Goal: Task Accomplishment & Management: Use online tool/utility

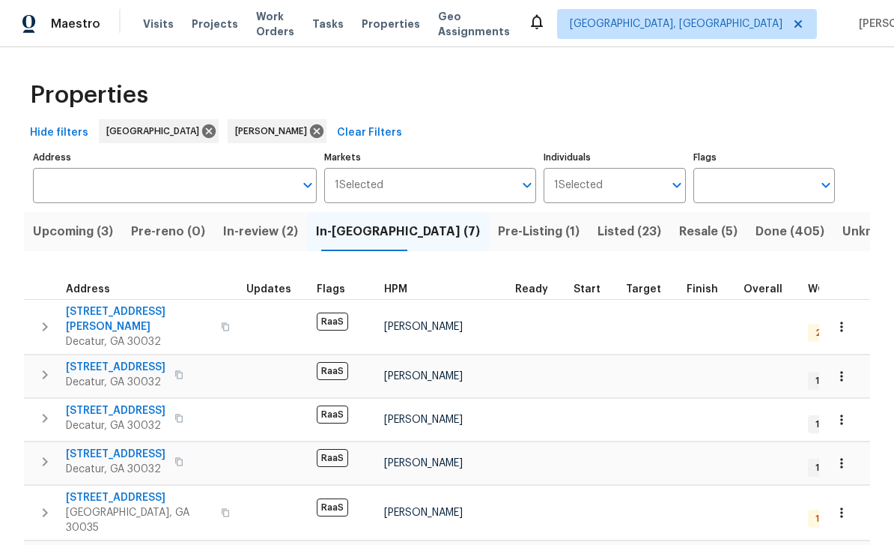
click at [246, 228] on span "In-review (2)" at bounding box center [260, 231] width 75 height 21
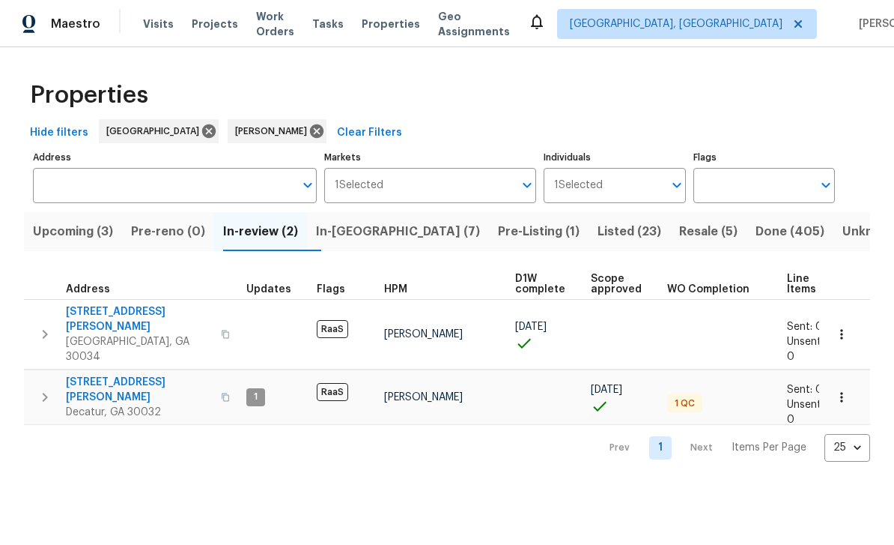
click at [103, 312] on span "3689 Laurie Woods Ln" at bounding box center [139, 319] width 146 height 30
click at [92, 374] on span "3449 Hyland Dr" at bounding box center [139, 389] width 146 height 30
click at [388, 233] on span "In-[GEOGRAPHIC_DATA] (7)" at bounding box center [398, 231] width 164 height 21
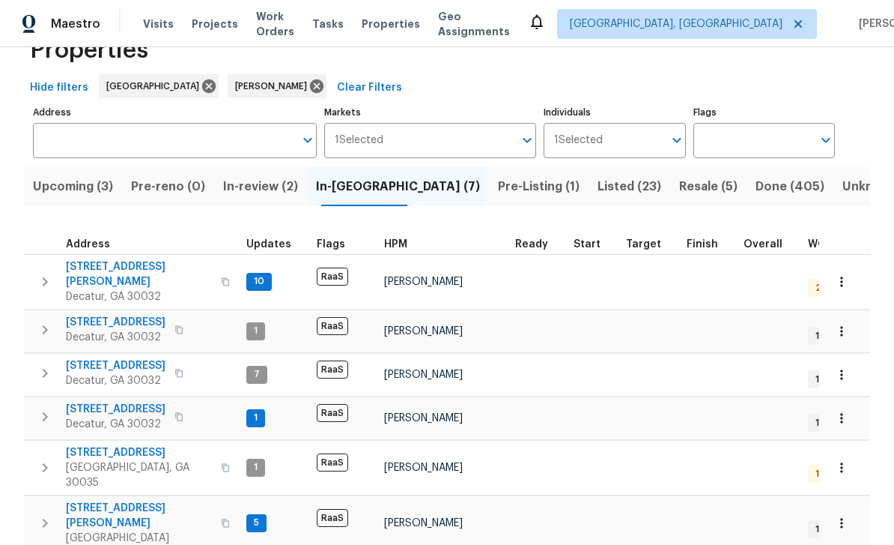
scroll to position [55, 0]
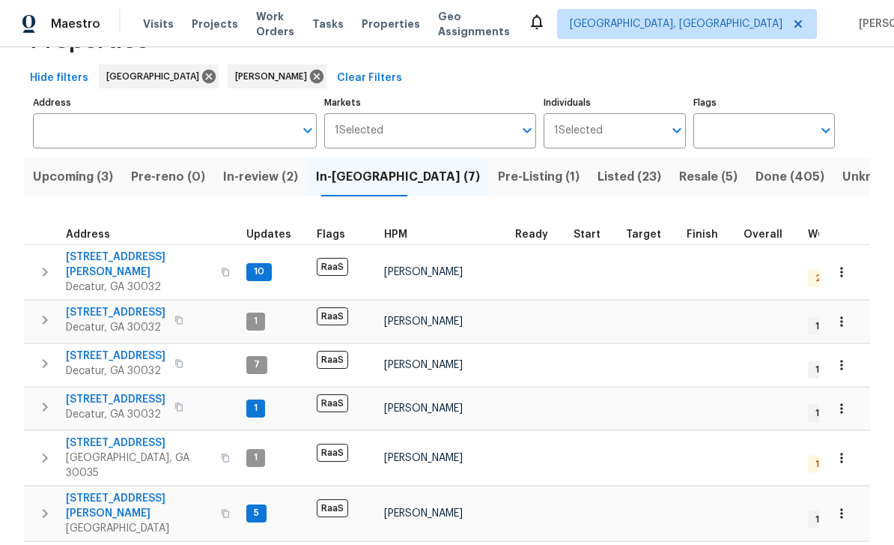
click at [128, 261] on span "[STREET_ADDRESS][PERSON_NAME]" at bounding box center [139, 264] width 146 height 30
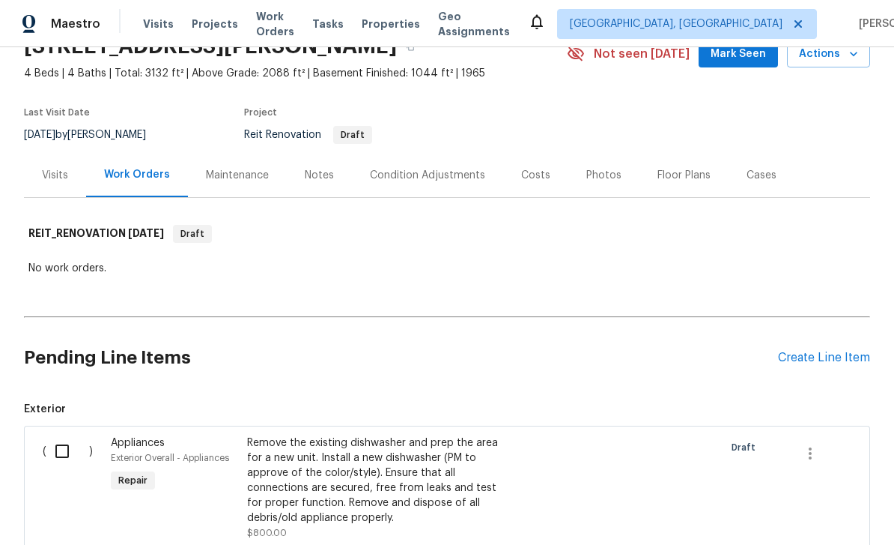
scroll to position [67, 0]
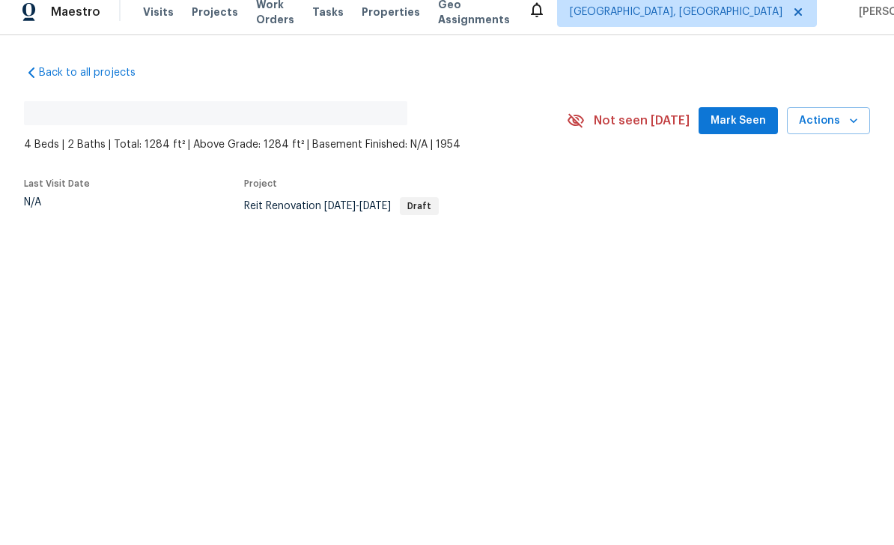
scroll to position [48, 0]
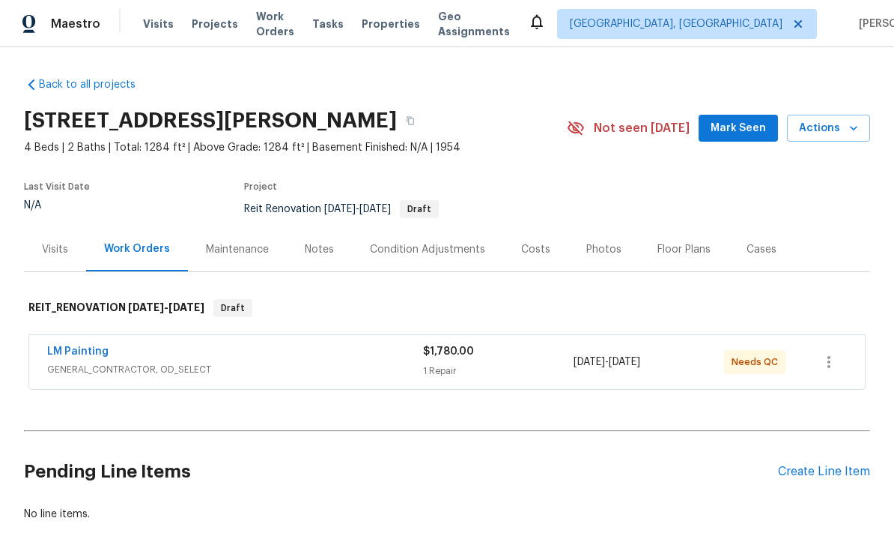
click at [92, 346] on link "LM Painting" at bounding box center [77, 351] width 61 height 10
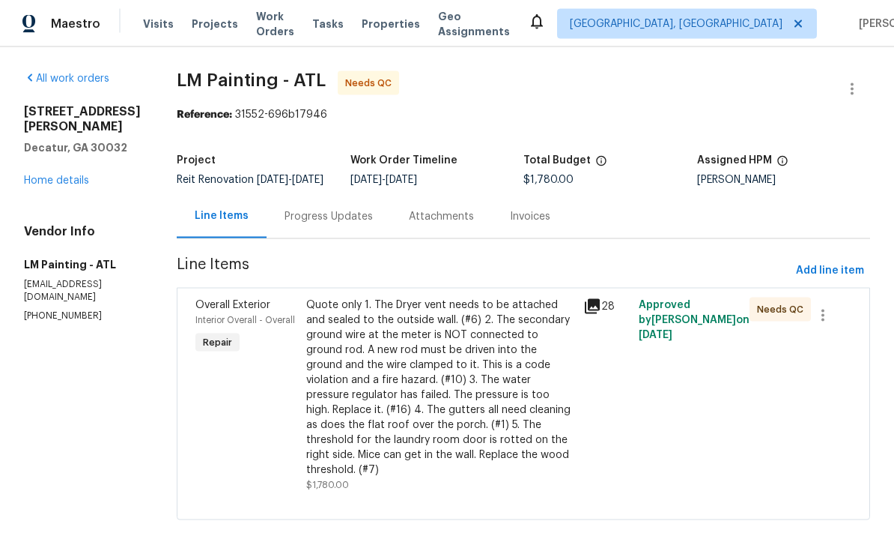
scroll to position [28, 0]
click at [600, 299] on icon at bounding box center [592, 306] width 15 height 15
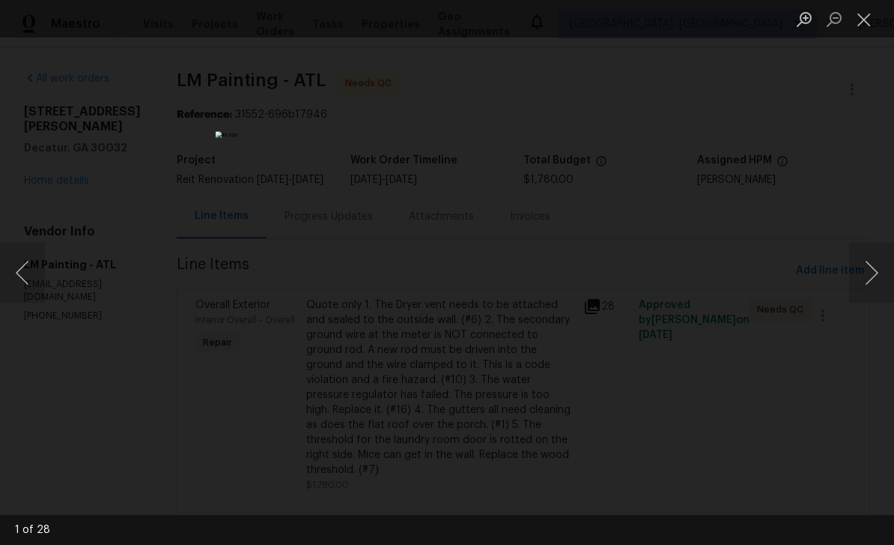
click at [873, 272] on button "Next image" at bounding box center [871, 273] width 45 height 60
click at [870, 266] on button "Next image" at bounding box center [871, 273] width 45 height 60
click at [869, 274] on button "Next image" at bounding box center [871, 273] width 45 height 60
click at [870, 272] on button "Next image" at bounding box center [871, 273] width 45 height 60
click at [871, 267] on button "Next image" at bounding box center [871, 273] width 45 height 60
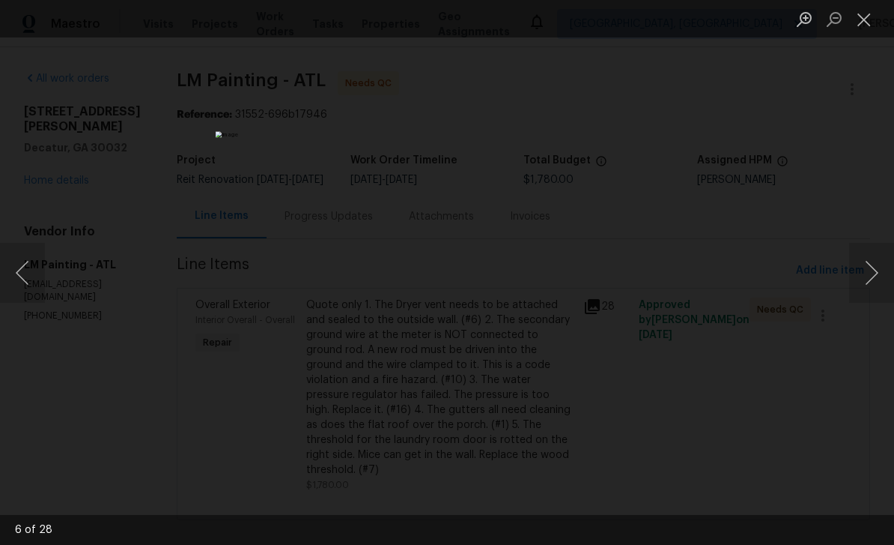
click at [873, 268] on button "Next image" at bounding box center [871, 273] width 45 height 60
click at [874, 272] on button "Next image" at bounding box center [871, 273] width 45 height 60
click at [877, 291] on button "Next image" at bounding box center [871, 273] width 45 height 60
click at [873, 276] on button "Next image" at bounding box center [871, 273] width 45 height 60
click at [874, 279] on button "Next image" at bounding box center [871, 273] width 45 height 60
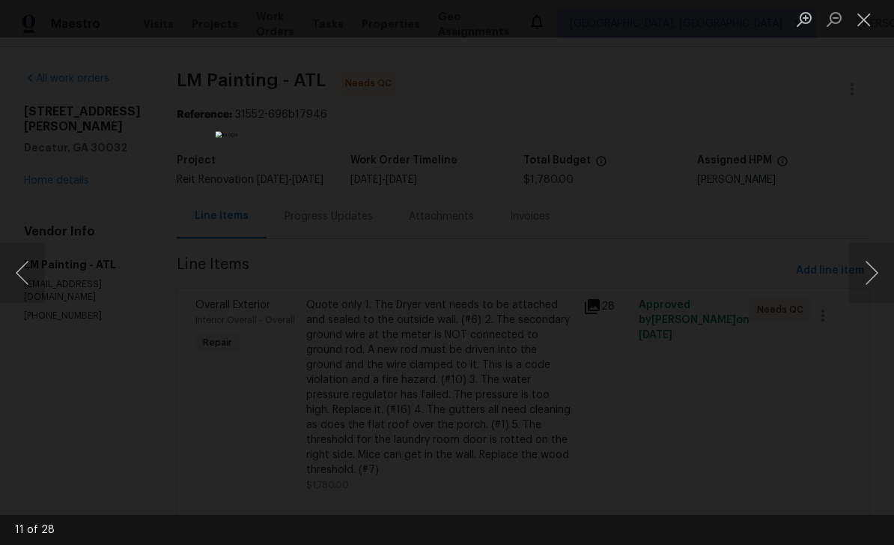
click at [872, 275] on button "Next image" at bounding box center [871, 273] width 45 height 60
click at [866, 272] on button "Next image" at bounding box center [871, 273] width 45 height 60
click at [873, 276] on button "Next image" at bounding box center [871, 273] width 45 height 60
click at [870, 279] on button "Next image" at bounding box center [871, 273] width 45 height 60
click at [872, 276] on button "Next image" at bounding box center [871, 273] width 45 height 60
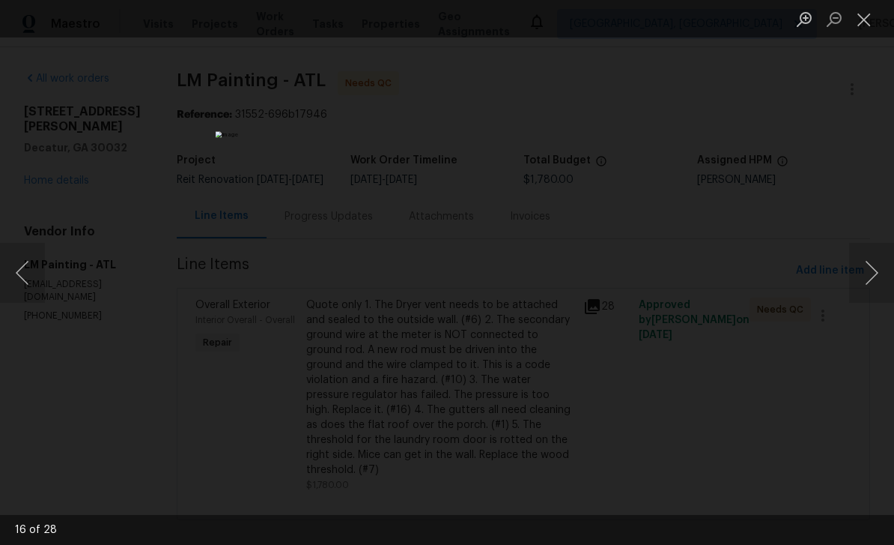
click at [868, 273] on button "Next image" at bounding box center [871, 273] width 45 height 60
click at [868, 267] on button "Next image" at bounding box center [871, 273] width 45 height 60
click at [873, 273] on button "Next image" at bounding box center [871, 273] width 45 height 60
click at [865, 270] on button "Next image" at bounding box center [871, 273] width 45 height 60
click at [869, 274] on button "Next image" at bounding box center [871, 273] width 45 height 60
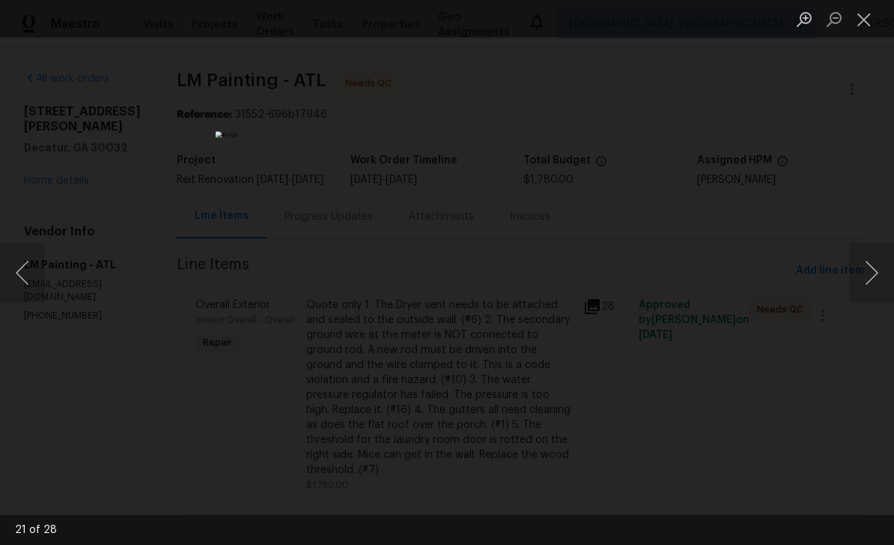
click at [870, 273] on button "Next image" at bounding box center [871, 273] width 45 height 60
click at [874, 274] on button "Next image" at bounding box center [871, 273] width 45 height 60
click at [876, 273] on button "Next image" at bounding box center [871, 273] width 45 height 60
click at [875, 270] on button "Next image" at bounding box center [871, 273] width 45 height 60
click at [870, 267] on button "Next image" at bounding box center [871, 273] width 45 height 60
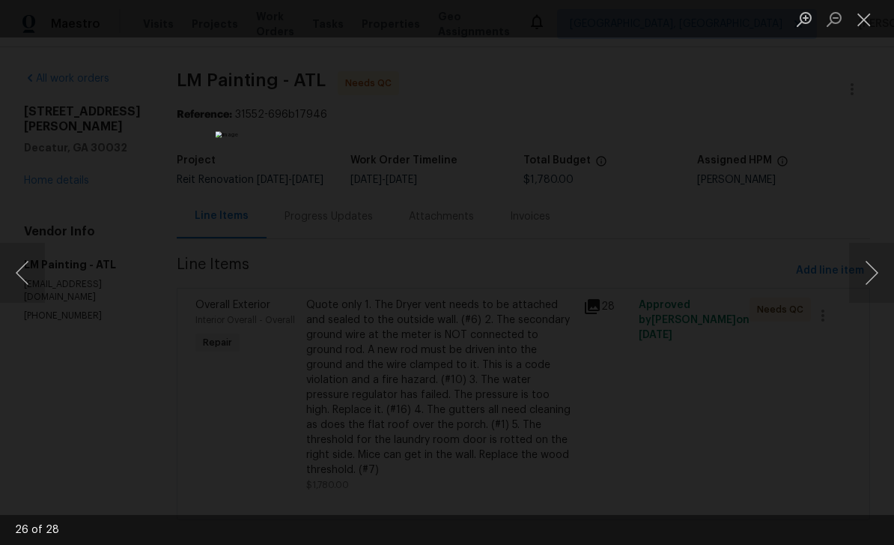
click at [872, 271] on button "Next image" at bounding box center [871, 273] width 45 height 60
click at [870, 272] on button "Next image" at bounding box center [871, 273] width 45 height 60
click at [876, 276] on button "Next image" at bounding box center [871, 273] width 45 height 60
click at [875, 271] on button "Next image" at bounding box center [871, 273] width 45 height 60
click at [871, 270] on button "Next image" at bounding box center [871, 273] width 45 height 60
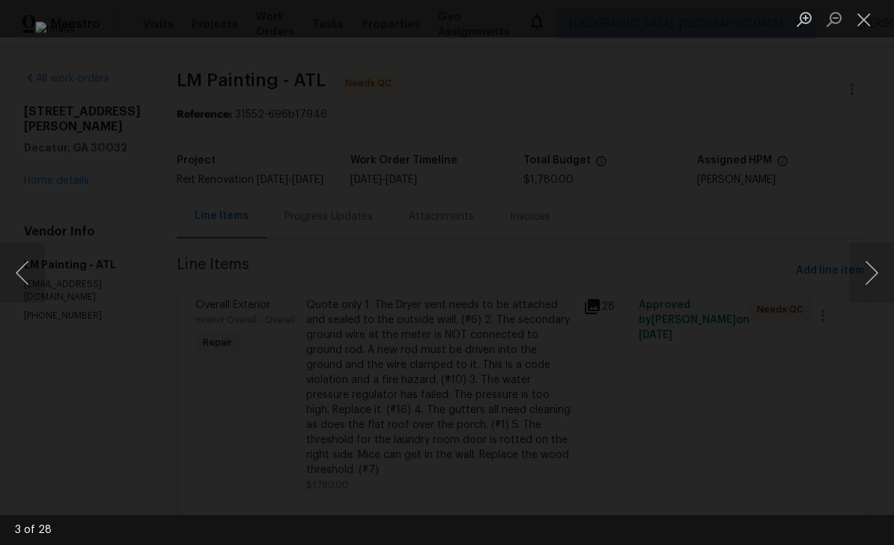
click at [868, 268] on button "Next image" at bounding box center [871, 273] width 45 height 60
click at [869, 268] on button "Next image" at bounding box center [871, 273] width 45 height 60
click at [870, 271] on button "Next image" at bounding box center [871, 273] width 45 height 60
click at [873, 274] on button "Next image" at bounding box center [871, 273] width 45 height 60
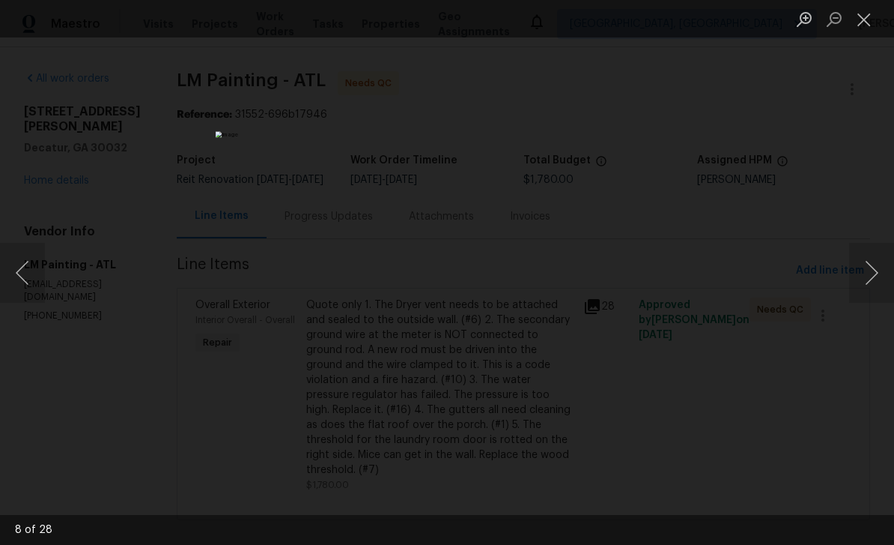
click at [870, 270] on button "Next image" at bounding box center [871, 273] width 45 height 60
click at [866, 267] on button "Next image" at bounding box center [871, 273] width 45 height 60
click at [866, 268] on button "Next image" at bounding box center [871, 273] width 45 height 60
click at [865, 266] on button "Next image" at bounding box center [871, 273] width 45 height 60
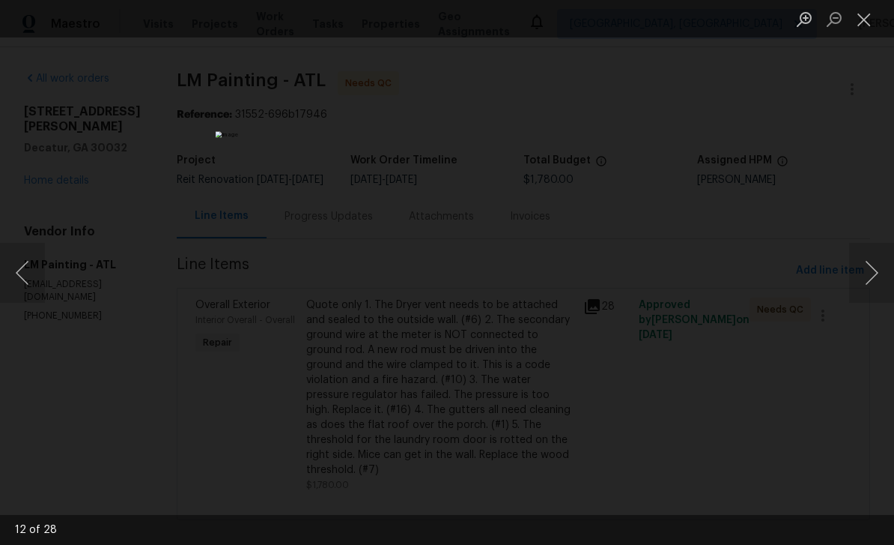
click at [864, 266] on button "Next image" at bounding box center [871, 273] width 45 height 60
click at [867, 270] on button "Next image" at bounding box center [871, 273] width 45 height 60
click at [871, 22] on button "Close lightbox" at bounding box center [864, 19] width 30 height 26
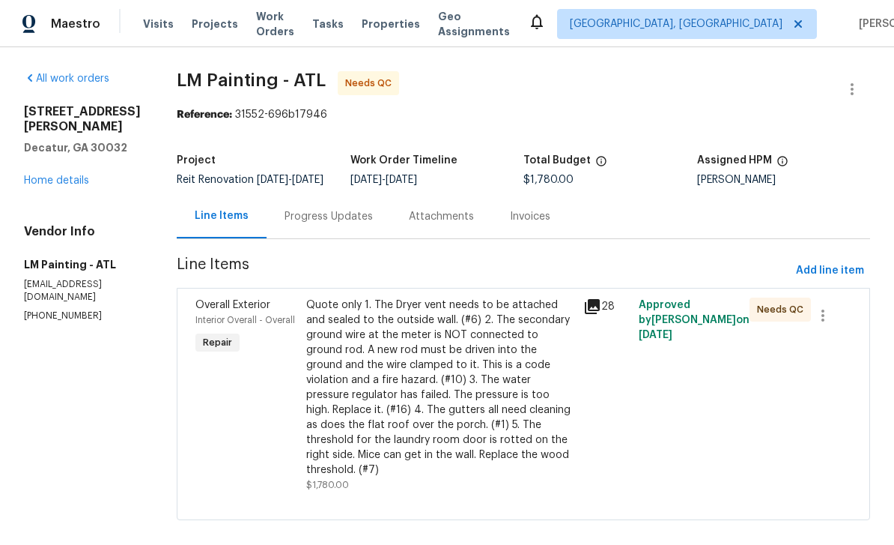
click at [373, 209] on div "Progress Updates" at bounding box center [329, 216] width 88 height 15
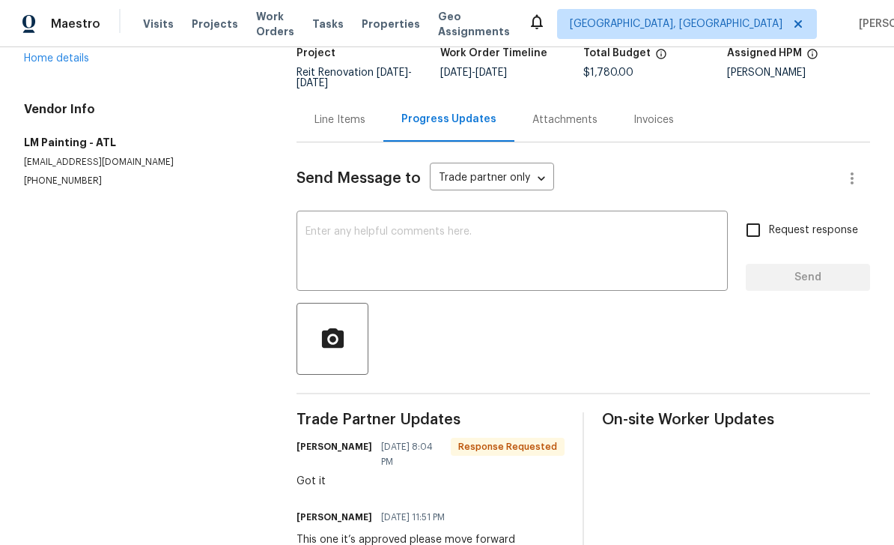
scroll to position [48, 0]
click at [358, 97] on div "Line Items" at bounding box center [340, 119] width 87 height 44
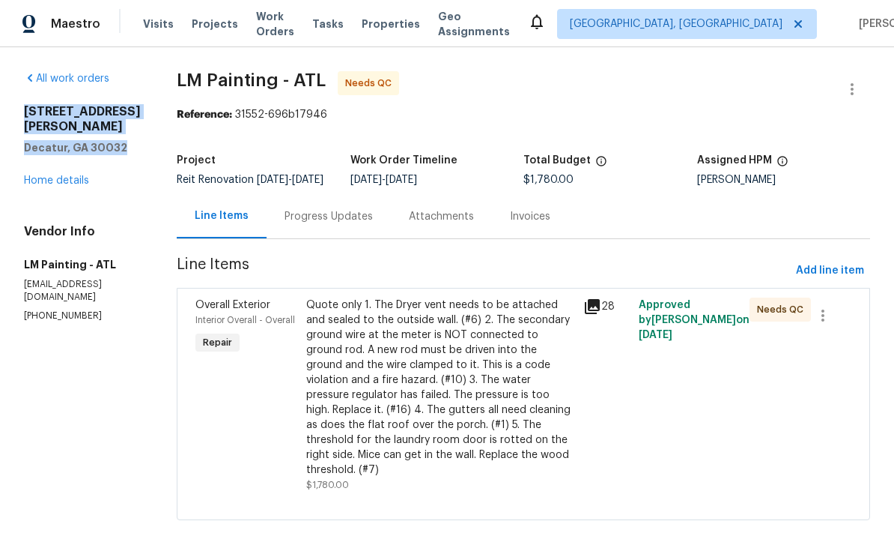
copy div "3449 Hyland Dr Decatur, GA 30032"
click at [601, 297] on icon at bounding box center [592, 306] width 18 height 18
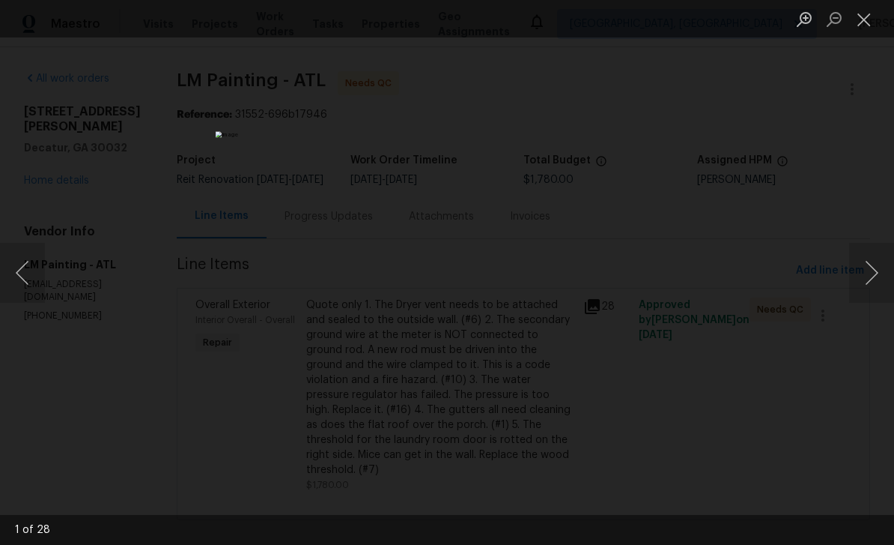
click at [878, 269] on button "Next image" at bounding box center [871, 273] width 45 height 60
click at [873, 270] on button "Next image" at bounding box center [871, 273] width 45 height 60
click at [872, 270] on button "Next image" at bounding box center [871, 273] width 45 height 60
click at [876, 269] on button "Next image" at bounding box center [871, 273] width 45 height 60
click at [876, 272] on button "Next image" at bounding box center [871, 273] width 45 height 60
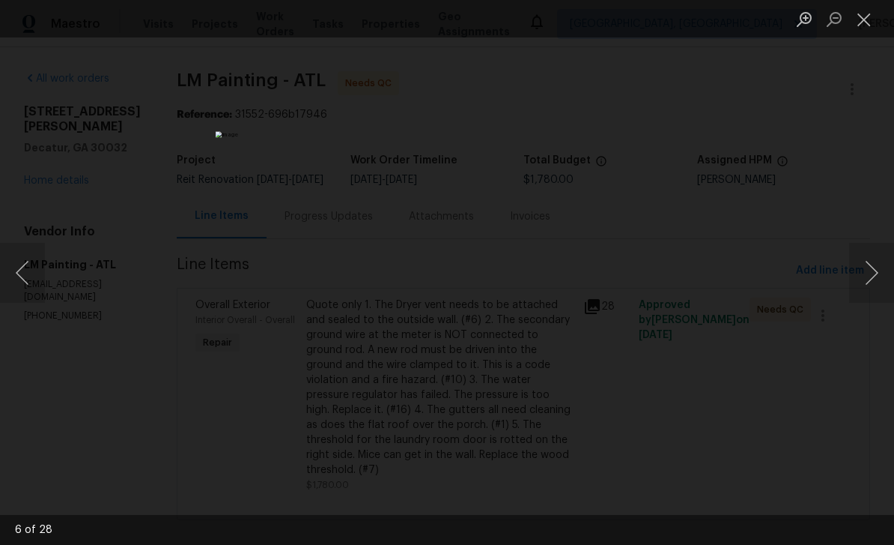
click at [878, 272] on button "Next image" at bounding box center [871, 273] width 45 height 60
click at [879, 272] on button "Next image" at bounding box center [871, 273] width 45 height 60
click at [879, 277] on button "Next image" at bounding box center [871, 273] width 45 height 60
click at [877, 277] on button "Next image" at bounding box center [871, 273] width 45 height 60
click at [876, 270] on button "Next image" at bounding box center [871, 273] width 45 height 60
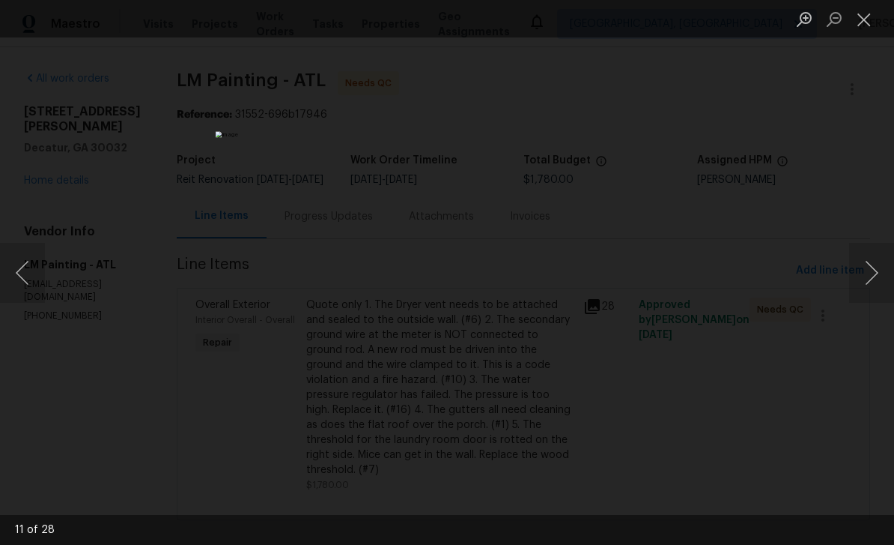
click at [876, 270] on button "Next image" at bounding box center [871, 273] width 45 height 60
click at [877, 270] on button "Next image" at bounding box center [871, 273] width 45 height 60
click at [877, 267] on button "Next image" at bounding box center [871, 273] width 45 height 60
click at [877, 270] on button "Next image" at bounding box center [871, 273] width 45 height 60
click at [877, 272] on button "Next image" at bounding box center [871, 273] width 45 height 60
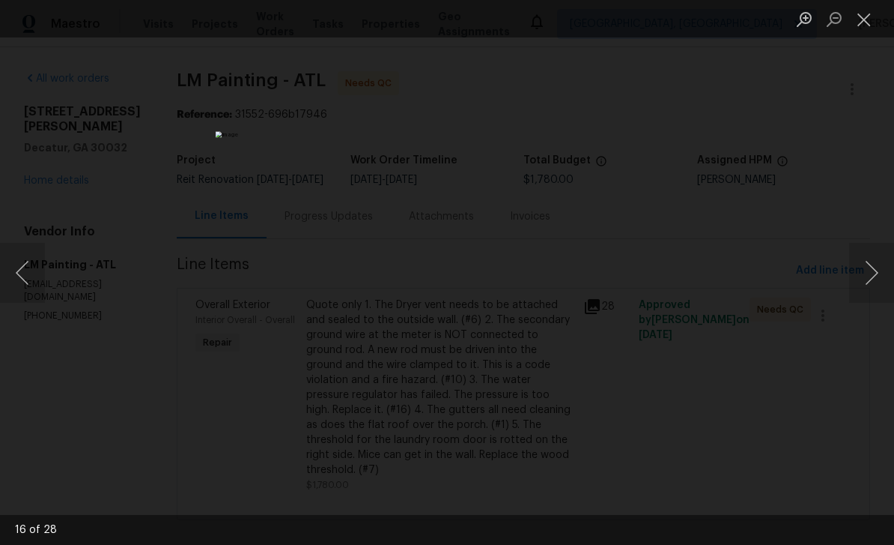
click at [877, 269] on button "Next image" at bounding box center [871, 273] width 45 height 60
click at [878, 267] on button "Next image" at bounding box center [871, 273] width 45 height 60
click at [876, 267] on button "Next image" at bounding box center [871, 273] width 45 height 60
click at [878, 269] on button "Next image" at bounding box center [871, 273] width 45 height 60
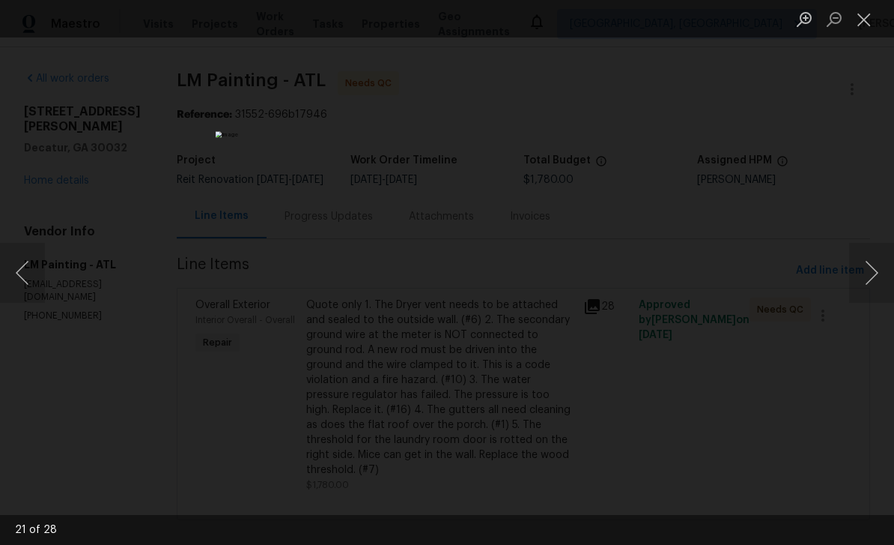
click at [879, 268] on button "Next image" at bounding box center [871, 273] width 45 height 60
click at [879, 266] on button "Next image" at bounding box center [871, 273] width 45 height 60
click at [878, 267] on button "Next image" at bounding box center [871, 273] width 45 height 60
click at [879, 268] on button "Next image" at bounding box center [871, 273] width 45 height 60
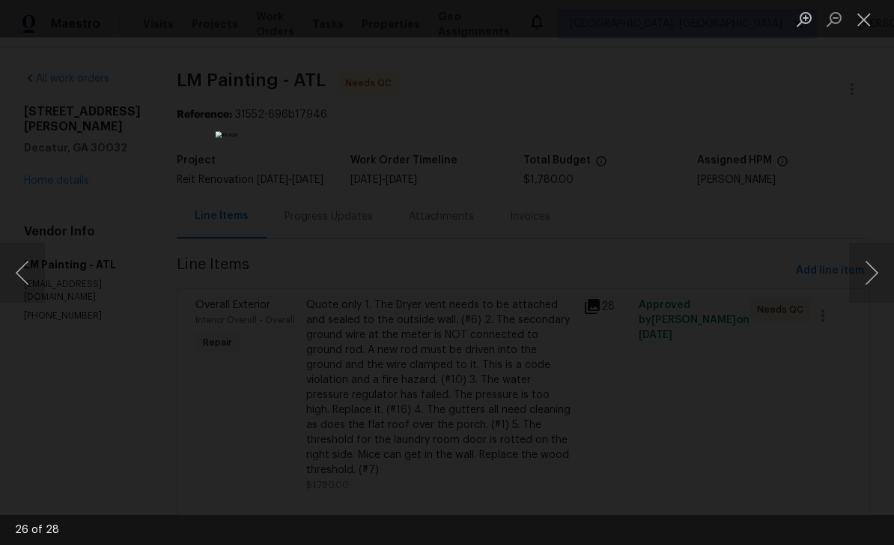
click at [878, 266] on button "Next image" at bounding box center [871, 273] width 45 height 60
click at [878, 264] on button "Next image" at bounding box center [871, 273] width 45 height 60
click at [878, 263] on button "Next image" at bounding box center [871, 273] width 45 height 60
click at [878, 264] on button "Next image" at bounding box center [871, 273] width 45 height 60
click at [879, 266] on button "Next image" at bounding box center [871, 273] width 45 height 60
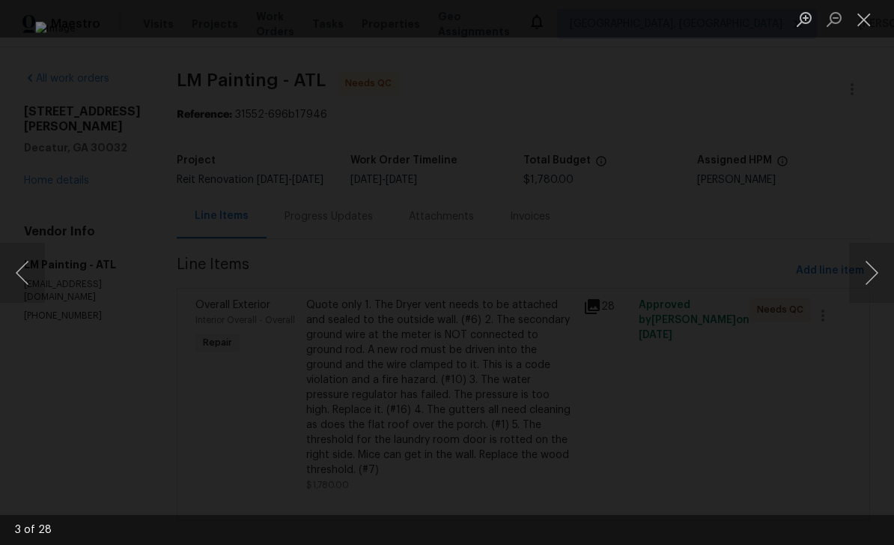
click at [879, 268] on button "Next image" at bounding box center [871, 273] width 45 height 60
click at [877, 267] on button "Next image" at bounding box center [871, 273] width 45 height 60
click at [864, 22] on button "Close lightbox" at bounding box center [864, 19] width 30 height 26
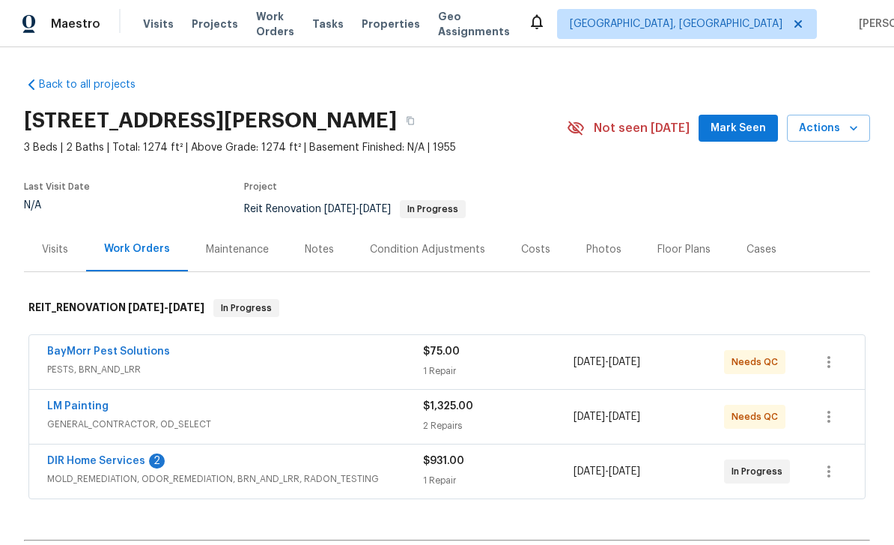
click at [751, 124] on span "Mark Seen" at bounding box center [738, 128] width 55 height 19
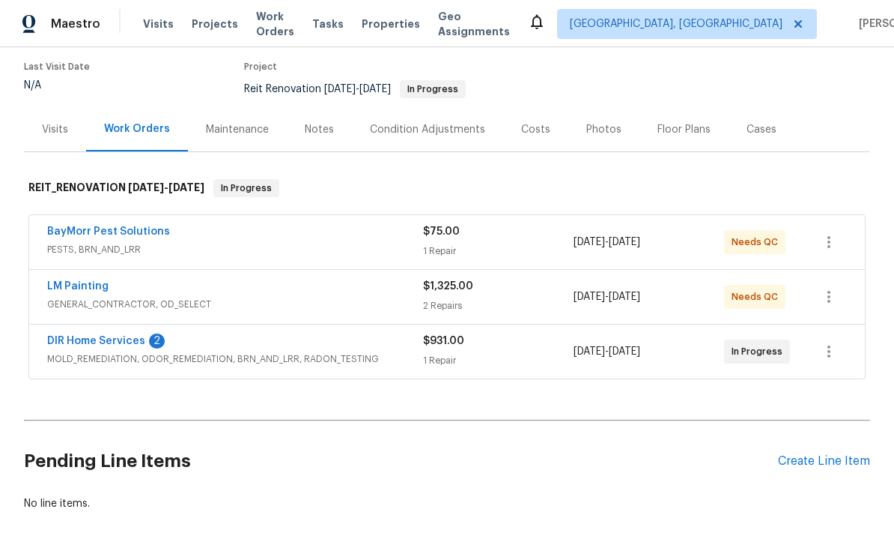
scroll to position [117, 0]
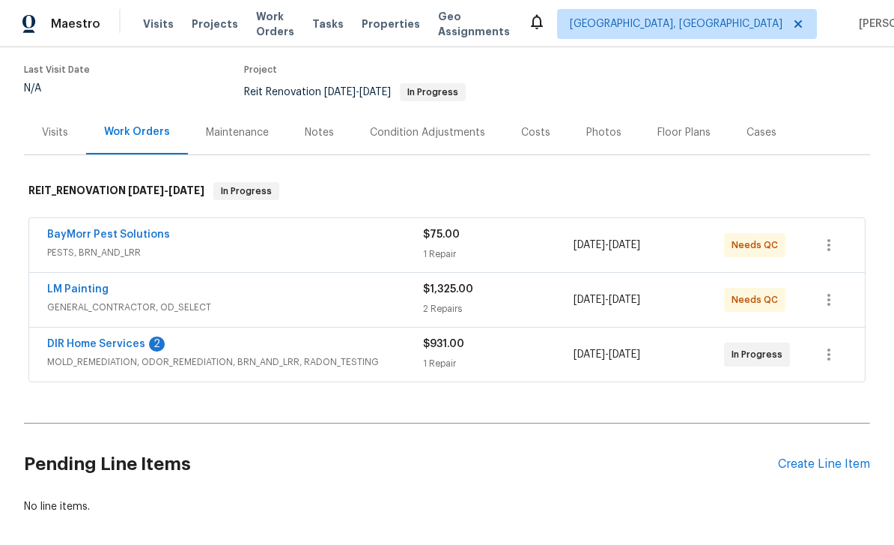
click at [135, 347] on link "DIR Home Services" at bounding box center [96, 344] width 98 height 10
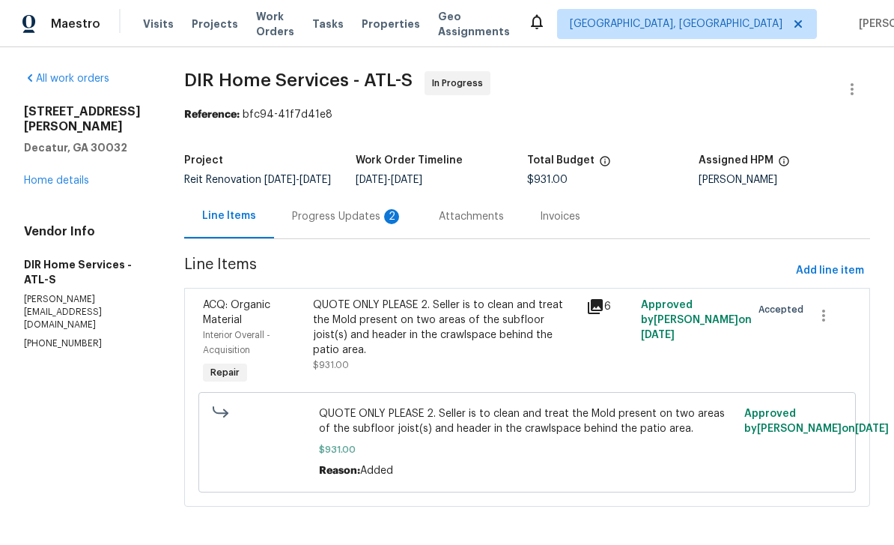
click at [397, 224] on div "2" at bounding box center [391, 216] width 15 height 15
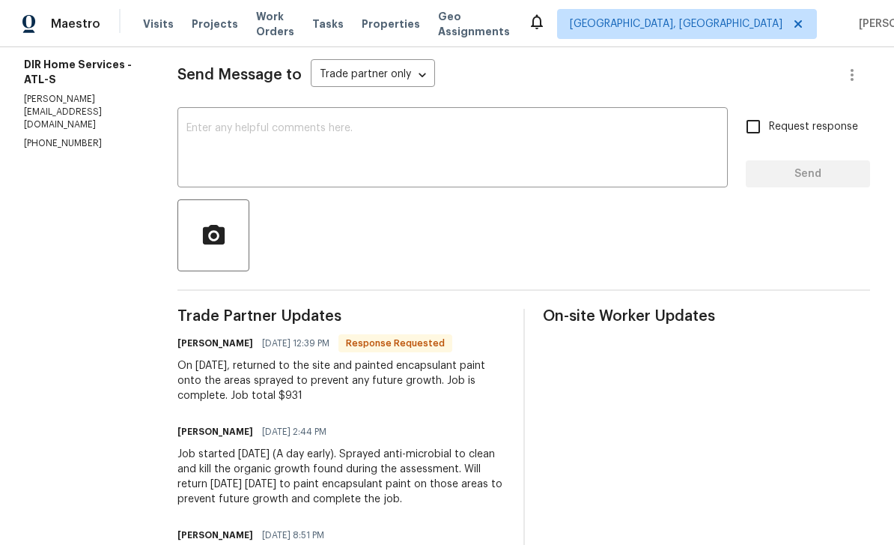
scroll to position [198, 0]
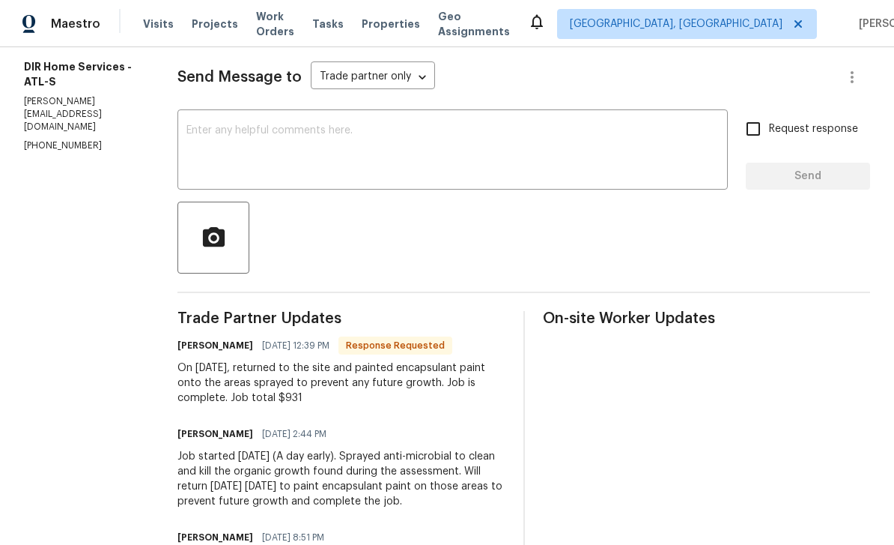
click at [622, 152] on textarea at bounding box center [452, 151] width 533 height 52
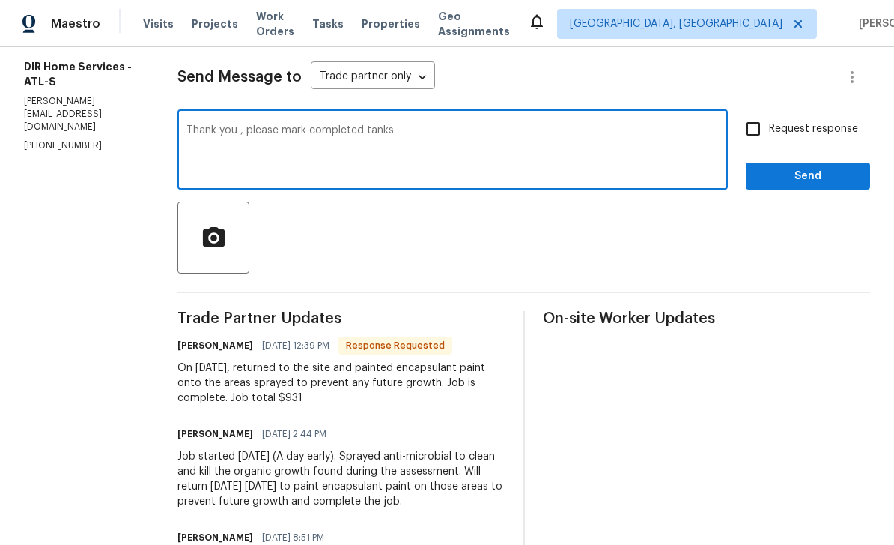
click at [398, 136] on textarea "Thank you , please mark completed tanks" at bounding box center [452, 151] width 533 height 52
type textarea "Thank you , please mark completed thanks"
click at [769, 145] on input "Request response" at bounding box center [753, 128] width 31 height 31
checkbox input "true"
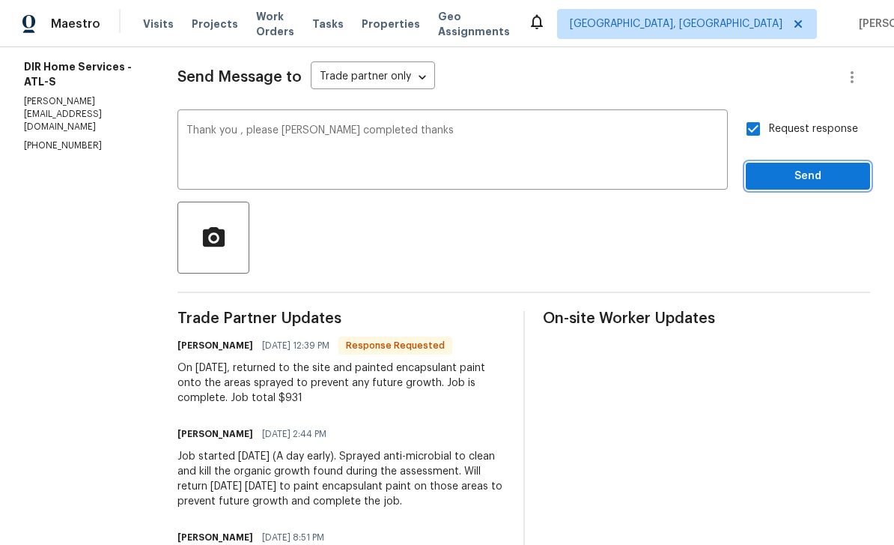
click at [790, 186] on span "Send" at bounding box center [808, 176] width 100 height 19
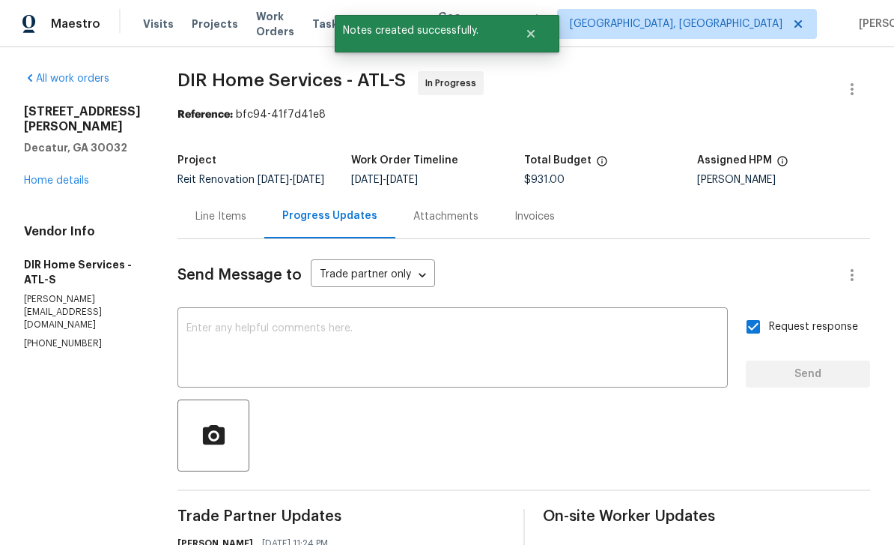
scroll to position [0, 0]
click at [246, 222] on div "Line Items" at bounding box center [220, 216] width 51 height 15
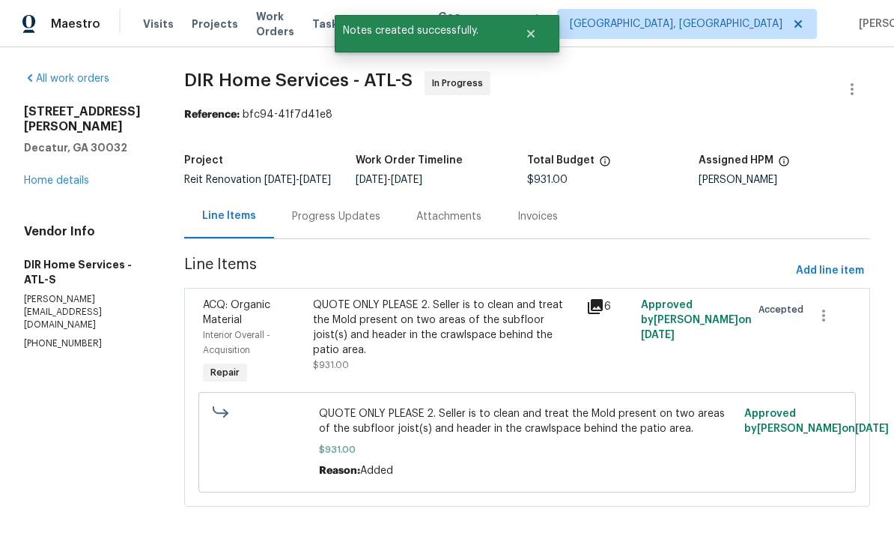
scroll to position [16, 0]
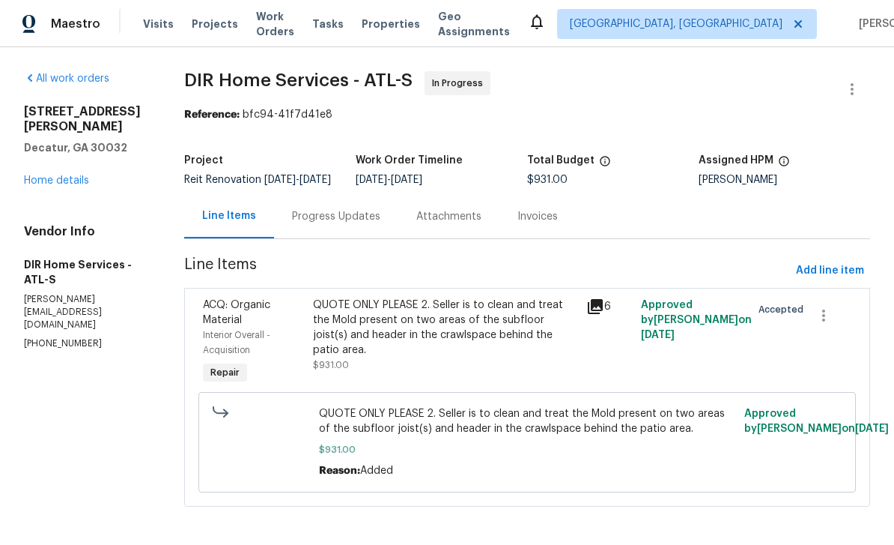
click at [563, 324] on div "QUOTE ONLY PLEASE 2. Seller is to clean and treat the Mold present on two areas…" at bounding box center [445, 327] width 265 height 60
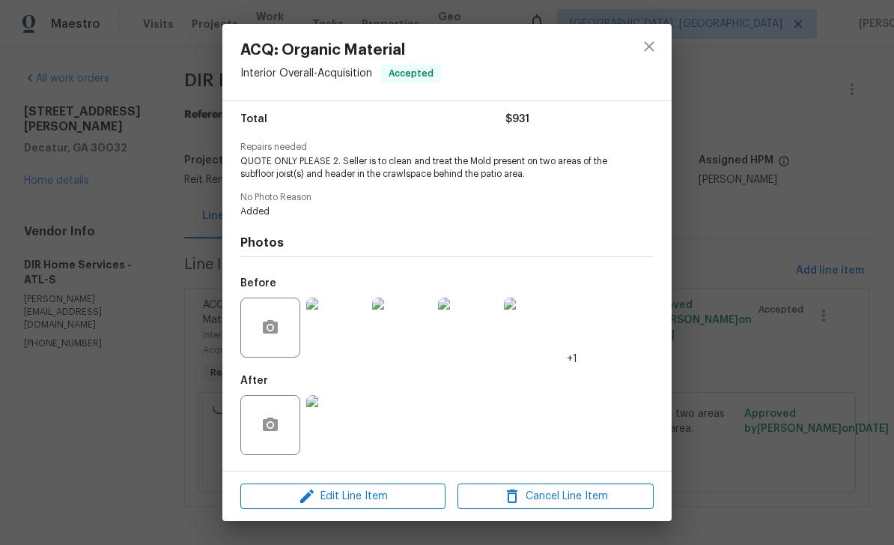
scroll to position [124, 0]
click at [345, 427] on img at bounding box center [336, 425] width 60 height 60
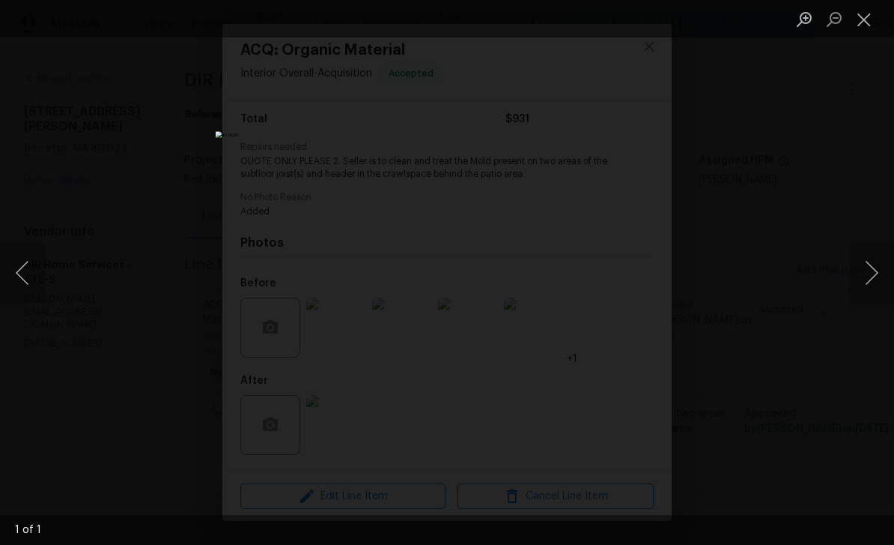
click at [646, 131] on img "Lightbox" at bounding box center [447, 272] width 463 height 282
click at [644, 131] on img "Lightbox" at bounding box center [447, 272] width 463 height 282
click at [872, 18] on button "Close lightbox" at bounding box center [864, 19] width 30 height 26
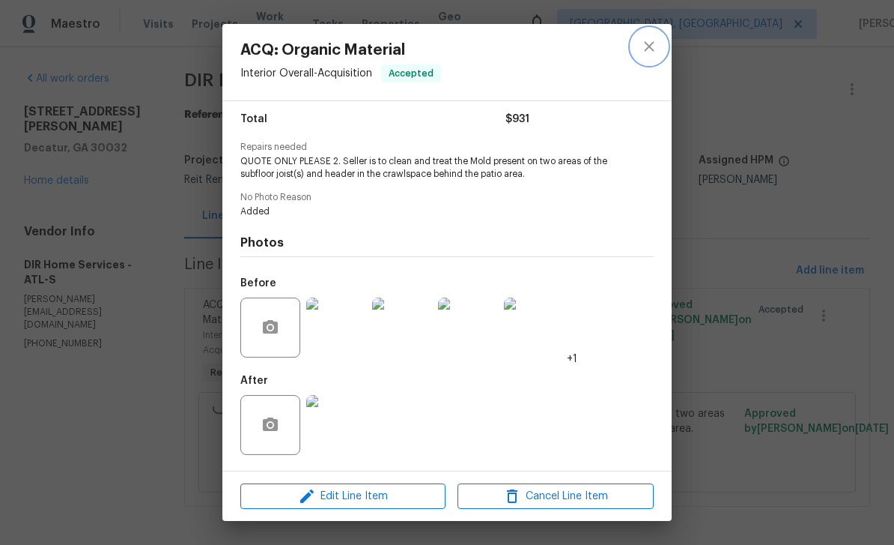
click at [649, 48] on icon "close" at bounding box center [649, 46] width 18 height 18
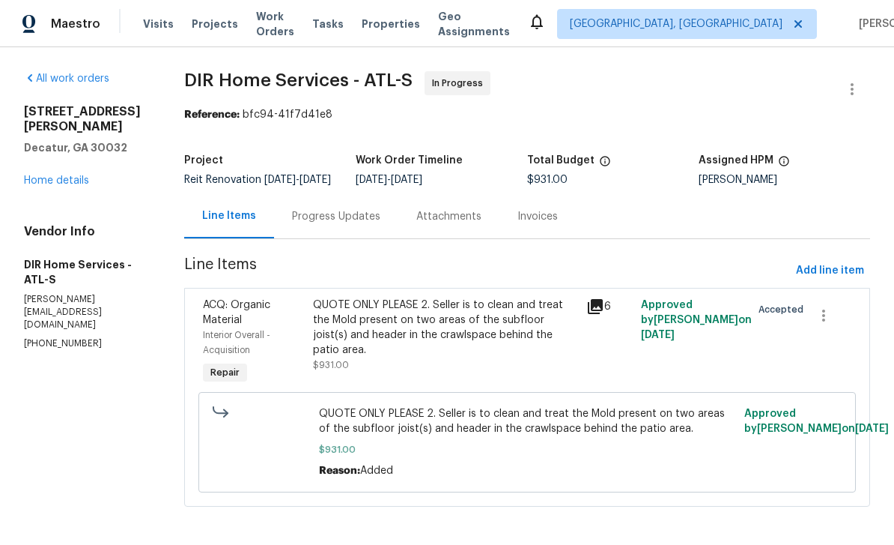
click at [379, 215] on div "Progress Updates" at bounding box center [336, 216] width 88 height 15
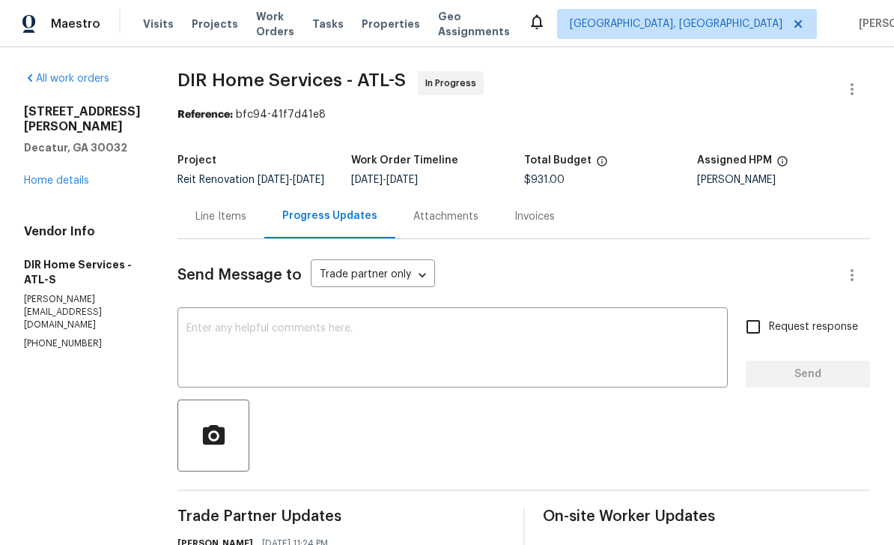
scroll to position [3, 0]
click at [487, 352] on textarea at bounding box center [452, 349] width 533 height 52
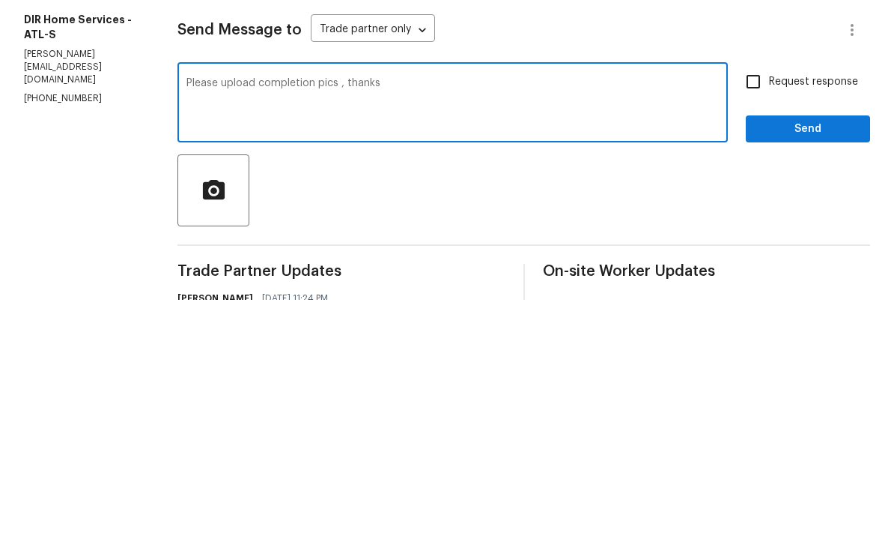
scroll to position [48, 0]
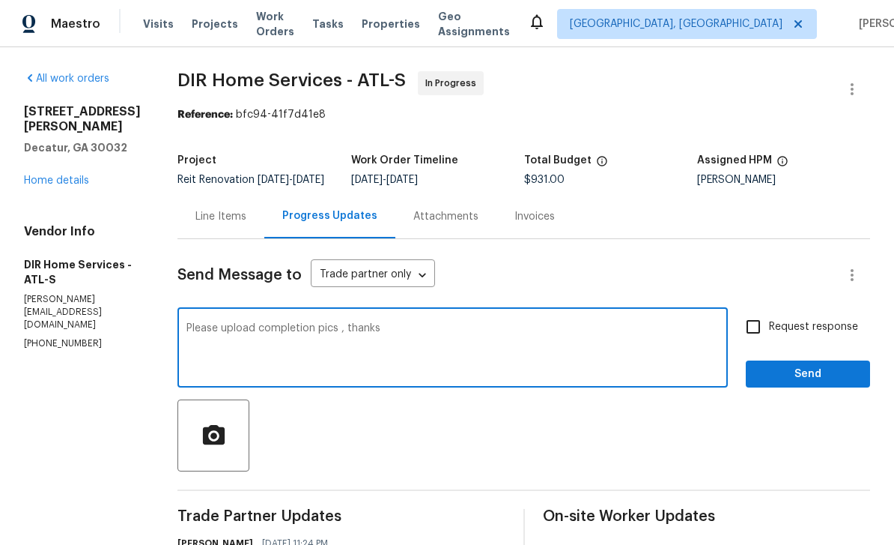
type textarea "Please upload completion pics , thanks"
click at [756, 311] on input "Request response" at bounding box center [753, 326] width 31 height 31
checkbox input "true"
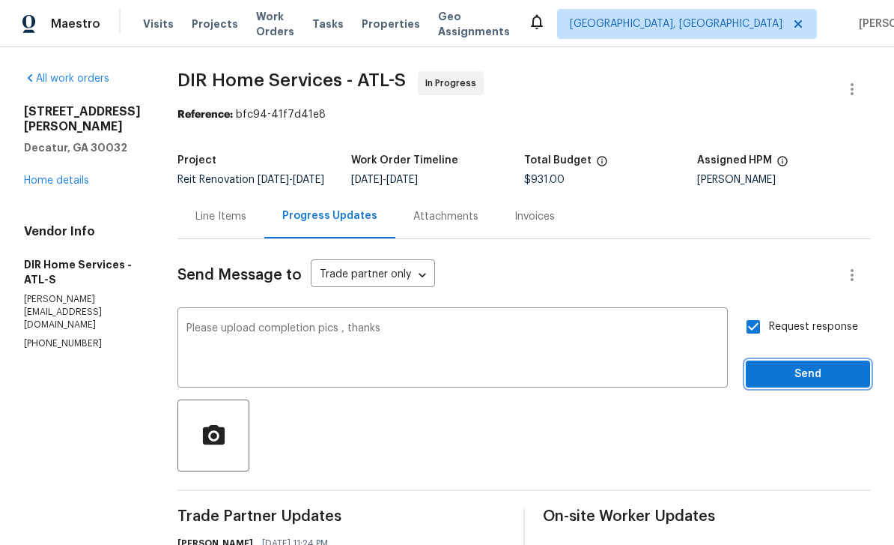
click at [795, 365] on span "Send" at bounding box center [808, 374] width 100 height 19
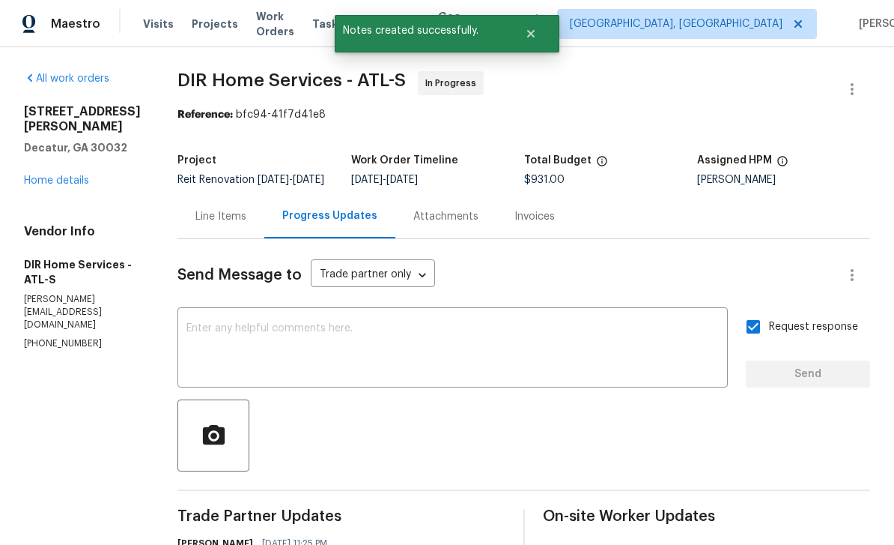
click at [85, 175] on link "Home details" at bounding box center [56, 180] width 65 height 10
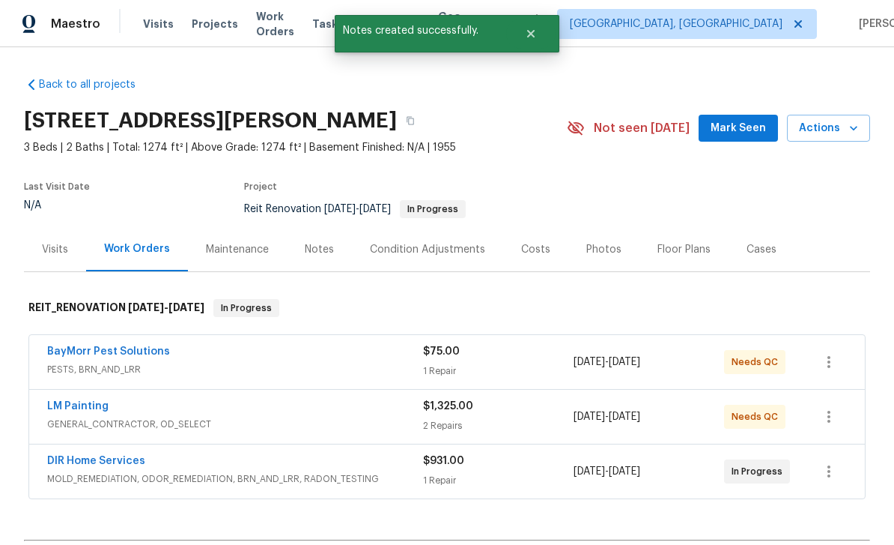
scroll to position [48, 0]
click at [88, 401] on link "LM Painting" at bounding box center [77, 406] width 61 height 10
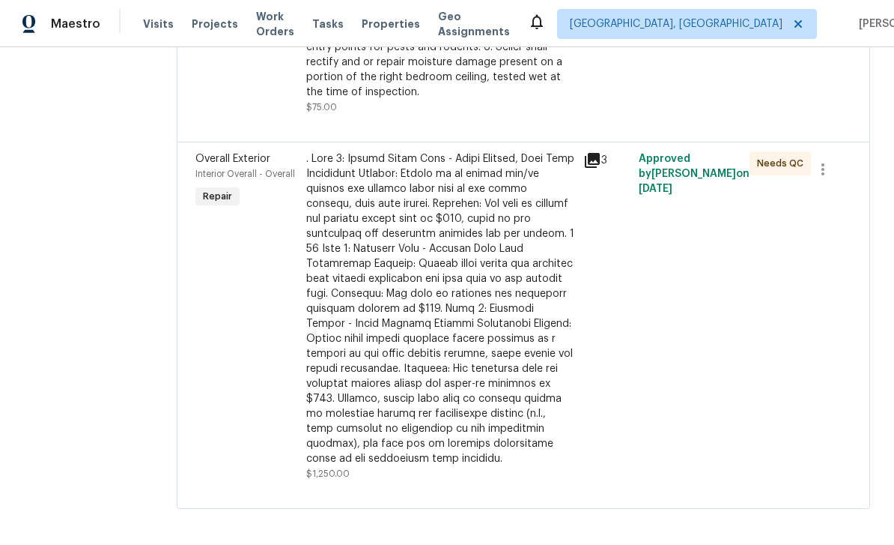
scroll to position [28, 0]
click at [600, 157] on icon at bounding box center [592, 160] width 15 height 15
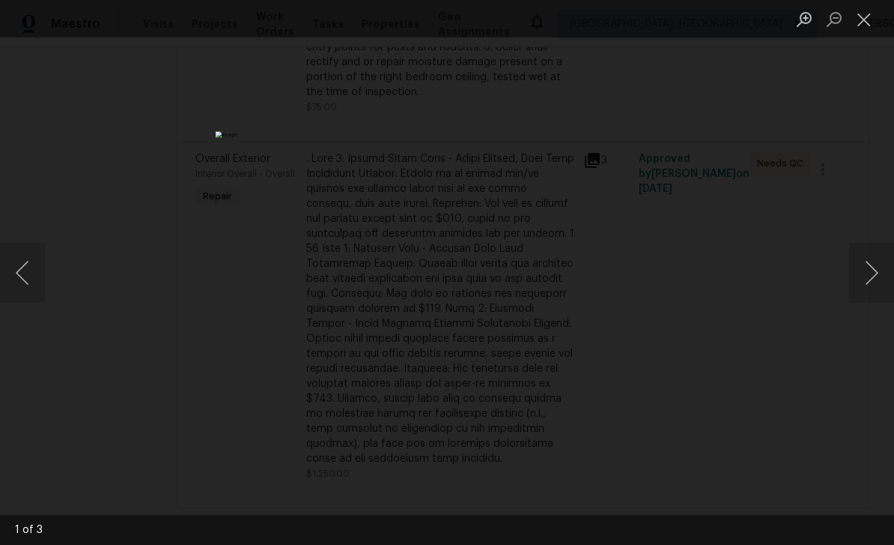
click at [873, 271] on button "Next image" at bounding box center [871, 273] width 45 height 60
click at [875, 269] on button "Next image" at bounding box center [871, 273] width 45 height 60
click at [873, 274] on button "Next image" at bounding box center [871, 273] width 45 height 60
click at [877, 270] on button "Next image" at bounding box center [871, 273] width 45 height 60
click at [878, 267] on button "Next image" at bounding box center [871, 273] width 45 height 60
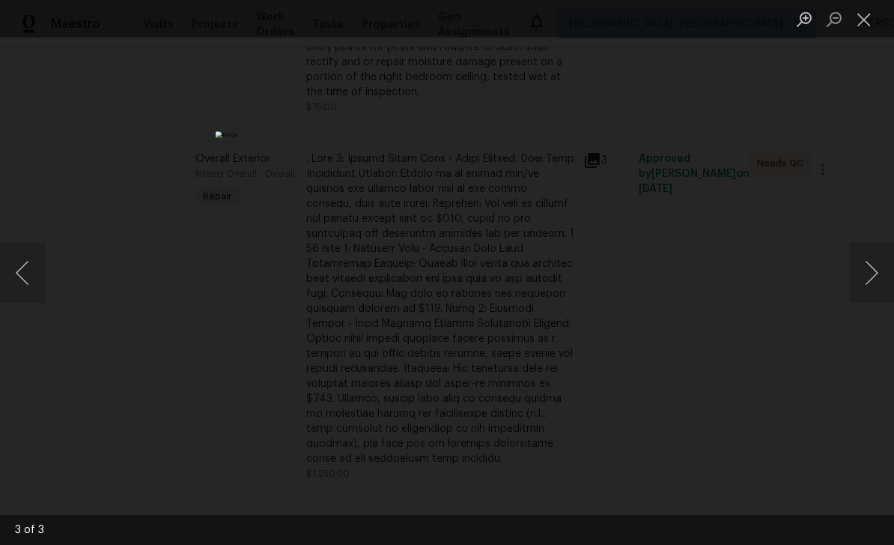
click at [876, 267] on button "Next image" at bounding box center [871, 273] width 45 height 60
click at [878, 268] on button "Next image" at bounding box center [871, 273] width 45 height 60
click at [868, 22] on button "Close lightbox" at bounding box center [864, 19] width 30 height 26
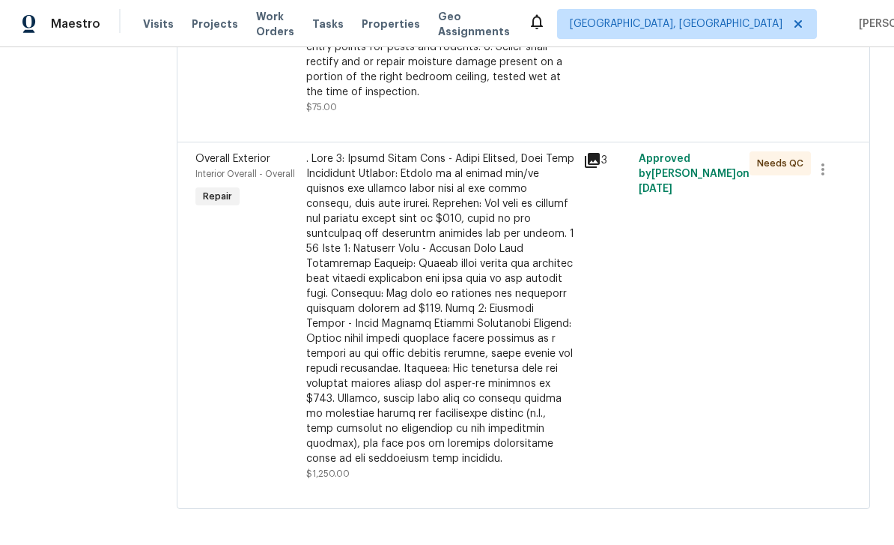
click at [600, 159] on icon at bounding box center [592, 160] width 15 height 15
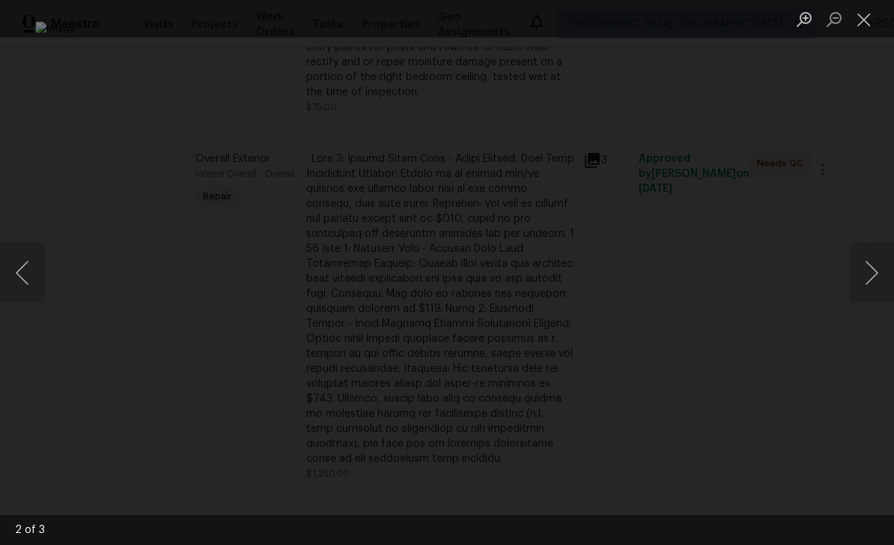
click at [873, 265] on button "Next image" at bounding box center [871, 273] width 45 height 60
click at [873, 269] on button "Next image" at bounding box center [871, 273] width 45 height 60
click at [874, 267] on button "Next image" at bounding box center [871, 273] width 45 height 60
click at [873, 266] on button "Next image" at bounding box center [871, 273] width 45 height 60
click at [866, 16] on button "Close lightbox" at bounding box center [864, 19] width 30 height 26
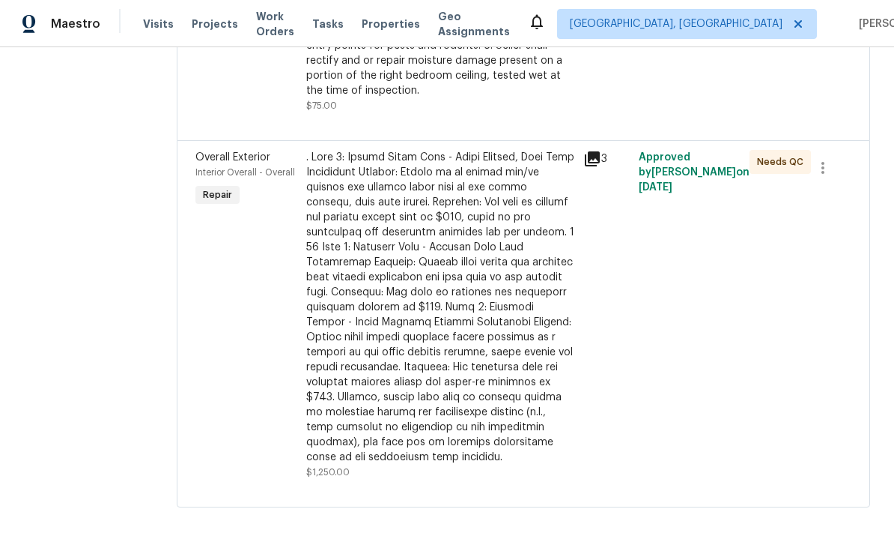
scroll to position [363, 0]
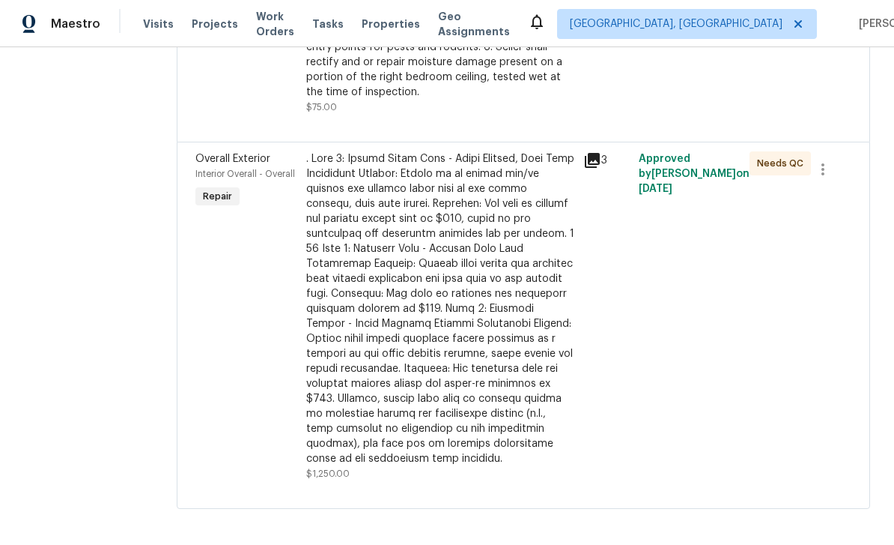
click at [601, 164] on icon at bounding box center [592, 160] width 18 height 18
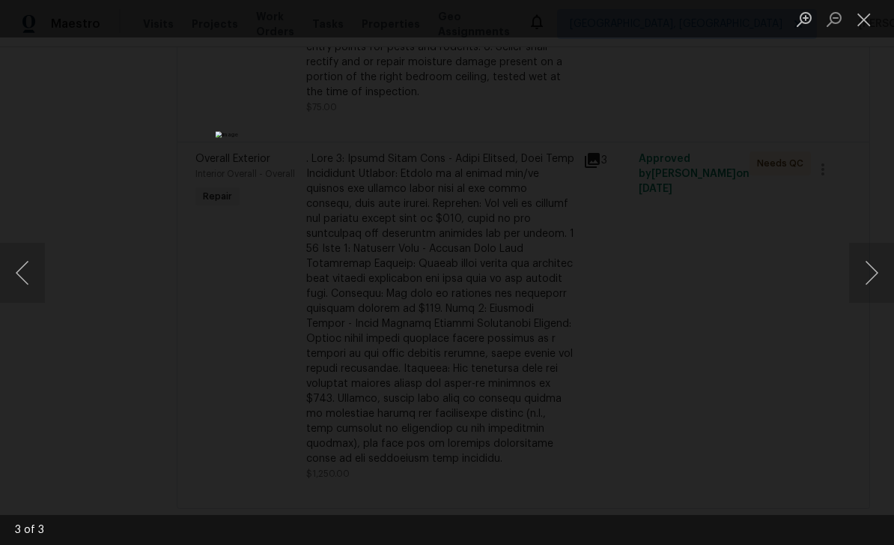
click at [871, 273] on button "Next image" at bounding box center [871, 273] width 45 height 60
click at [39, 262] on button "Previous image" at bounding box center [22, 273] width 45 height 60
click at [867, 20] on button "Close lightbox" at bounding box center [864, 19] width 30 height 26
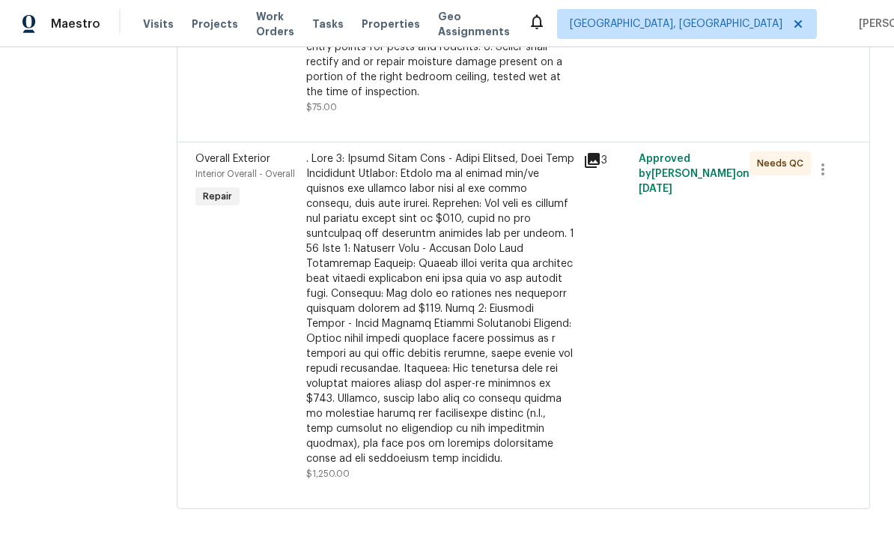
click at [574, 194] on div at bounding box center [440, 308] width 268 height 315
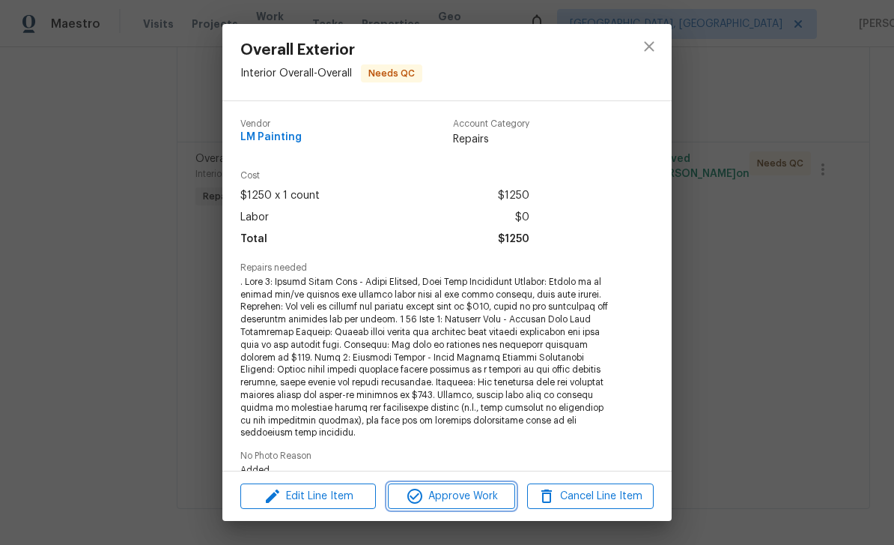
click at [491, 500] on span "Approve Work" at bounding box center [451, 496] width 118 height 19
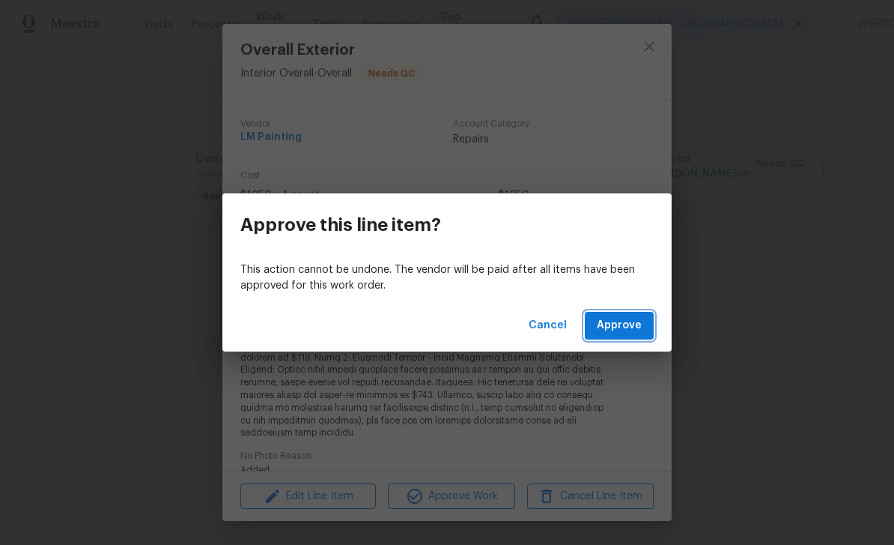
click at [635, 327] on span "Approve" at bounding box center [619, 325] width 45 height 19
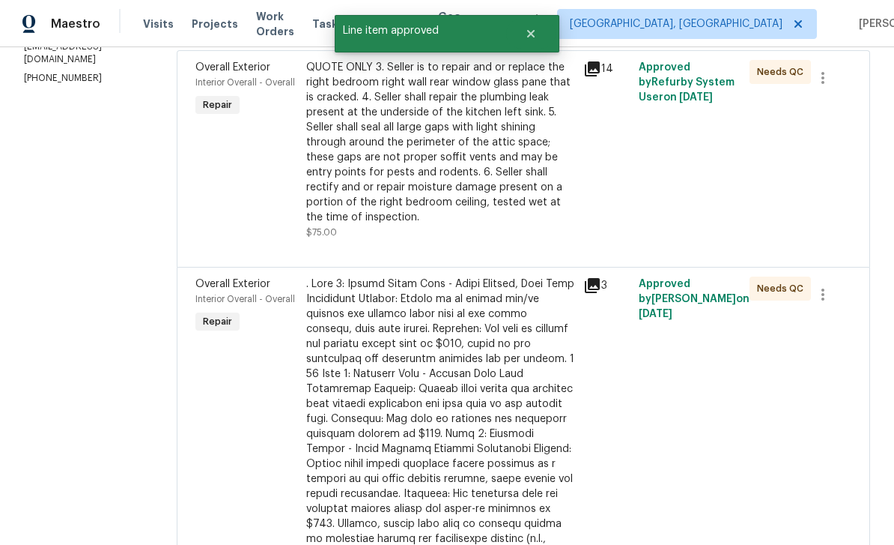
scroll to position [199, 0]
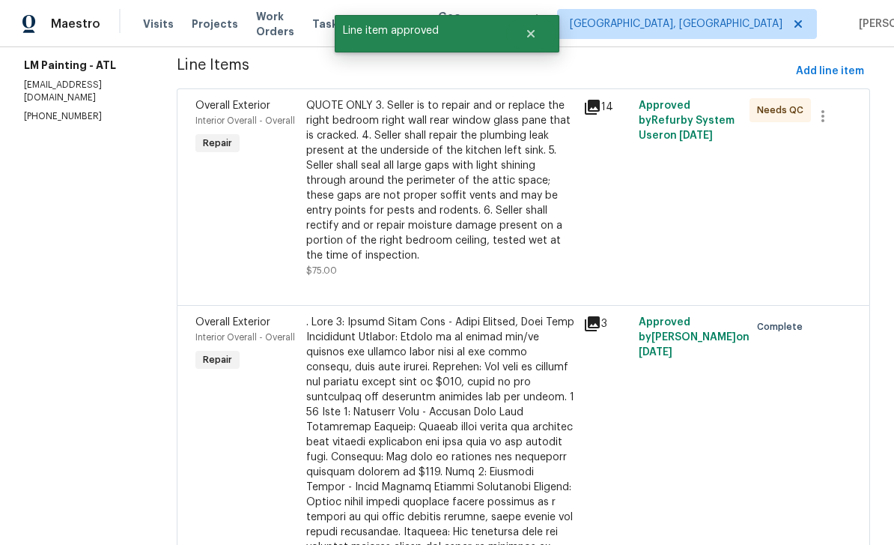
click at [546, 217] on div "QUOTE ONLY 3. Seller is to repair and or replace the right bedroom right wall r…" at bounding box center [440, 180] width 268 height 165
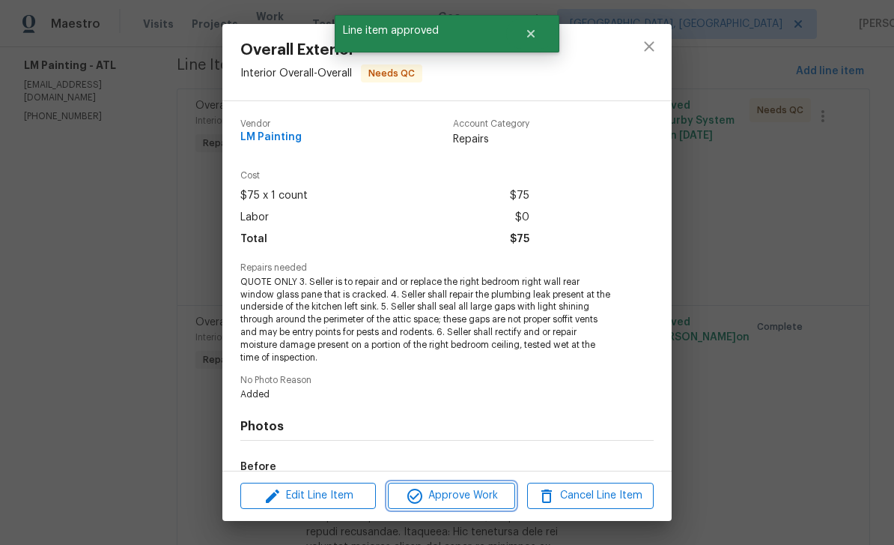
click at [502, 503] on span "Approve Work" at bounding box center [451, 495] width 118 height 19
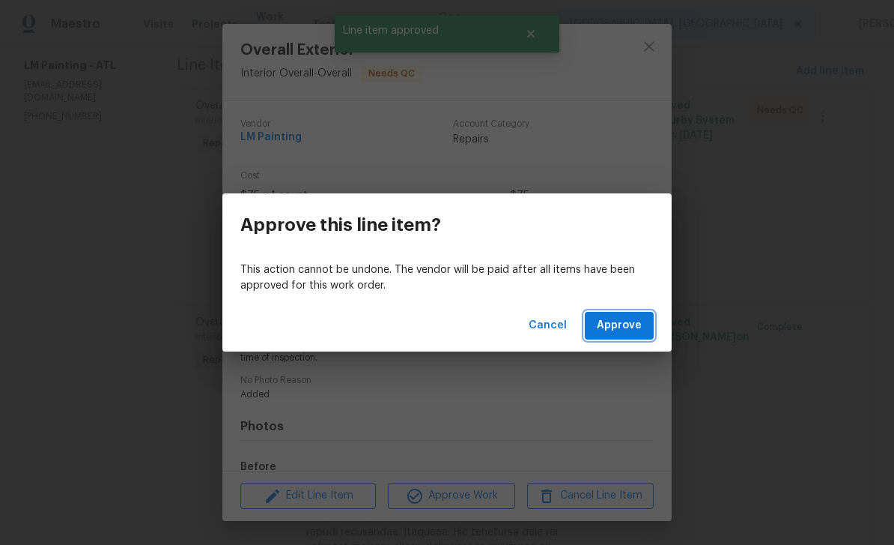
click at [651, 316] on button "Approve" at bounding box center [619, 326] width 69 height 28
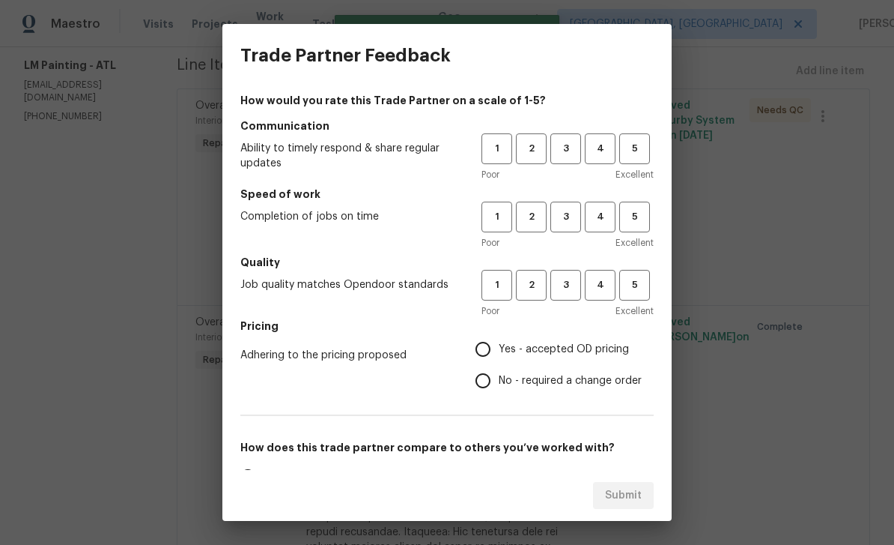
scroll to position [0, 0]
click at [567, 151] on span "3" at bounding box center [566, 148] width 28 height 17
click at [573, 222] on span "3" at bounding box center [566, 216] width 28 height 17
click at [575, 286] on span "3" at bounding box center [566, 284] width 28 height 17
click at [488, 356] on input "Yes - accepted OD pricing" at bounding box center [482, 348] width 31 height 31
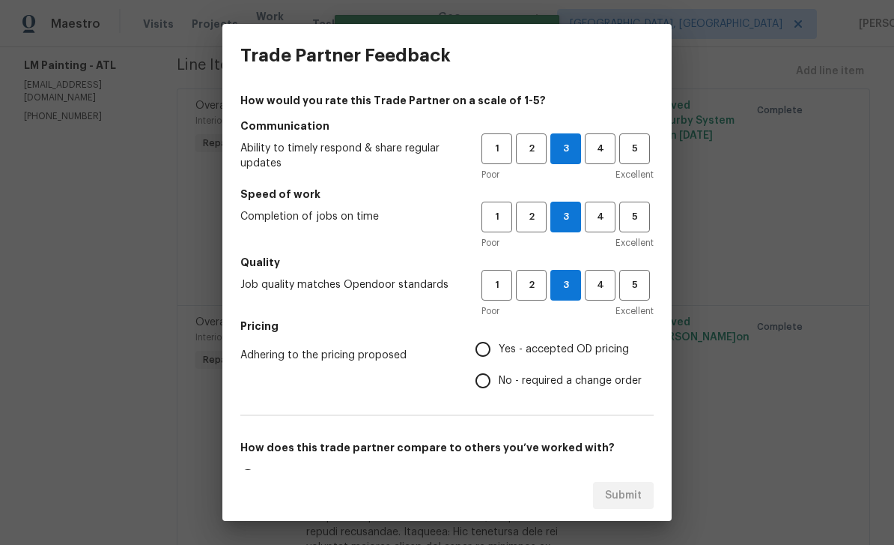
radio input "true"
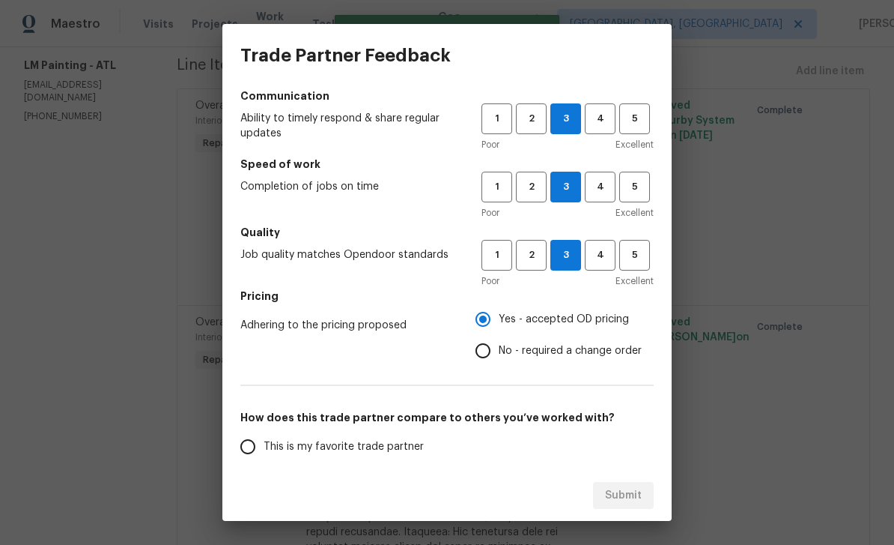
scroll to position [29, 0]
click at [260, 446] on input "This is my favorite trade partner" at bounding box center [247, 446] width 31 height 31
click at [641, 491] on span "Submit" at bounding box center [623, 495] width 37 height 19
radio input "true"
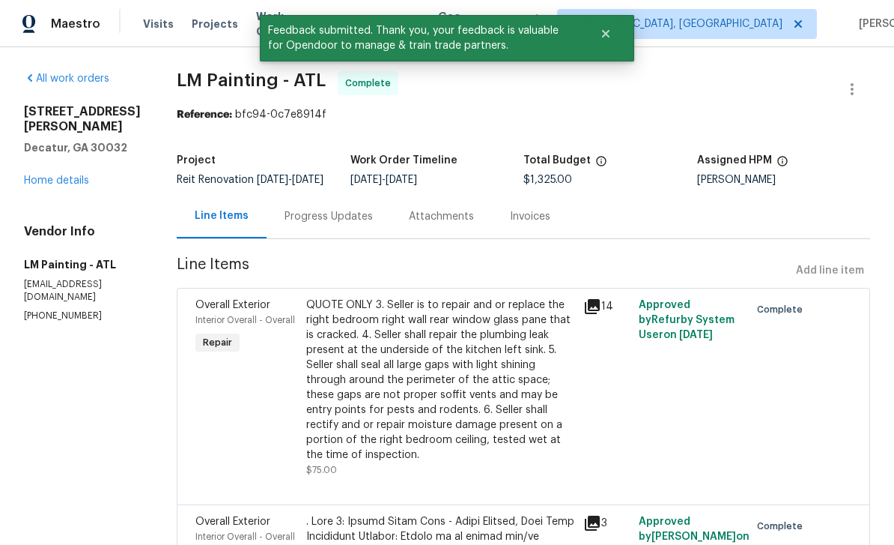
scroll to position [0, 0]
click at [75, 175] on link "Home details" at bounding box center [56, 180] width 65 height 10
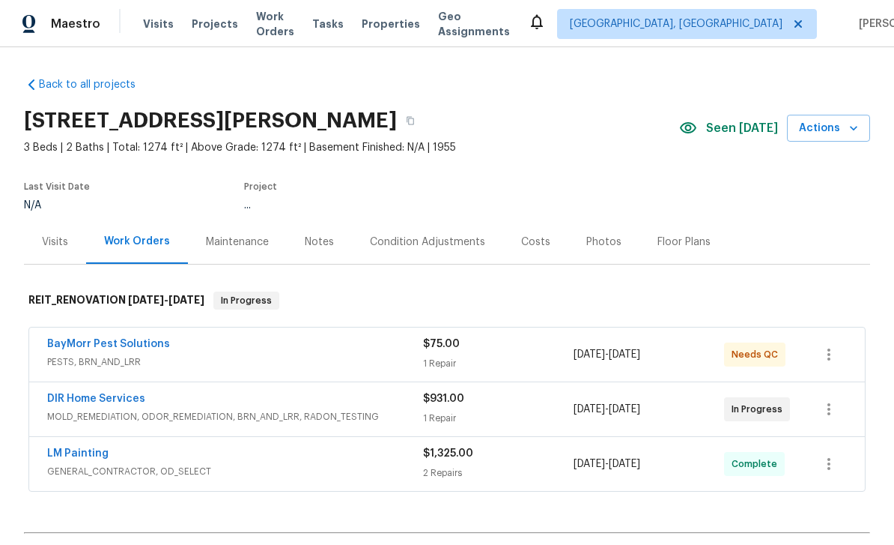
click at [136, 339] on link "BayMorr Pest Solutions" at bounding box center [108, 344] width 123 height 10
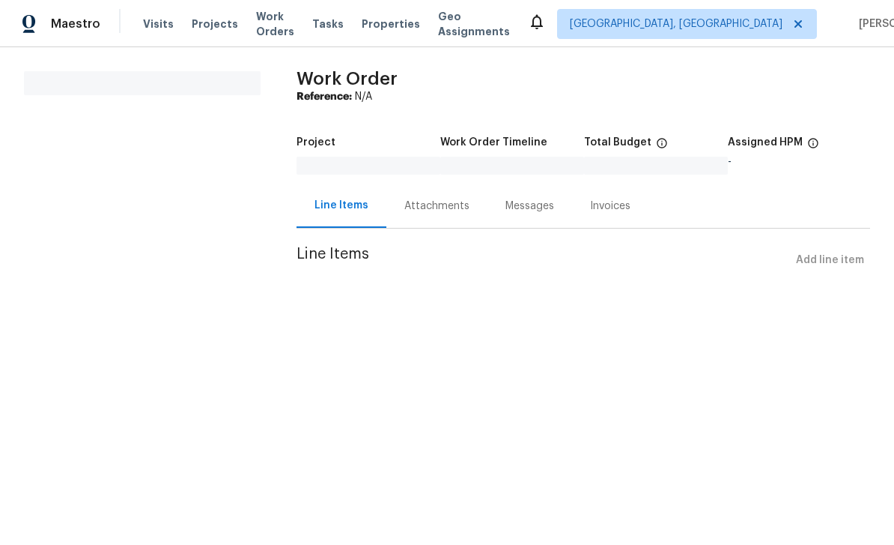
click at [459, 201] on div "Attachments" at bounding box center [436, 205] width 65 height 15
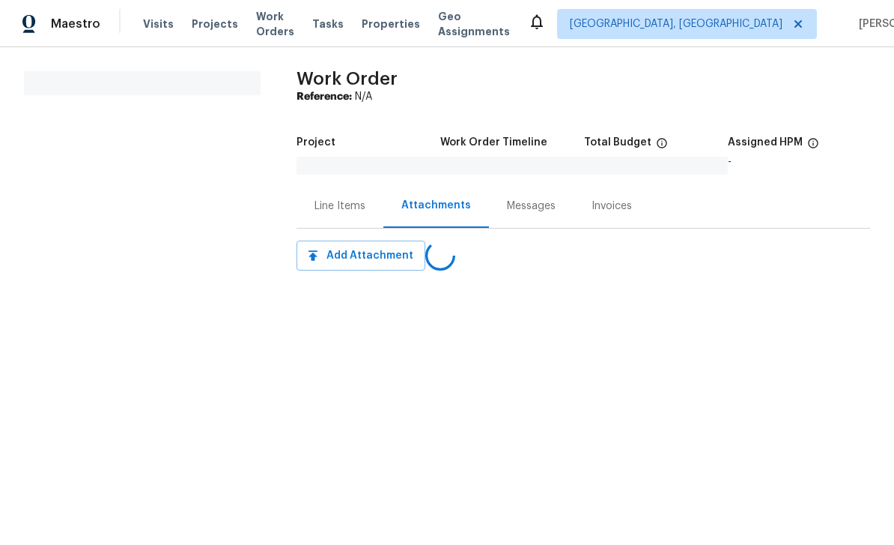
click at [357, 205] on div "Line Items" at bounding box center [340, 205] width 51 height 15
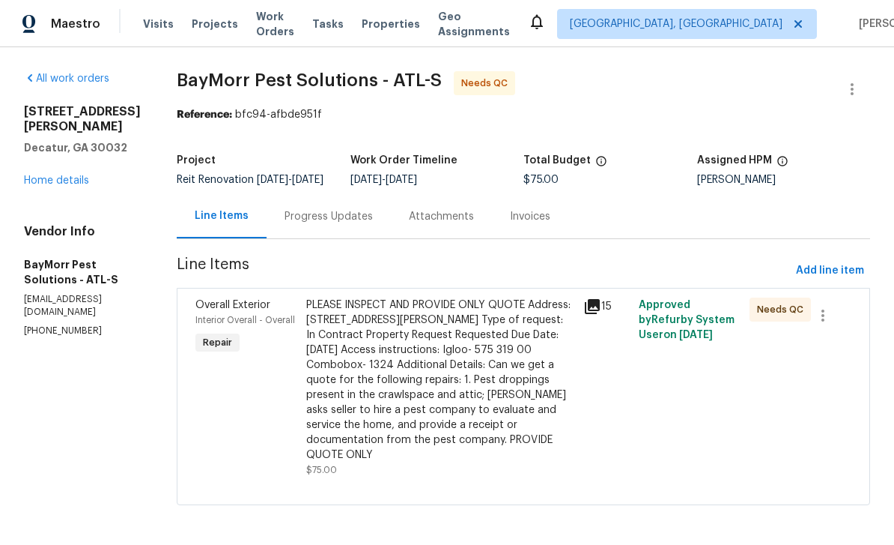
click at [456, 234] on div "Attachments" at bounding box center [441, 216] width 101 height 44
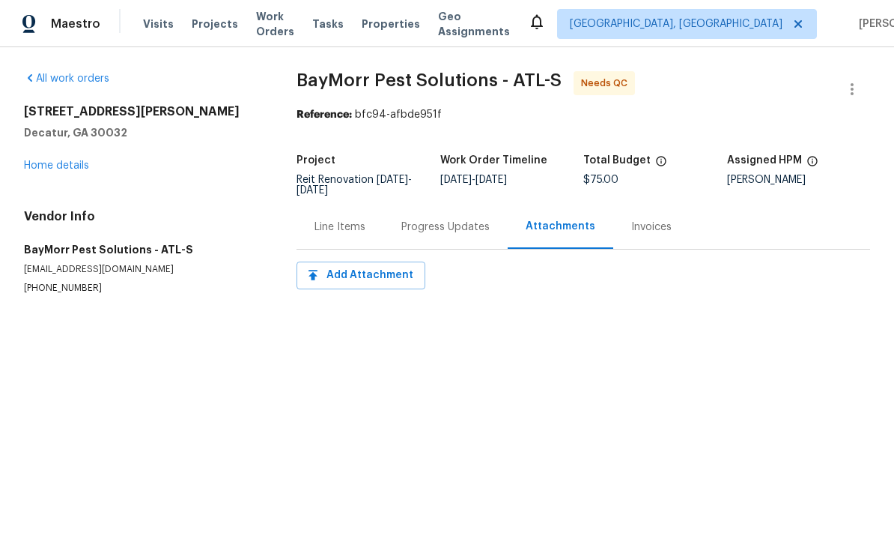
click at [461, 222] on div "Progress Updates" at bounding box center [445, 226] width 88 height 15
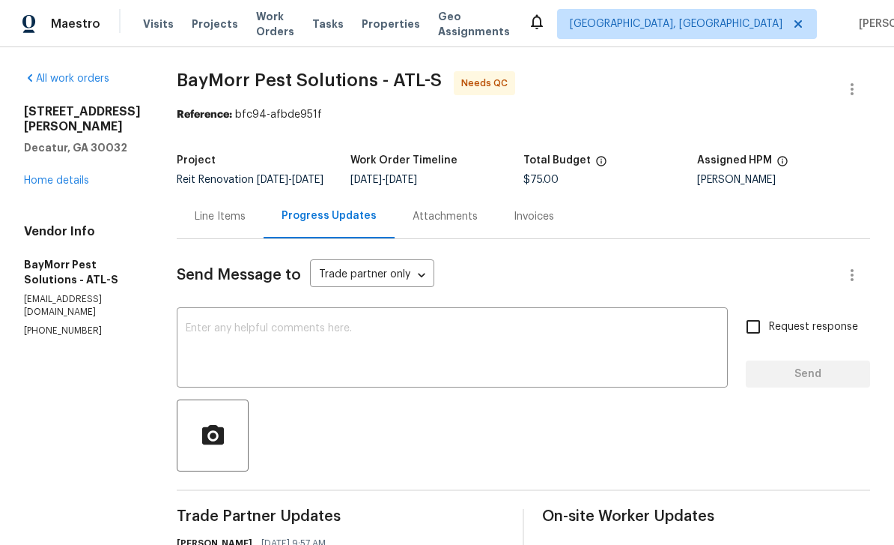
click at [85, 175] on link "Home details" at bounding box center [56, 180] width 65 height 10
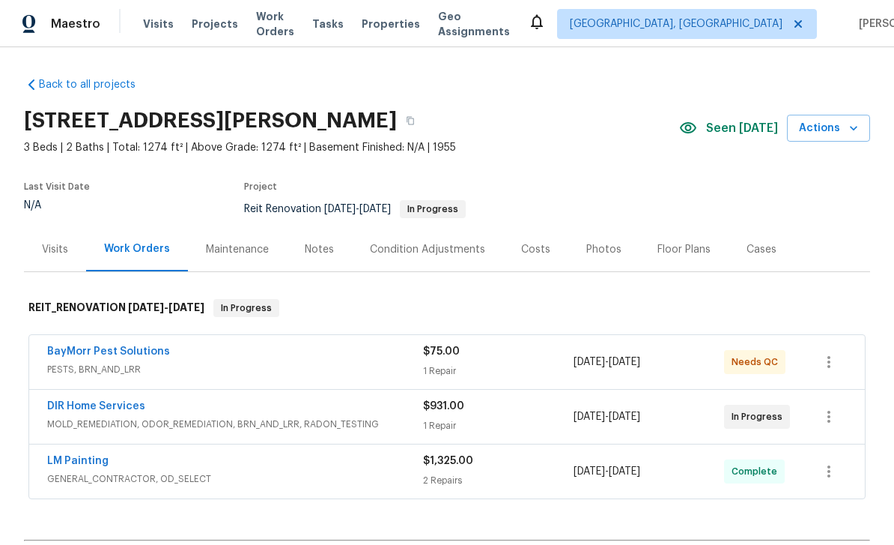
click at [474, 111] on div "3517 Hyland Dr, Decatur, GA 30032" at bounding box center [351, 120] width 655 height 39
click at [143, 356] on link "BayMorr Pest Solutions" at bounding box center [108, 351] width 123 height 10
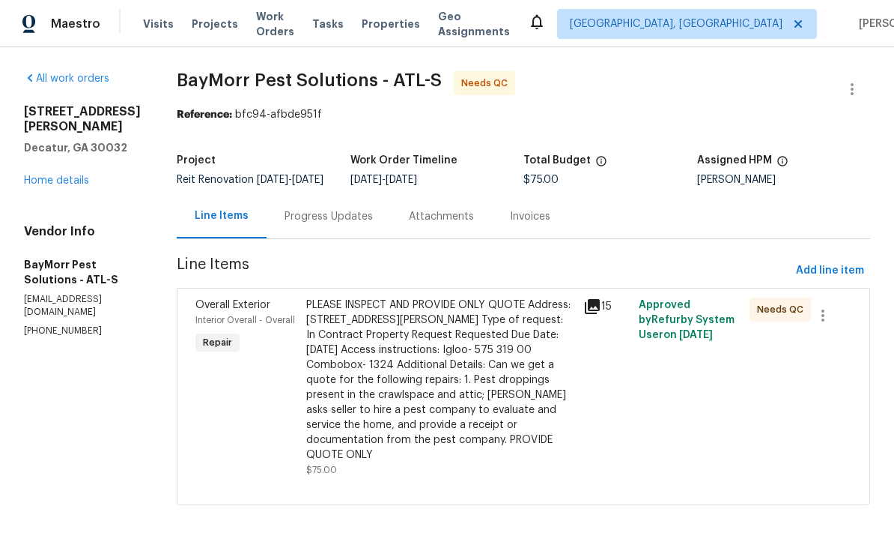
click at [451, 406] on div "PLEASE INSPECT AND PROVIDE ONLY QUOTE Address: 3517 Hyland Dr, Decatur, GA 3003…" at bounding box center [440, 379] width 268 height 165
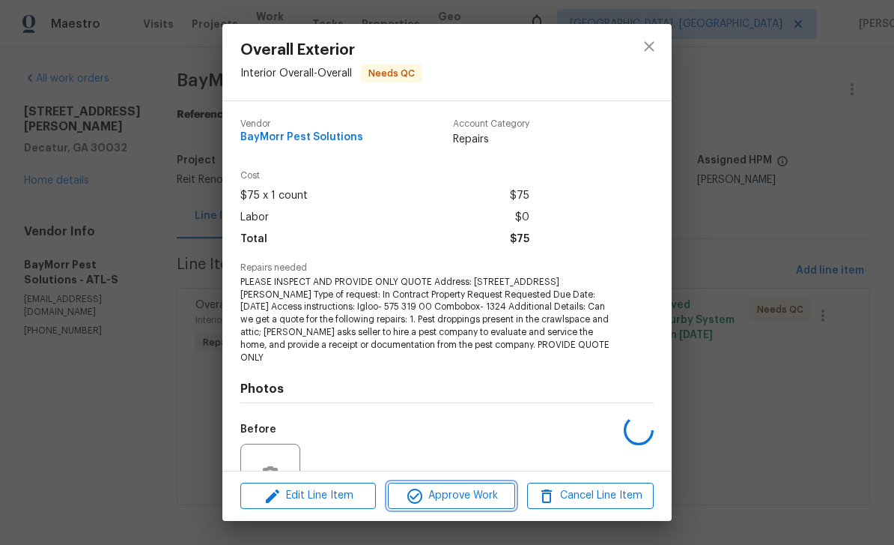
click at [449, 502] on span "Approve Work" at bounding box center [451, 495] width 118 height 19
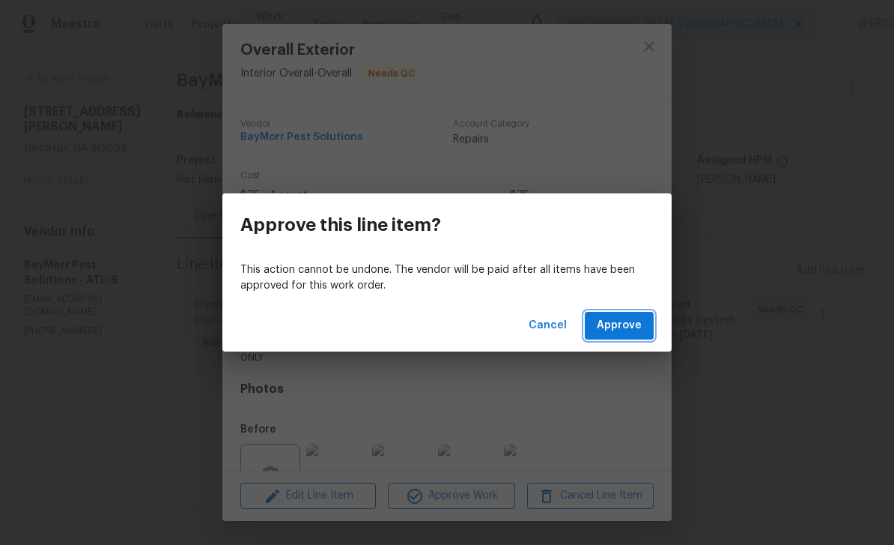
click at [646, 326] on button "Approve" at bounding box center [619, 326] width 69 height 28
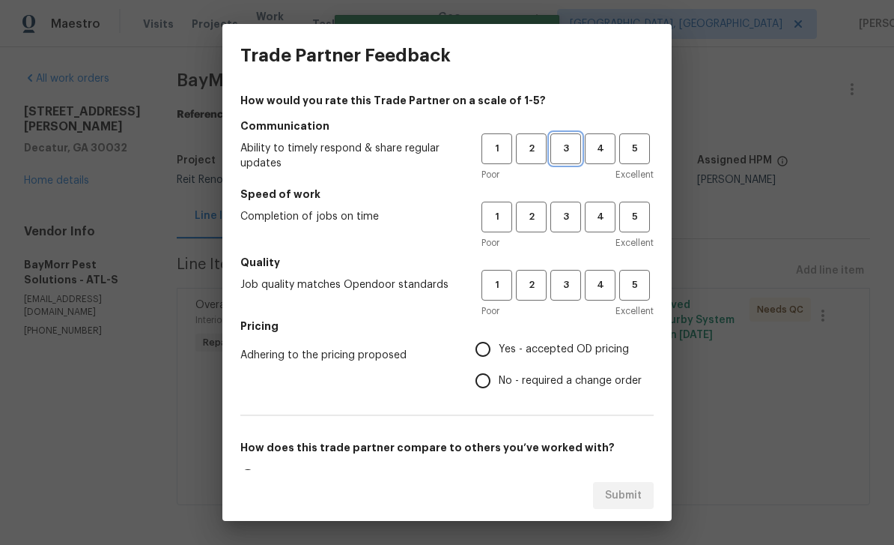
click at [568, 148] on span "3" at bounding box center [566, 148] width 28 height 17
click at [572, 216] on span "3" at bounding box center [566, 216] width 28 height 17
click at [572, 284] on span "3" at bounding box center [566, 284] width 28 height 17
click at [490, 358] on input "Yes - accepted OD pricing" at bounding box center [482, 348] width 31 height 31
radio input "true"
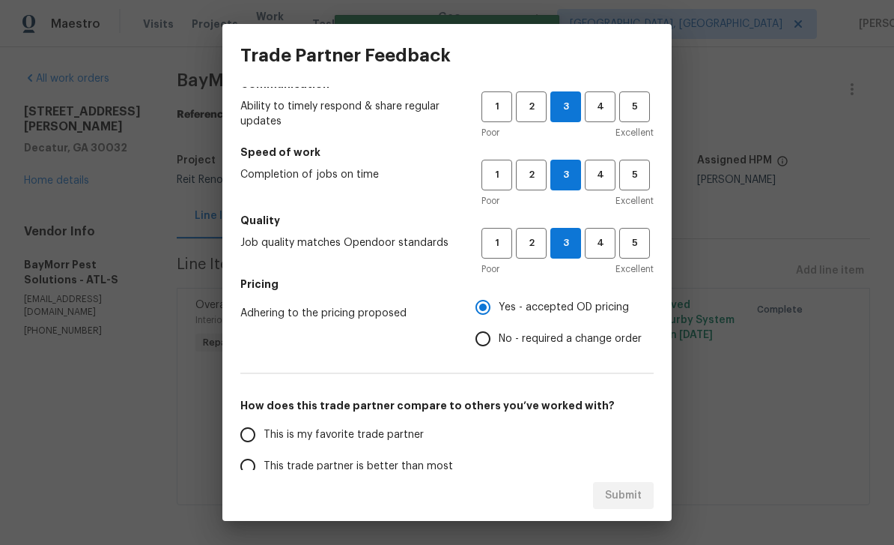
scroll to position [47, 0]
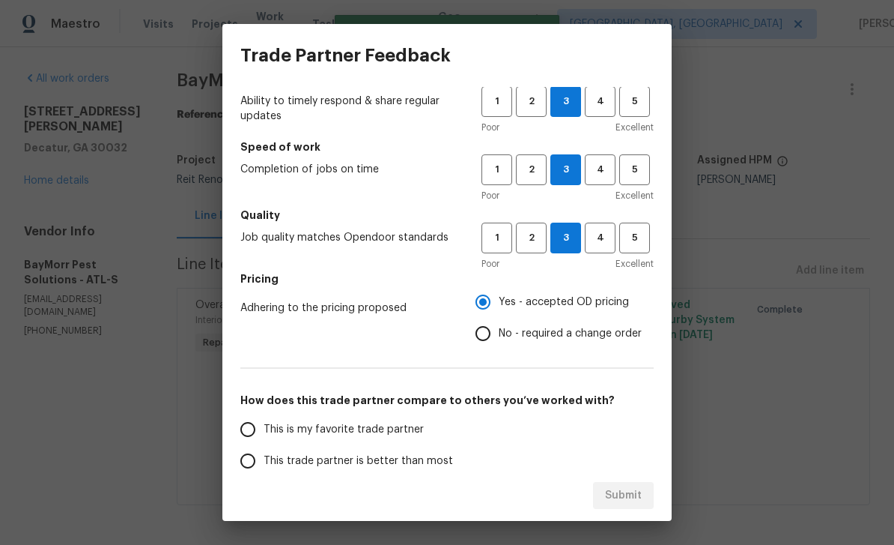
click at [255, 428] on input "This is my favorite trade partner" at bounding box center [247, 428] width 31 height 31
click at [638, 497] on span "Submit" at bounding box center [623, 495] width 37 height 19
radio input "true"
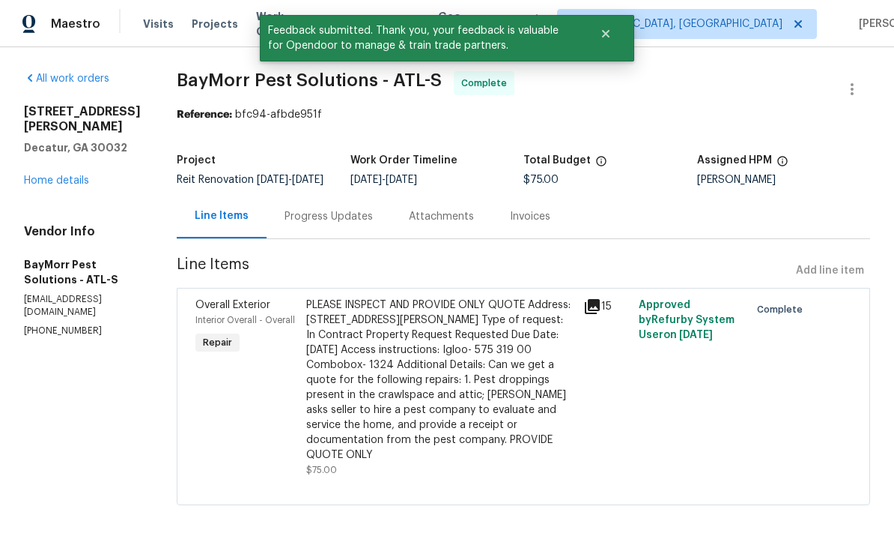
click at [71, 175] on link "Home details" at bounding box center [56, 180] width 65 height 10
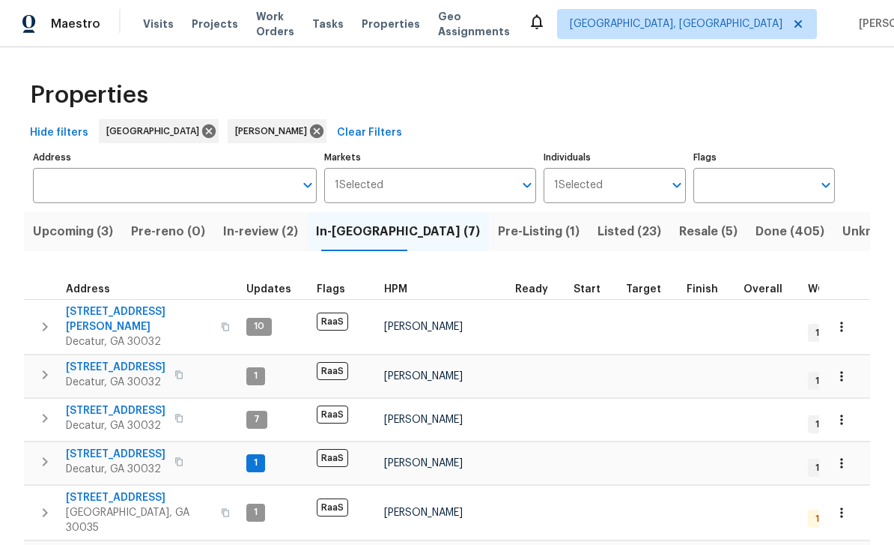
click at [128, 312] on span "[STREET_ADDRESS][PERSON_NAME]" at bounding box center [139, 319] width 146 height 30
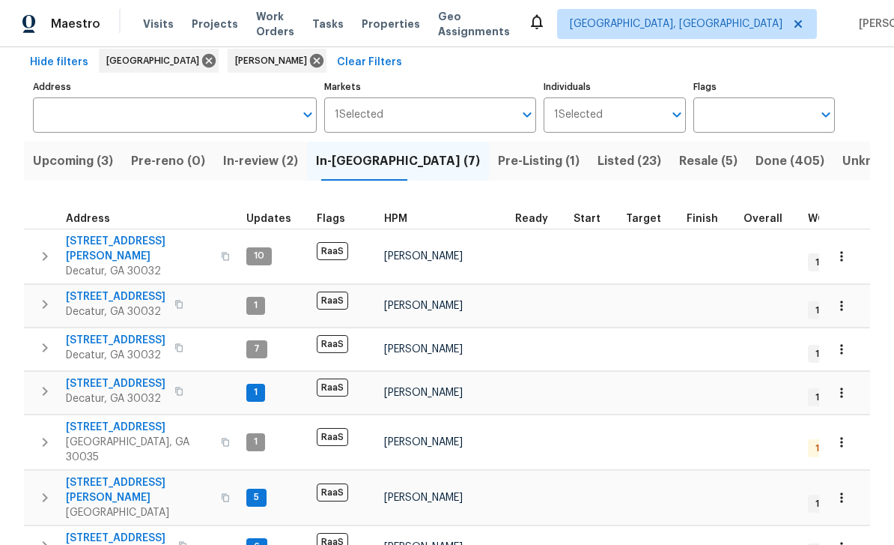
scroll to position [70, 0]
click at [129, 531] on span "[STREET_ADDRESS]" at bounding box center [117, 538] width 103 height 15
click at [94, 420] on span "2183 Ramblewood Cir" at bounding box center [139, 427] width 146 height 15
click at [87, 377] on span "2839 Long Way" at bounding box center [116, 384] width 100 height 15
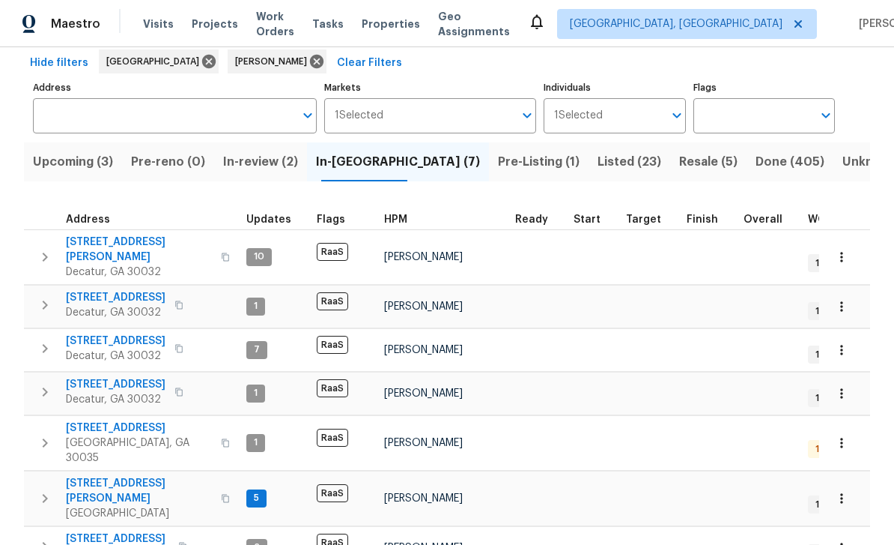
click at [103, 420] on span "2183 Ramblewood Cir" at bounding box center [139, 427] width 146 height 15
click at [94, 290] on span "1395 W Austin Rd" at bounding box center [116, 297] width 100 height 15
click at [498, 151] on span "Pre-Listing (1)" at bounding box center [539, 161] width 82 height 21
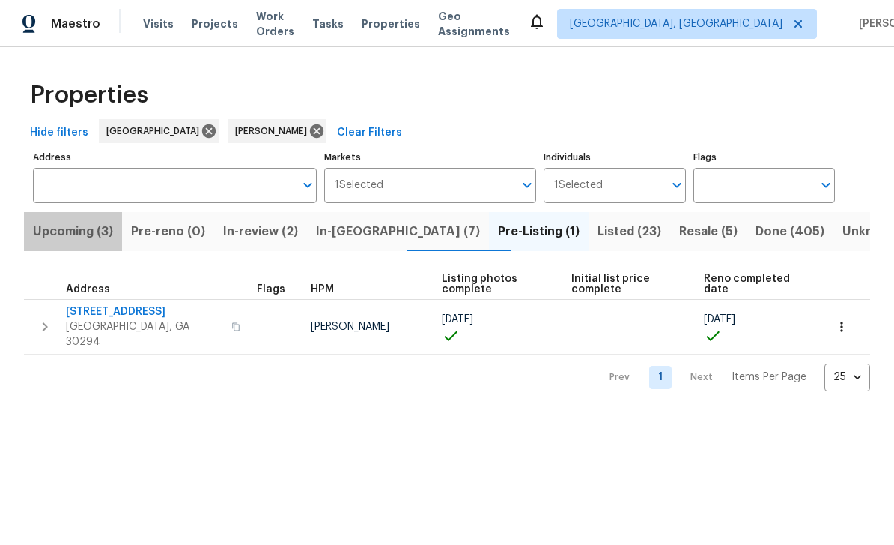
click at [85, 228] on span "Upcoming (3)" at bounding box center [73, 231] width 80 height 21
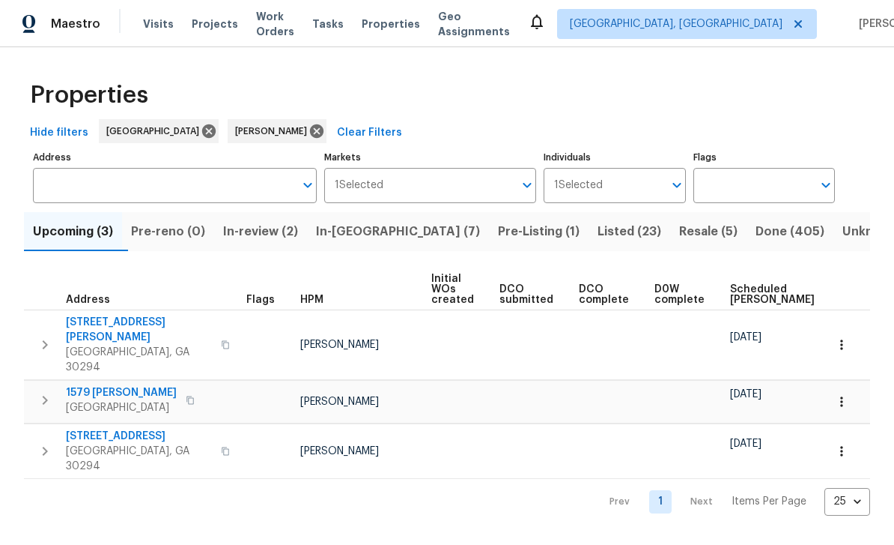
click at [498, 237] on span "Pre-Listing (1)" at bounding box center [539, 231] width 82 height 21
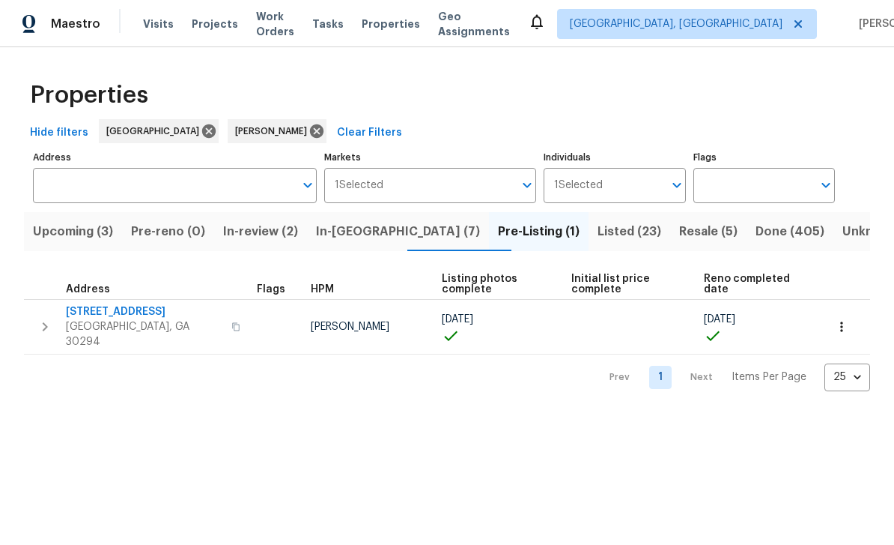
click at [111, 317] on span "3491 Saddle Creek Ln" at bounding box center [144, 311] width 157 height 15
click at [679, 228] on span "Resale (5)" at bounding box center [708, 231] width 58 height 21
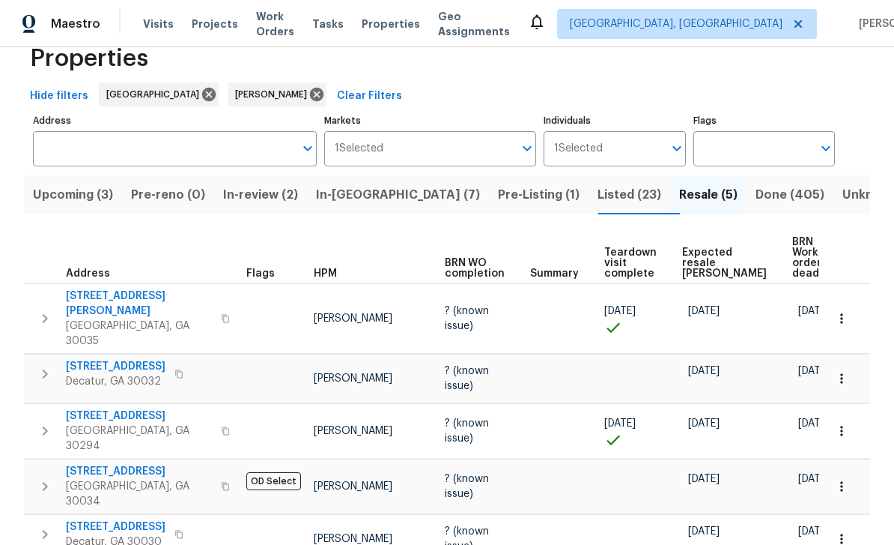
scroll to position [36, 0]
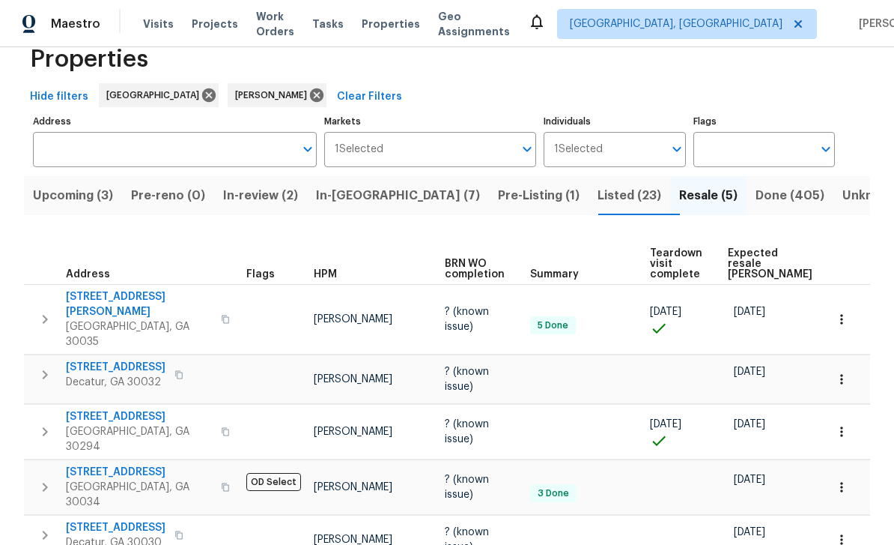
click at [498, 197] on span "Pre-Listing (1)" at bounding box center [539, 195] width 82 height 21
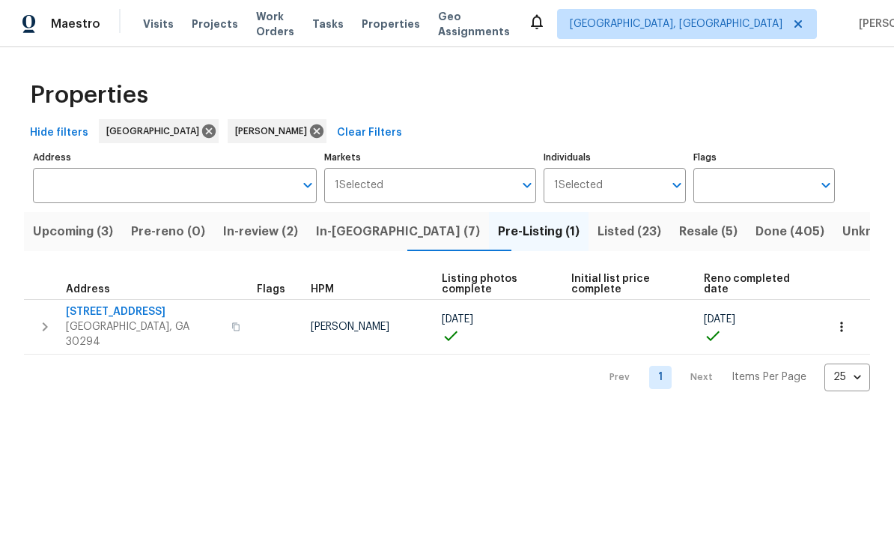
click at [374, 246] on button "In-reno (7)" at bounding box center [398, 231] width 182 height 39
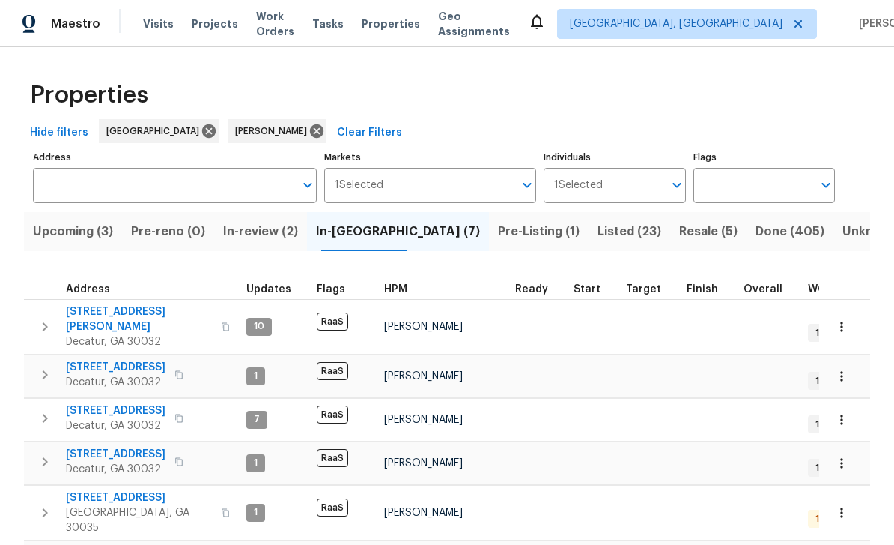
click at [92, 224] on span "Upcoming (3)" at bounding box center [73, 231] width 80 height 21
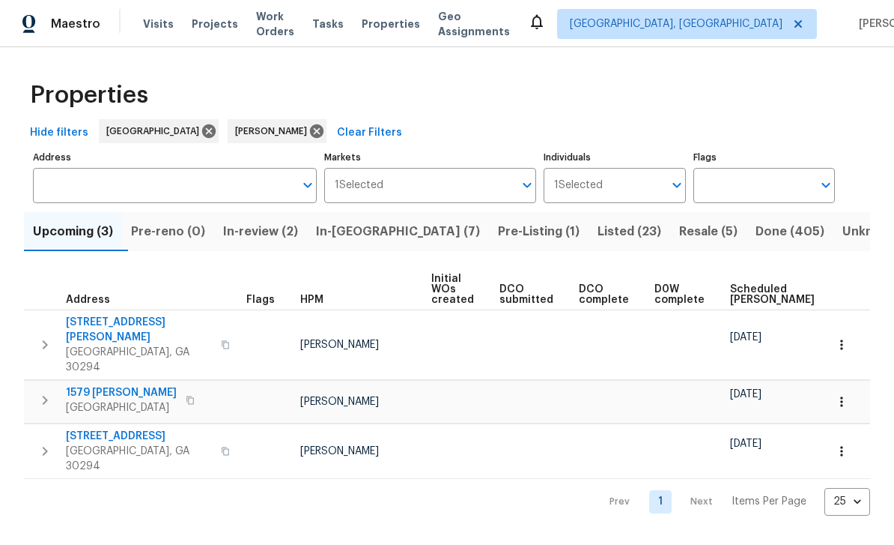
click at [261, 13] on div "Visits Projects Work Orders Tasks Properties Geo Assignments" at bounding box center [335, 24] width 385 height 30
click at [270, 19] on span "Work Orders" at bounding box center [275, 24] width 38 height 30
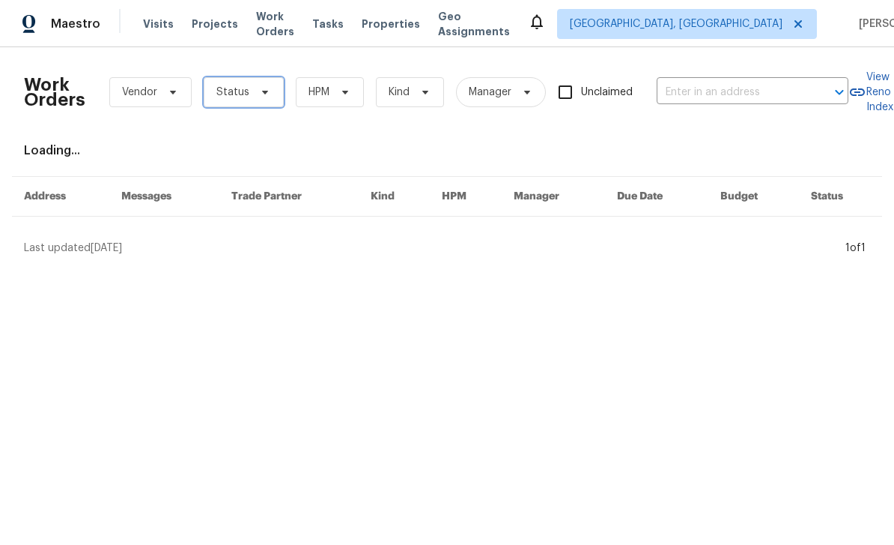
click at [263, 80] on span "Status" at bounding box center [244, 92] width 80 height 30
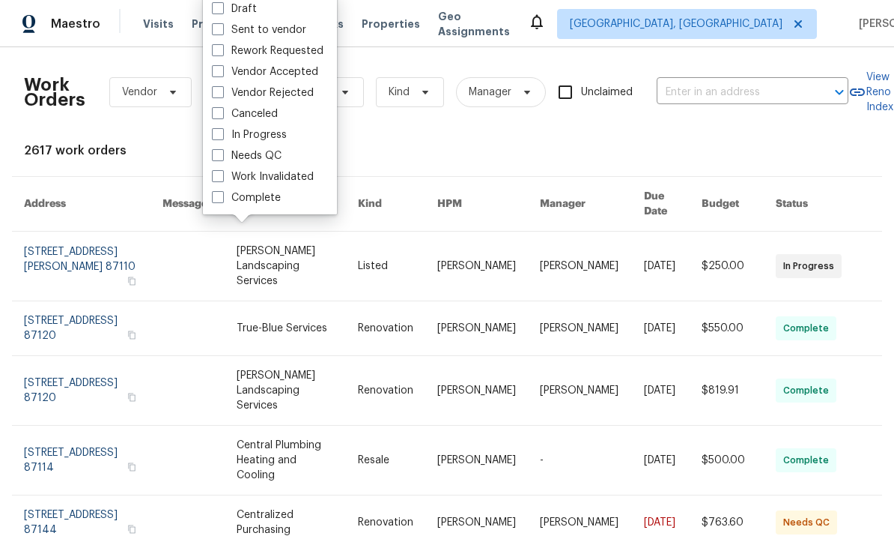
click at [279, 133] on label "In Progress" at bounding box center [249, 134] width 75 height 15
click at [222, 133] on input "In Progress" at bounding box center [217, 132] width 10 height 10
checkbox input "true"
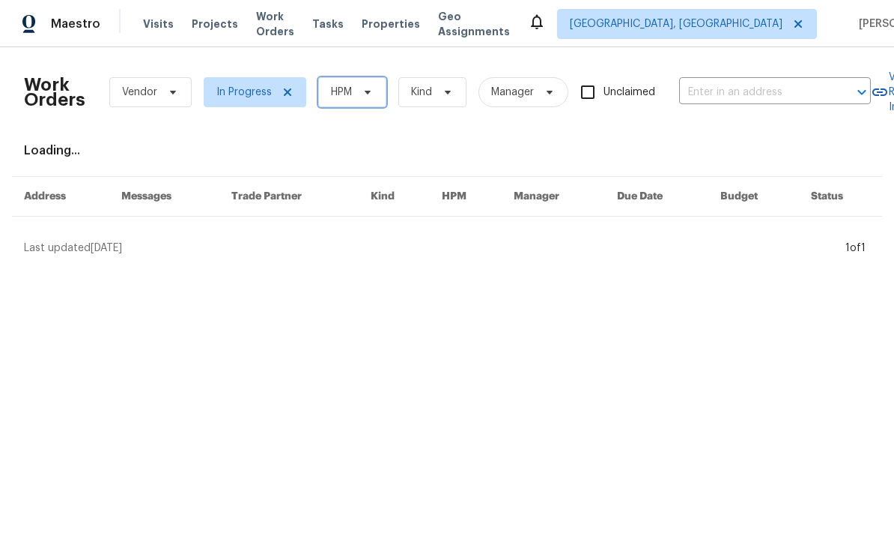
click at [374, 91] on span "HPM" at bounding box center [352, 92] width 68 height 30
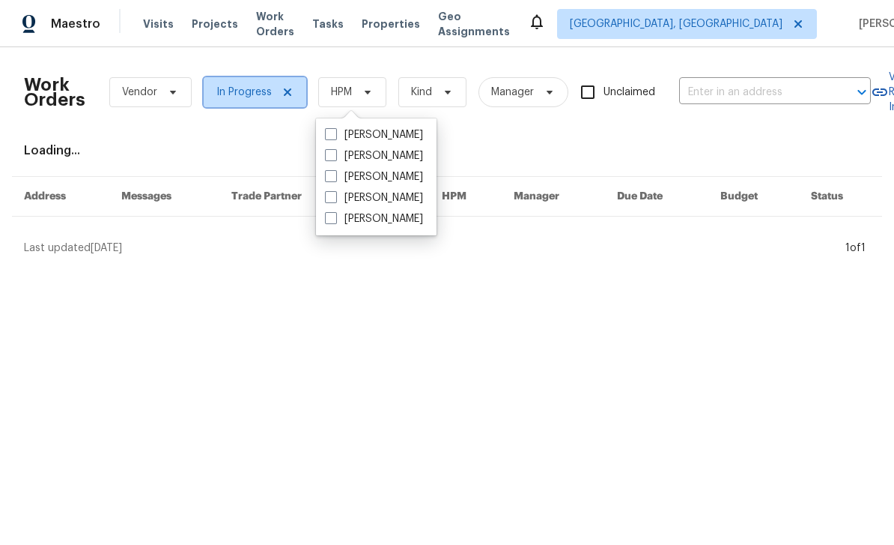
click at [268, 90] on span "In Progress" at bounding box center [243, 92] width 55 height 15
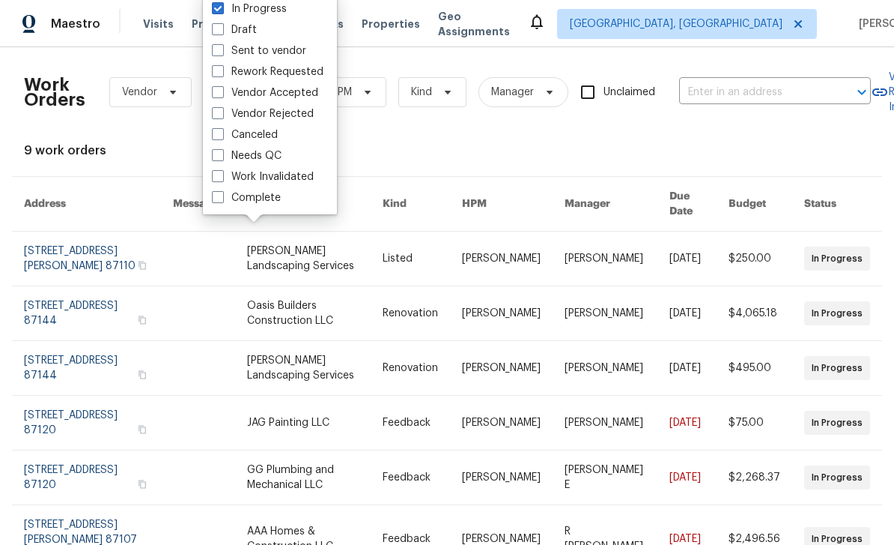
click at [273, 153] on label "Needs QC" at bounding box center [247, 155] width 70 height 15
click at [222, 153] on input "Needs QC" at bounding box center [217, 153] width 10 height 10
checkbox input "true"
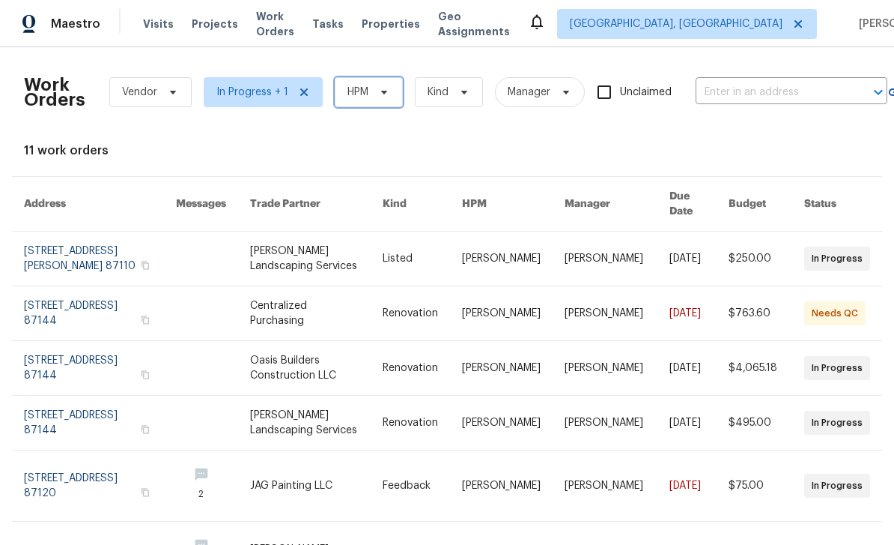
click at [366, 89] on span "HPM" at bounding box center [358, 92] width 21 height 15
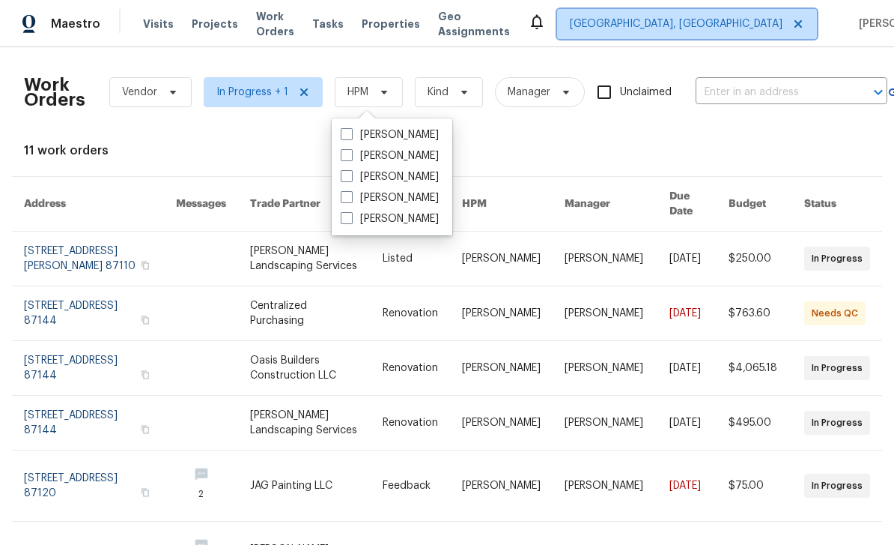
click at [680, 15] on span "Albuquerque, NM" at bounding box center [687, 24] width 260 height 30
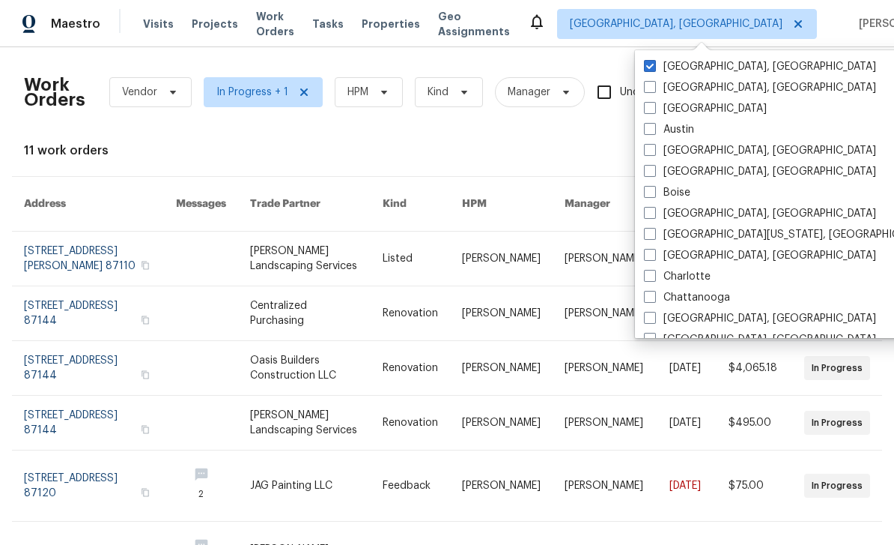
click at [655, 103] on span at bounding box center [650, 108] width 12 height 12
click at [654, 103] on input "[GEOGRAPHIC_DATA]" at bounding box center [649, 106] width 10 height 10
checkbox input "true"
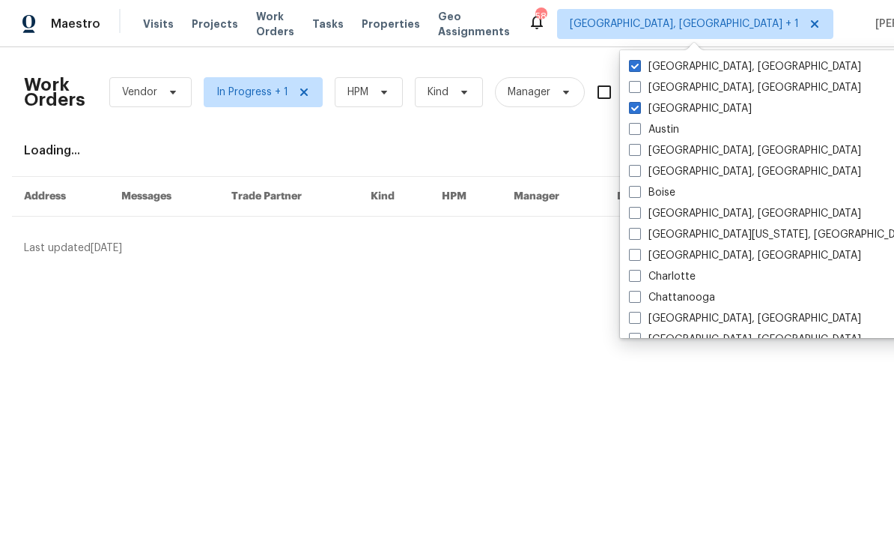
click at [641, 69] on label "Albuquerque, NM" at bounding box center [745, 66] width 232 height 15
click at [639, 69] on input "Albuquerque, NM" at bounding box center [634, 64] width 10 height 10
checkbox input "false"
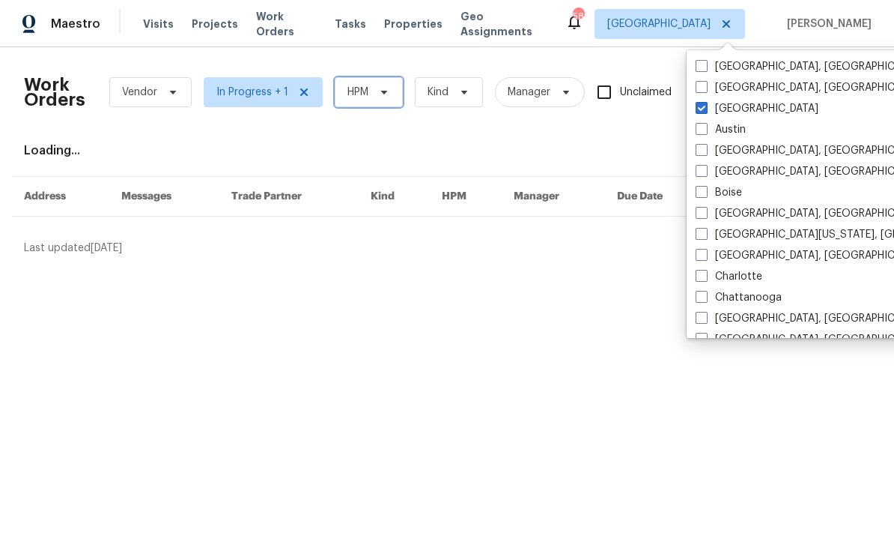
click at [378, 94] on icon at bounding box center [384, 92] width 12 height 12
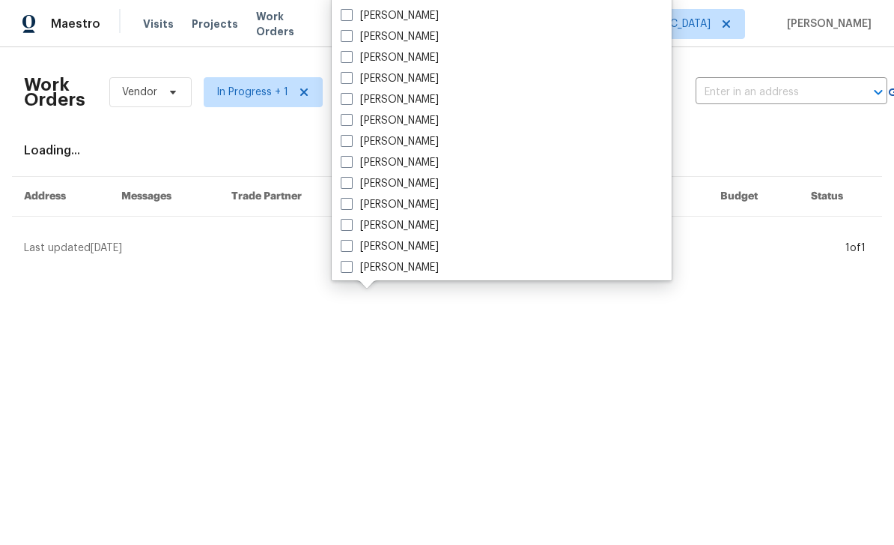
scroll to position [437, 0]
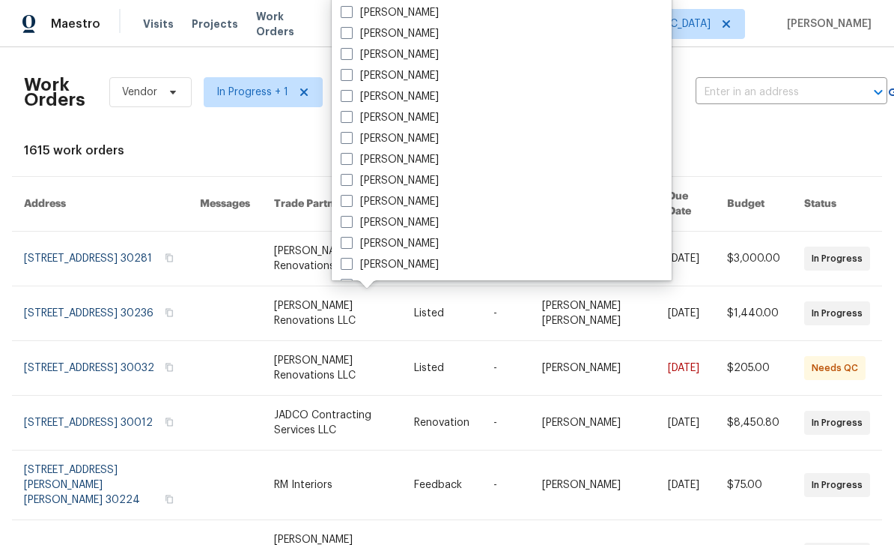
click at [419, 261] on label "[PERSON_NAME]" at bounding box center [390, 264] width 98 height 15
click at [351, 261] on input "[PERSON_NAME]" at bounding box center [346, 262] width 10 height 10
checkbox input "true"
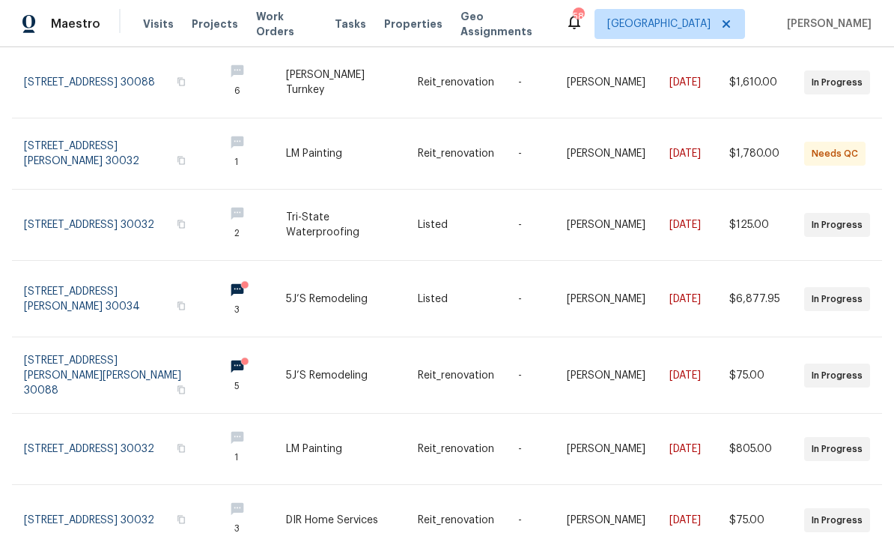
scroll to position [386, 0]
click at [84, 278] on link at bounding box center [118, 299] width 188 height 76
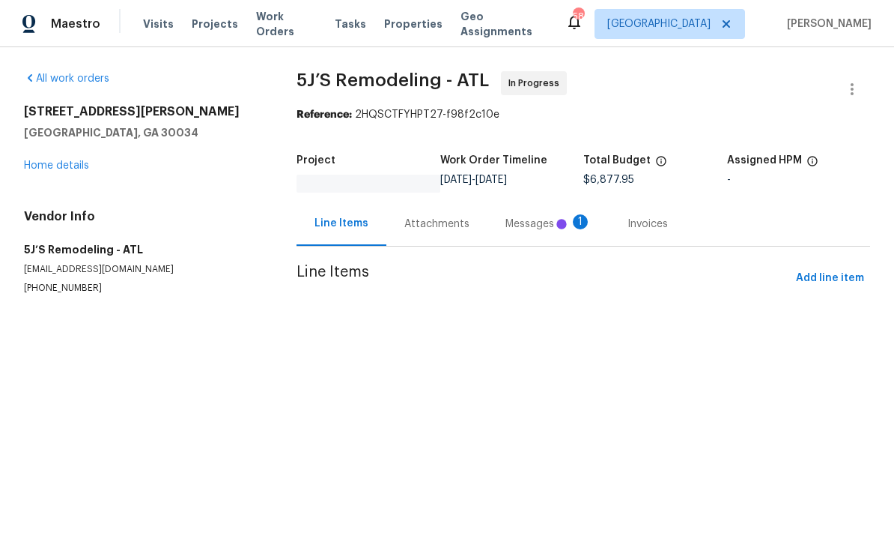
click at [532, 225] on div "Messages 1" at bounding box center [549, 223] width 86 height 15
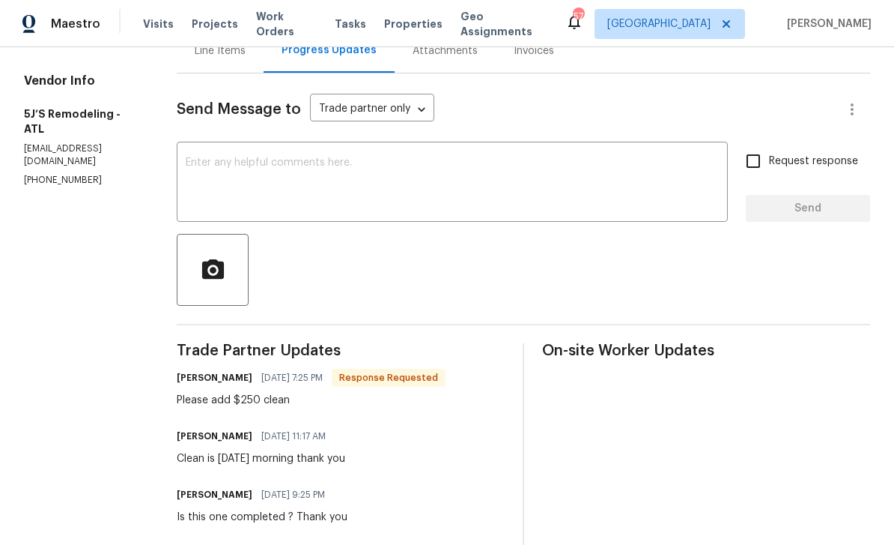
scroll to position [146, 0]
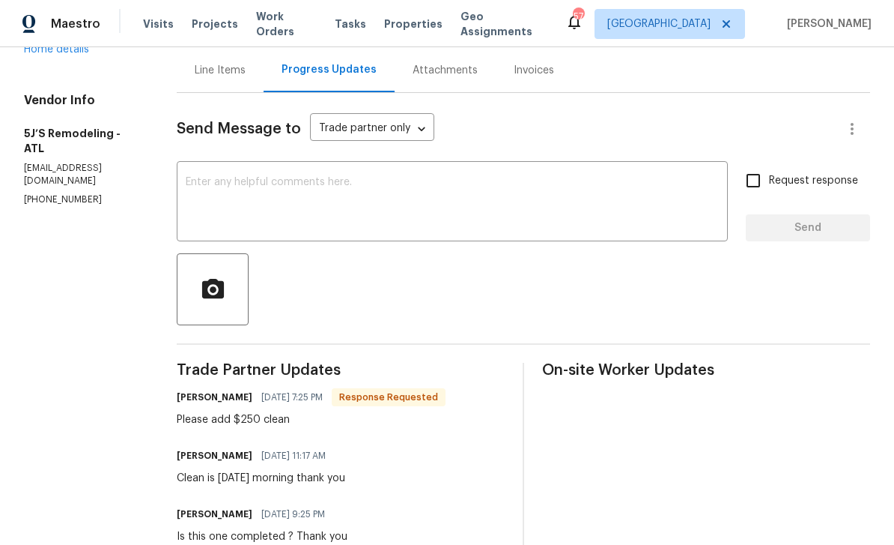
click at [605, 192] on textarea at bounding box center [452, 203] width 533 height 52
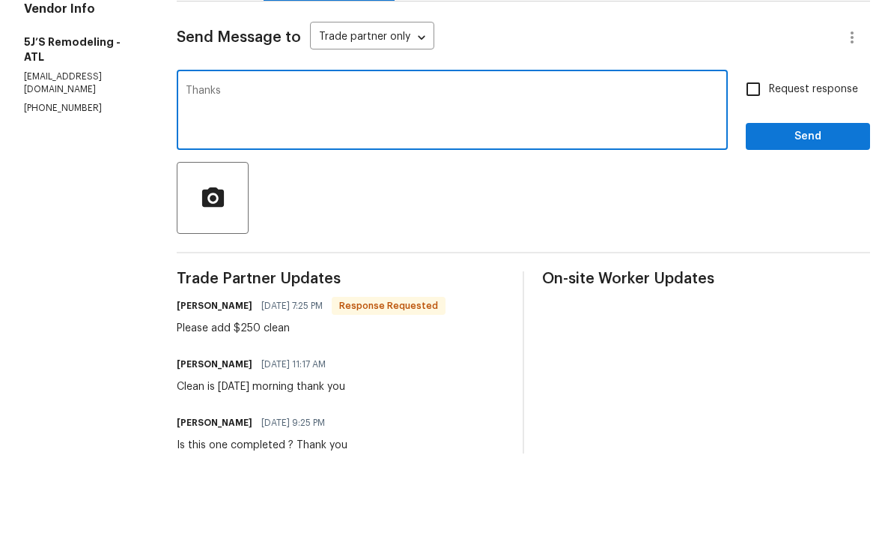
type textarea "Thanks"
click at [760, 165] on input "Request response" at bounding box center [753, 180] width 31 height 31
checkbox input "true"
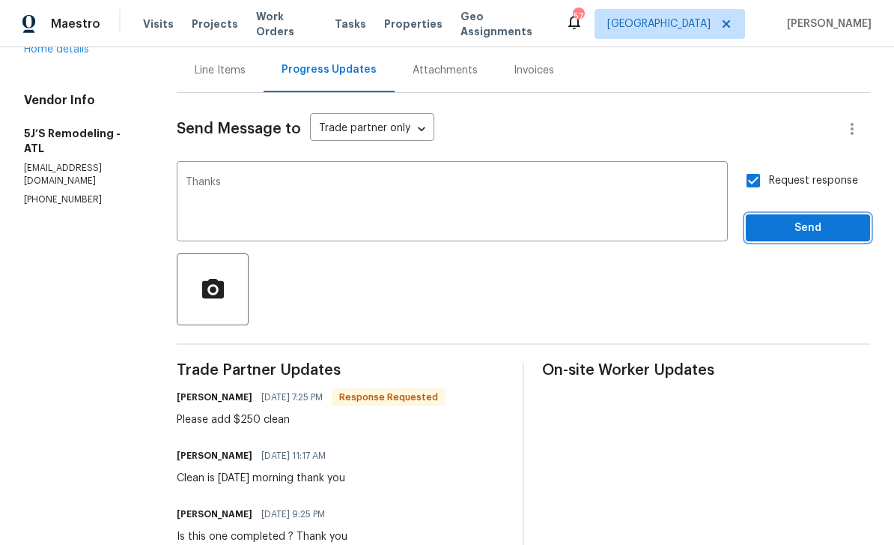
click at [803, 219] on span "Send" at bounding box center [808, 228] width 100 height 19
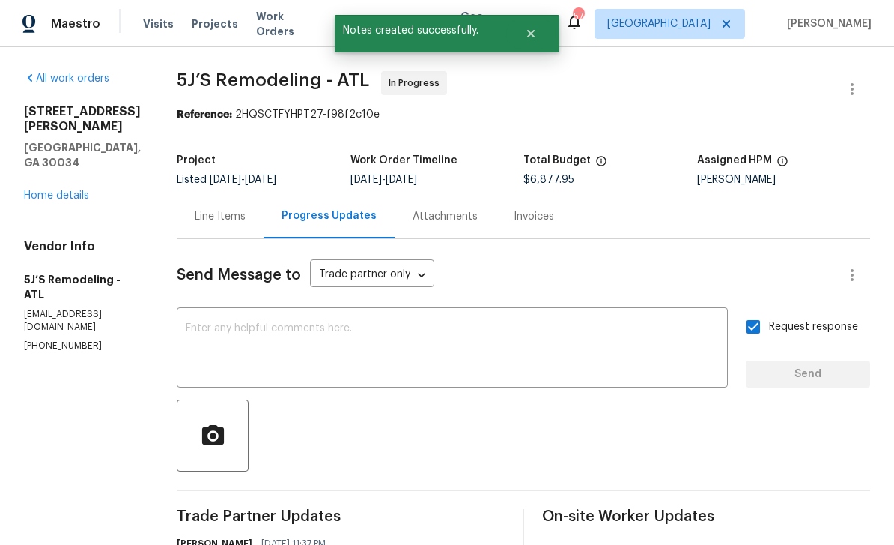
click at [52, 190] on link "Home details" at bounding box center [56, 195] width 65 height 10
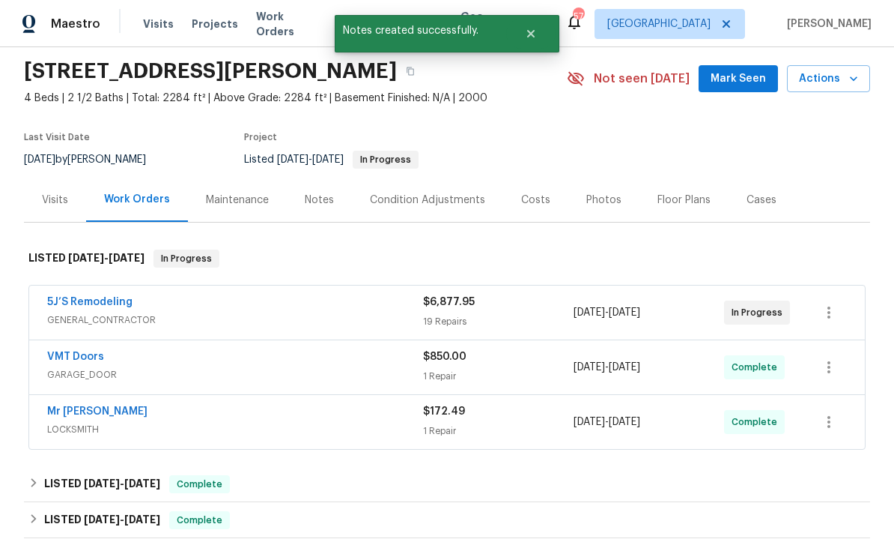
scroll to position [70, 0]
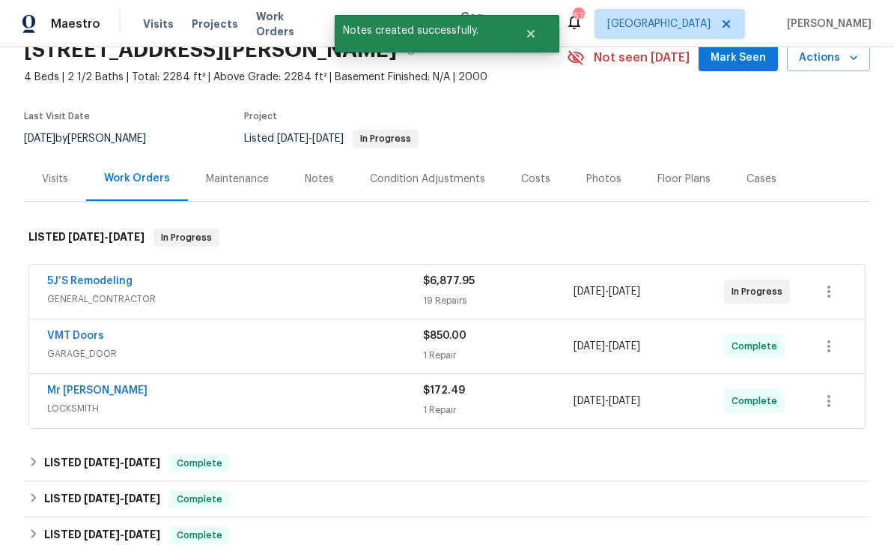
click at [79, 283] on link "5J’S Remodeling" at bounding box center [89, 281] width 85 height 10
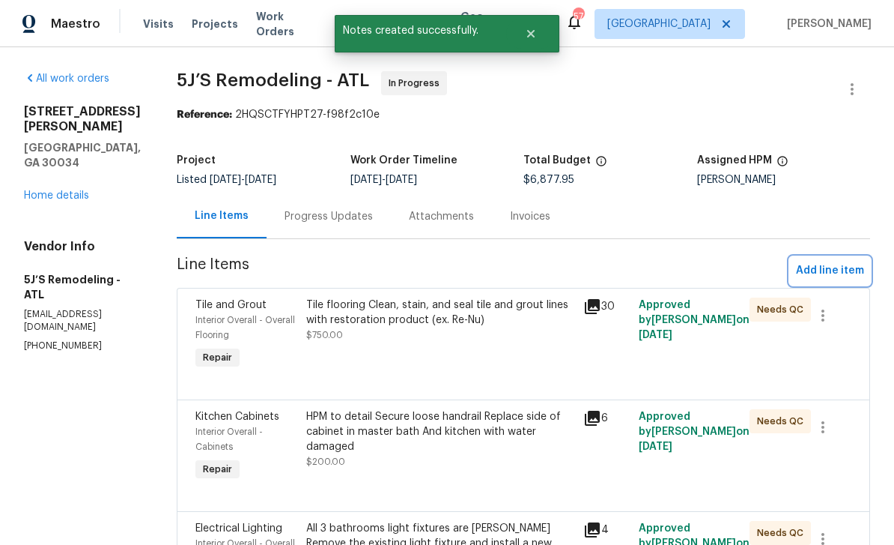
click at [836, 272] on span "Add line item" at bounding box center [830, 270] width 68 height 19
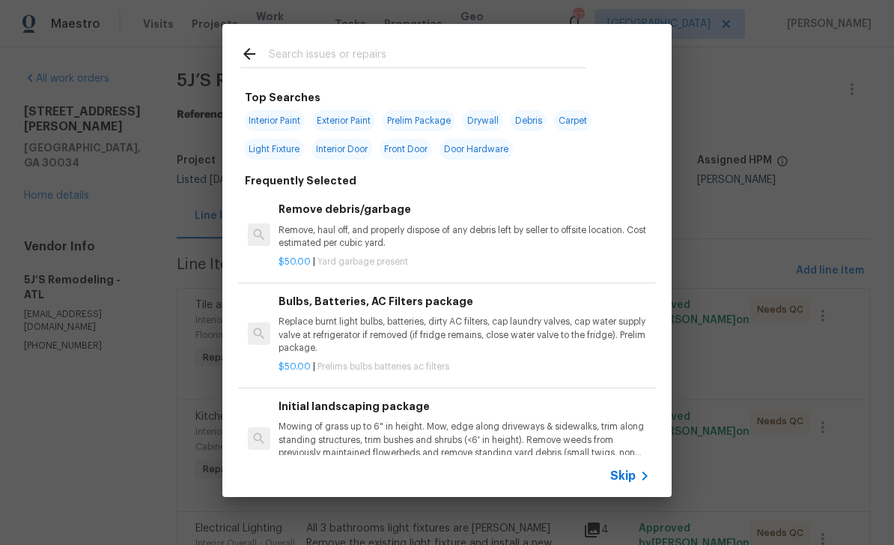
click at [545, 50] on input "text" at bounding box center [428, 56] width 318 height 22
type input "Init"
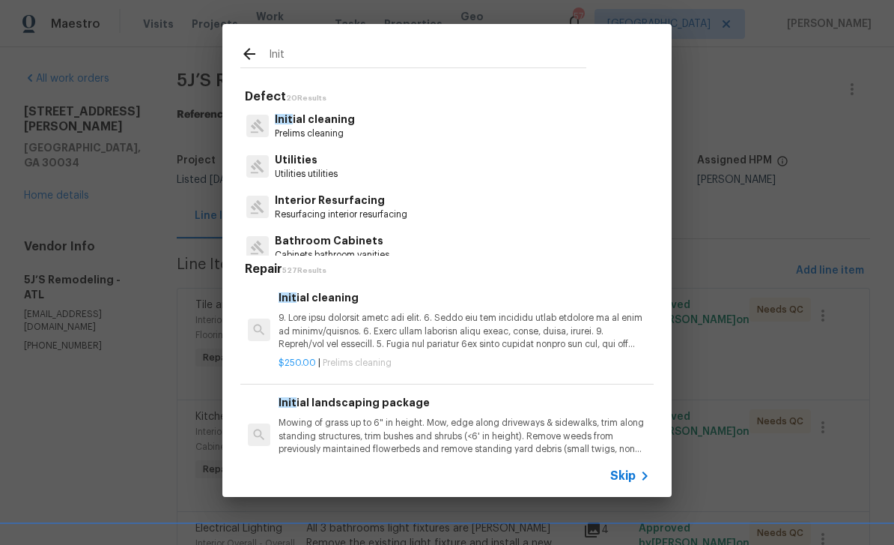
click at [344, 121] on p "Init ial cleaning" at bounding box center [315, 120] width 80 height 16
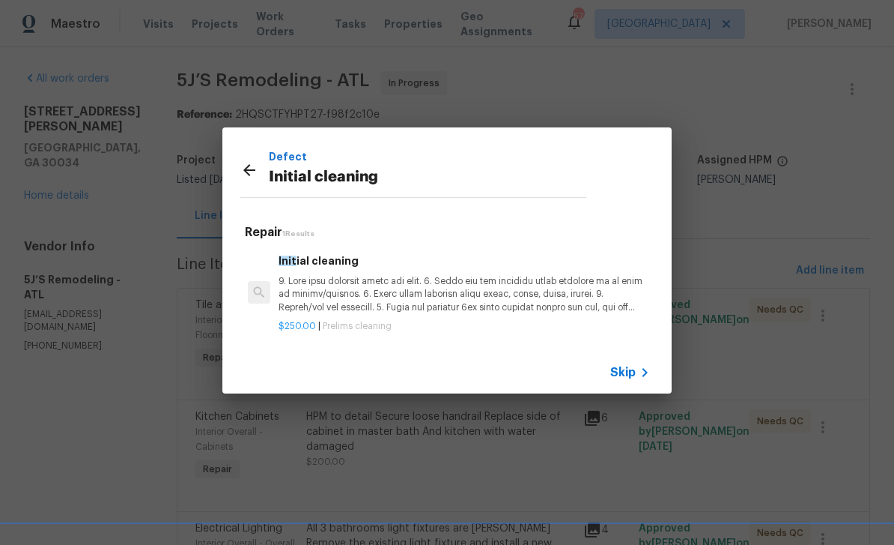
click at [589, 315] on div "$250.00 | Prelims cleaning" at bounding box center [465, 323] width 372 height 19
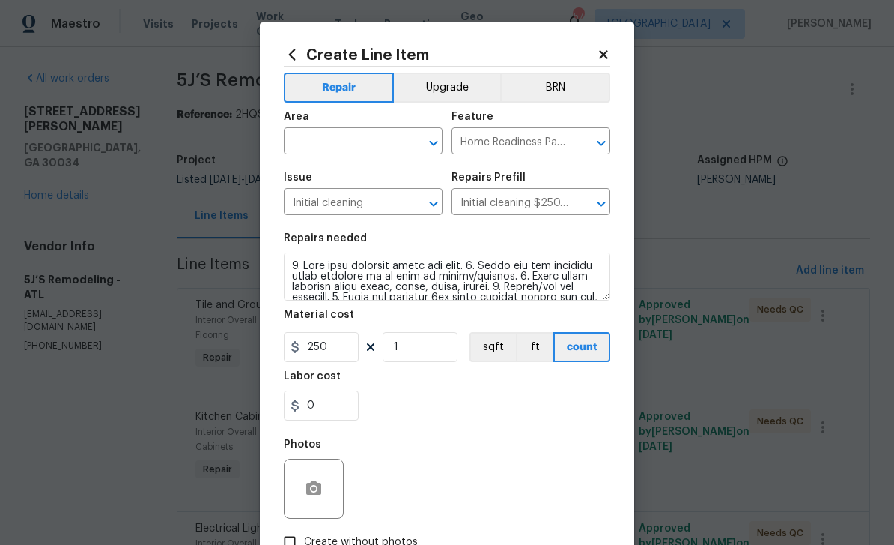
click at [383, 140] on input "text" at bounding box center [342, 142] width 117 height 23
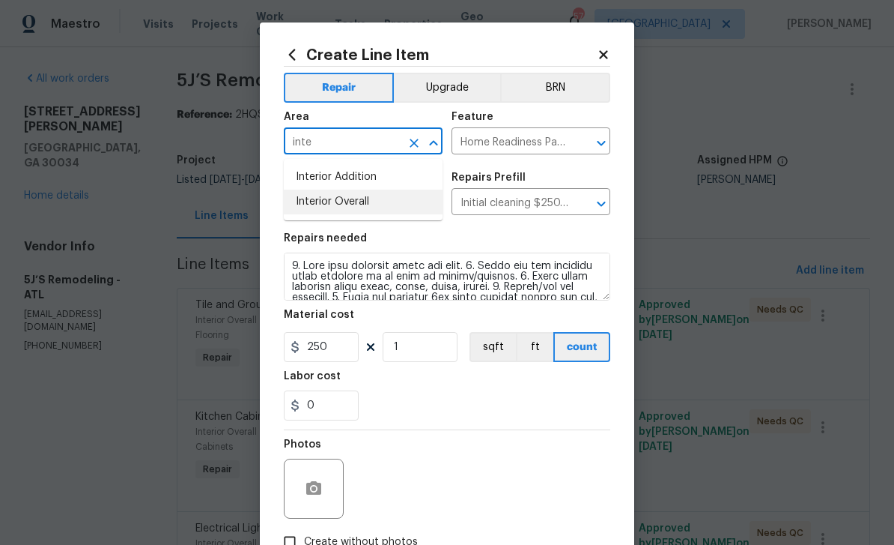
click at [374, 203] on li "Interior Overall" at bounding box center [363, 201] width 159 height 25
type input "Interior Overall"
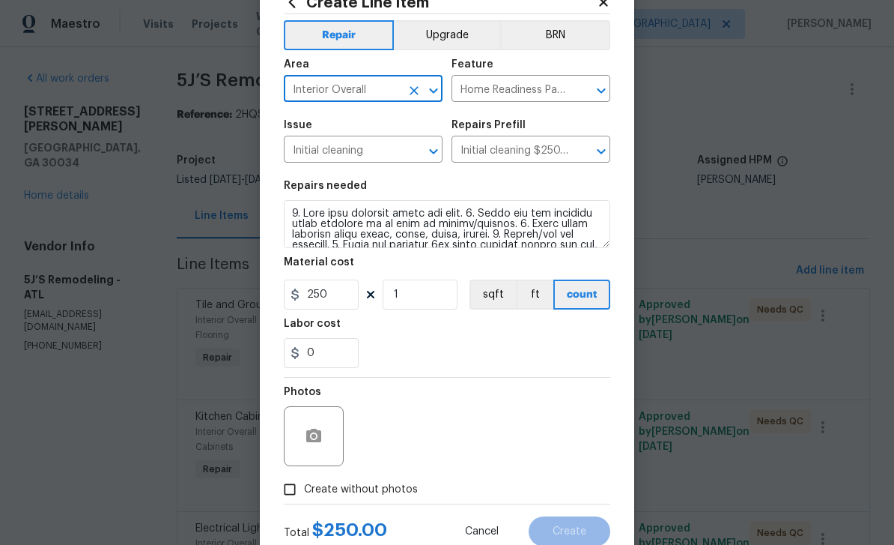
click at [289, 494] on input "Create without photos" at bounding box center [290, 489] width 28 height 28
checkbox input "true"
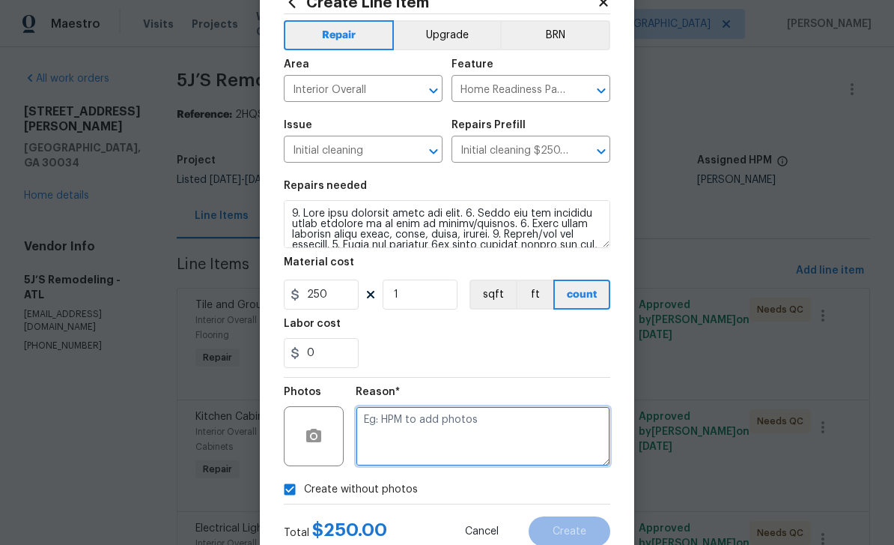
click at [434, 440] on textarea at bounding box center [483, 436] width 255 height 60
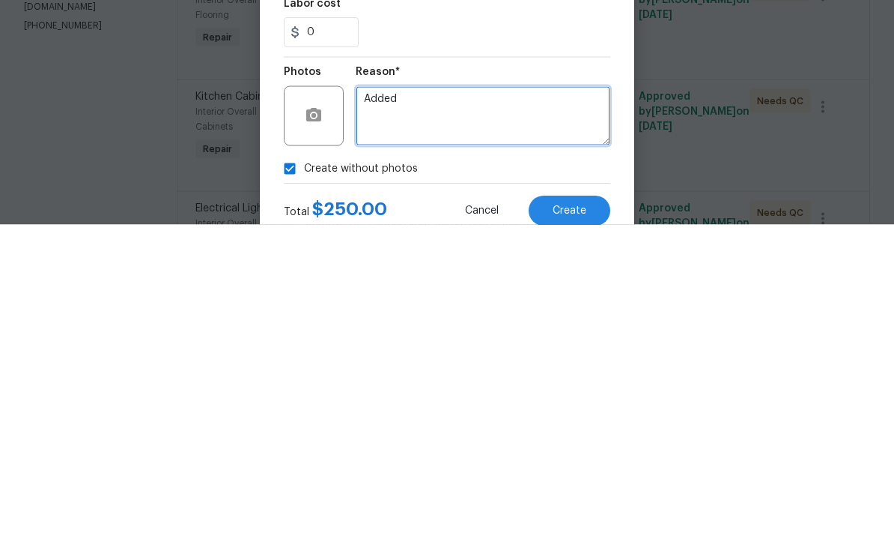
type textarea "Added"
click at [599, 516] on button "Create" at bounding box center [570, 531] width 82 height 30
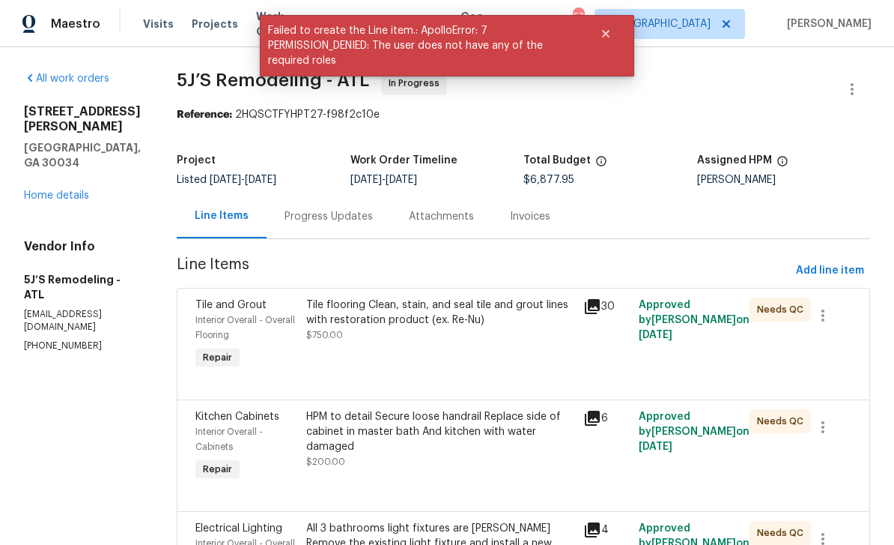
scroll to position [0, 0]
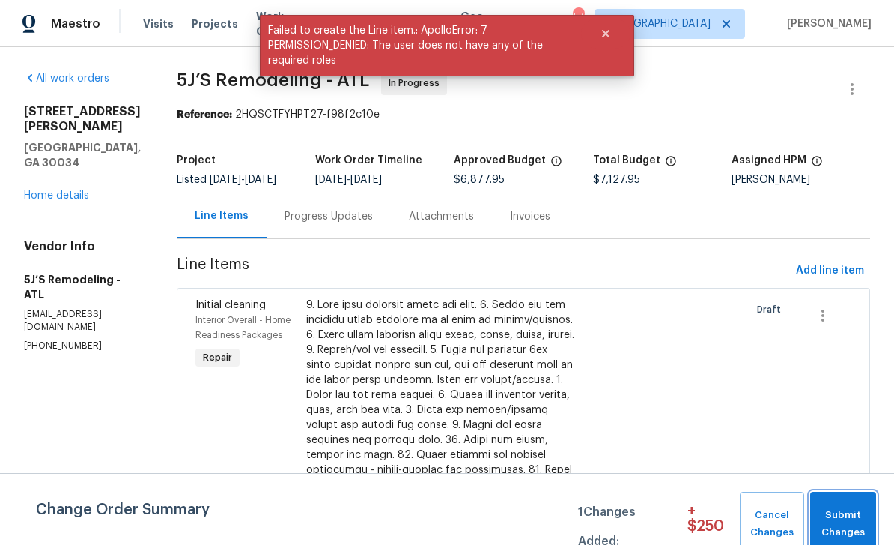
click at [861, 513] on span "Submit Changes" at bounding box center [843, 523] width 51 height 34
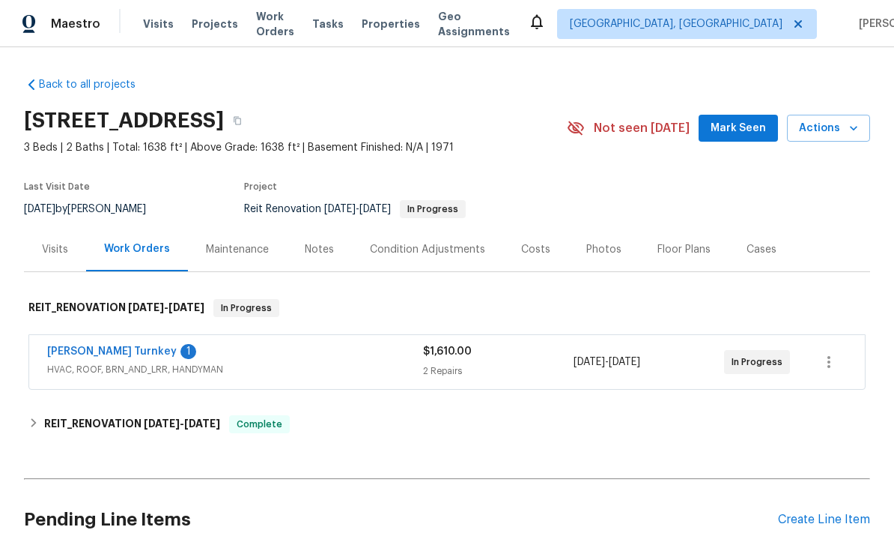
click at [76, 351] on link "[PERSON_NAME] Turnkey" at bounding box center [112, 351] width 130 height 10
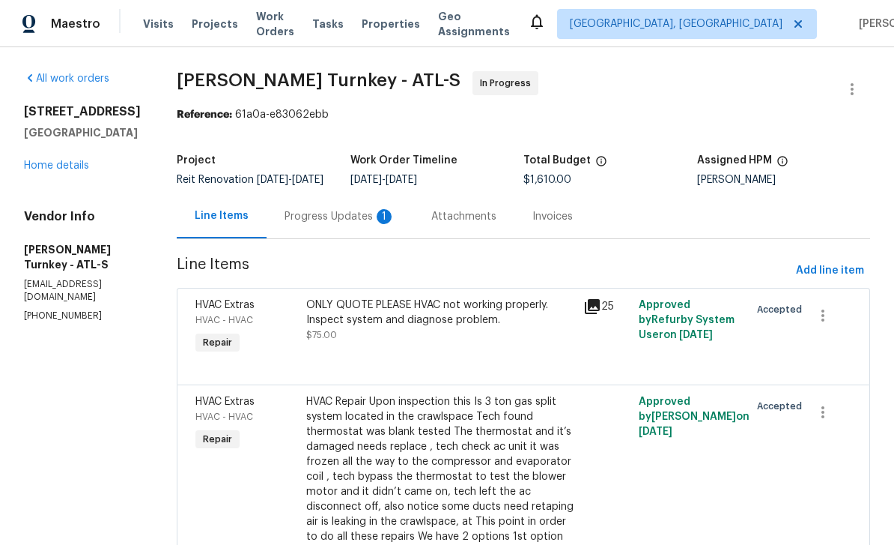
click at [377, 224] on div "1" at bounding box center [384, 216] width 15 height 15
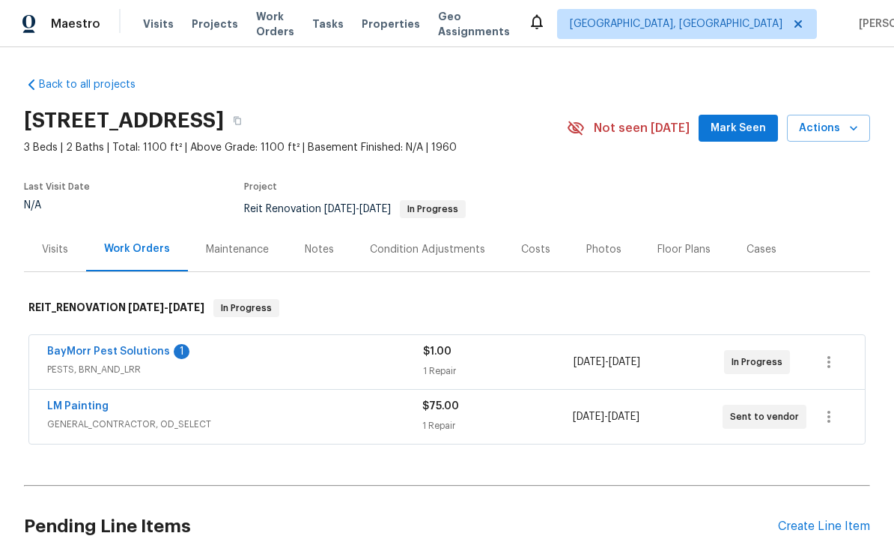
click at [88, 354] on link "BayMorr Pest Solutions" at bounding box center [108, 351] width 123 height 10
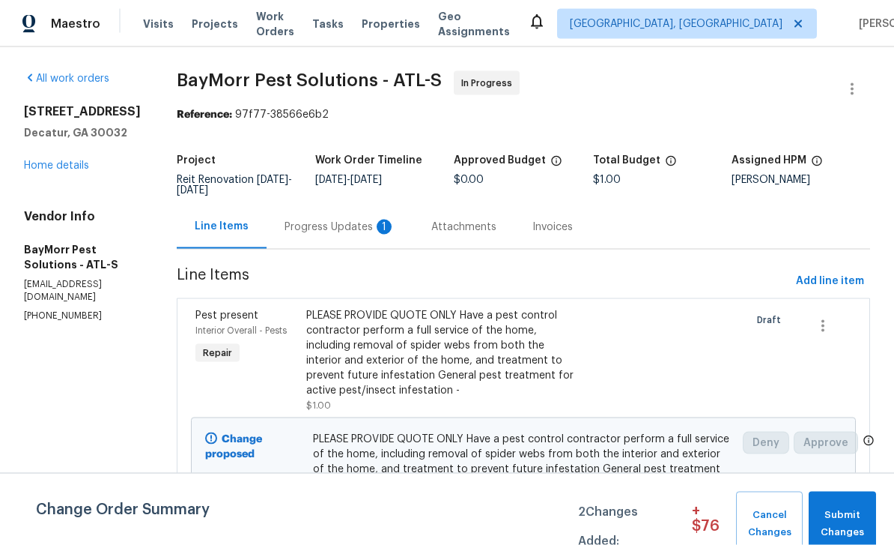
scroll to position [39, 0]
click at [347, 219] on div "Progress Updates 1" at bounding box center [340, 226] width 111 height 15
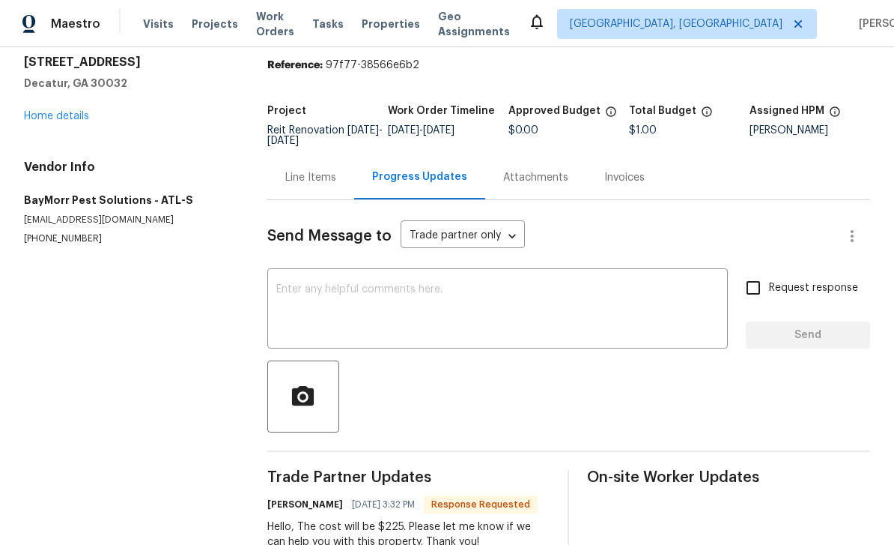
scroll to position [49, 0]
copy div "The cost will be $225"
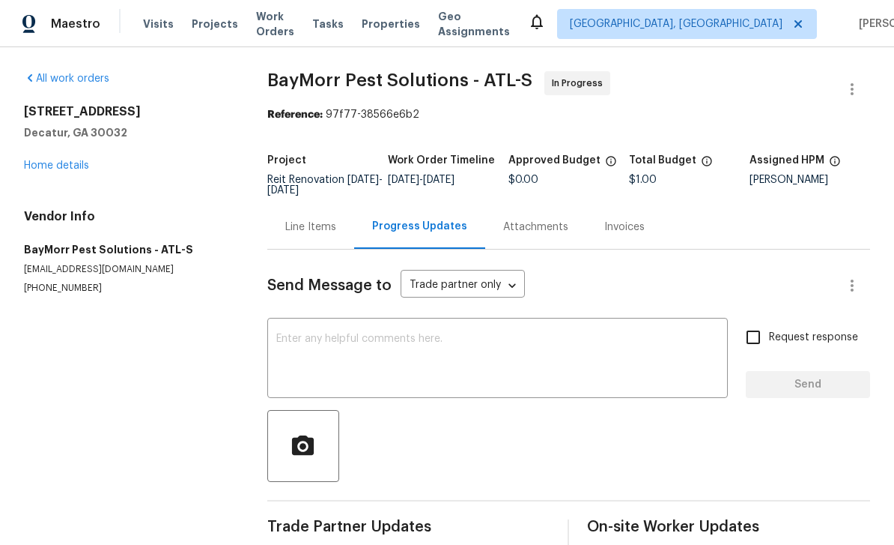
scroll to position [0, 0]
click at [61, 160] on link "Home details" at bounding box center [56, 165] width 65 height 10
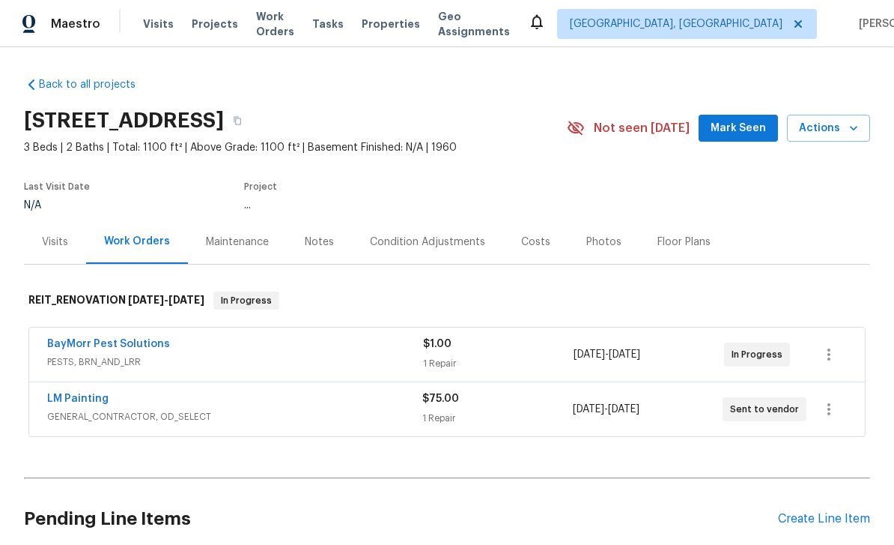
click at [81, 393] on link "LM Painting" at bounding box center [77, 398] width 61 height 10
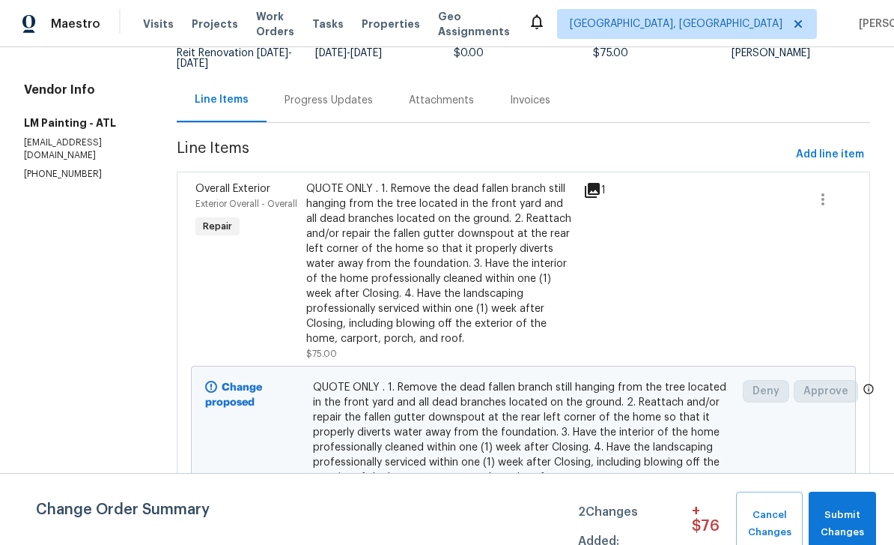
scroll to position [126, 0]
click at [600, 188] on icon at bounding box center [592, 191] width 15 height 15
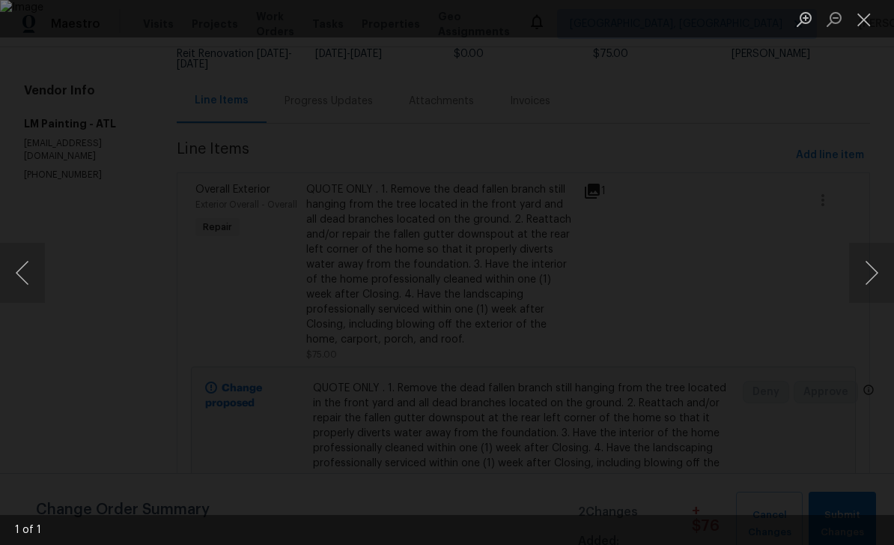
click at [874, 270] on button "Next image" at bounding box center [871, 273] width 45 height 60
click at [877, 267] on button "Next image" at bounding box center [871, 273] width 45 height 60
click at [863, 19] on button "Close lightbox" at bounding box center [864, 19] width 30 height 26
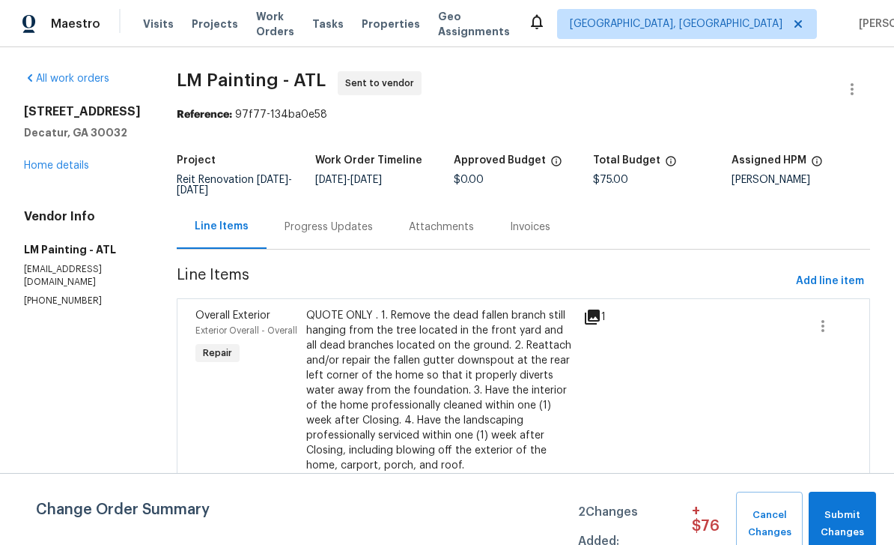
scroll to position [0, 0]
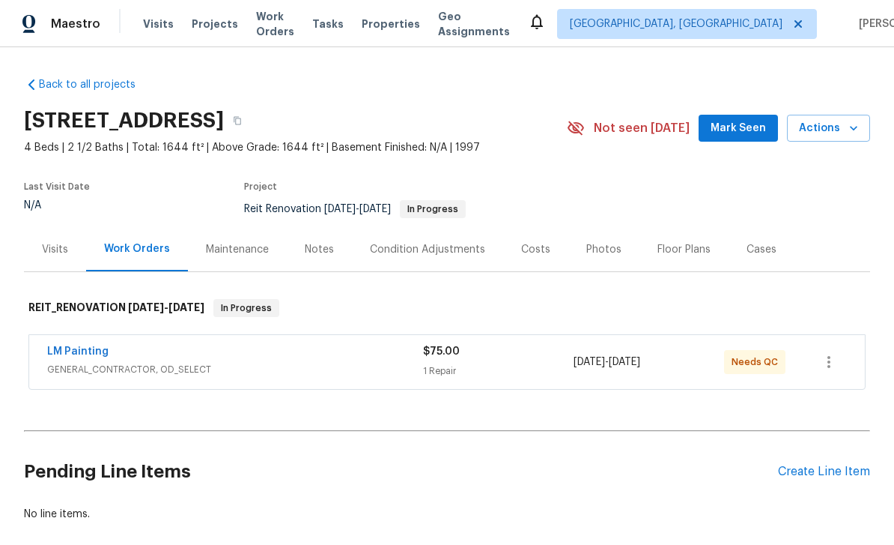
click at [73, 354] on link "LM Painting" at bounding box center [77, 351] width 61 height 10
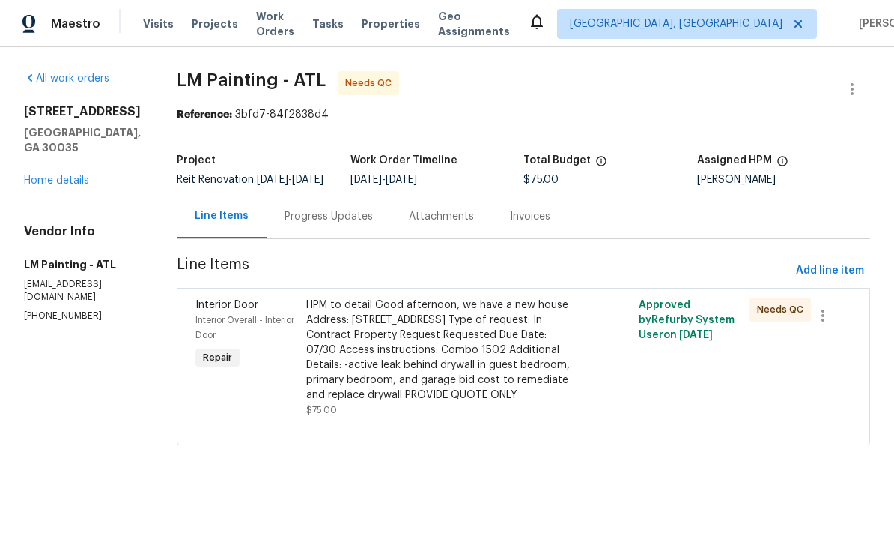
click at [503, 360] on div "HPM to detail Good afternoon, we have a new house Address: 2183 Ramblewood Cir,…" at bounding box center [440, 349] width 268 height 105
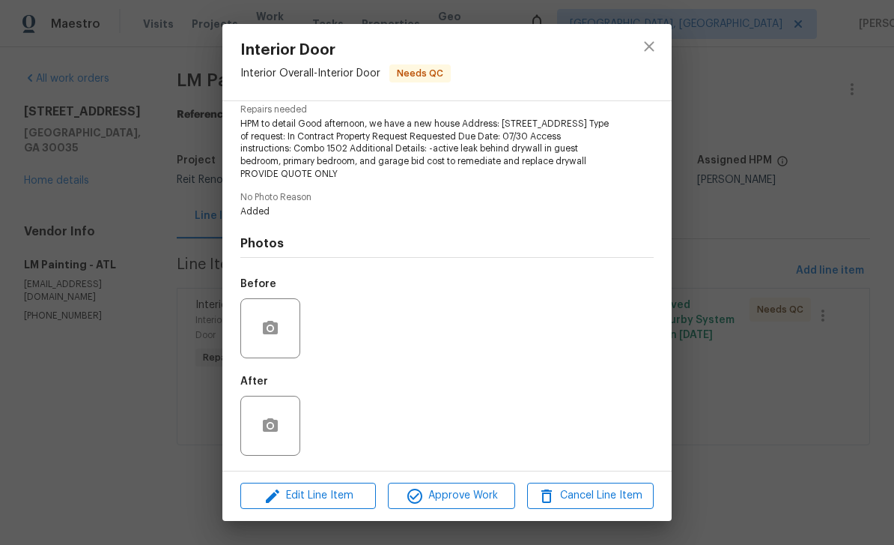
scroll to position [160, 0]
click at [651, 44] on icon "close" at bounding box center [649, 46] width 10 height 10
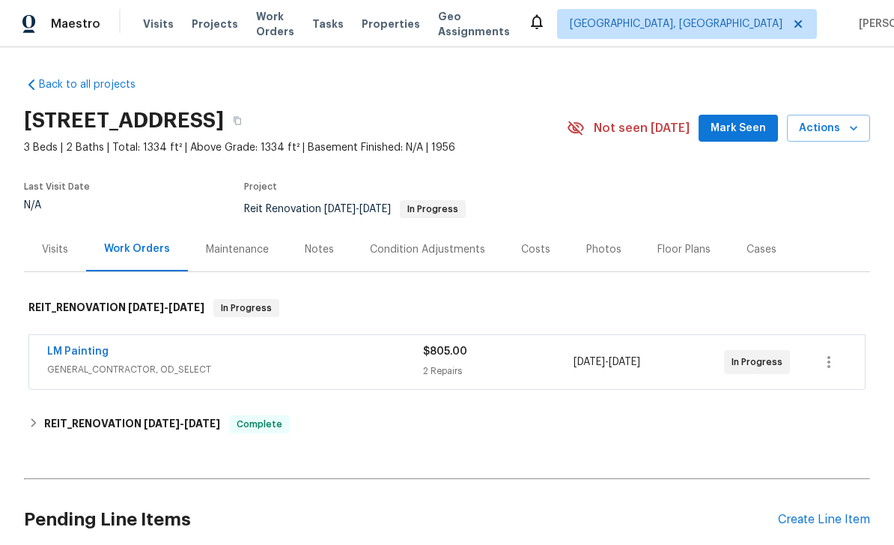
click at [76, 353] on link "LM Painting" at bounding box center [77, 351] width 61 height 10
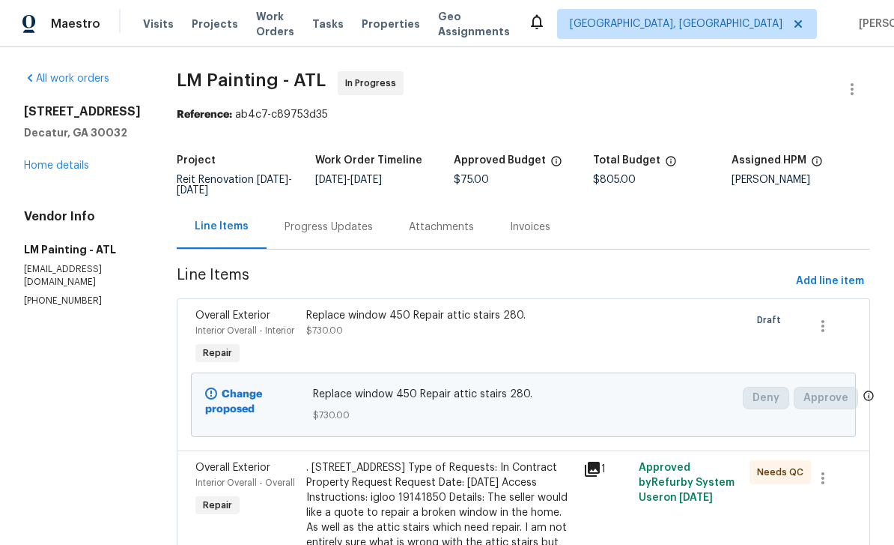
click at [60, 169] on link "Home details" at bounding box center [56, 165] width 65 height 10
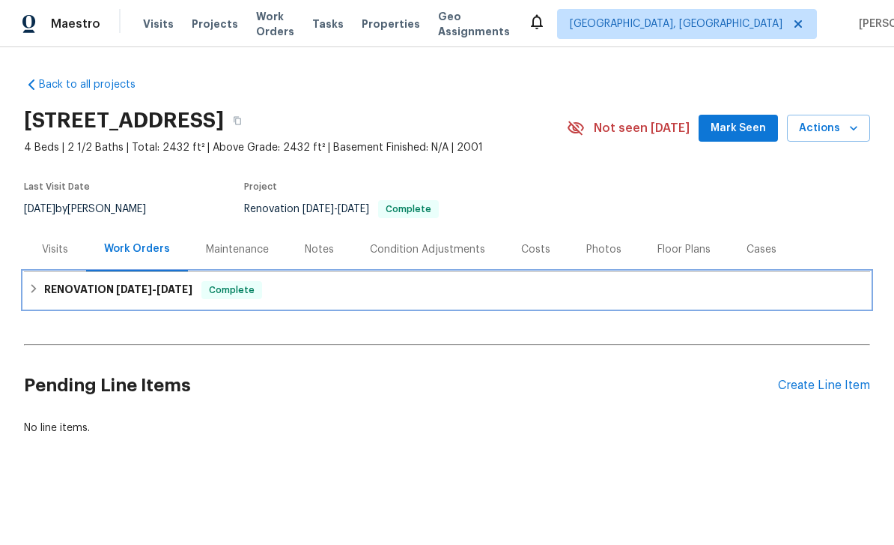
click at [97, 285] on h6 "RENOVATION [DATE] - [DATE]" at bounding box center [118, 290] width 148 height 18
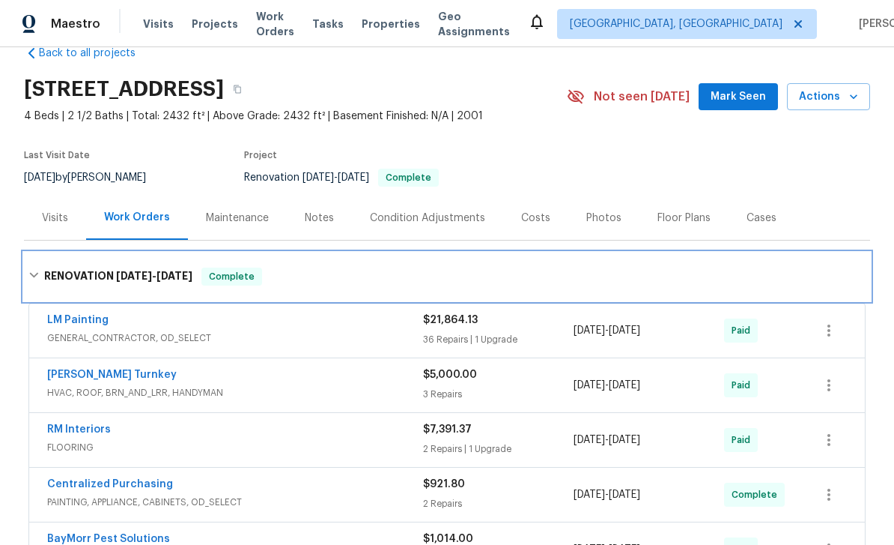
scroll to position [28, 0]
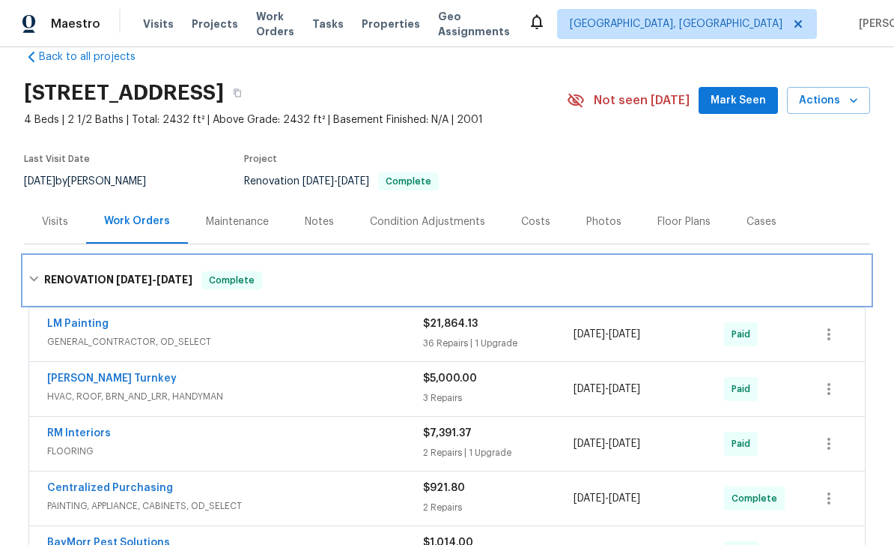
click at [85, 278] on h6 "RENOVATION [DATE] - [DATE]" at bounding box center [118, 280] width 148 height 18
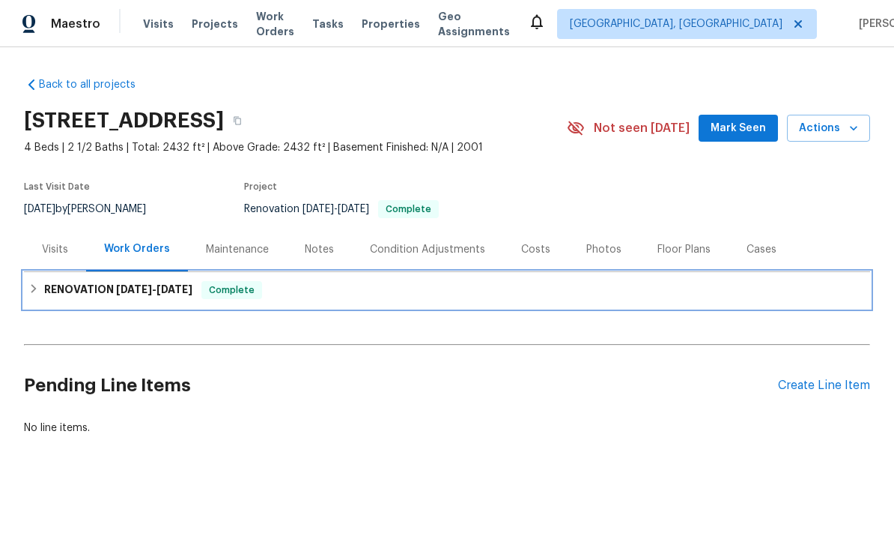
scroll to position [0, 0]
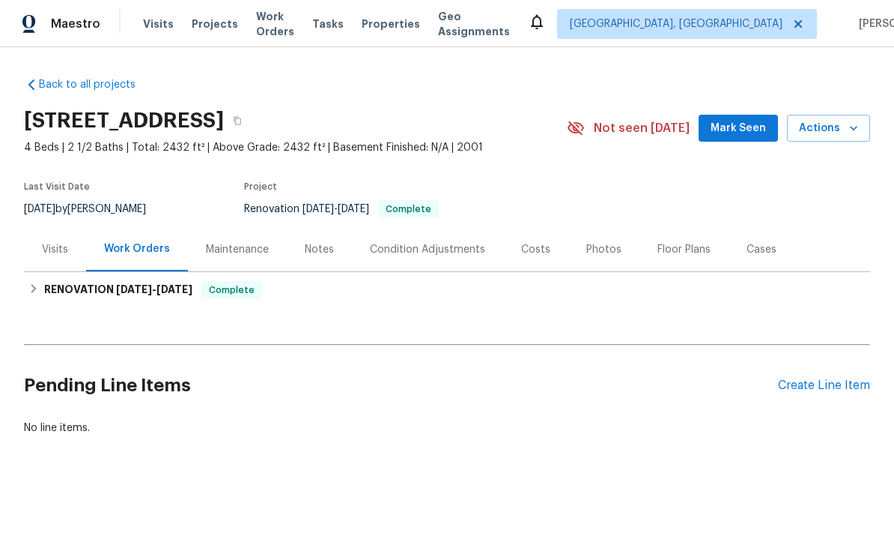
click at [531, 255] on div "Costs" at bounding box center [535, 249] width 29 height 15
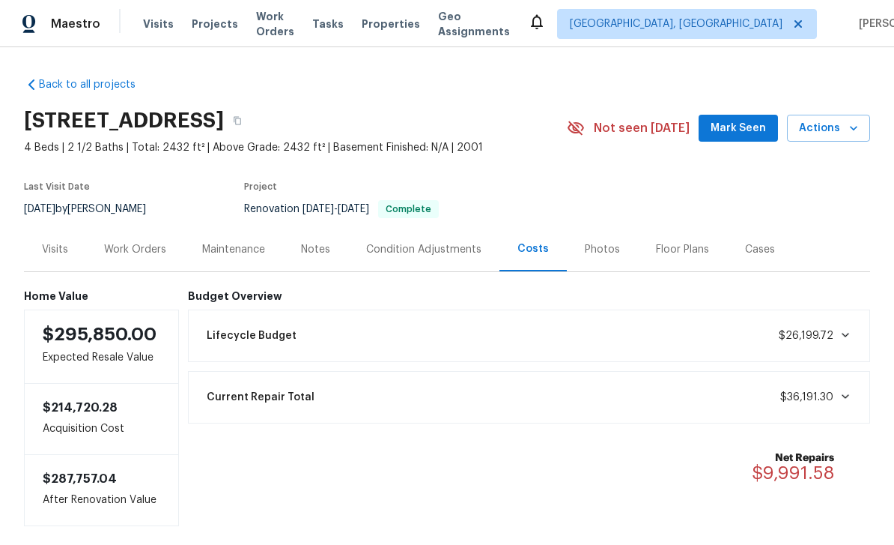
click at [71, 248] on div "Visits" at bounding box center [55, 249] width 62 height 44
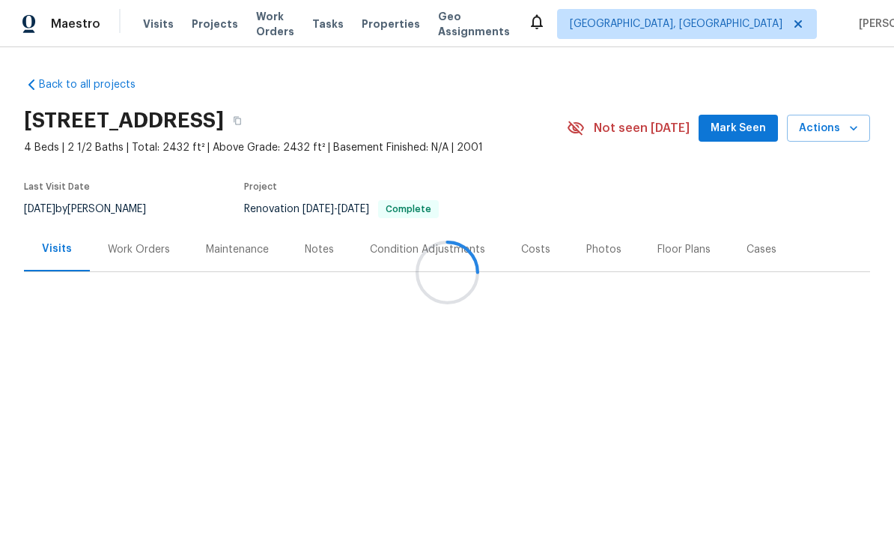
click at [127, 253] on div at bounding box center [447, 272] width 894 height 545
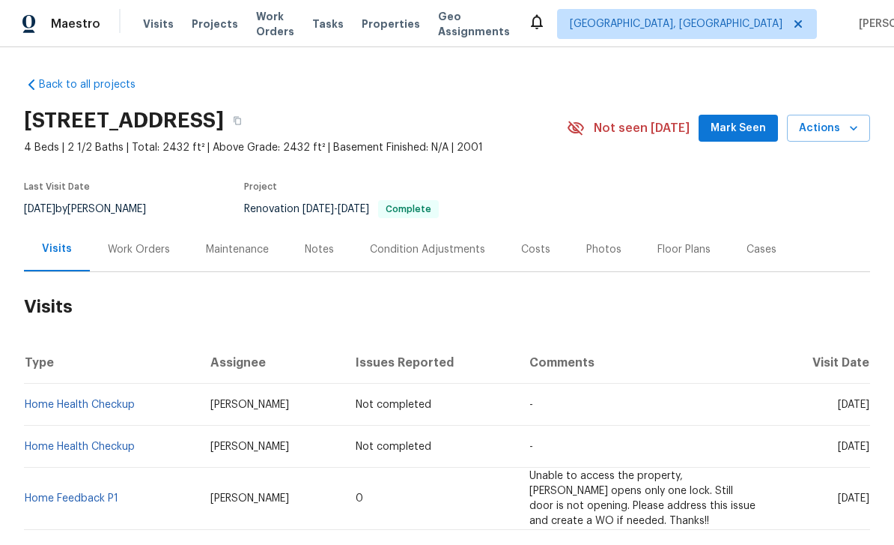
click at [140, 250] on div "Work Orders" at bounding box center [139, 249] width 62 height 15
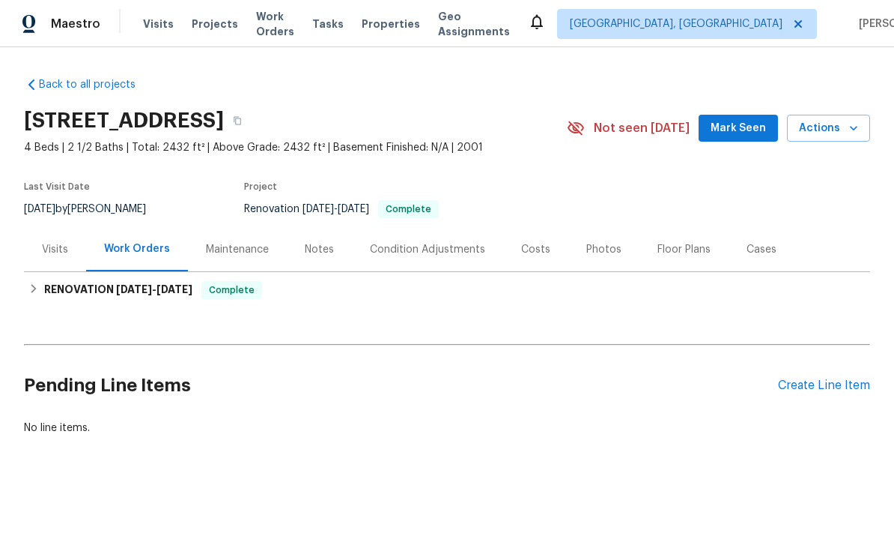
click at [67, 237] on div "Visits" at bounding box center [55, 249] width 62 height 44
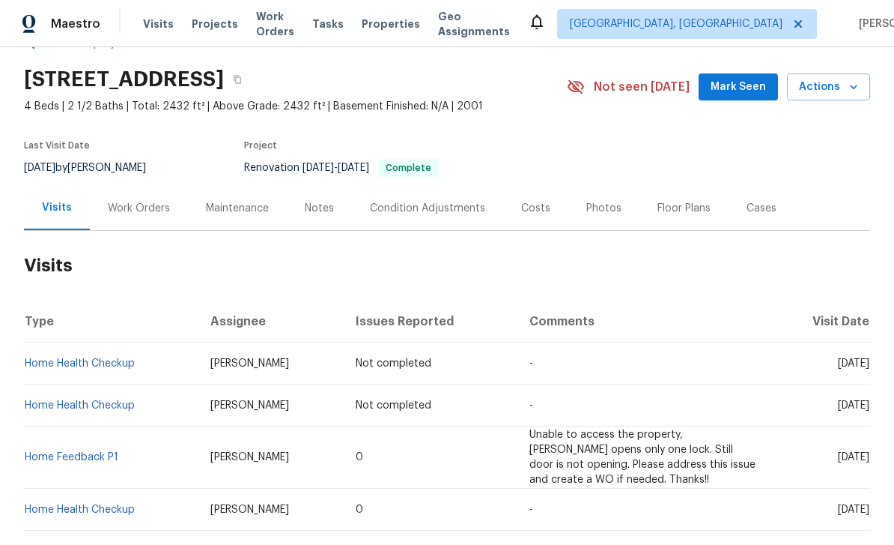
scroll to position [42, 0]
click at [133, 191] on div "Work Orders" at bounding box center [139, 207] width 98 height 44
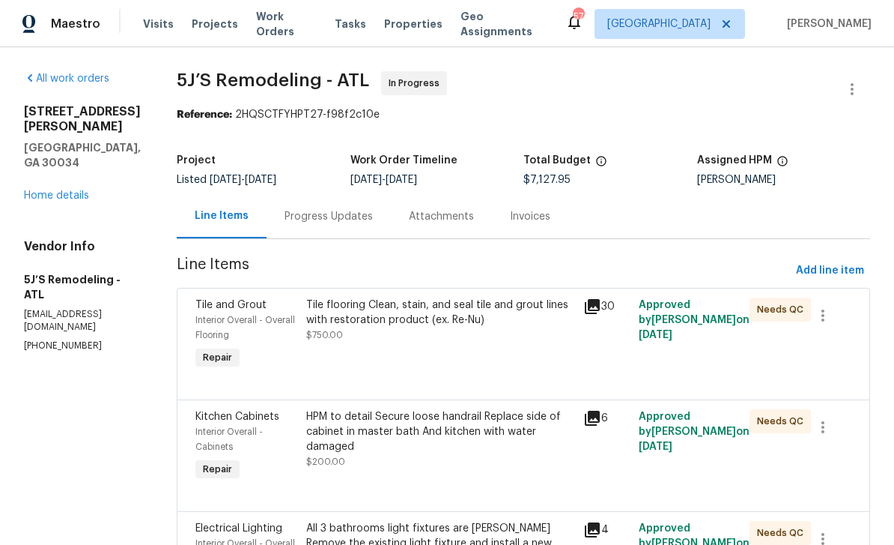
click at [71, 190] on link "Home details" at bounding box center [56, 195] width 65 height 10
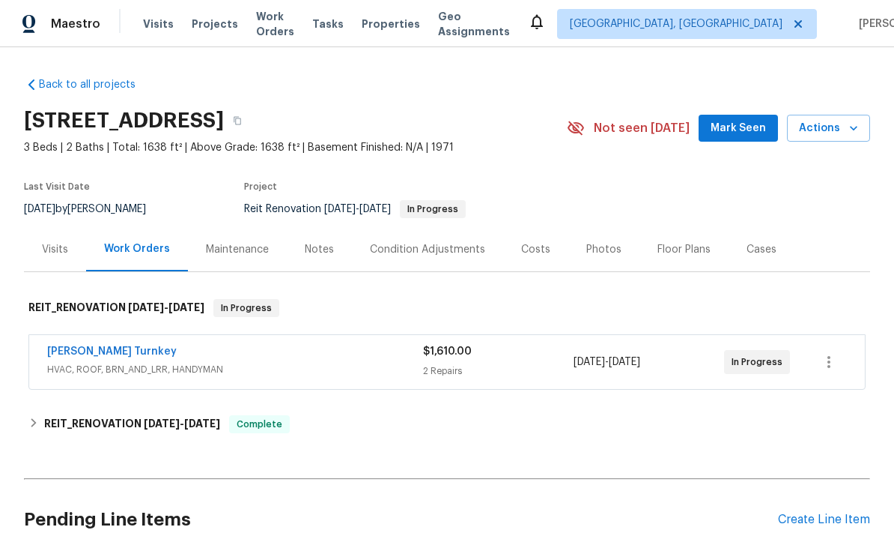
click at [287, 25] on span "Work Orders" at bounding box center [275, 24] width 38 height 30
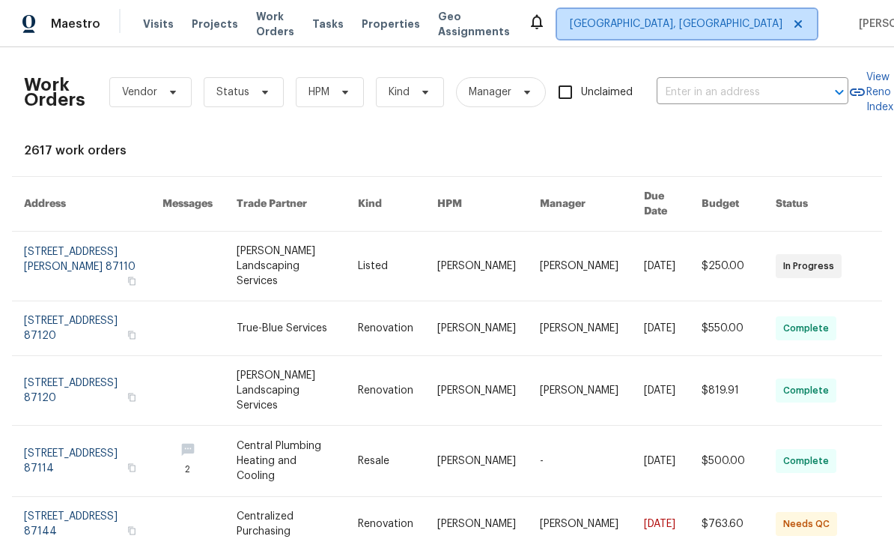
click at [692, 20] on span "[GEOGRAPHIC_DATA], [GEOGRAPHIC_DATA]" at bounding box center [676, 23] width 213 height 15
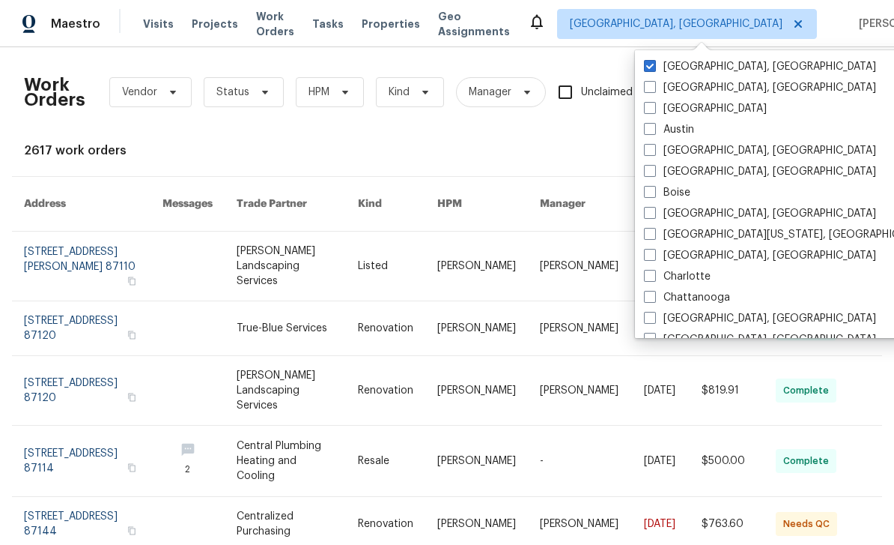
click at [656, 109] on label "[GEOGRAPHIC_DATA]" at bounding box center [705, 108] width 123 height 15
click at [654, 109] on input "[GEOGRAPHIC_DATA]" at bounding box center [649, 106] width 10 height 10
checkbox input "true"
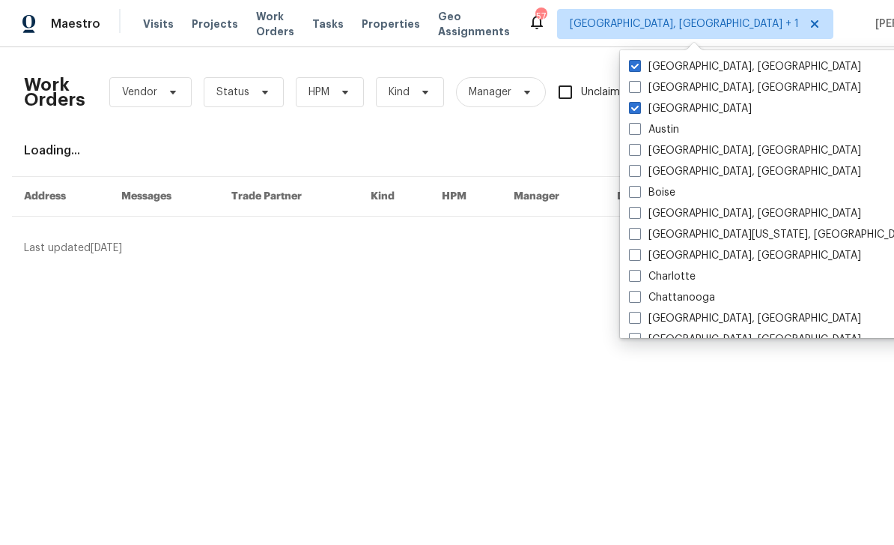
click at [656, 61] on label "[GEOGRAPHIC_DATA], [GEOGRAPHIC_DATA]" at bounding box center [745, 66] width 232 height 15
click at [639, 61] on input "[GEOGRAPHIC_DATA], [GEOGRAPHIC_DATA]" at bounding box center [634, 64] width 10 height 10
checkbox input "false"
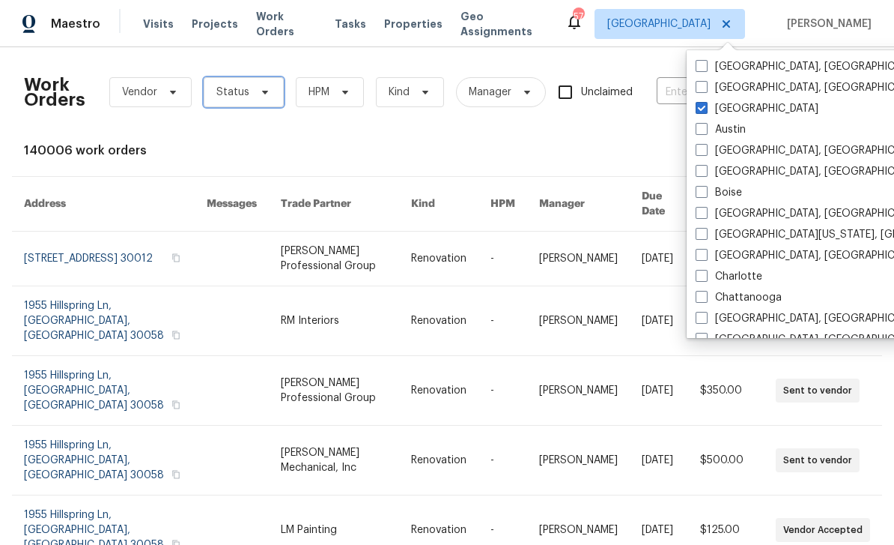
click at [227, 94] on span "Status" at bounding box center [232, 92] width 33 height 15
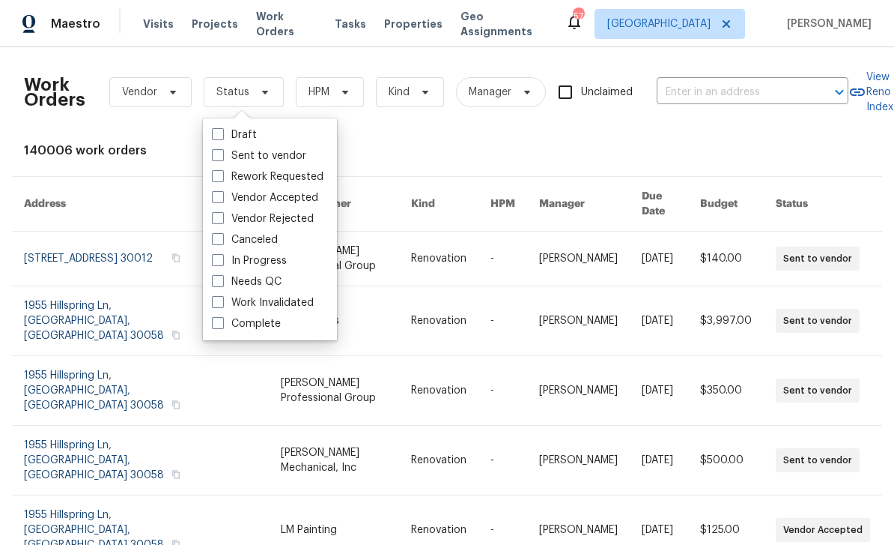
click at [279, 276] on label "Needs QC" at bounding box center [247, 281] width 70 height 15
click at [222, 276] on input "Needs QC" at bounding box center [217, 279] width 10 height 10
checkbox input "true"
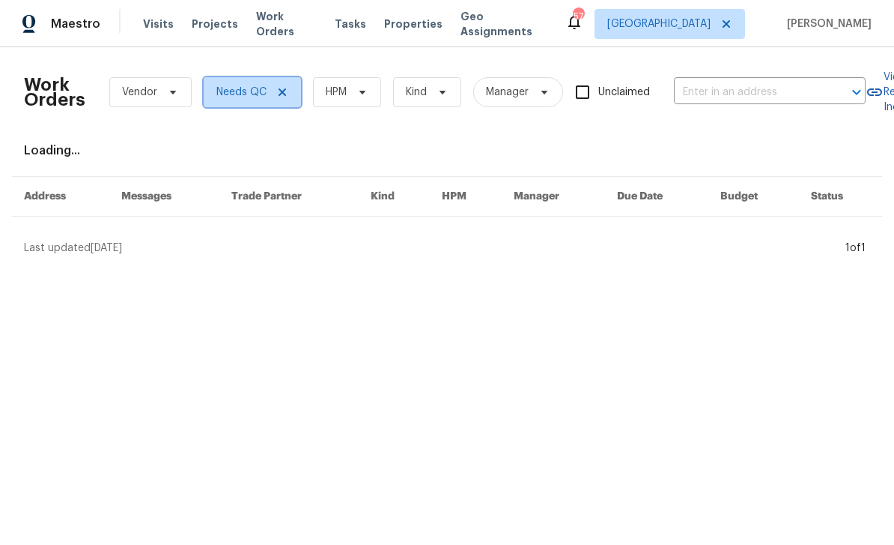
click at [250, 96] on span "Needs QC" at bounding box center [241, 92] width 50 height 15
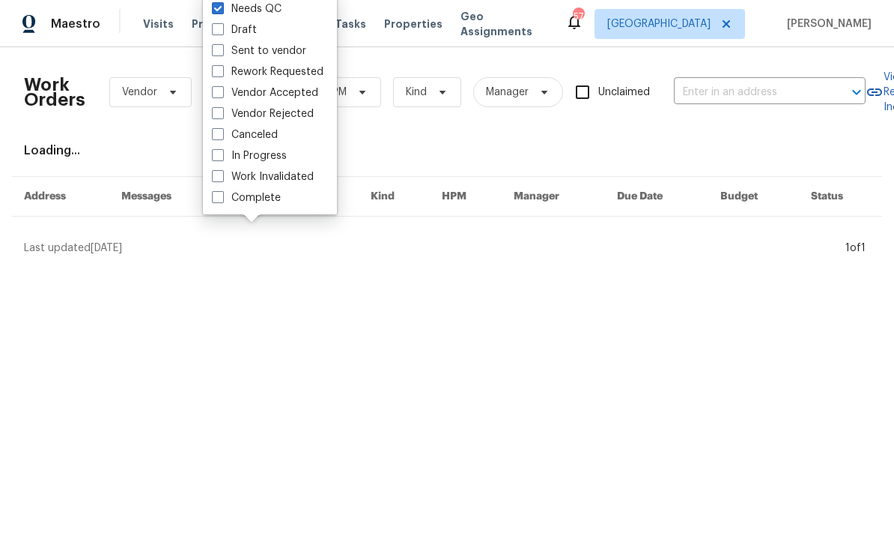
click at [282, 155] on label "In Progress" at bounding box center [249, 155] width 75 height 15
click at [222, 155] on input "In Progress" at bounding box center [217, 153] width 10 height 10
checkbox input "true"
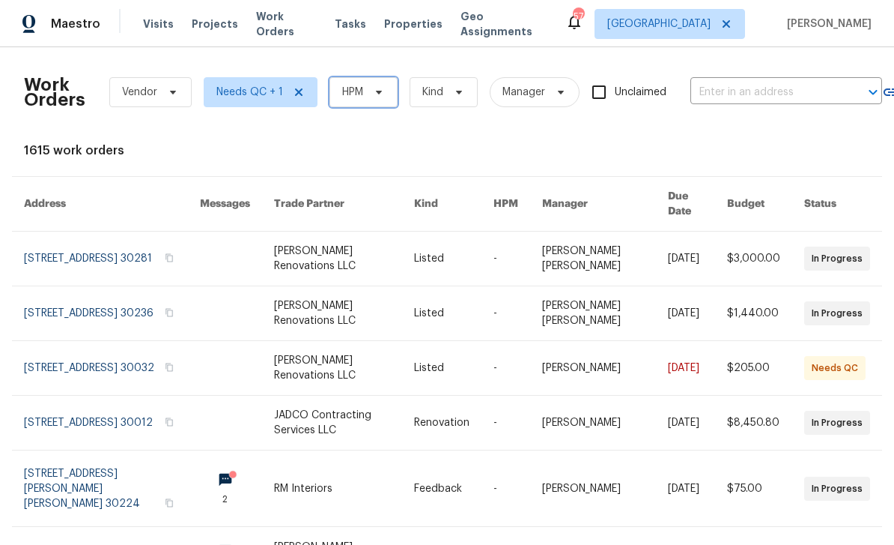
click at [377, 99] on span "HPM" at bounding box center [364, 92] width 68 height 30
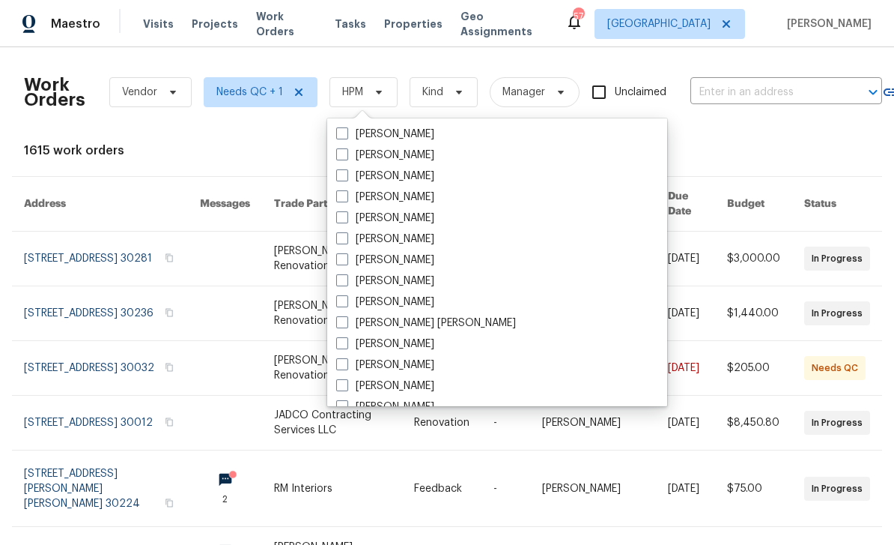
scroll to position [591, 0]
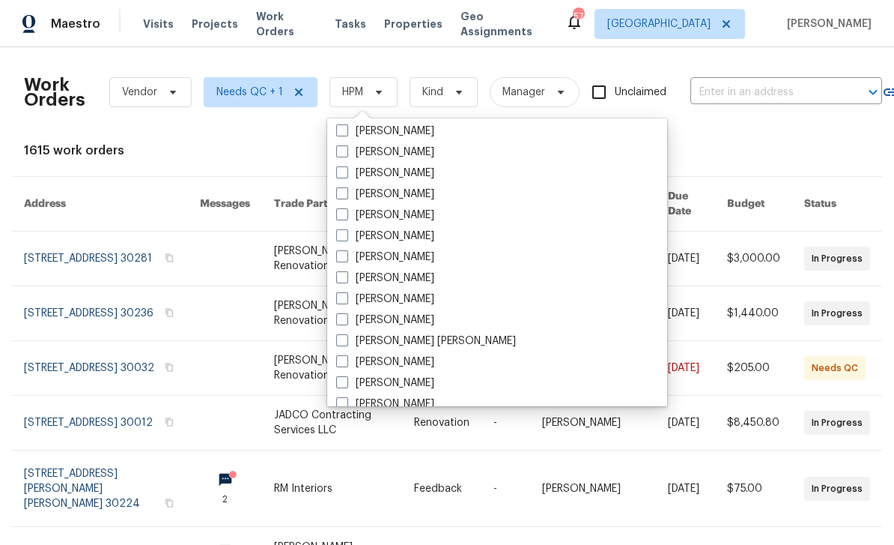
click at [397, 234] on label "[PERSON_NAME]" at bounding box center [385, 235] width 98 height 15
click at [346, 234] on input "[PERSON_NAME]" at bounding box center [341, 233] width 10 height 10
checkbox input "true"
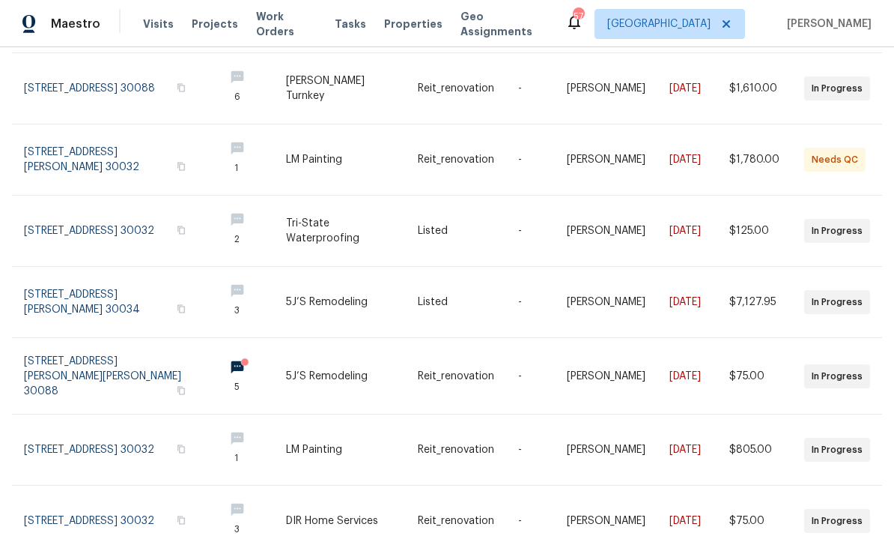
scroll to position [48, 0]
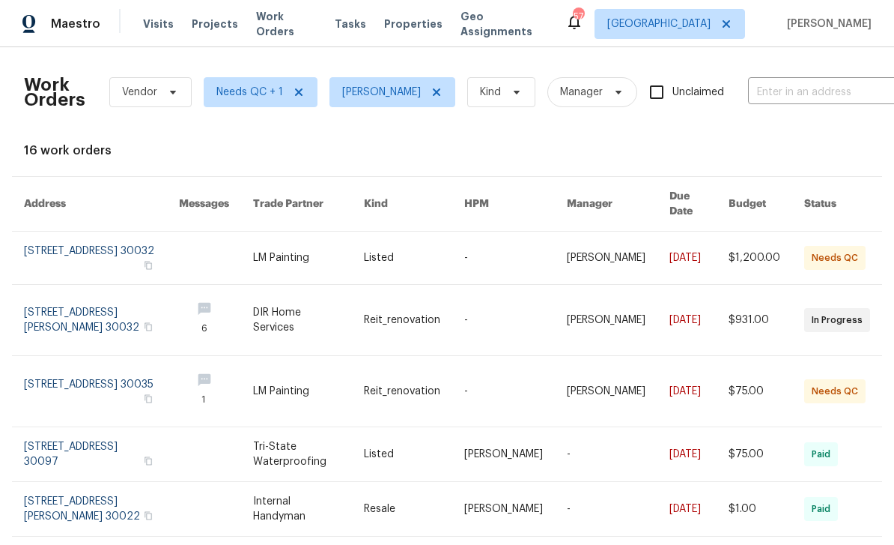
click at [77, 240] on link at bounding box center [101, 257] width 155 height 52
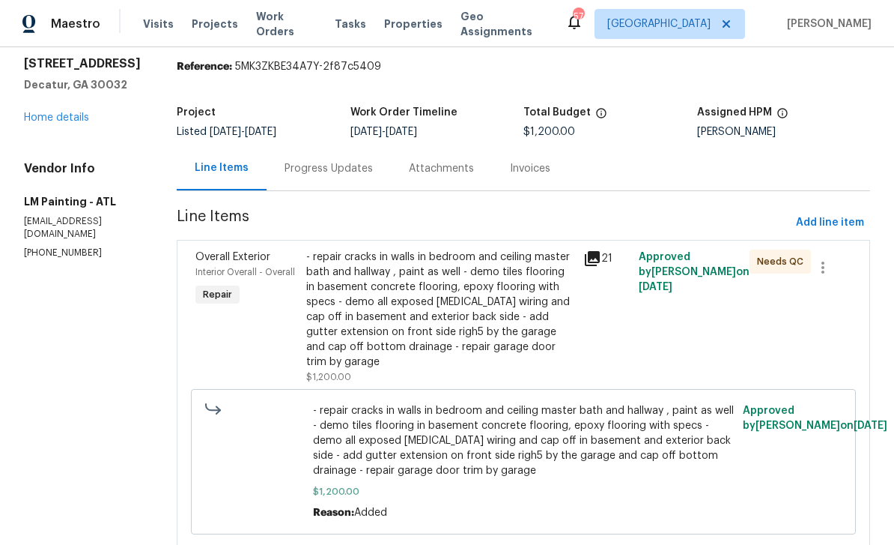
scroll to position [47, 0]
click at [600, 256] on icon at bounding box center [592, 259] width 15 height 15
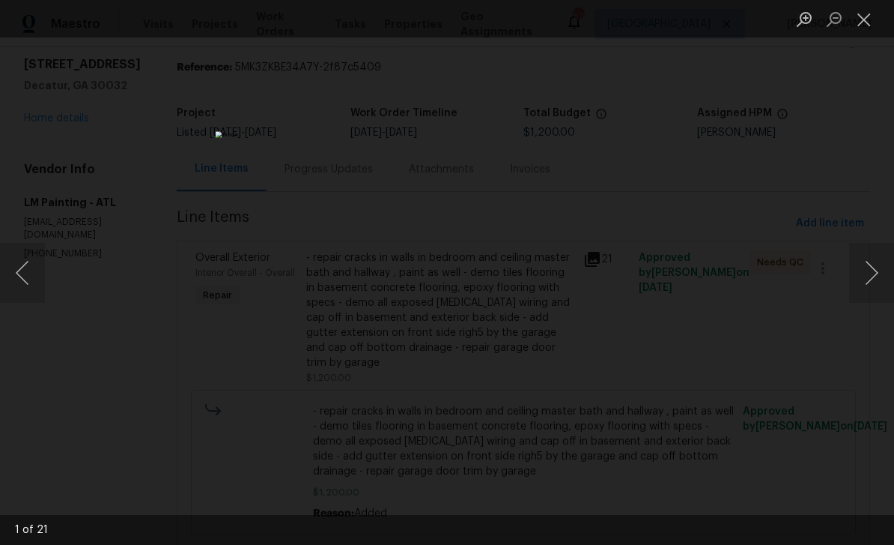
click at [867, 271] on button "Next image" at bounding box center [871, 273] width 45 height 60
click at [867, 272] on button "Next image" at bounding box center [871, 273] width 45 height 60
click at [866, 266] on button "Next image" at bounding box center [871, 273] width 45 height 60
click at [872, 266] on button "Next image" at bounding box center [871, 273] width 45 height 60
click at [876, 270] on button "Next image" at bounding box center [871, 273] width 45 height 60
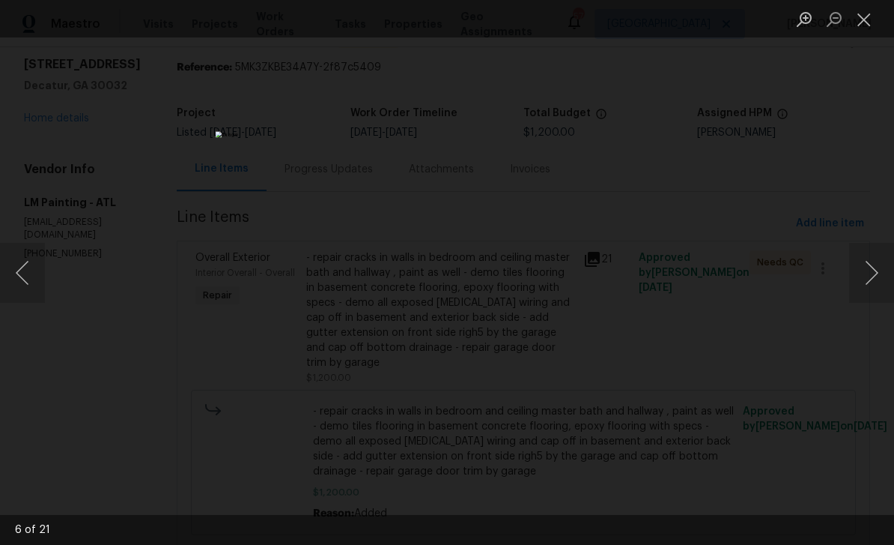
click at [876, 273] on button "Next image" at bounding box center [871, 273] width 45 height 60
click at [877, 272] on button "Next image" at bounding box center [871, 273] width 45 height 60
click at [876, 275] on button "Next image" at bounding box center [871, 273] width 45 height 60
click at [875, 273] on button "Next image" at bounding box center [871, 273] width 45 height 60
click at [17, 277] on button "Previous image" at bounding box center [22, 273] width 45 height 60
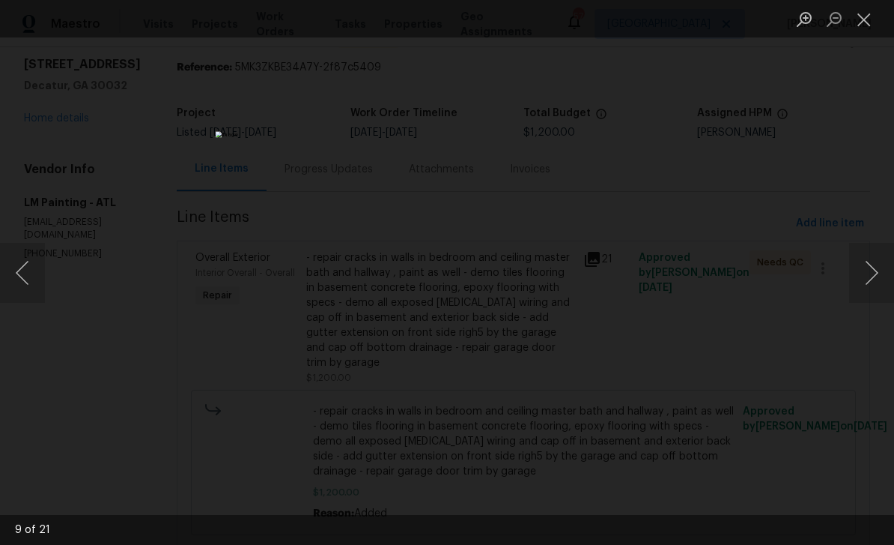
click at [25, 269] on button "Previous image" at bounding box center [22, 273] width 45 height 60
click at [876, 272] on button "Next image" at bounding box center [871, 273] width 45 height 60
click at [880, 272] on button "Next image" at bounding box center [871, 273] width 45 height 60
click at [877, 274] on button "Next image" at bounding box center [871, 273] width 45 height 60
click at [24, 275] on button "Previous image" at bounding box center [22, 273] width 45 height 60
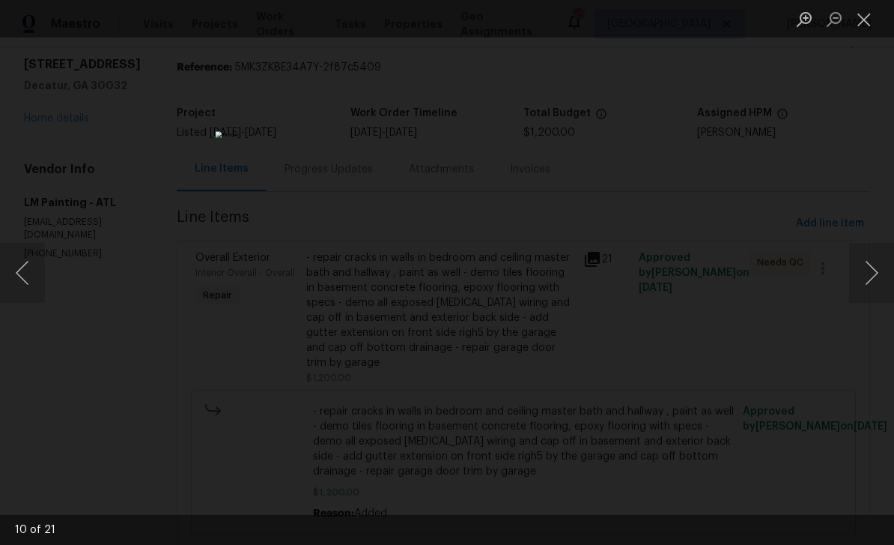
click at [876, 271] on button "Next image" at bounding box center [871, 273] width 45 height 60
click at [878, 268] on button "Next image" at bounding box center [871, 273] width 45 height 60
click at [877, 269] on button "Next image" at bounding box center [871, 273] width 45 height 60
click at [876, 270] on button "Next image" at bounding box center [871, 273] width 45 height 60
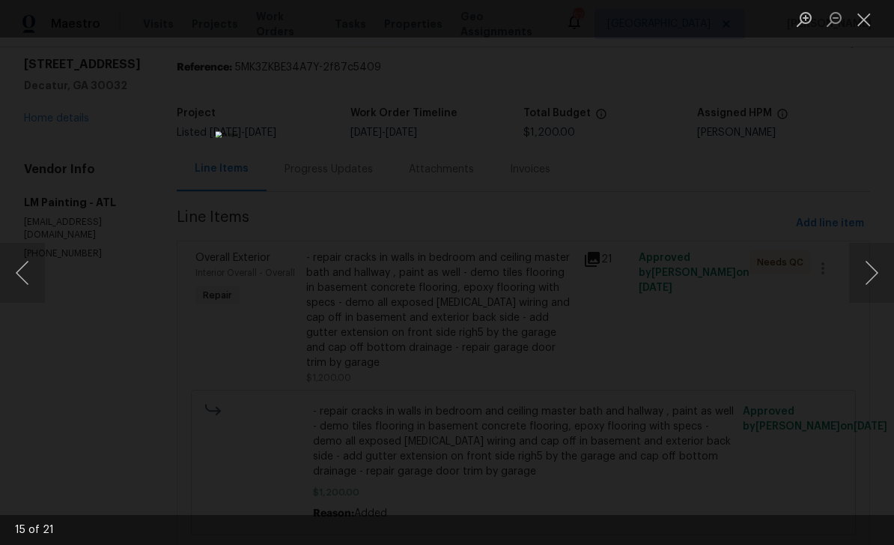
click at [877, 270] on button "Next image" at bounding box center [871, 273] width 45 height 60
click at [876, 271] on button "Next image" at bounding box center [871, 273] width 45 height 60
click at [874, 273] on button "Next image" at bounding box center [871, 273] width 45 height 60
click at [865, 19] on button "Close lightbox" at bounding box center [864, 19] width 30 height 26
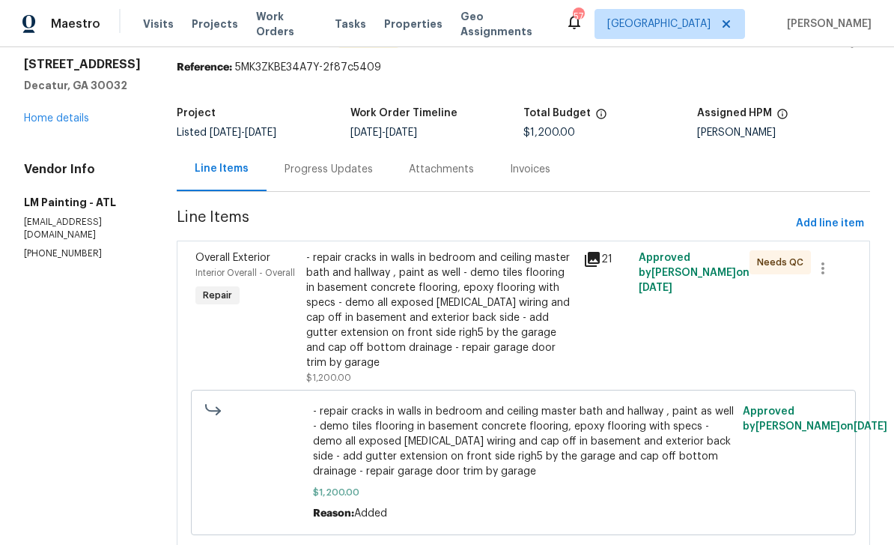
scroll to position [5, 0]
click at [373, 162] on div "Progress Updates" at bounding box center [329, 169] width 88 height 15
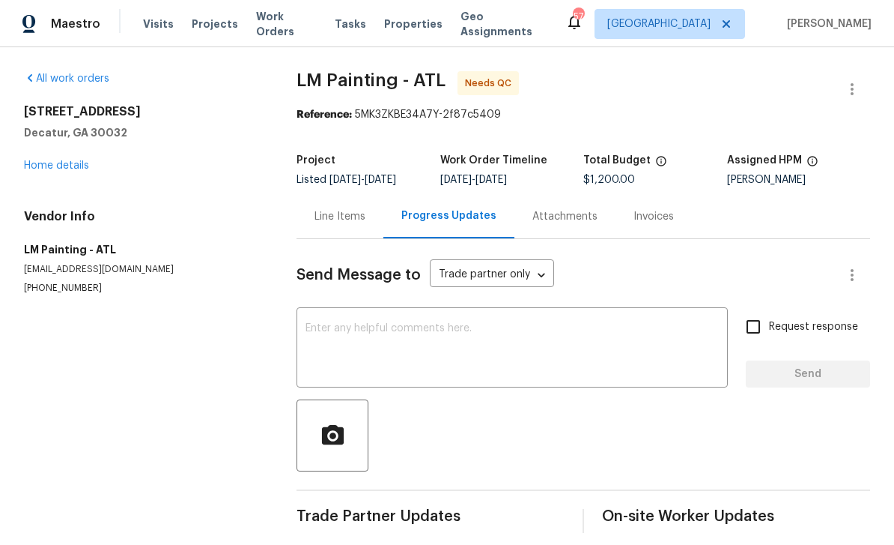
scroll to position [13, 0]
click at [348, 209] on div "Line Items" at bounding box center [340, 216] width 51 height 15
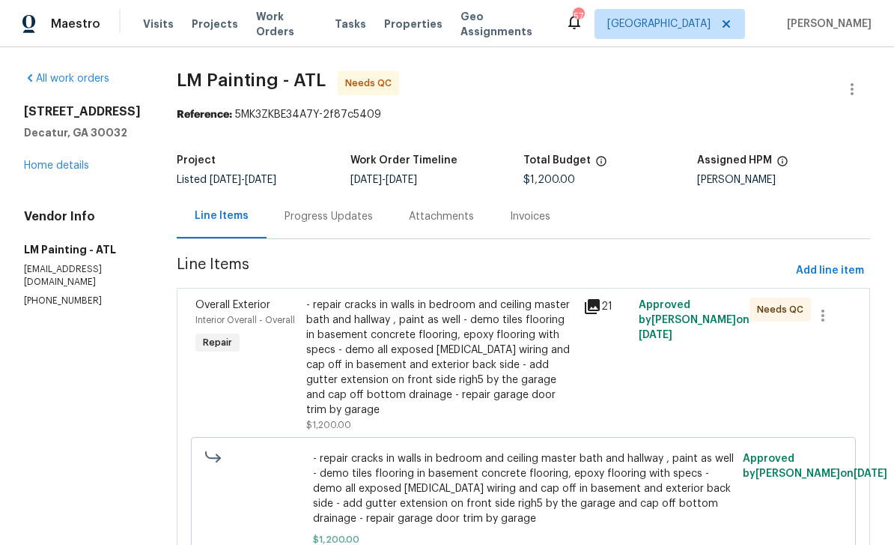
click at [542, 349] on div "- repair cracks in walls in bedroom and ceiling master bath and hallway , paint…" at bounding box center [440, 357] width 268 height 120
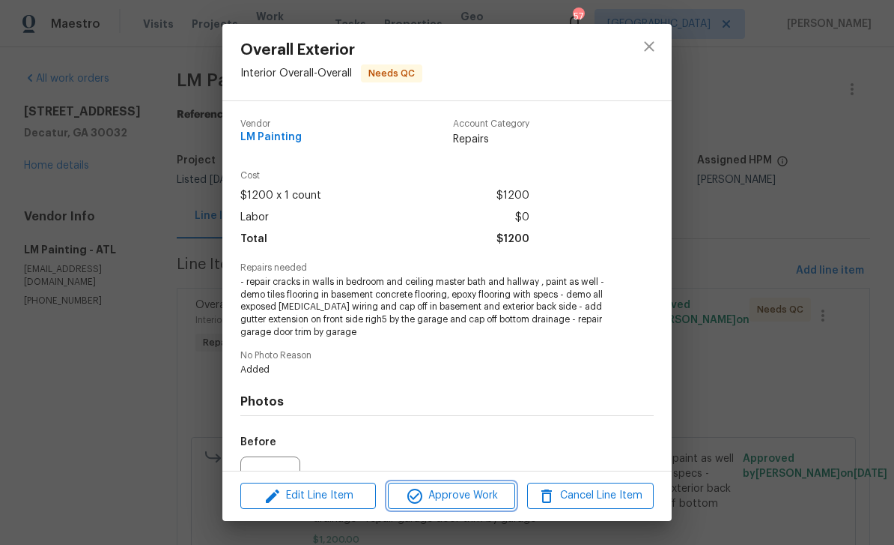
click at [492, 495] on span "Approve Work" at bounding box center [451, 495] width 118 height 19
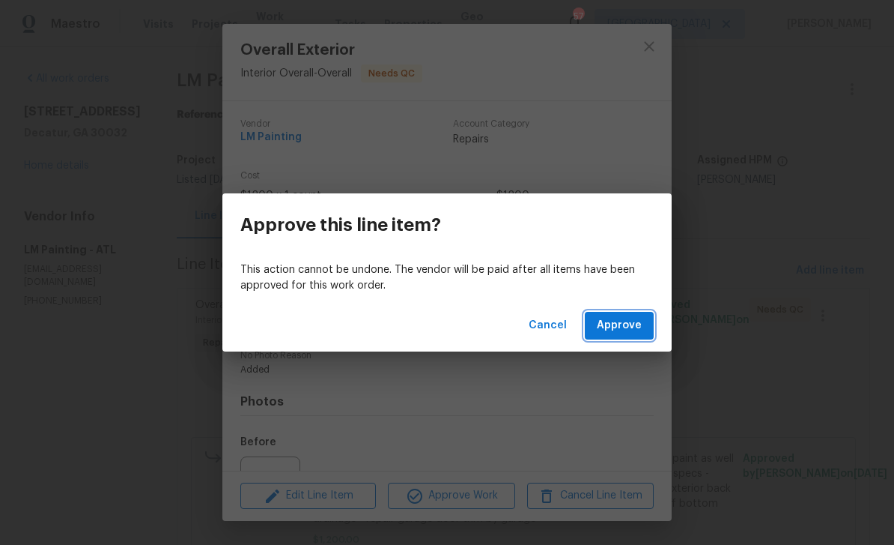
click at [640, 322] on span "Approve" at bounding box center [619, 325] width 45 height 19
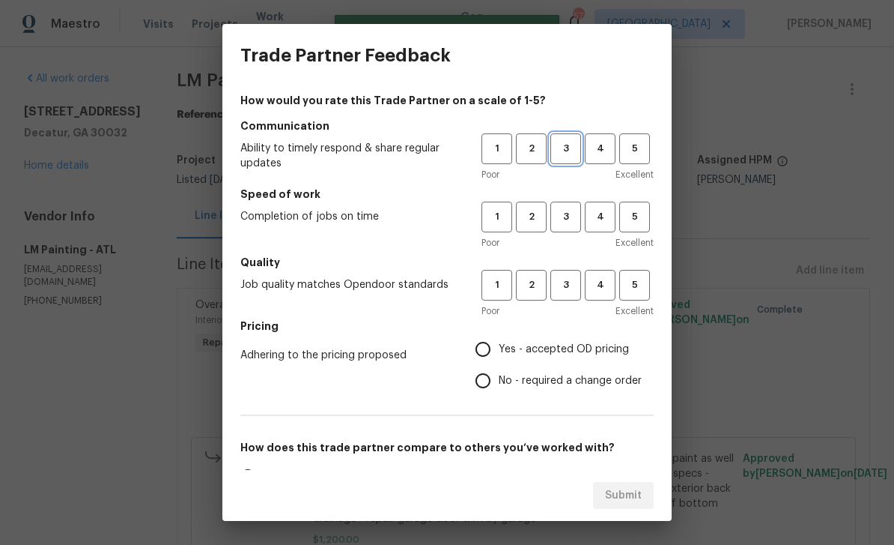
click at [571, 148] on span "3" at bounding box center [566, 148] width 28 height 17
click at [574, 216] on span "3" at bounding box center [566, 216] width 28 height 17
click at [574, 281] on span "3" at bounding box center [566, 284] width 28 height 17
click at [492, 353] on input "Yes - accepted OD pricing" at bounding box center [482, 348] width 31 height 31
radio input "true"
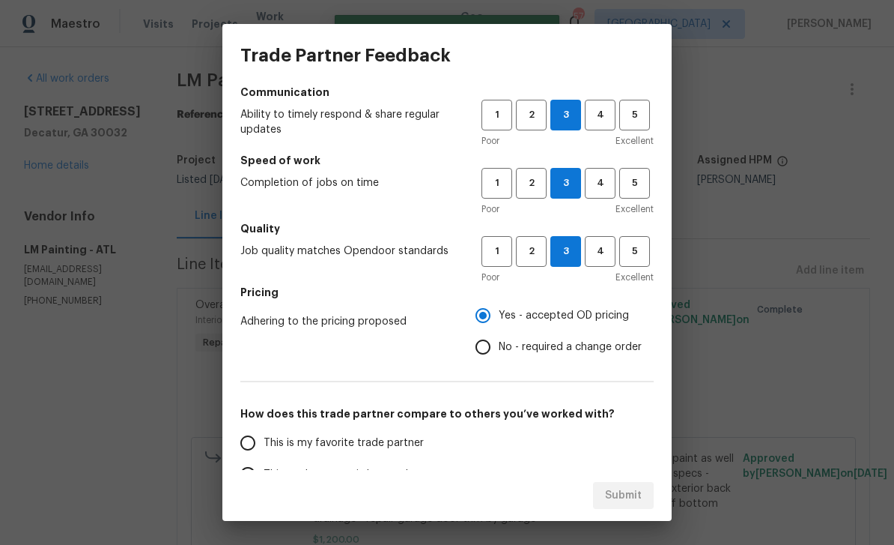
scroll to position [69, 0]
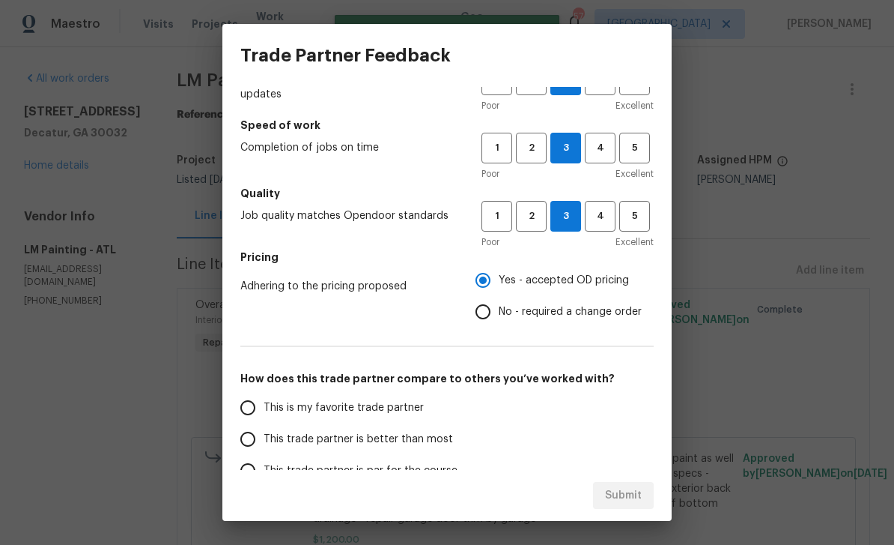
click at [239, 401] on input "This is my favorite trade partner" at bounding box center [247, 407] width 31 height 31
click at [647, 494] on button "Submit" at bounding box center [623, 496] width 61 height 28
radio input "true"
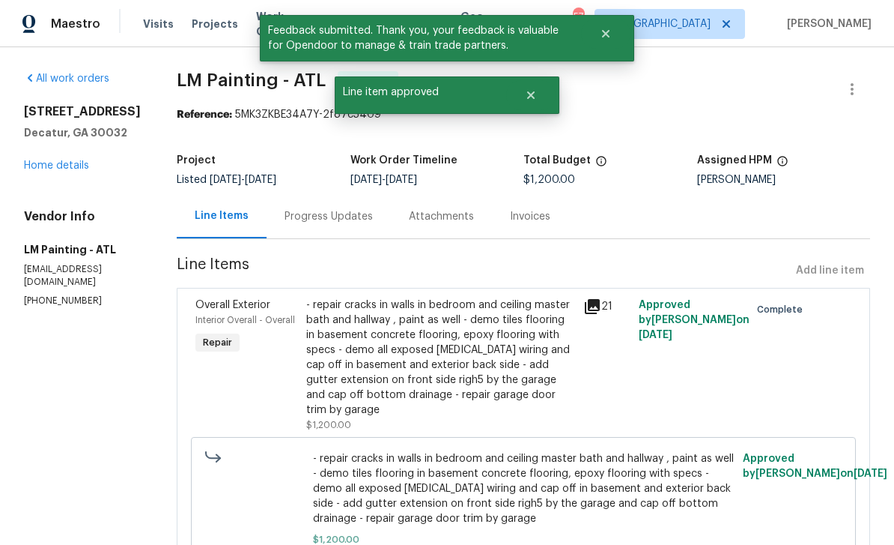
click at [52, 160] on link "Home details" at bounding box center [56, 165] width 65 height 10
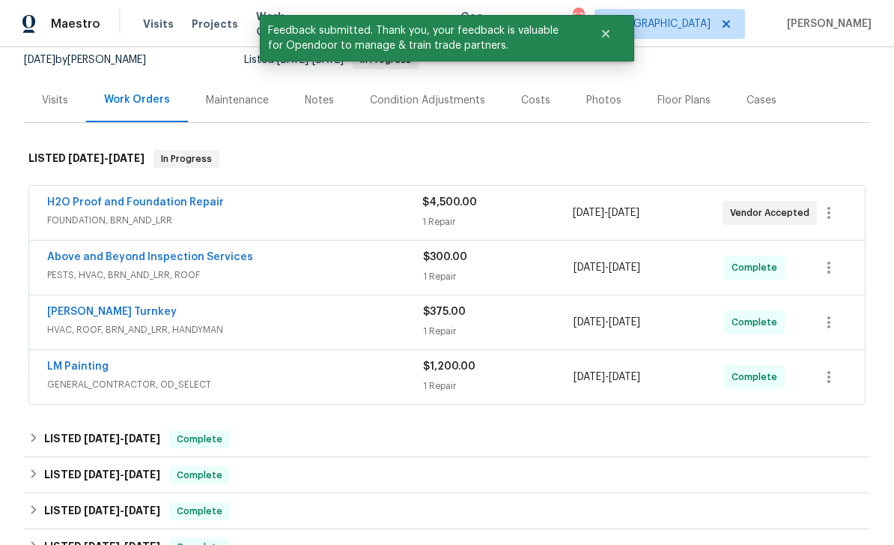
scroll to position [122, 0]
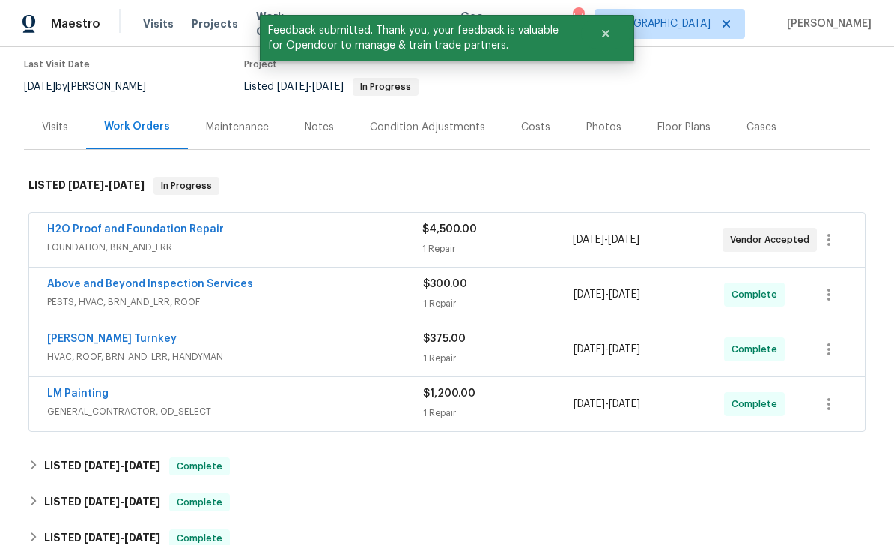
click at [93, 230] on link "H2O Proof and Foundation Repair" at bounding box center [135, 229] width 177 height 10
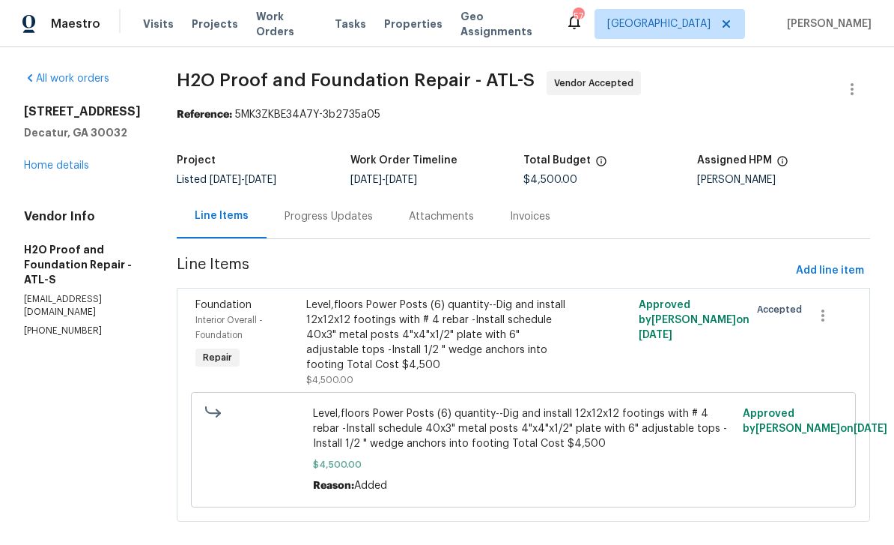
click at [435, 218] on div "Attachments" at bounding box center [441, 216] width 65 height 15
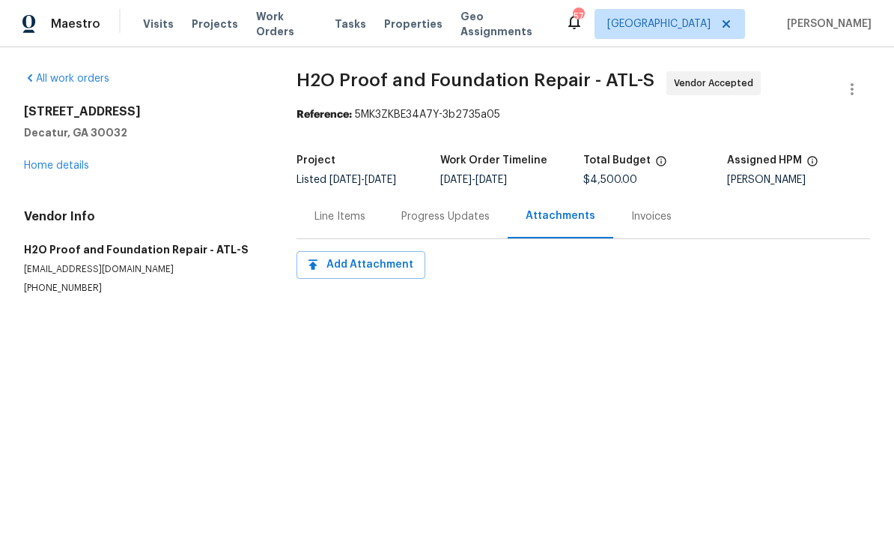
click at [466, 220] on div "Progress Updates" at bounding box center [445, 216] width 88 height 15
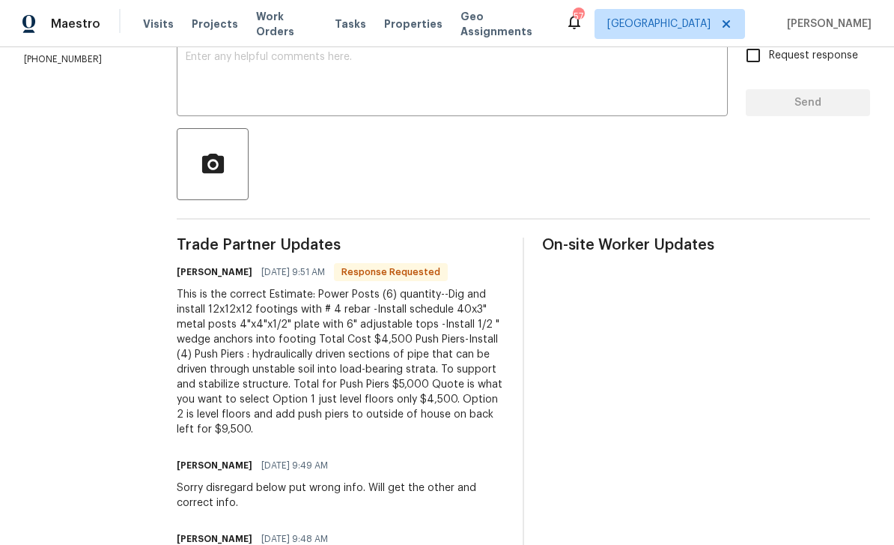
scroll to position [274, 0]
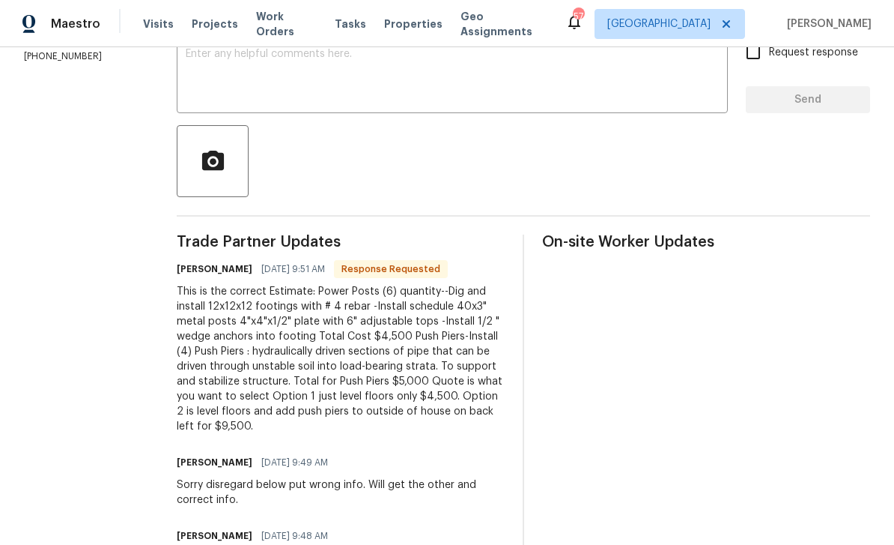
click at [642, 82] on textarea at bounding box center [452, 75] width 533 height 52
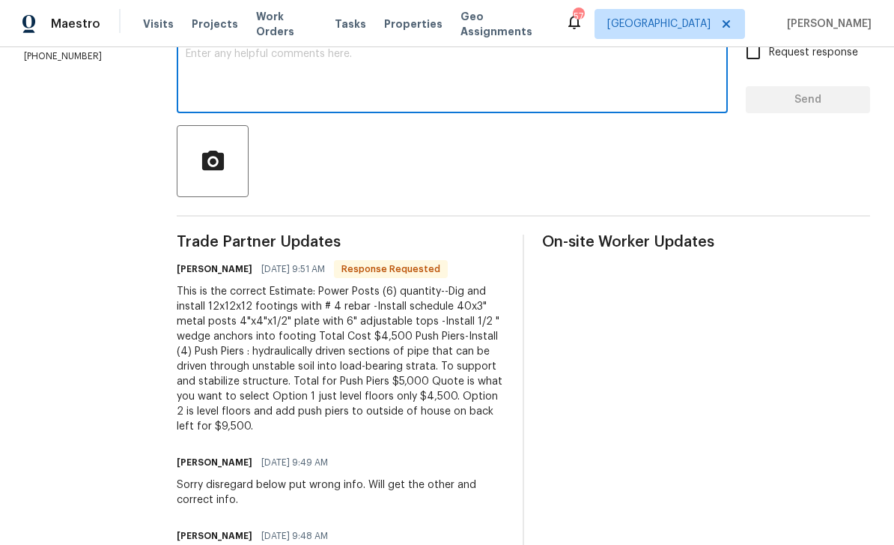
type textarea "I"
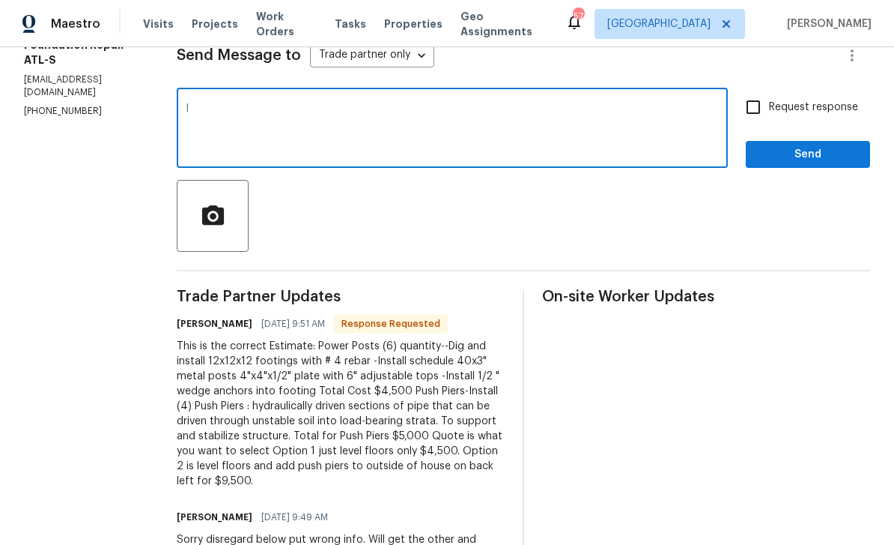
scroll to position [213, 0]
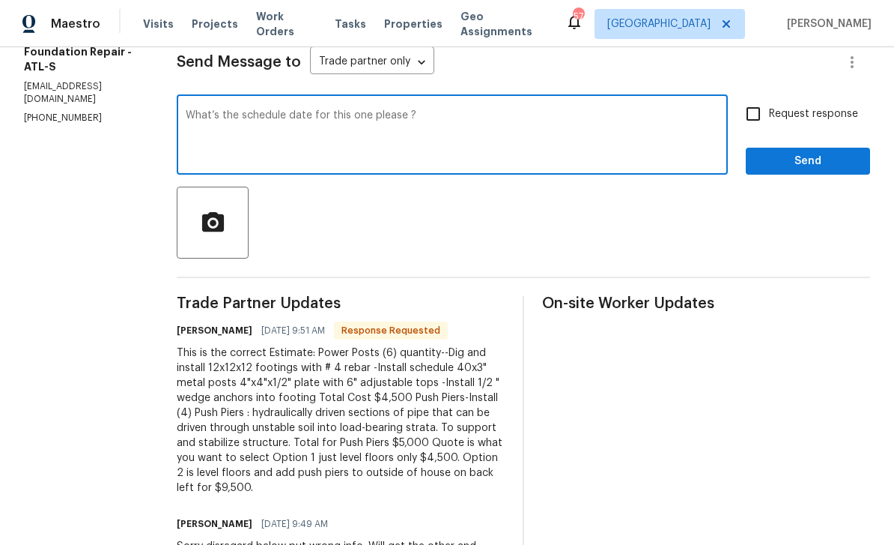
type textarea "What’s the schedule date for this one please ?"
click at [756, 127] on input "Request response" at bounding box center [753, 113] width 31 height 31
checkbox input "true"
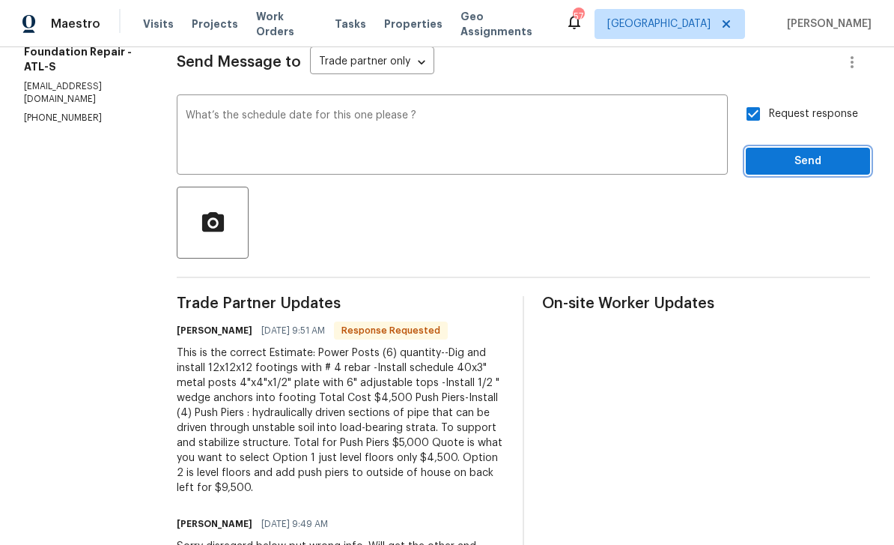
click at [792, 168] on span "Send" at bounding box center [808, 161] width 100 height 19
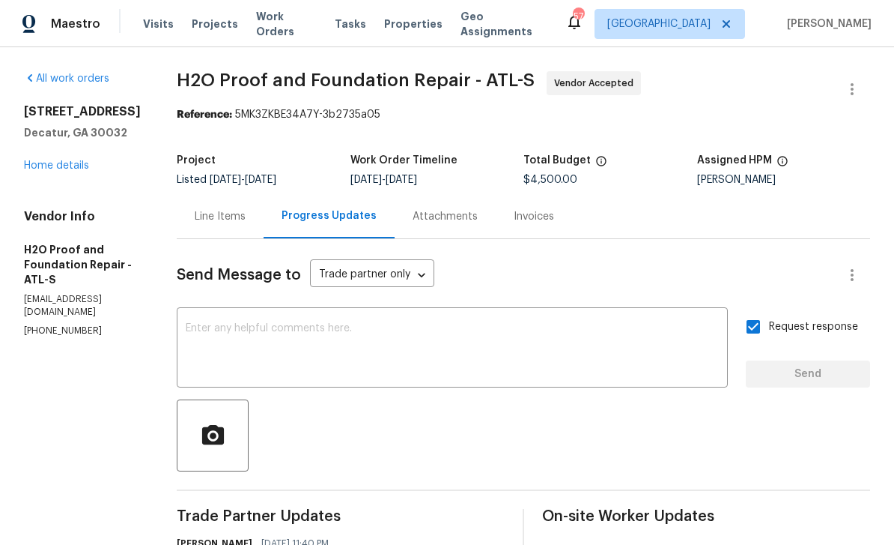
scroll to position [0, 0]
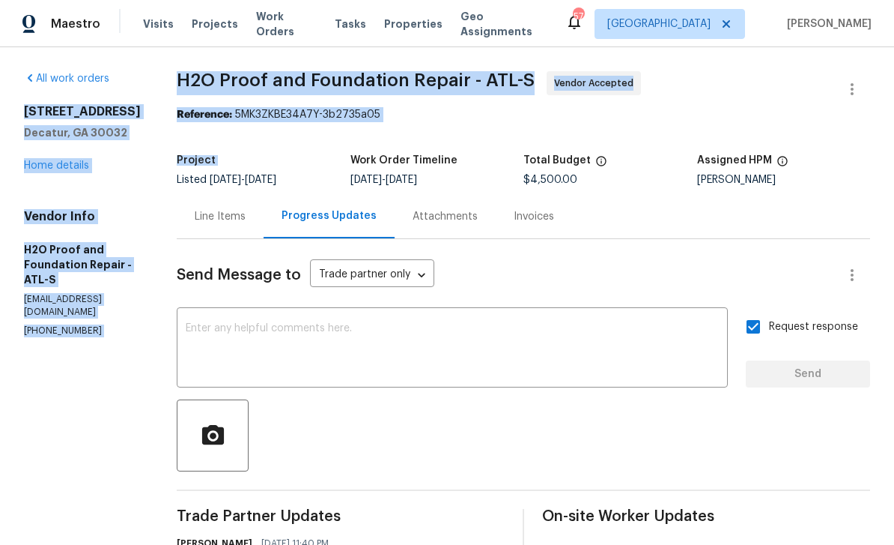
click at [598, 213] on div "Line Items Progress Updates Attachments Invoices" at bounding box center [524, 216] width 694 height 45
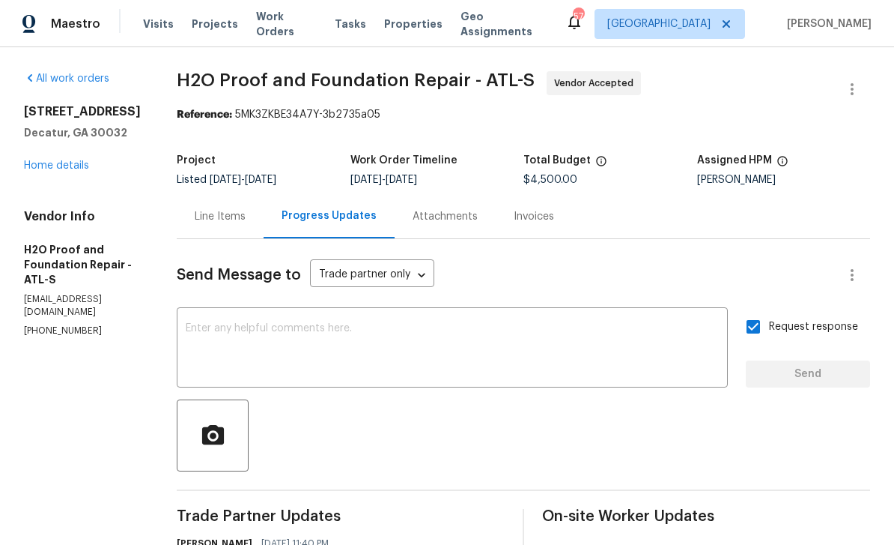
click at [38, 171] on link "Home details" at bounding box center [56, 165] width 65 height 10
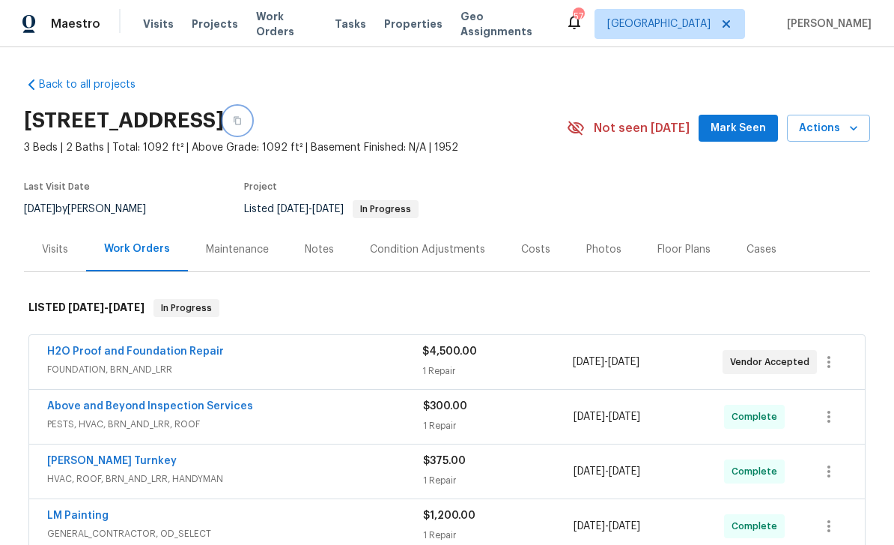
click at [242, 118] on icon "button" at bounding box center [237, 120] width 9 height 9
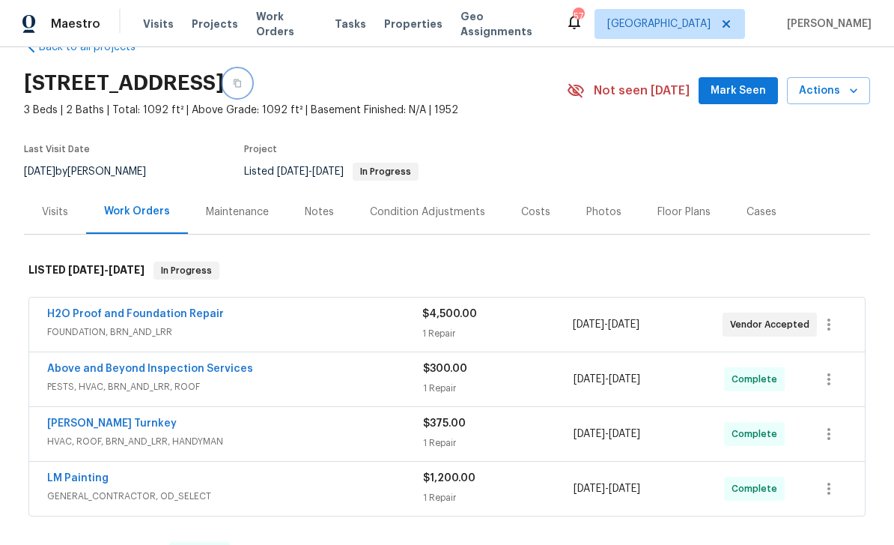
scroll to position [52, 0]
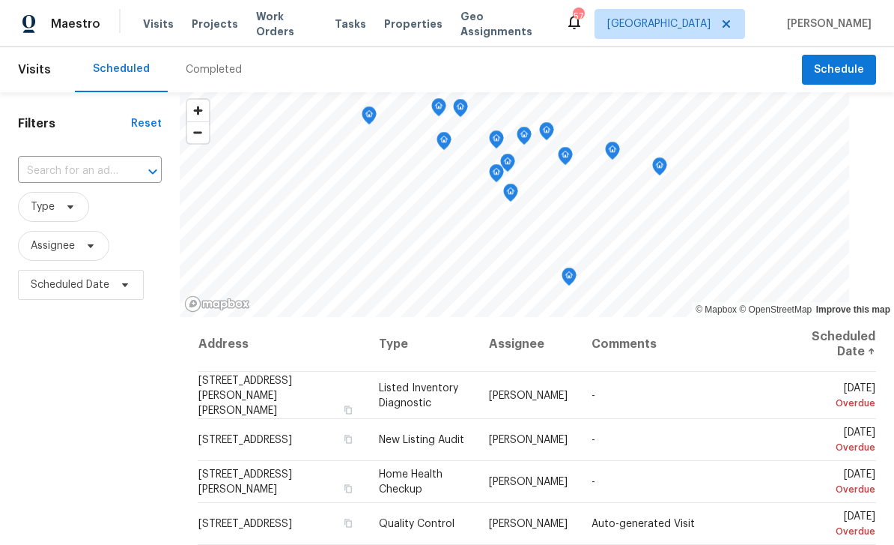
click at [293, 20] on span "Work Orders" at bounding box center [286, 24] width 61 height 30
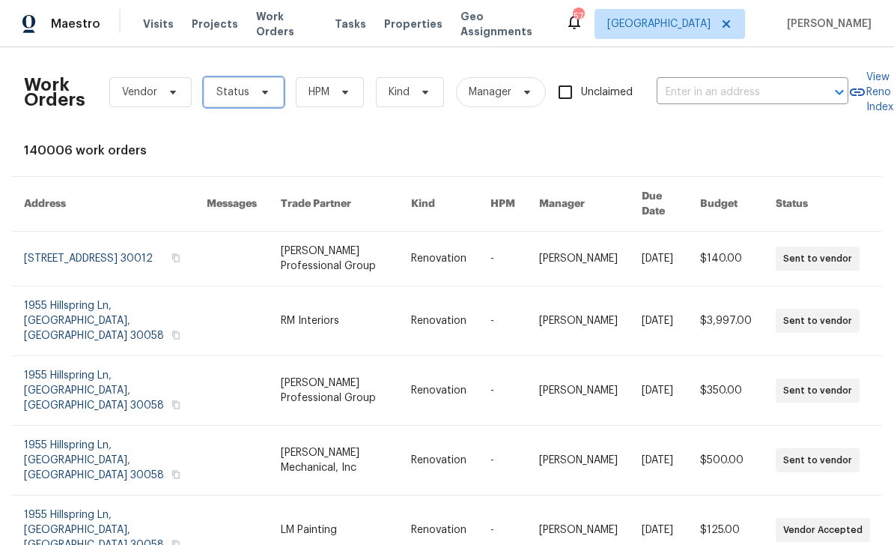
click at [255, 94] on span at bounding box center [263, 92] width 16 height 12
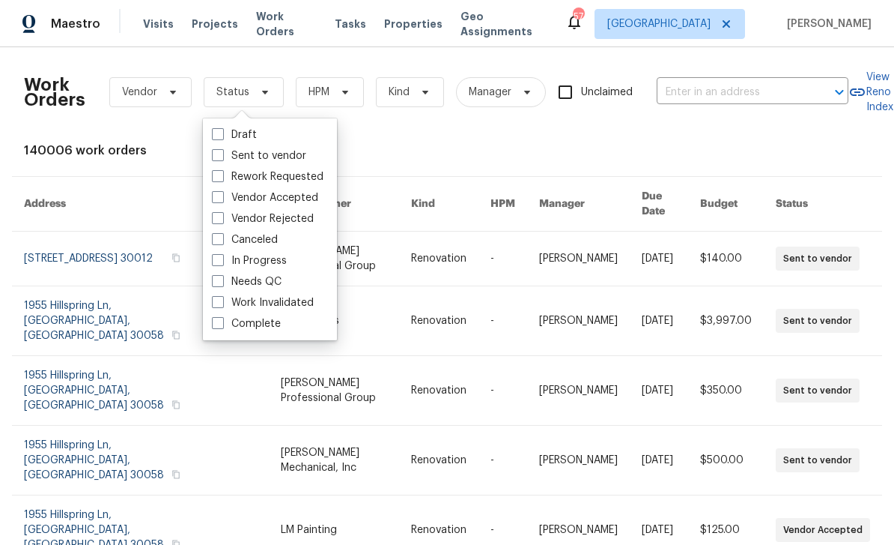
click at [277, 281] on label "Needs QC" at bounding box center [247, 281] width 70 height 15
click at [222, 281] on input "Needs QC" at bounding box center [217, 279] width 10 height 10
checkbox input "true"
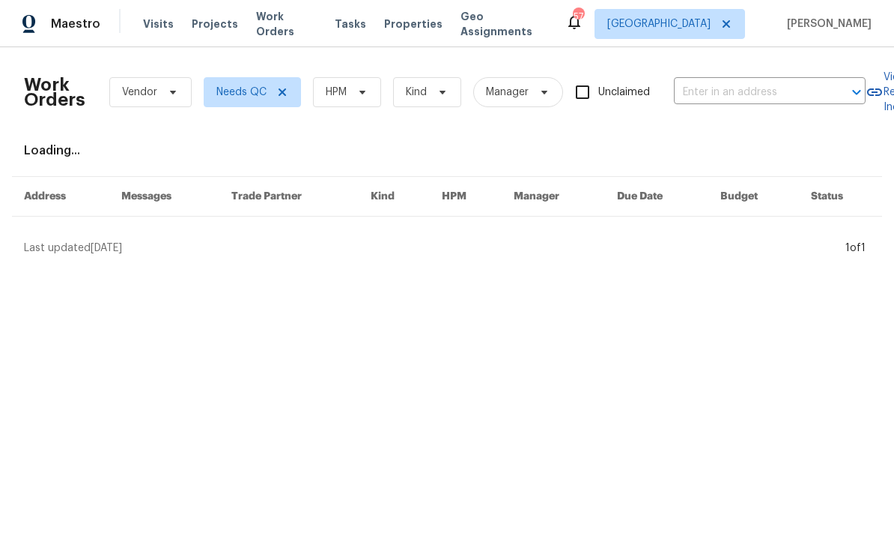
click at [276, 267] on html "Maestro Visits Projects Work Orders Tasks Properties Geo Assignments 57 Atlanta…" at bounding box center [447, 133] width 894 height 267
click at [240, 100] on span "Needs QC" at bounding box center [252, 92] width 97 height 30
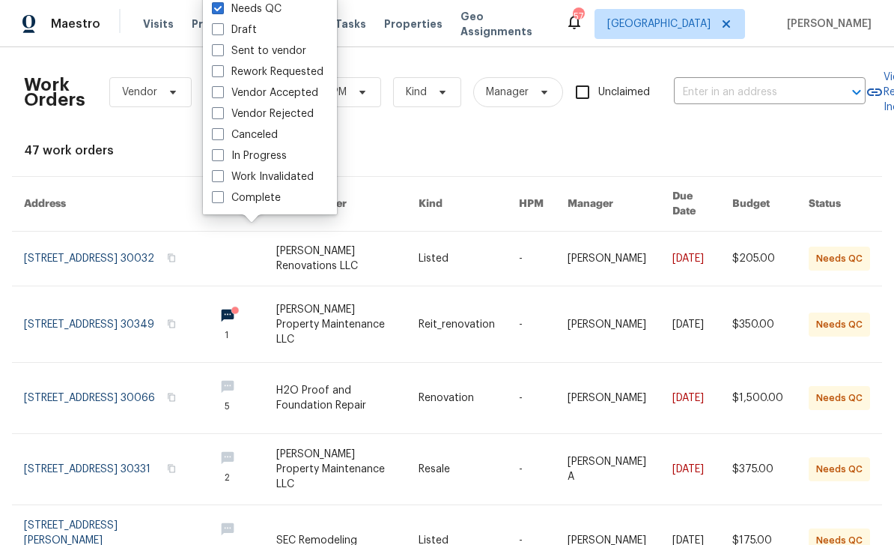
click at [270, 160] on label "In Progress" at bounding box center [249, 155] width 75 height 15
click at [222, 158] on input "In Progress" at bounding box center [217, 153] width 10 height 10
checkbox input "true"
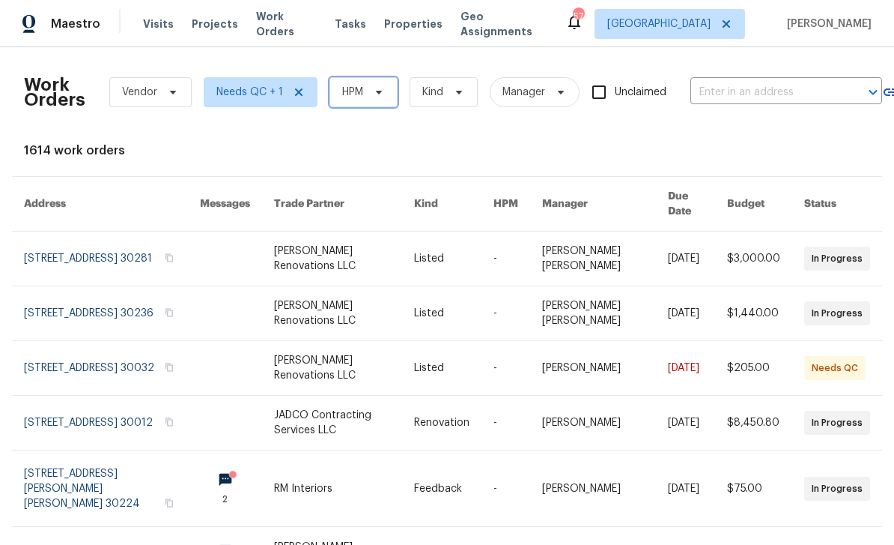
click at [374, 95] on icon at bounding box center [379, 92] width 12 height 12
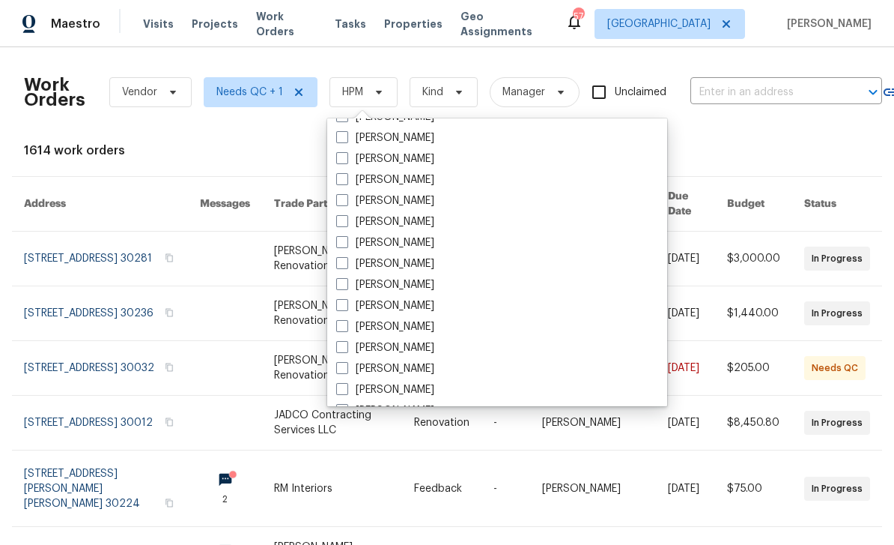
scroll to position [493, 0]
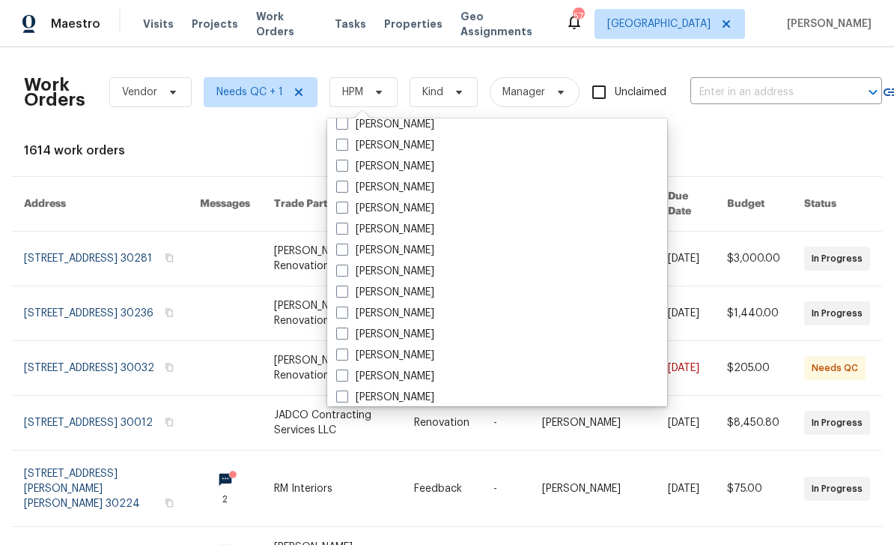
click at [407, 320] on label "Joshua Earl" at bounding box center [385, 313] width 98 height 15
click at [346, 315] on input "Joshua Earl" at bounding box center [341, 311] width 10 height 10
checkbox input "true"
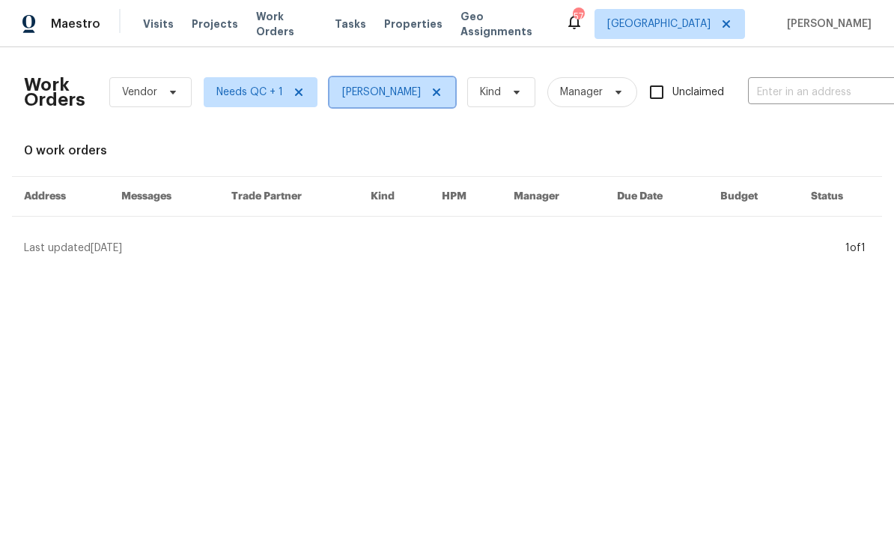
click at [385, 97] on span "Joshua Earl" at bounding box center [381, 92] width 79 height 15
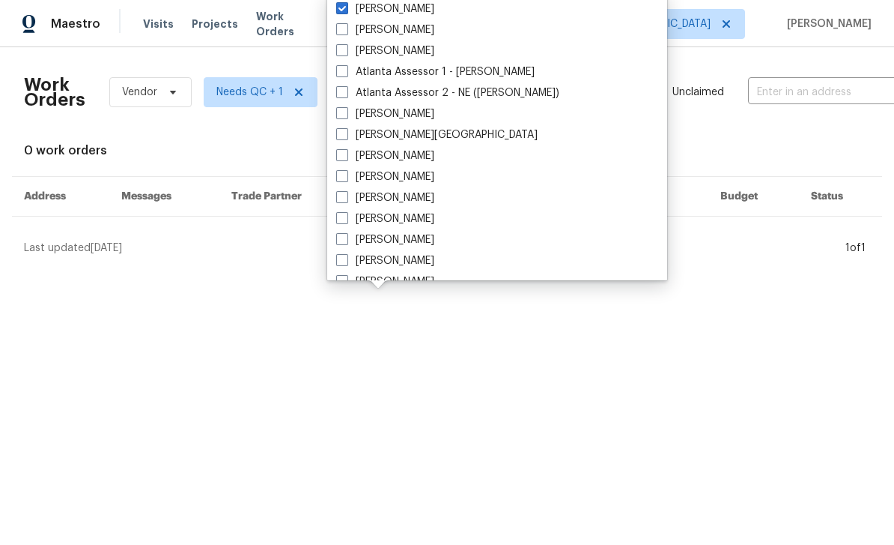
click at [395, 15] on label "Joshua Earl" at bounding box center [385, 8] width 98 height 15
click at [346, 11] on input "Joshua Earl" at bounding box center [341, 6] width 10 height 10
checkbox input "false"
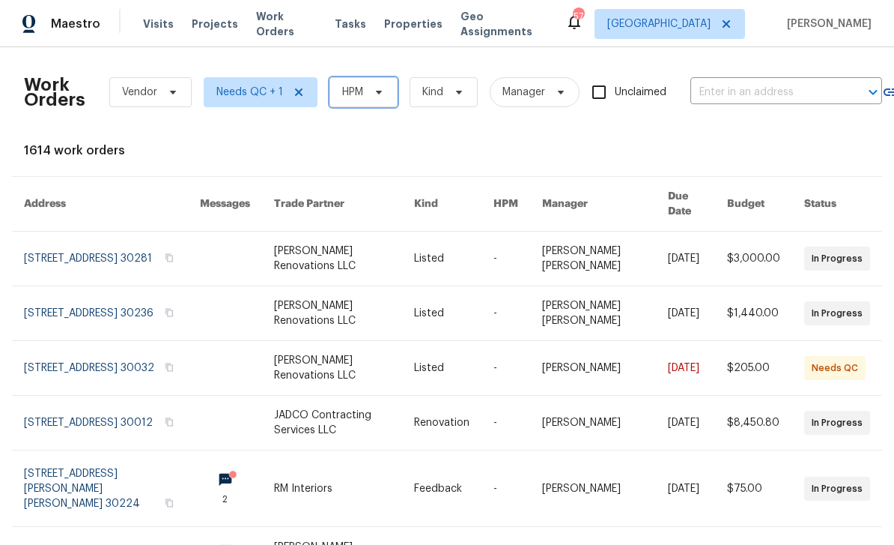
click at [373, 94] on icon at bounding box center [379, 92] width 12 height 12
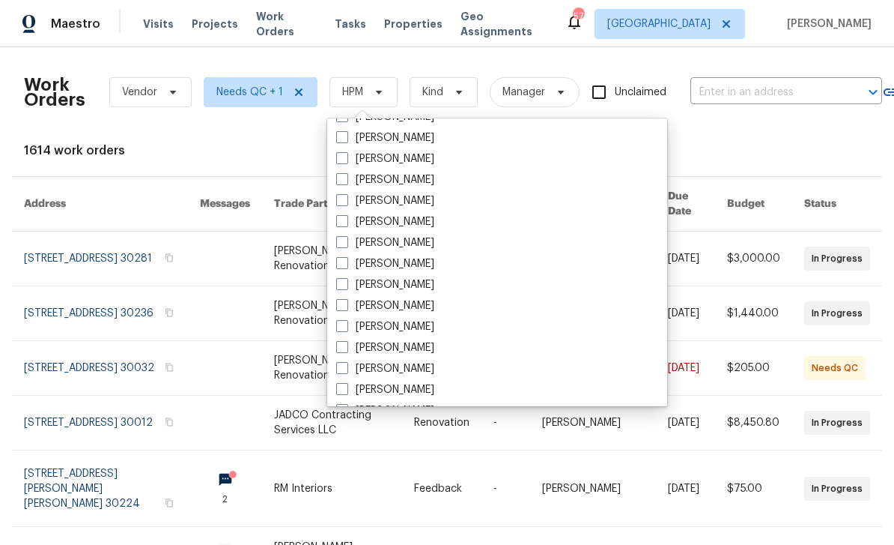
scroll to position [508, 0]
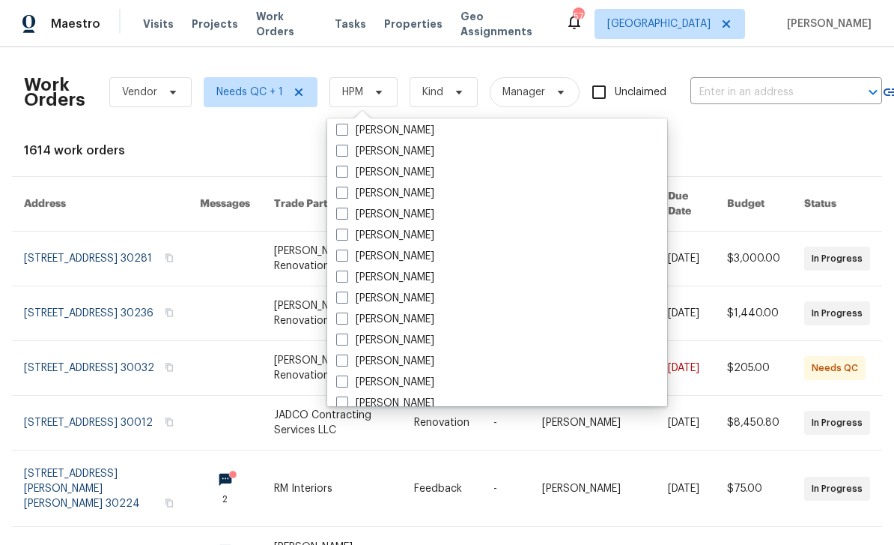
click at [407, 317] on label "[PERSON_NAME]" at bounding box center [385, 319] width 98 height 15
click at [346, 317] on input "[PERSON_NAME]" at bounding box center [341, 317] width 10 height 10
checkbox input "true"
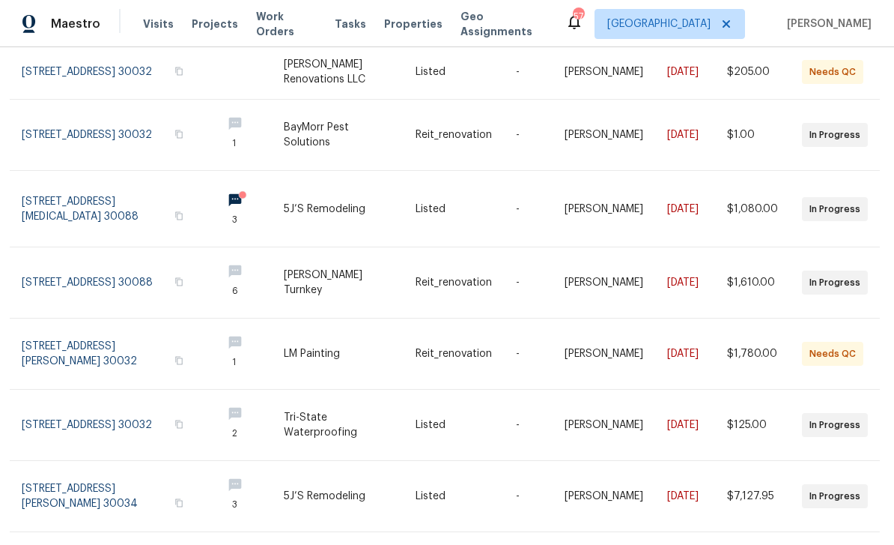
scroll to position [193, 2]
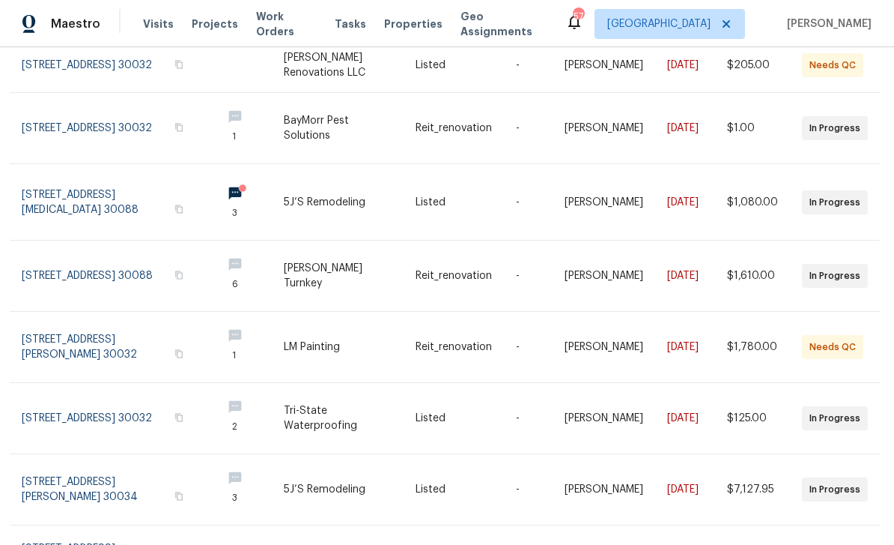
click at [80, 182] on link at bounding box center [116, 202] width 188 height 76
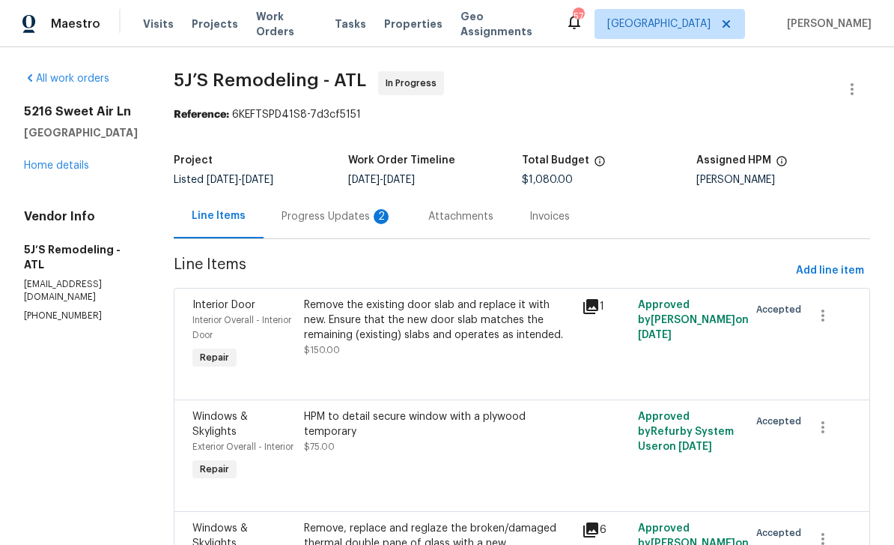
click at [373, 219] on div "Progress Updates 2" at bounding box center [337, 216] width 111 height 15
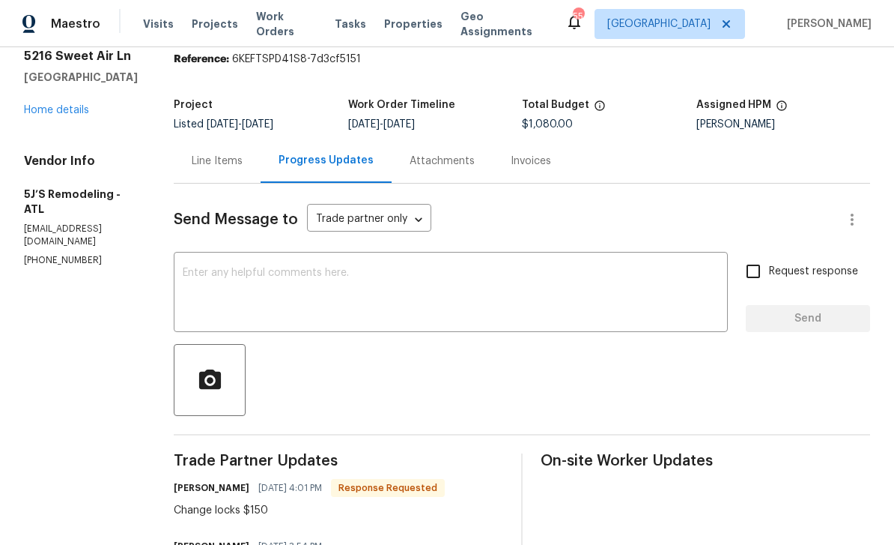
scroll to position [47, 0]
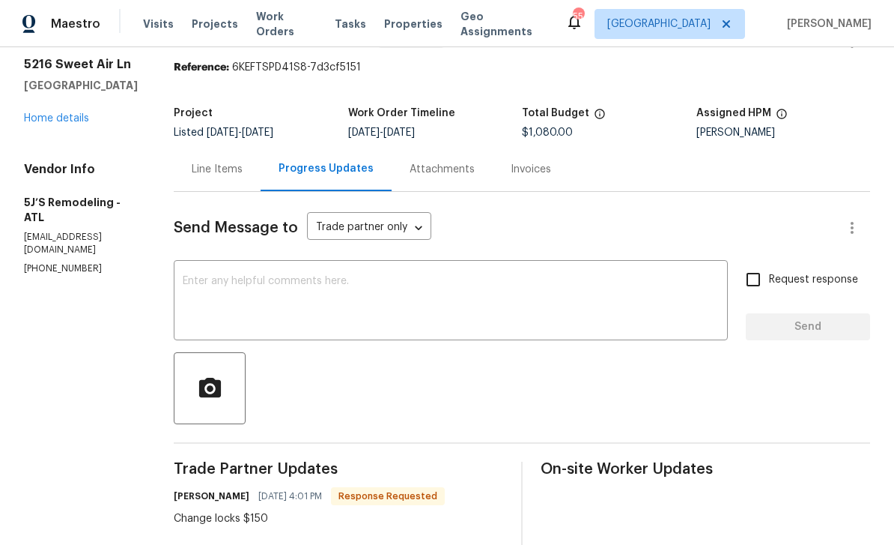
click at [220, 162] on div "Line Items" at bounding box center [217, 169] width 51 height 15
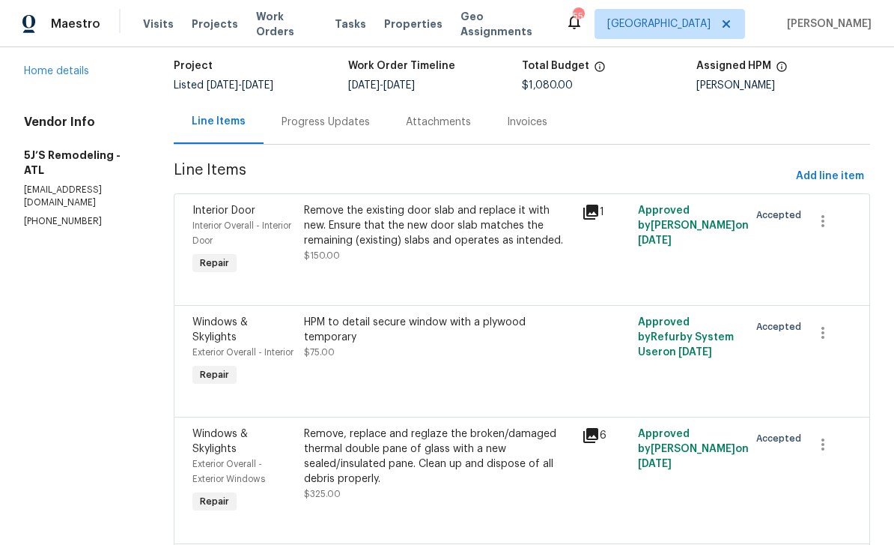
scroll to position [94, 0]
click at [357, 115] on div "Progress Updates" at bounding box center [326, 122] width 88 height 15
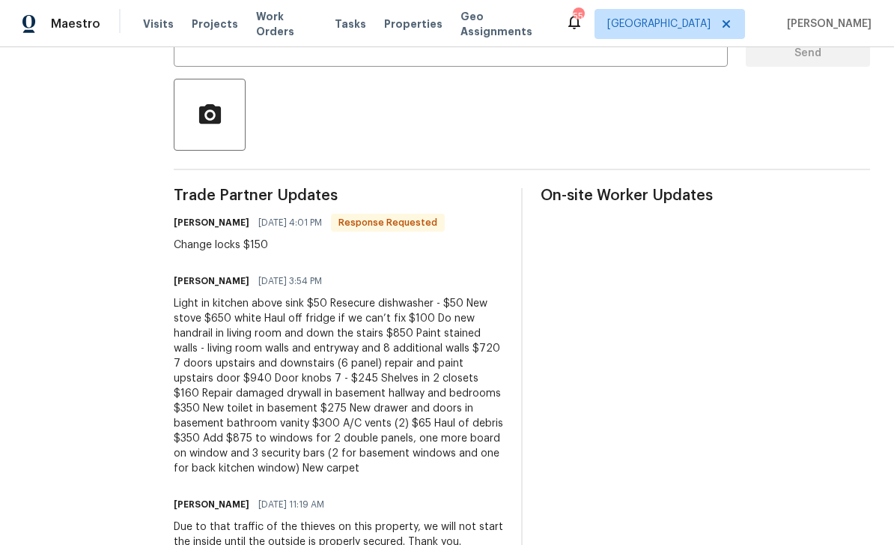
scroll to position [320, 0]
click at [316, 333] on div "Light in kitchen above sink $50 Resecure dishwasher - $50 New stove $650 white …" at bounding box center [339, 387] width 330 height 180
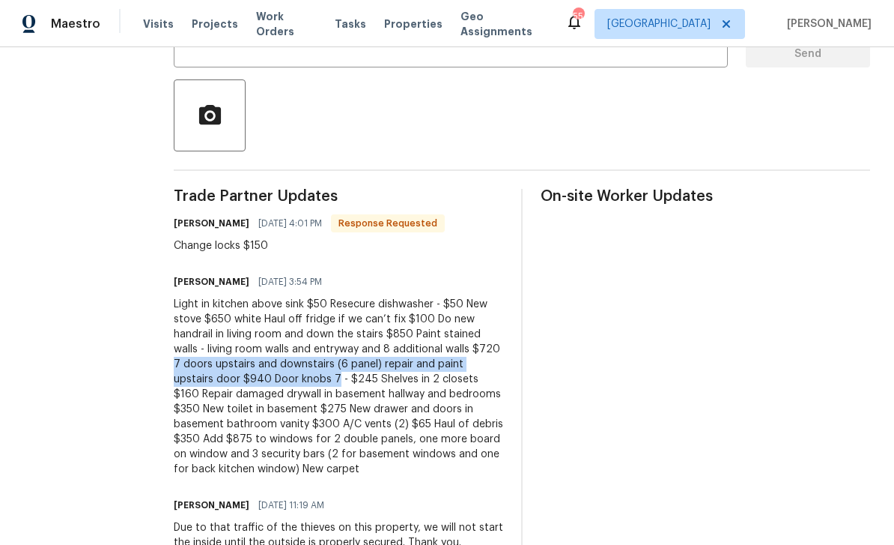
copy div "7 doors upstairs and downstairs (6 panel) repair and paint upstairs door $940 D…"
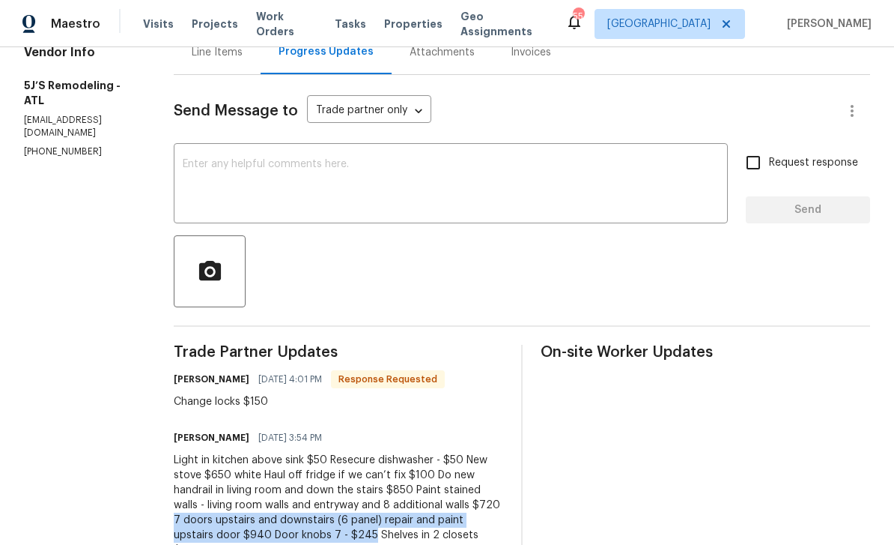
scroll to position [112, 0]
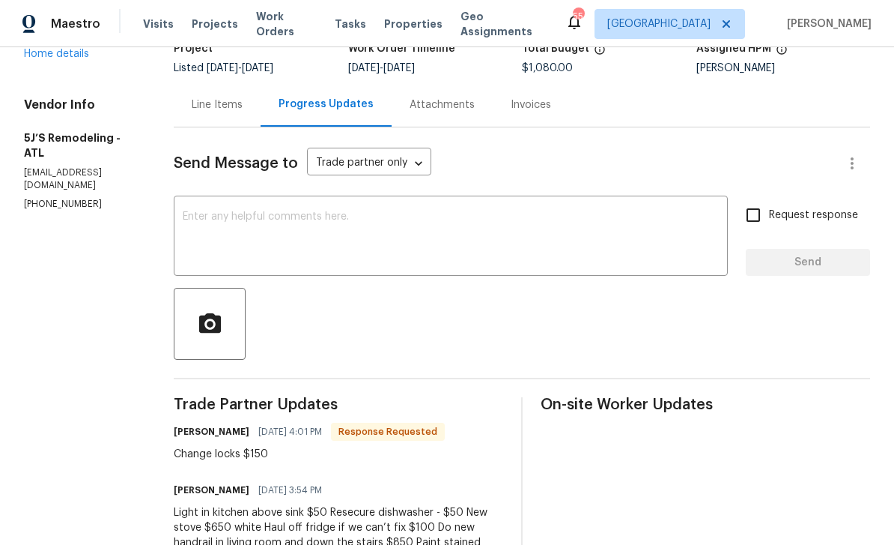
click at [210, 97] on div "Line Items" at bounding box center [217, 104] width 51 height 15
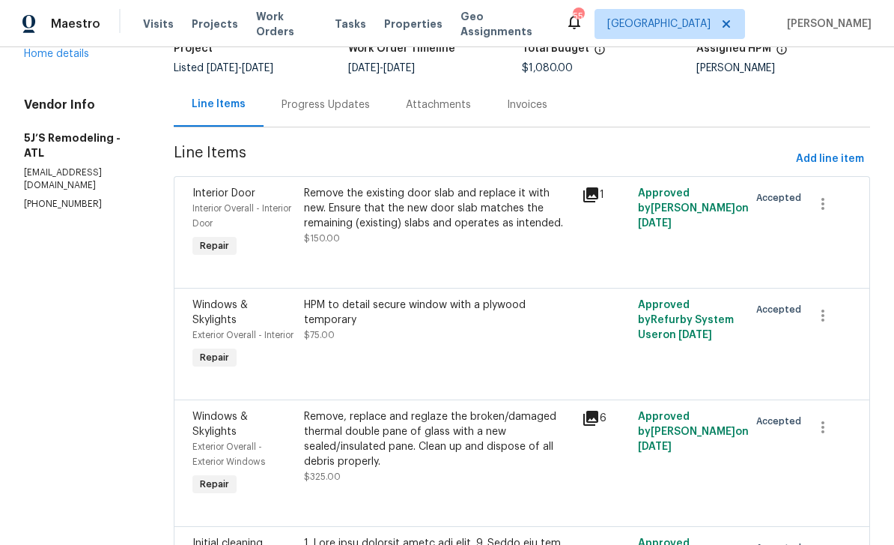
click at [462, 220] on div "Remove the existing door slab and replace it with new. Ensure that the new door…" at bounding box center [439, 216] width 270 height 60
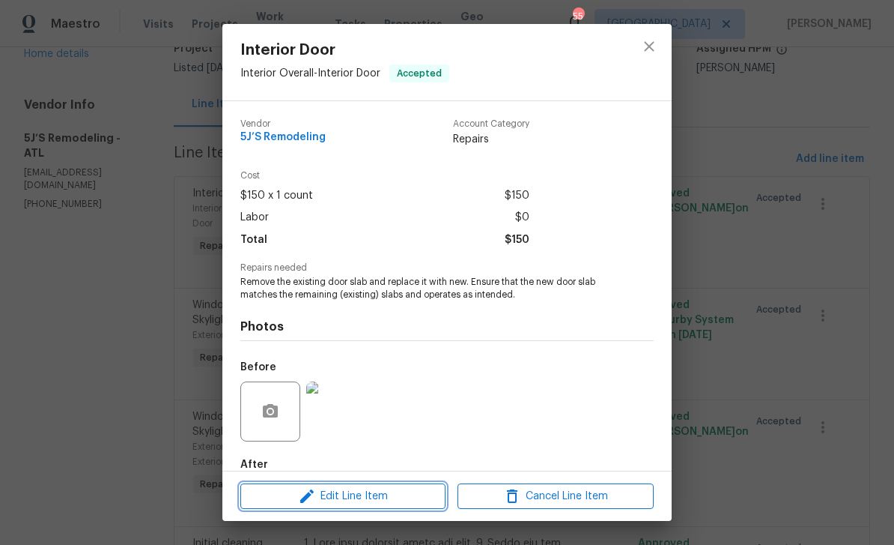
click at [428, 497] on span "Edit Line Item" at bounding box center [343, 496] width 196 height 19
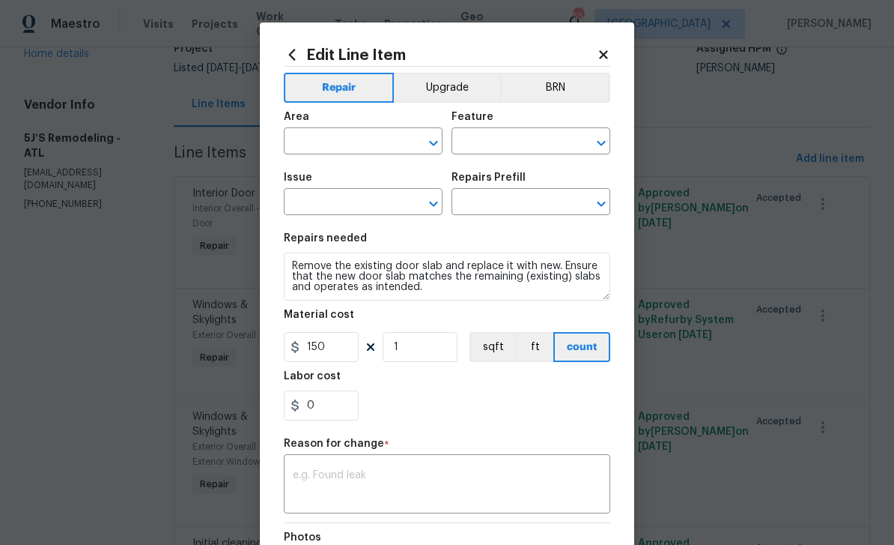
type input "Interior Overall"
type input "Interior Door"
type input "Interior Door Slab $150.00"
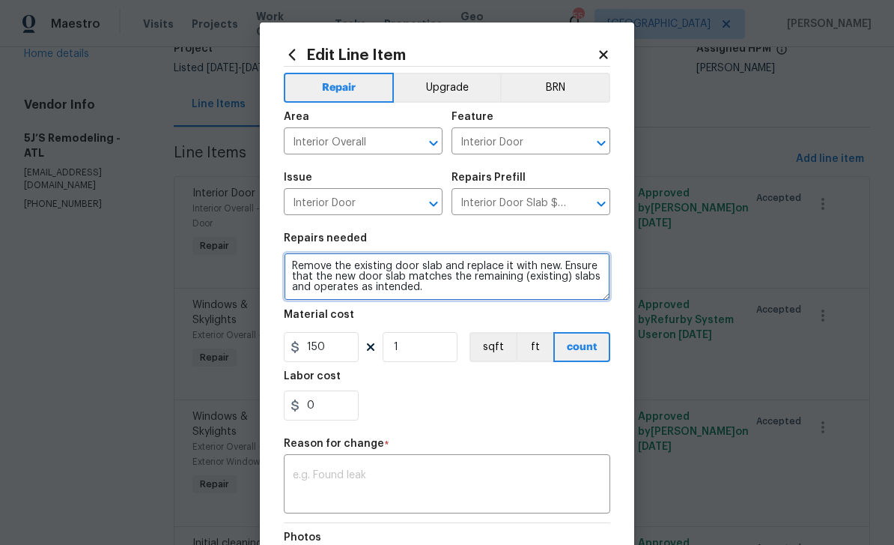
click at [294, 266] on textarea "Remove the existing door slab and replace it with new. Ensure that the new door…" at bounding box center [447, 276] width 327 height 48
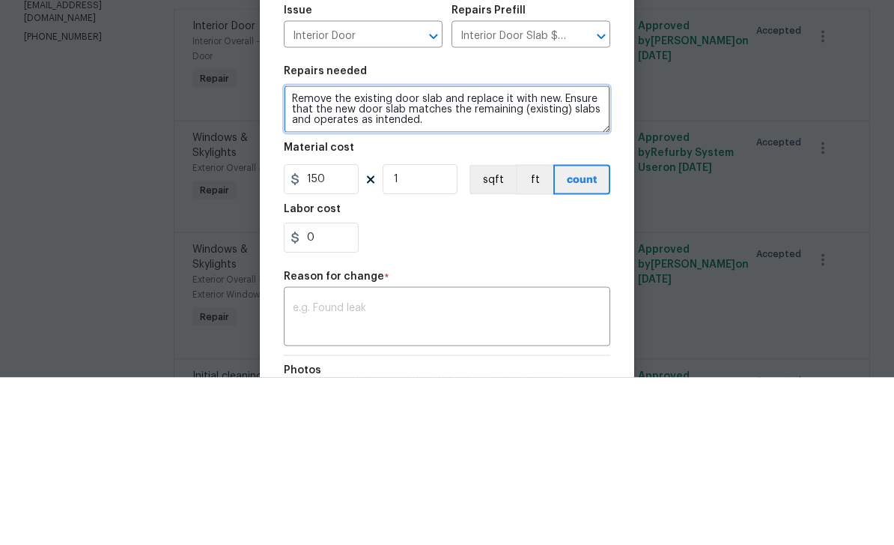
click at [294, 252] on textarea "Remove the existing door slab and replace it with new. Ensure that the new door…" at bounding box center [447, 276] width 327 height 48
paste textarea "7 doors upstairs and downstairs (6 panel) repair and paint upstairs door $940 D…"
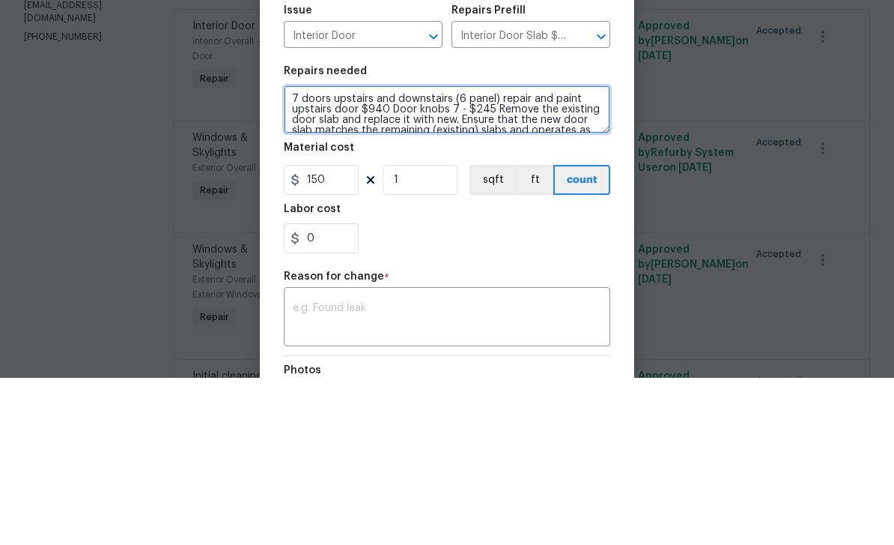
type textarea "7 doors upstairs and downstairs (6 panel) repair and paint upstairs door $940 D…"
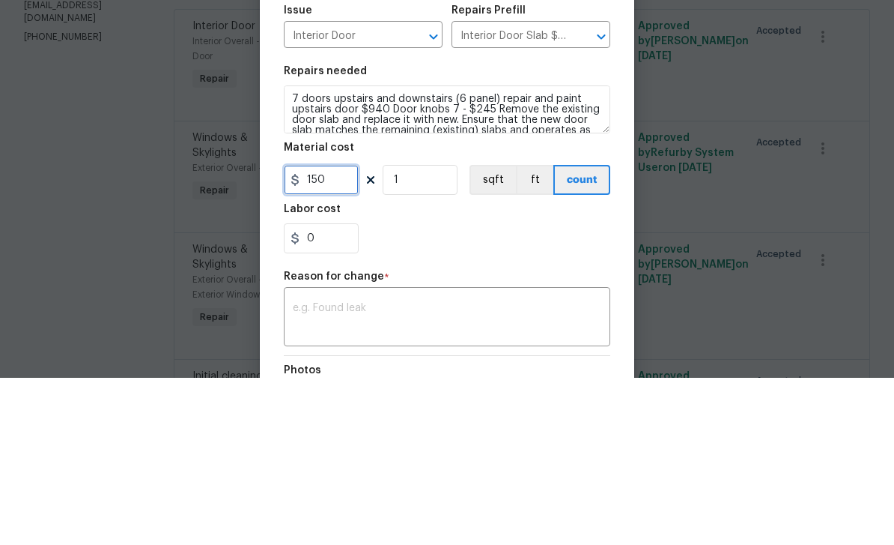
click at [345, 332] on input "150" at bounding box center [321, 347] width 75 height 30
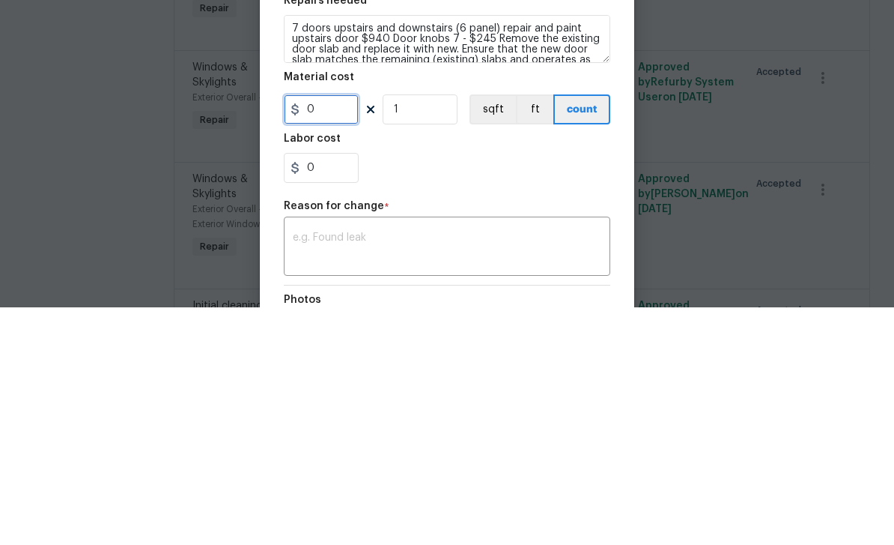
click at [338, 332] on input "0" at bounding box center [321, 347] width 75 height 30
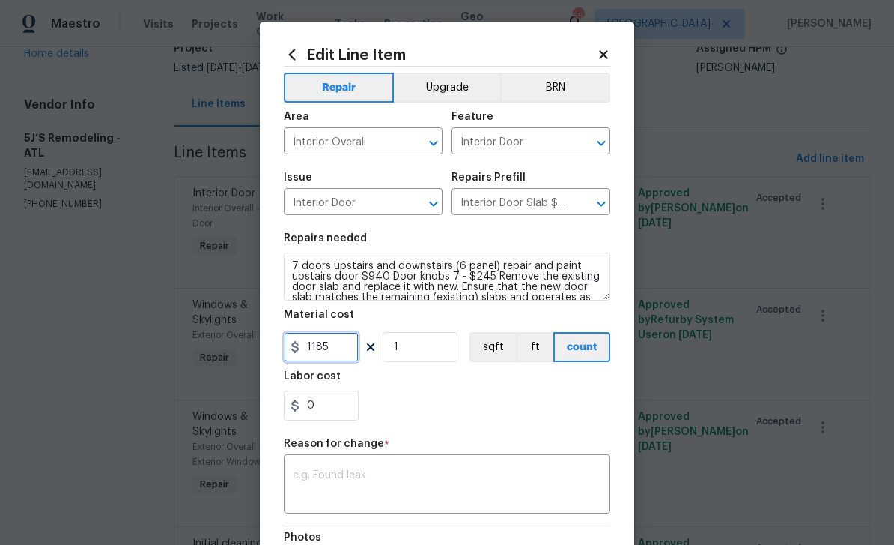
type input "1185"
click at [524, 473] on textarea at bounding box center [447, 485] width 309 height 31
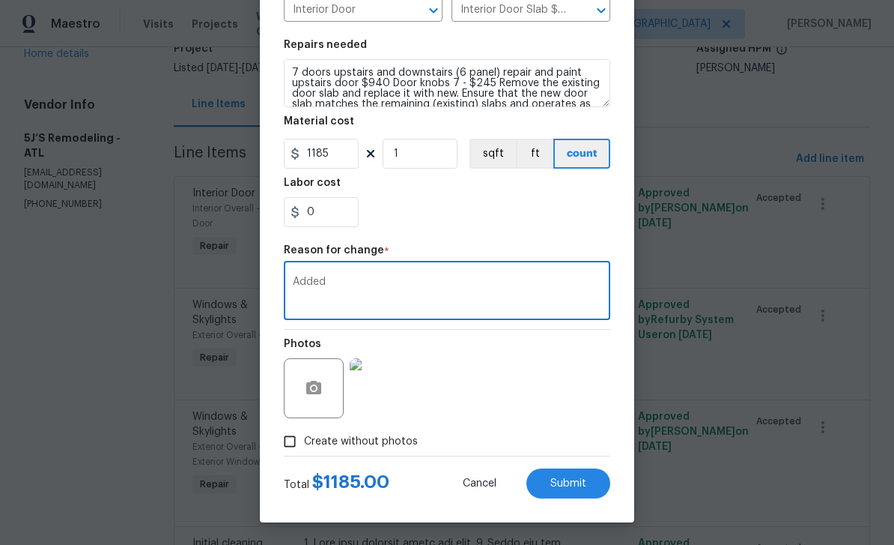
type textarea "Added"
click at [589, 485] on button "Submit" at bounding box center [569, 483] width 84 height 30
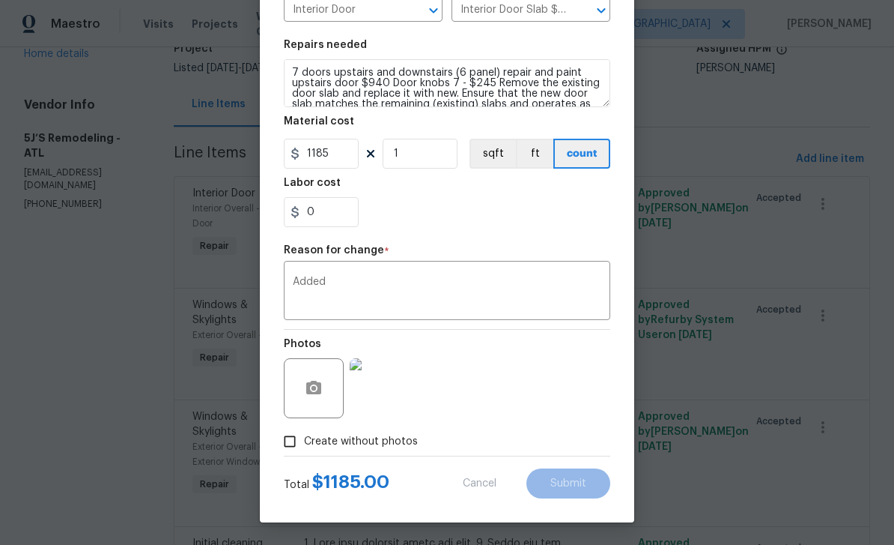
type textarea "Remove the existing door slab and replace it with new. Ensure that the new door…"
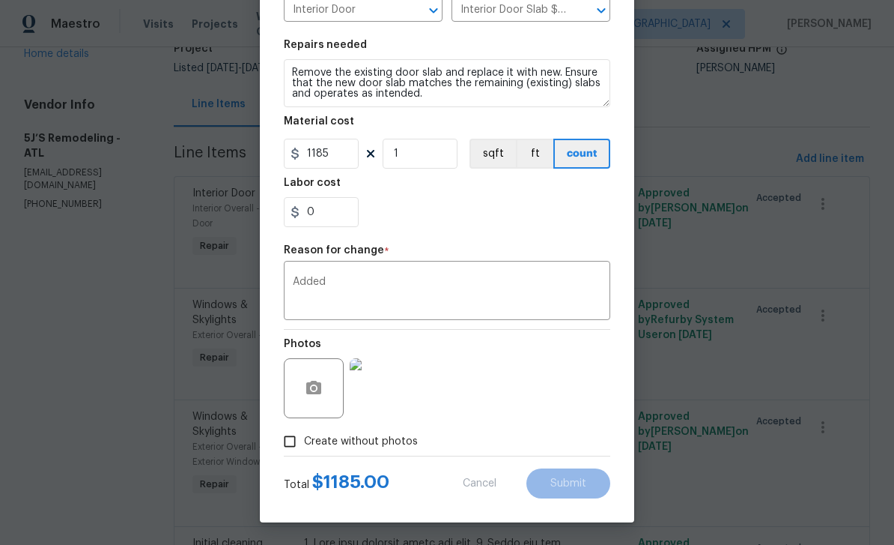
type input "150"
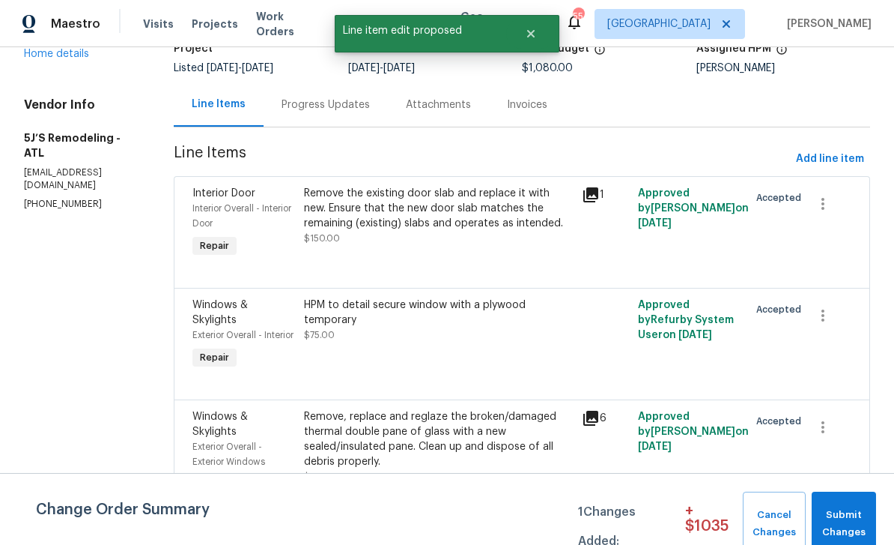
scroll to position [0, 0]
click at [850, 520] on span "Submit Changes" at bounding box center [843, 523] width 49 height 34
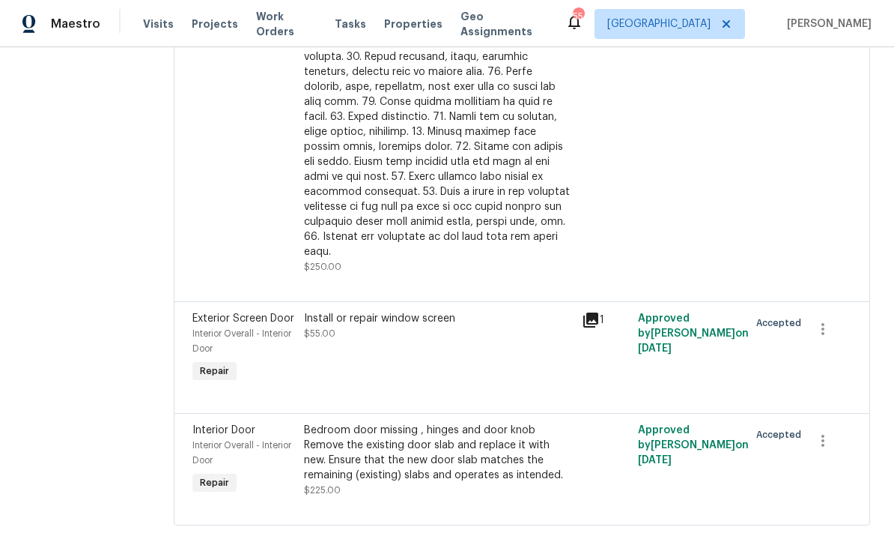
scroll to position [897, 0]
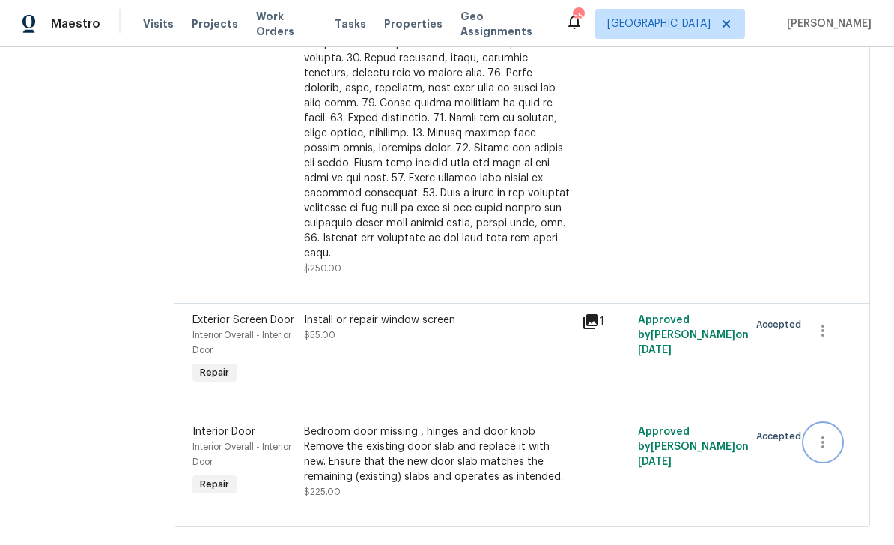
click at [819, 433] on icon "button" at bounding box center [823, 442] width 18 height 18
click at [825, 420] on li "Cancel" at bounding box center [834, 416] width 58 height 25
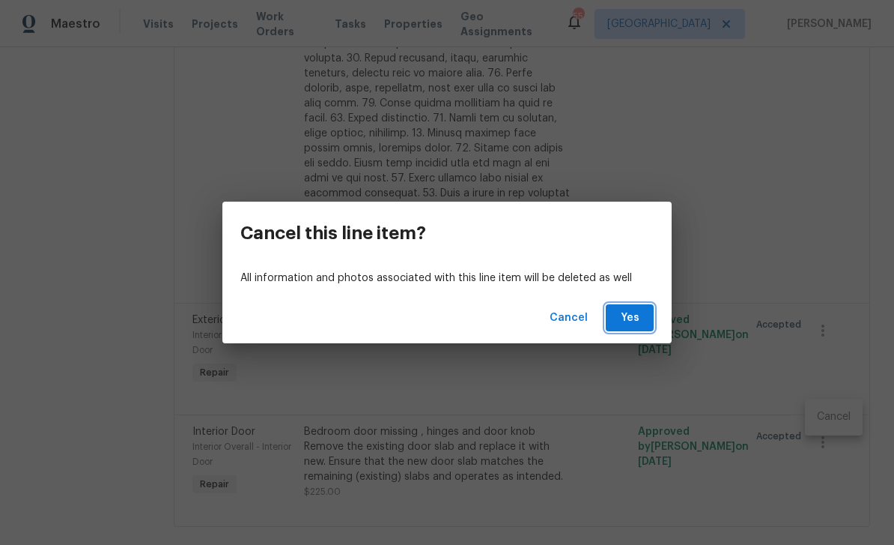
click at [631, 312] on span "Yes" at bounding box center [630, 318] width 24 height 19
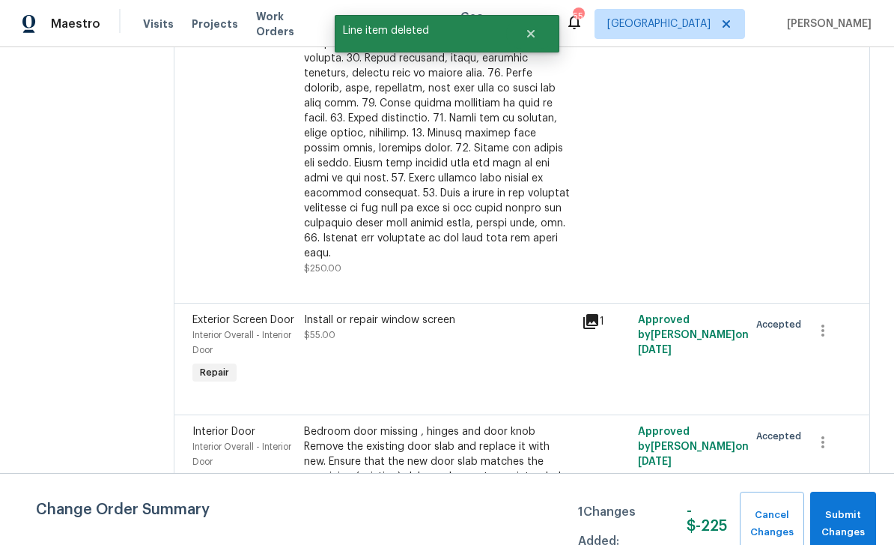
scroll to position [0, 0]
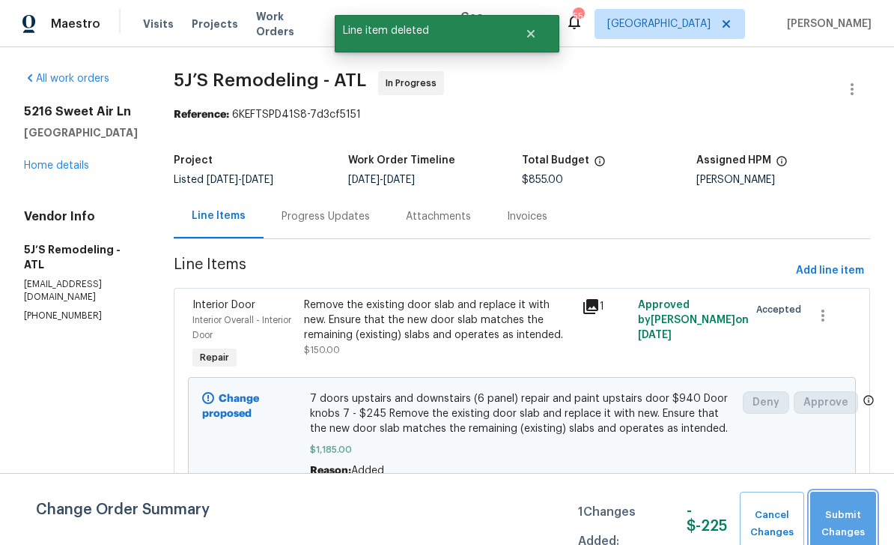
click at [859, 516] on span "Submit Changes" at bounding box center [843, 523] width 51 height 34
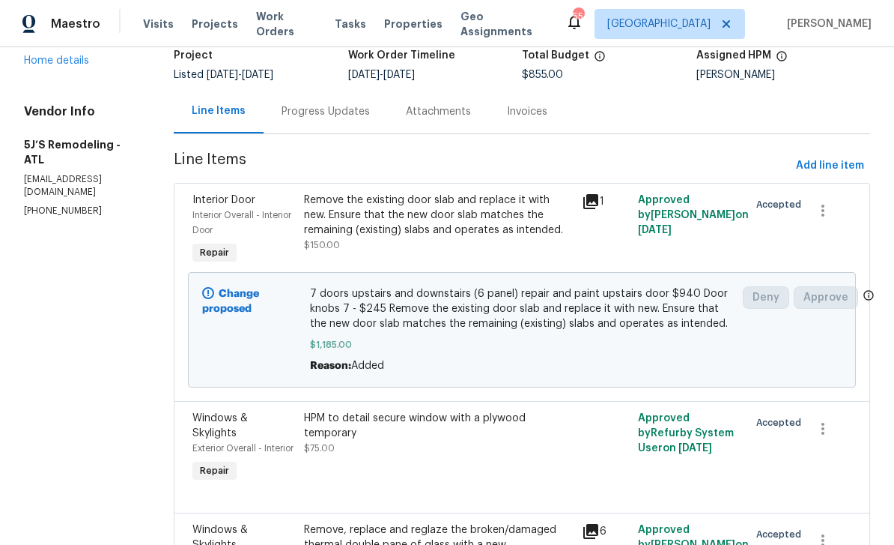
scroll to position [88, 0]
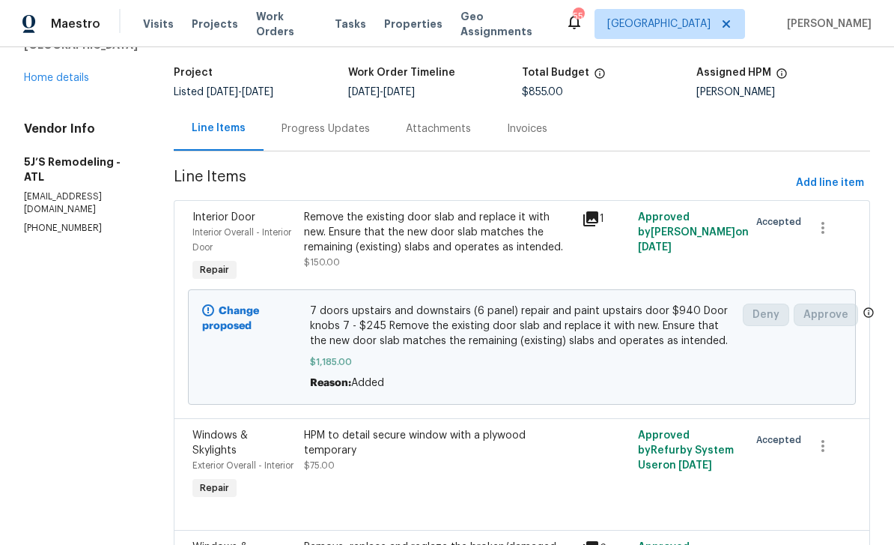
click at [363, 130] on div "Progress Updates" at bounding box center [326, 128] width 88 height 15
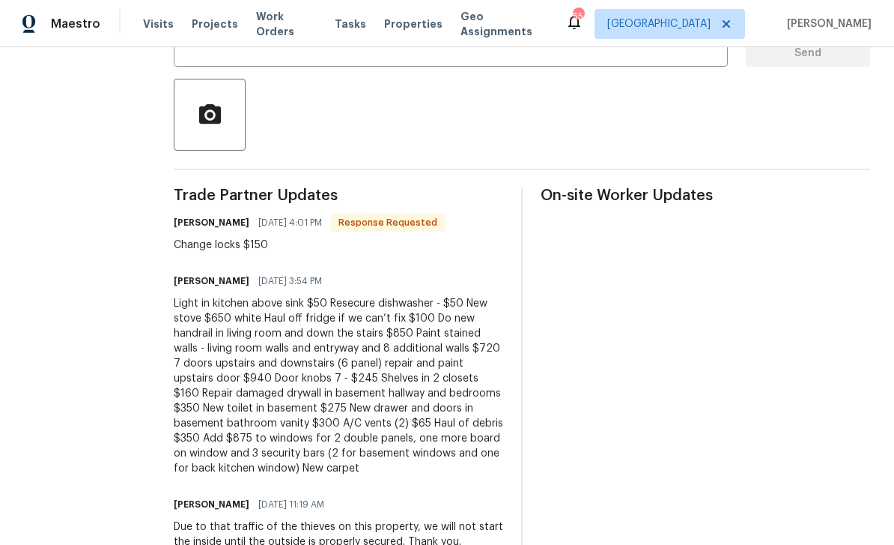
scroll to position [320, 0]
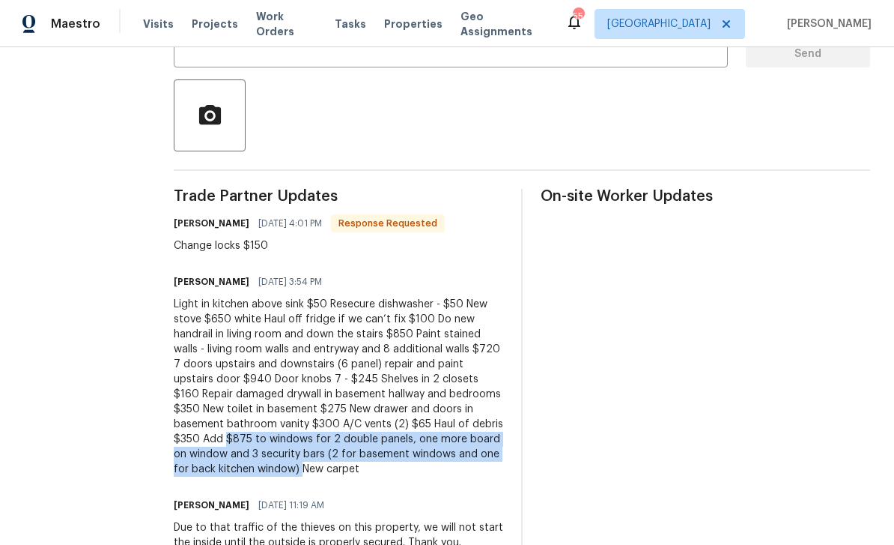
copy div "$875 to windows for 2 double panels, one more board on window and 3 security ba…"
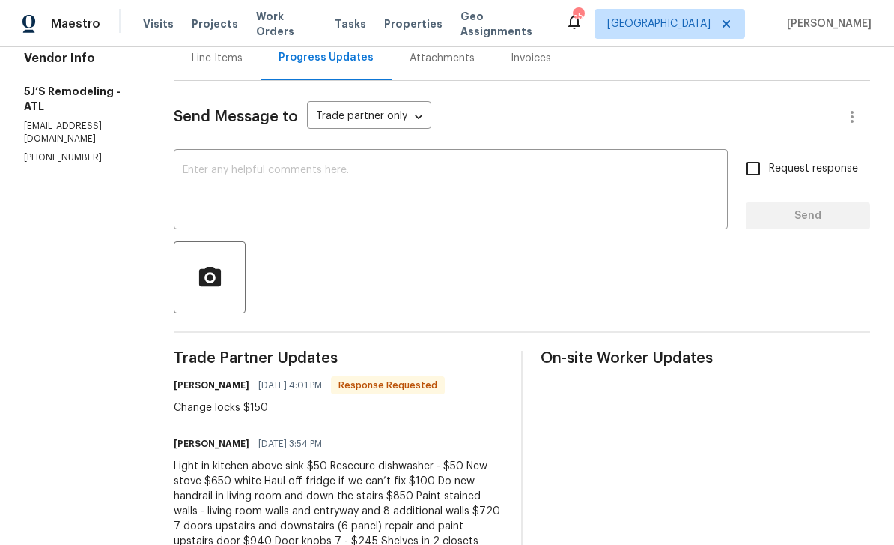
scroll to position [150, 0]
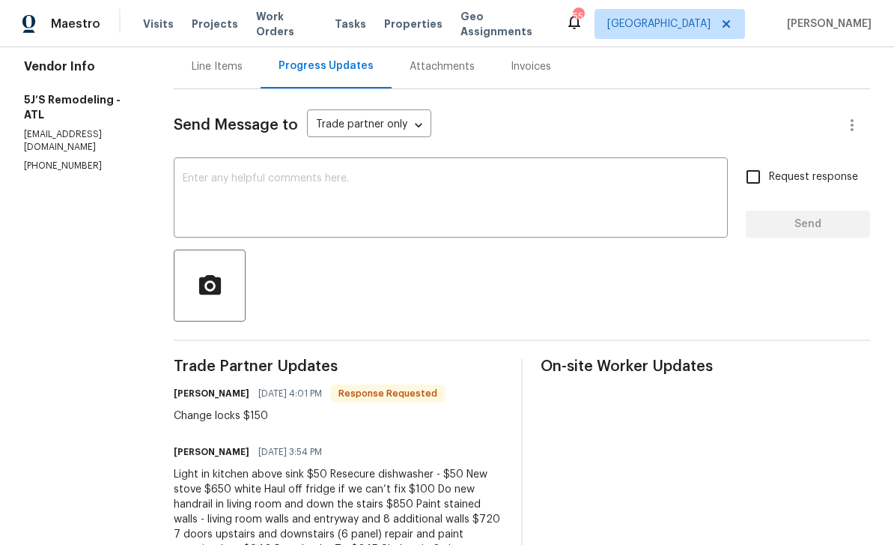
click at [235, 70] on div "Line Items" at bounding box center [217, 66] width 51 height 15
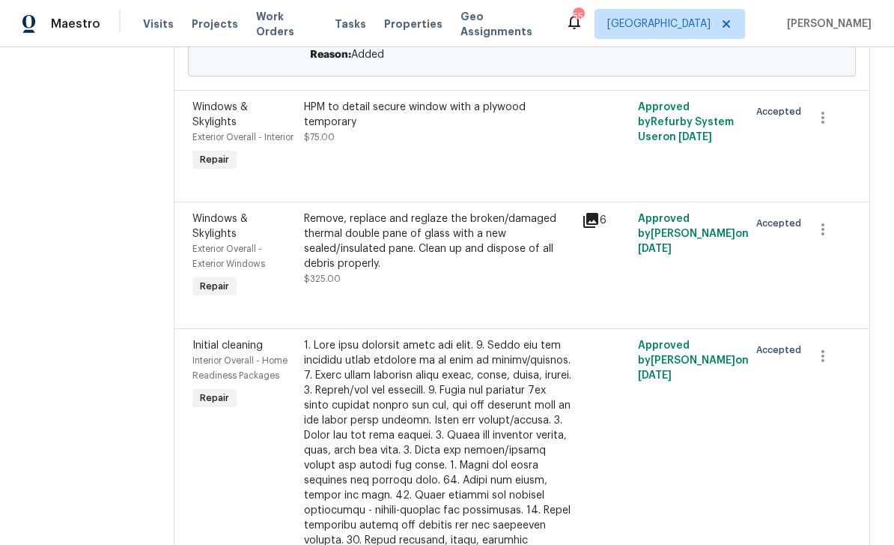
scroll to position [432, 0]
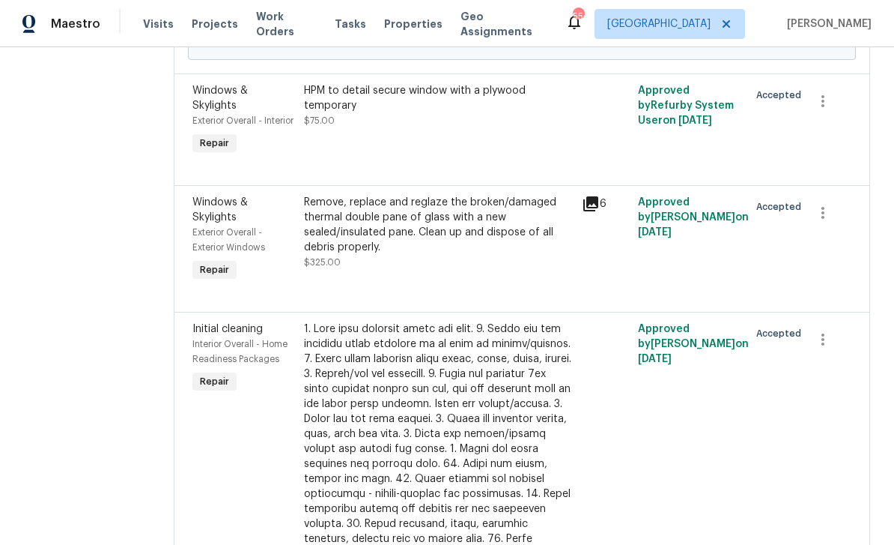
click at [488, 255] on div "Remove, replace and reglaze the broken/damaged thermal double pane of glass wit…" at bounding box center [439, 225] width 270 height 60
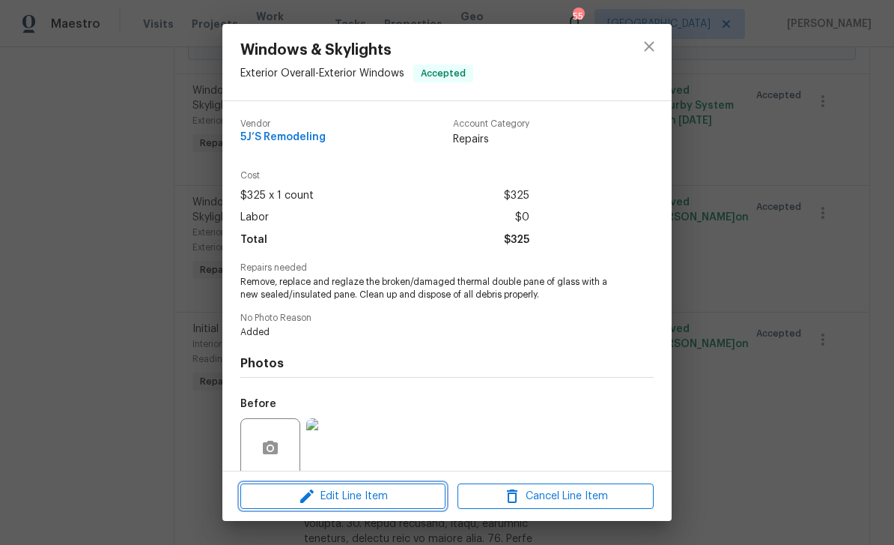
click at [392, 503] on span "Edit Line Item" at bounding box center [343, 496] width 196 height 19
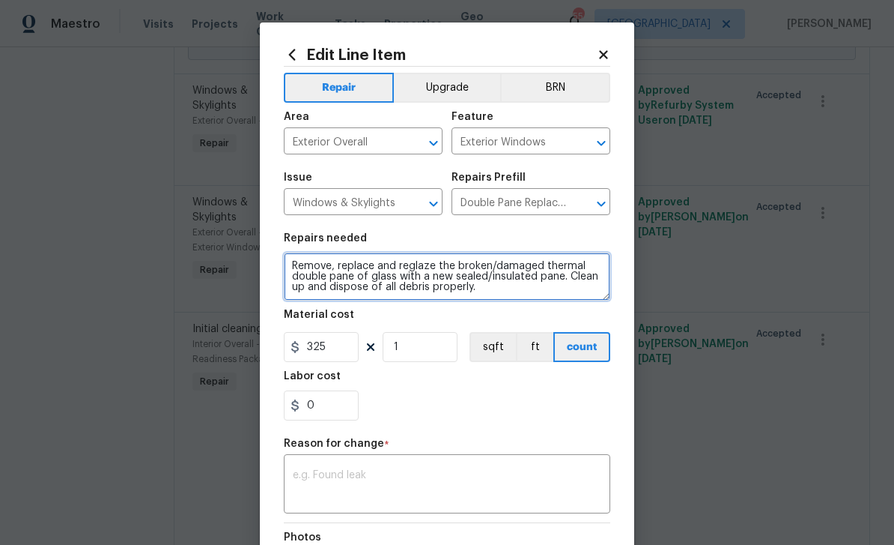
click at [291, 267] on textarea "Remove, replace and reglaze the broken/damaged thermal double pane of glass wit…" at bounding box center [447, 276] width 327 height 48
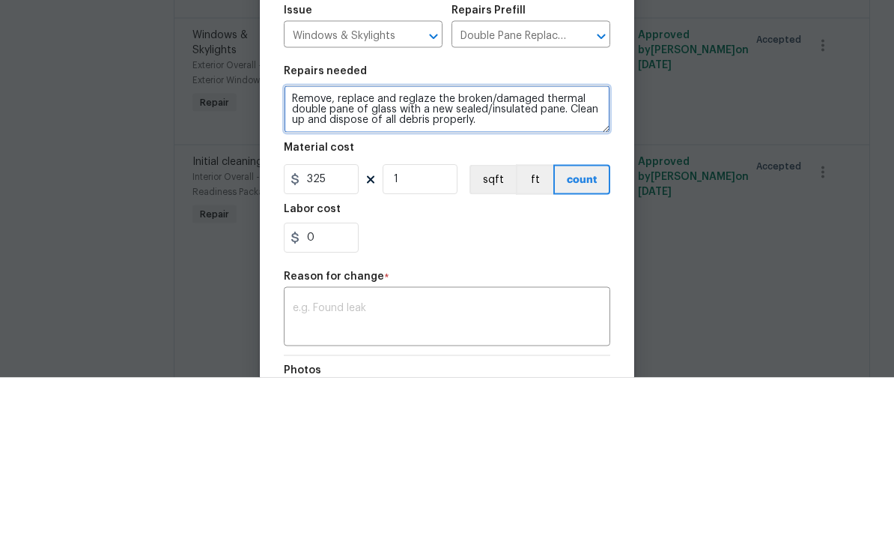
click at [293, 252] on textarea "Remove, replace and reglaze the broken/damaged thermal double pane of glass wit…" at bounding box center [447, 276] width 327 height 48
paste textarea "$875 to windows for 2 double panels, one more board on window and 3 security ba…"
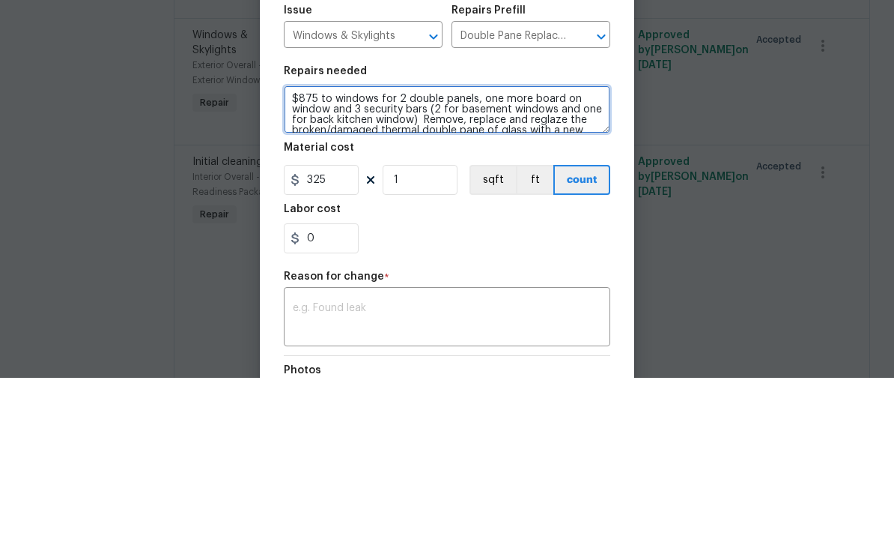
type textarea "$875 to windows for 2 double panels, one more board on window and 3 security ba…"
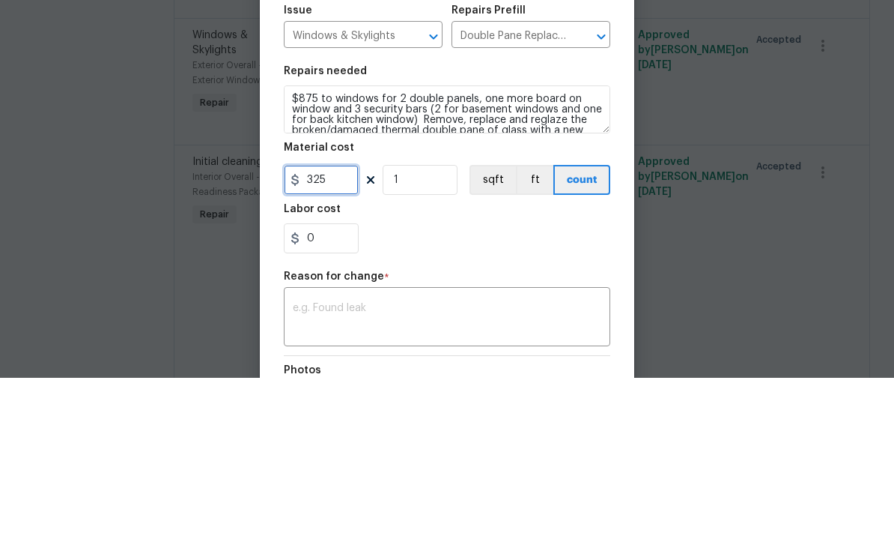
click at [343, 332] on input "325" at bounding box center [321, 347] width 75 height 30
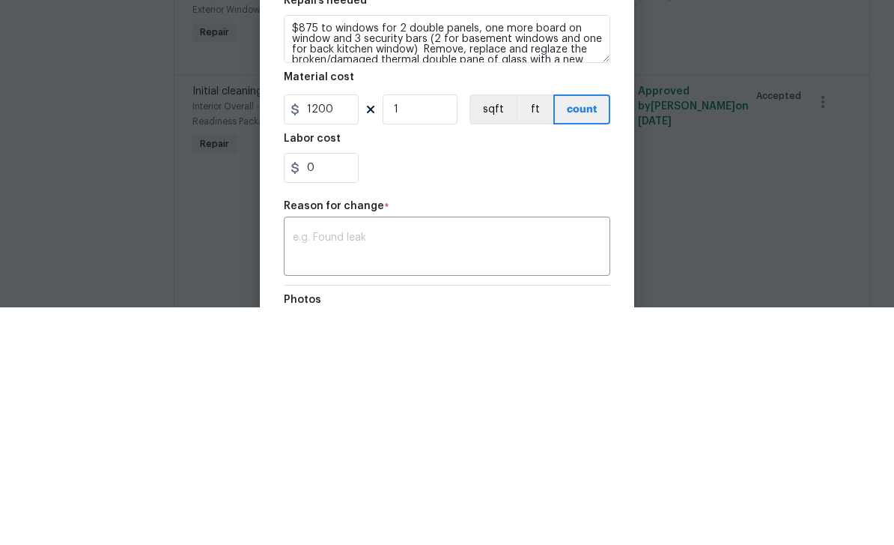
scroll to position [48, 0]
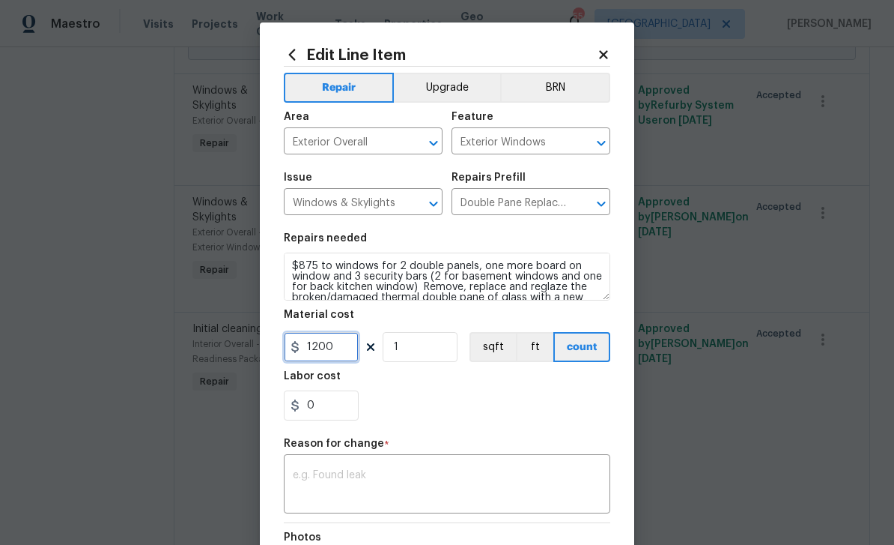
type input "1200"
click at [514, 482] on textarea at bounding box center [447, 485] width 309 height 31
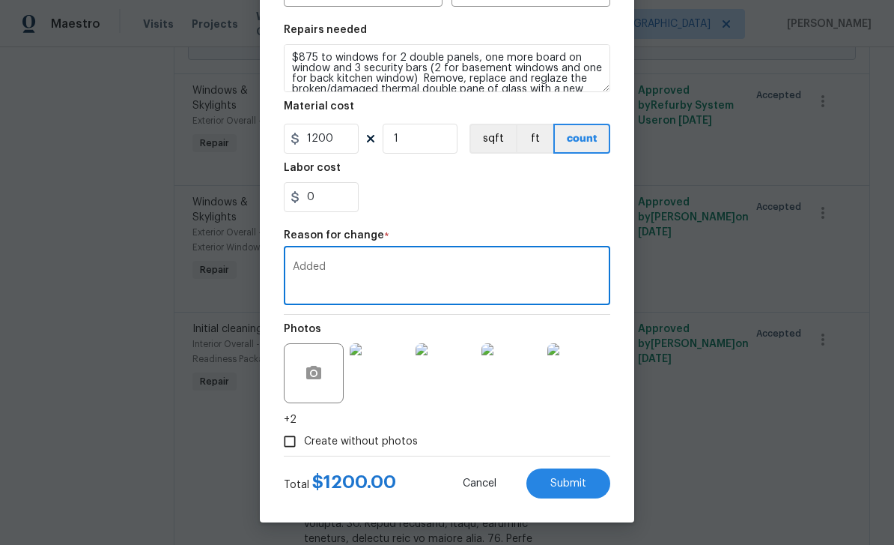
scroll to position [211, 0]
type textarea "Added"
click at [585, 483] on span "Submit" at bounding box center [569, 483] width 36 height 11
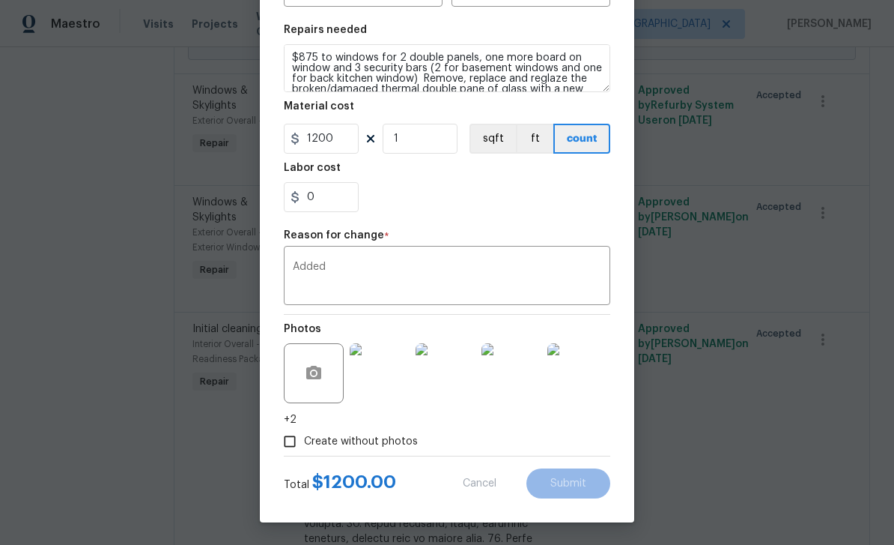
type textarea "Remove, replace and reglaze the broken/damaged thermal double pane of glass wit…"
type input "325"
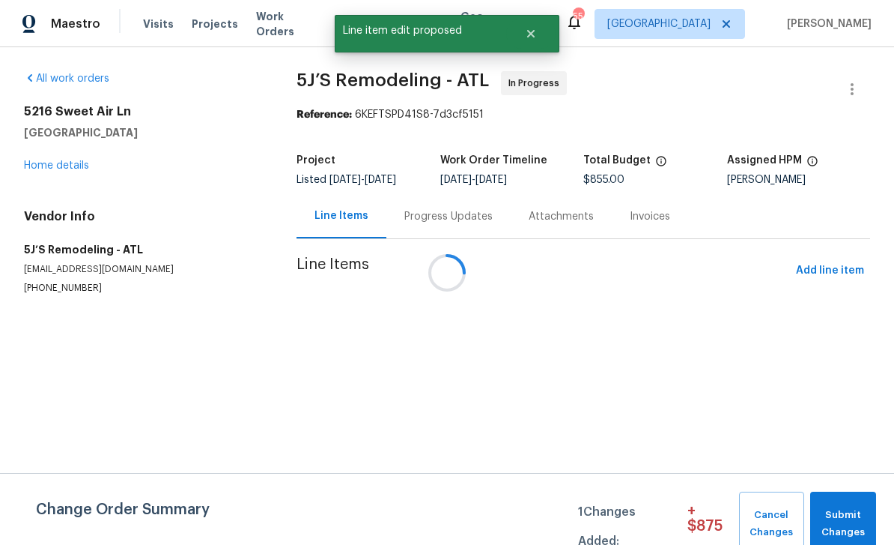
scroll to position [0, 0]
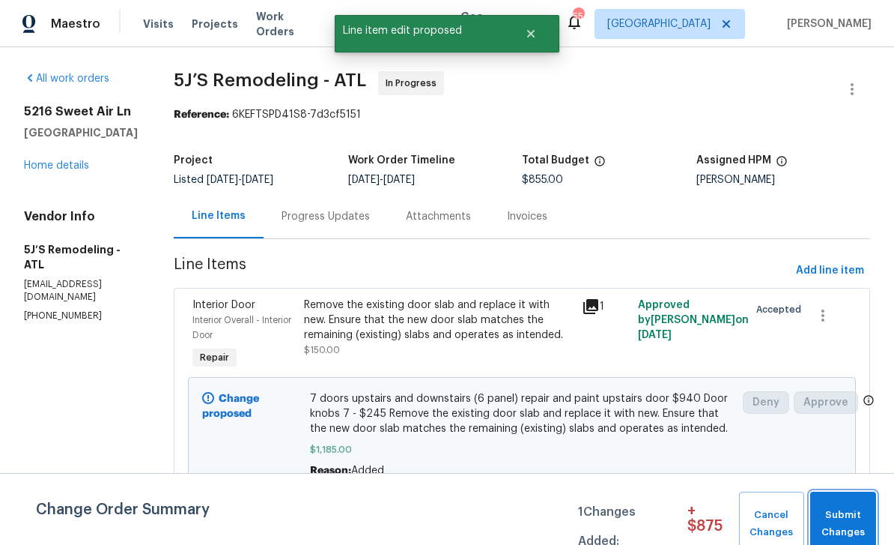
click at [854, 512] on span "Submit Changes" at bounding box center [843, 523] width 51 height 34
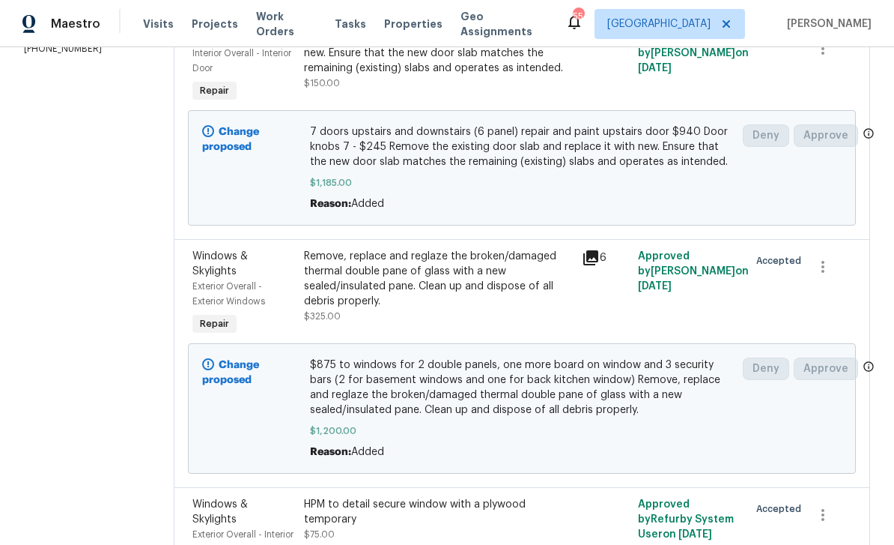
scroll to position [254, 0]
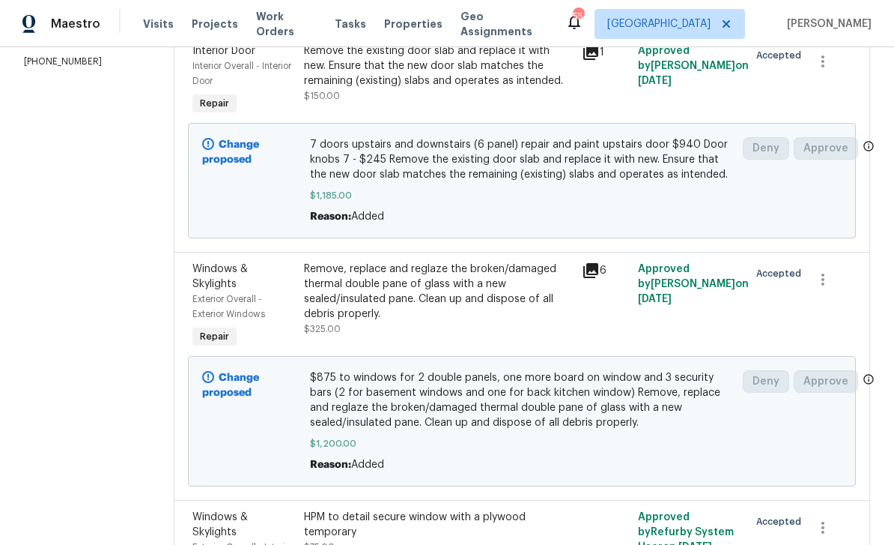
click at [598, 272] on icon at bounding box center [590, 270] width 15 height 15
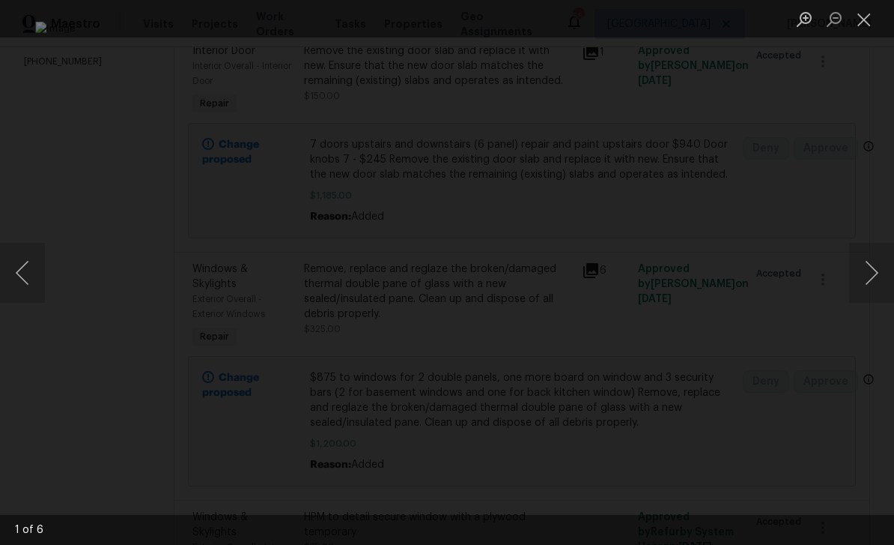
click at [871, 280] on button "Next image" at bounding box center [871, 273] width 45 height 60
click at [872, 275] on button "Next image" at bounding box center [871, 273] width 45 height 60
click at [874, 273] on button "Next image" at bounding box center [871, 273] width 45 height 60
click at [870, 272] on button "Next image" at bounding box center [871, 273] width 45 height 60
click at [870, 266] on button "Next image" at bounding box center [871, 273] width 45 height 60
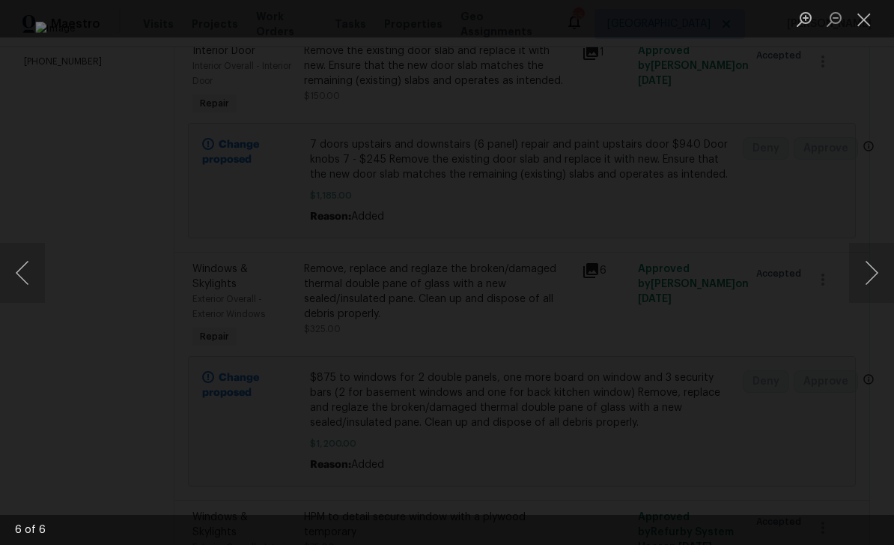
click at [870, 271] on button "Next image" at bounding box center [871, 273] width 45 height 60
click at [870, 272] on button "Next image" at bounding box center [871, 273] width 45 height 60
click at [876, 18] on button "Close lightbox" at bounding box center [864, 19] width 30 height 26
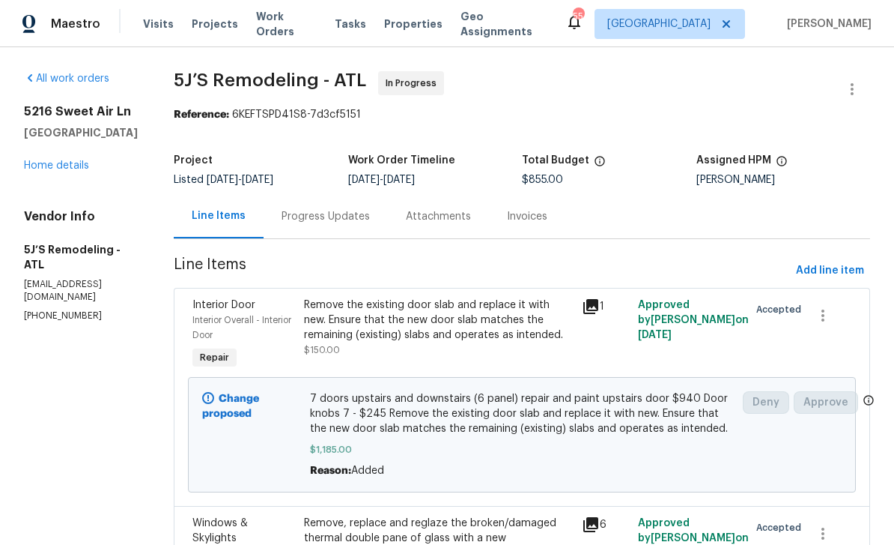
scroll to position [0, 0]
click at [357, 216] on div "Progress Updates" at bounding box center [326, 216] width 88 height 15
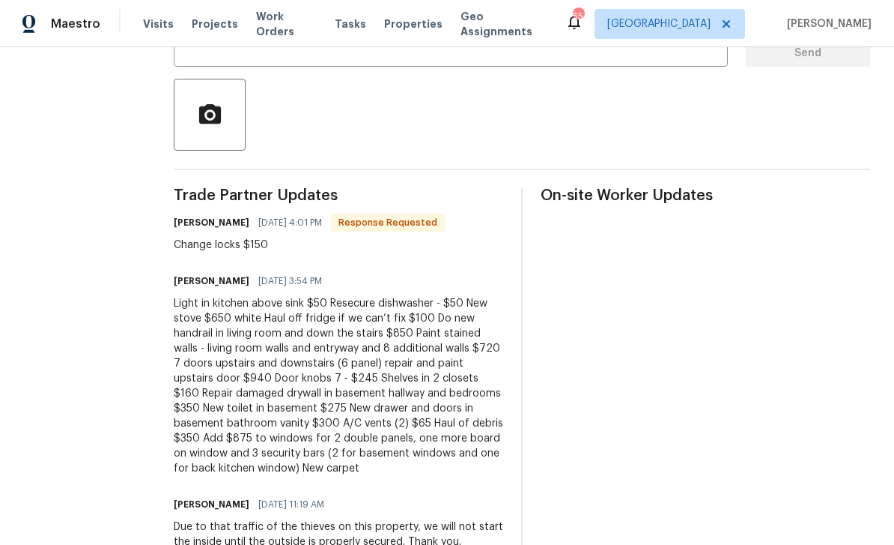
scroll to position [320, 0]
click at [432, 308] on div "Light in kitchen above sink $50 Resecure dishwasher - $50 New stove $650 white …" at bounding box center [339, 387] width 330 height 180
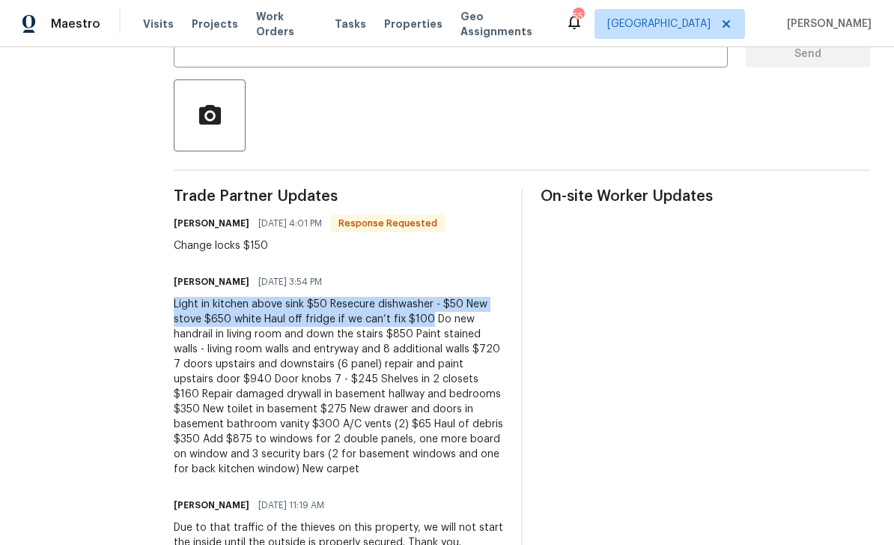
click at [489, 323] on div "Light in kitchen above sink $50 Resecure dishwasher - $50 New stove $650 white …" at bounding box center [339, 387] width 330 height 180
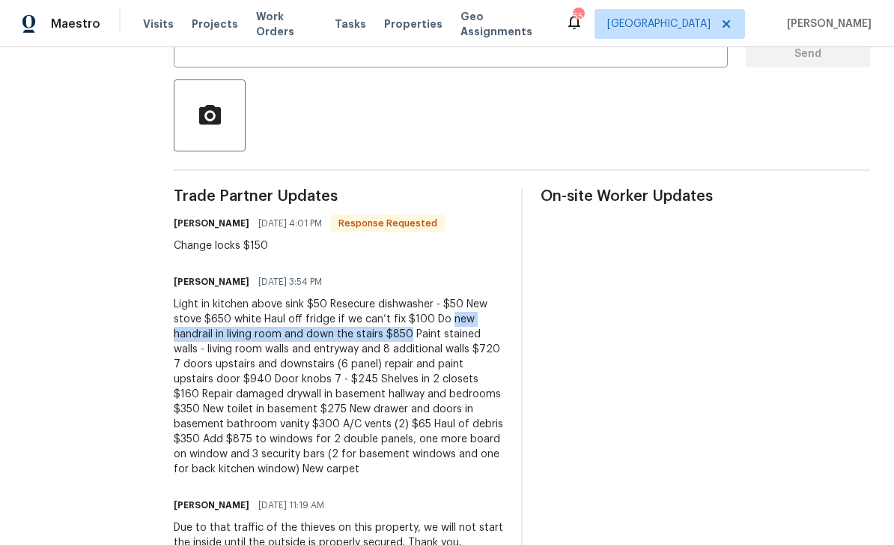
copy div "new handrail in living room and down the stairs $850"
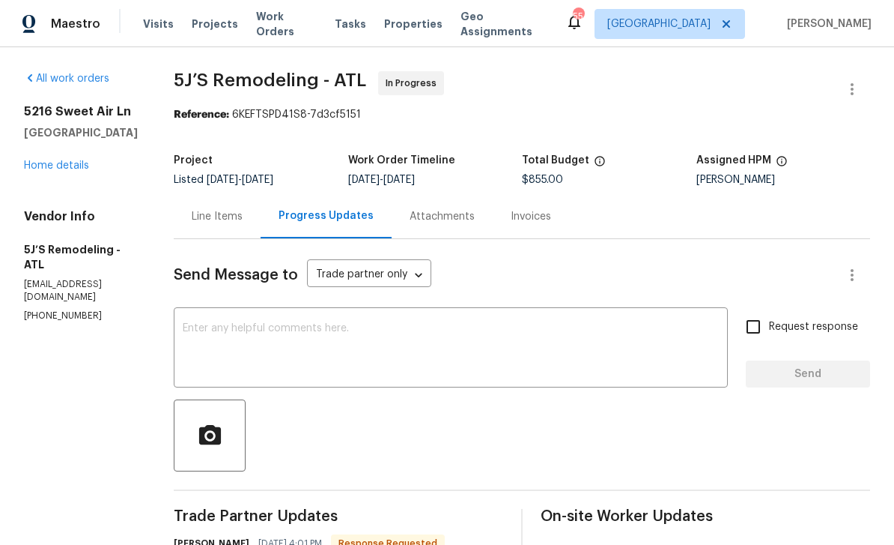
scroll to position [0, 0]
click at [236, 215] on div "Line Items" at bounding box center [217, 216] width 51 height 15
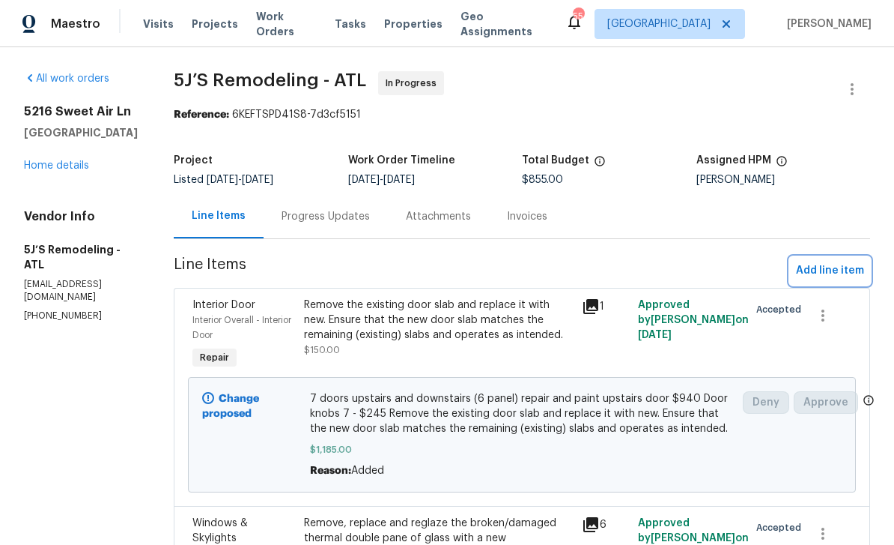
click at [839, 270] on span "Add line item" at bounding box center [830, 270] width 68 height 19
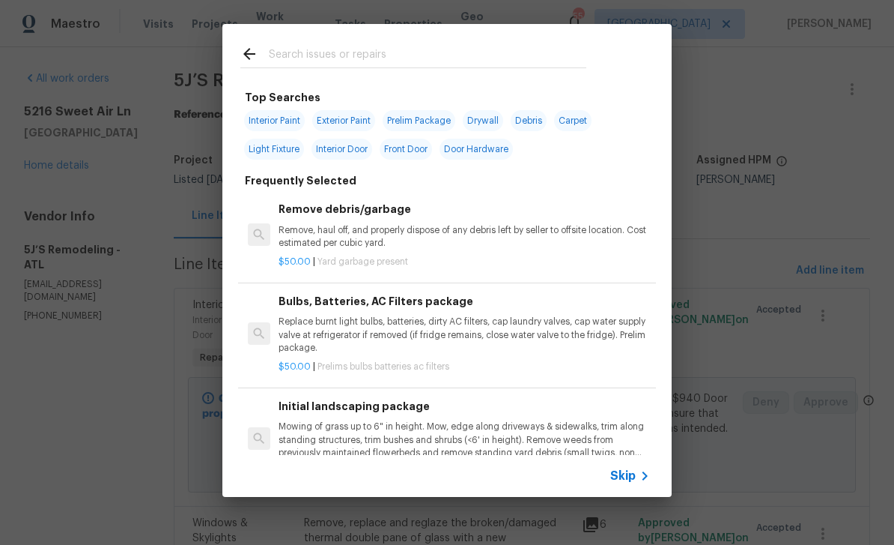
click at [498, 52] on input "text" at bounding box center [428, 56] width 318 height 22
click at [630, 473] on span "Skip" at bounding box center [622, 475] width 25 height 15
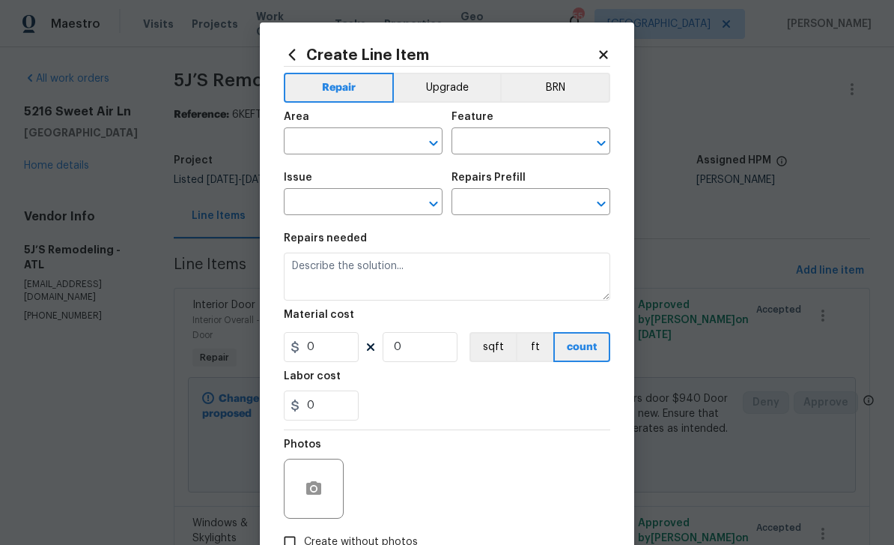
click at [389, 144] on input "text" at bounding box center [342, 142] width 117 height 23
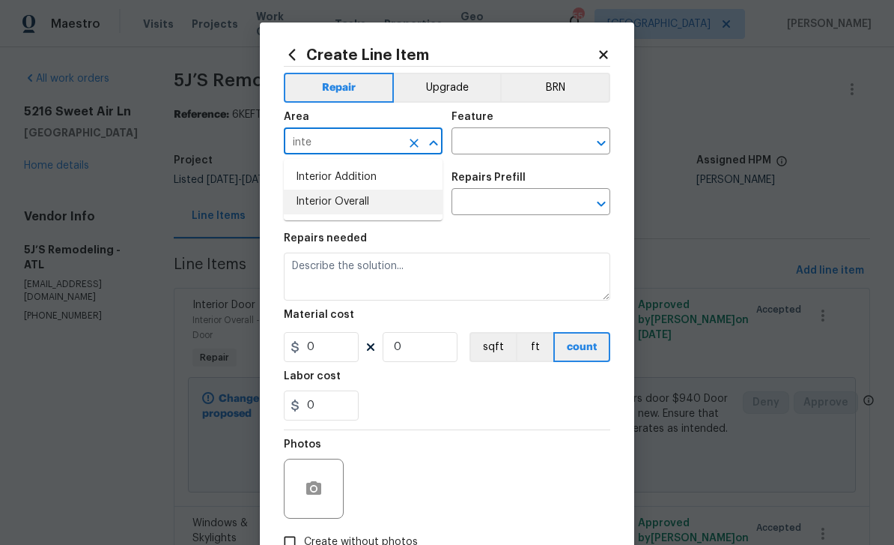
click at [374, 204] on li "Interior Overall" at bounding box center [363, 201] width 159 height 25
type input "Interior Overall"
click at [512, 144] on input "text" at bounding box center [510, 142] width 117 height 23
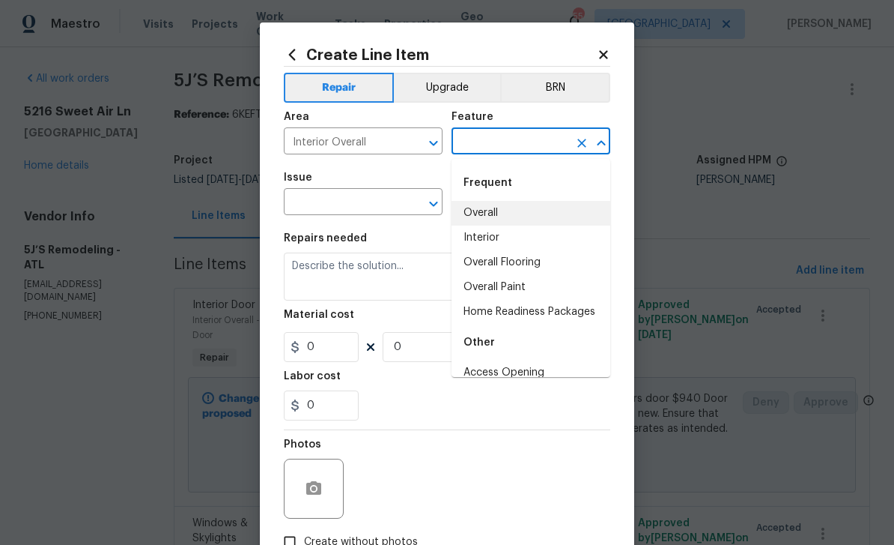
click at [506, 216] on li "Overall" at bounding box center [531, 213] width 159 height 25
type input "Overall"
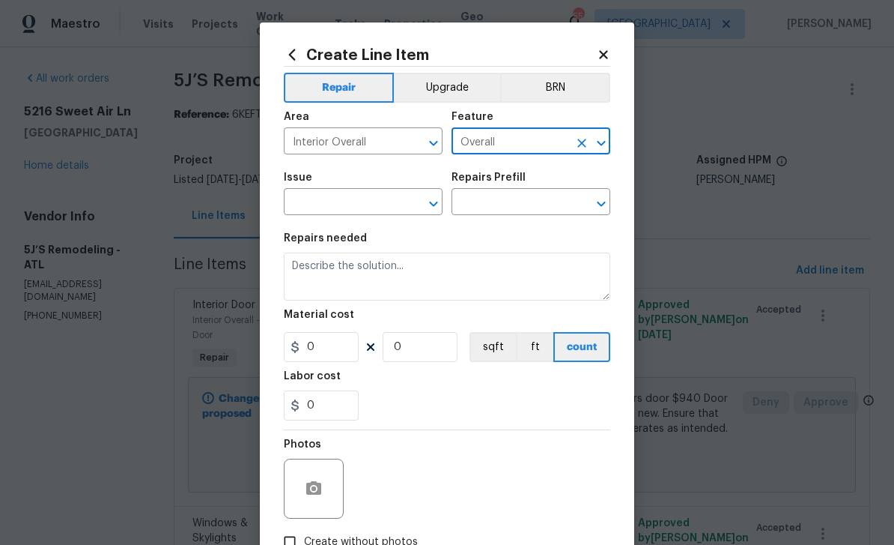
click at [388, 204] on input "text" at bounding box center [342, 203] width 117 height 23
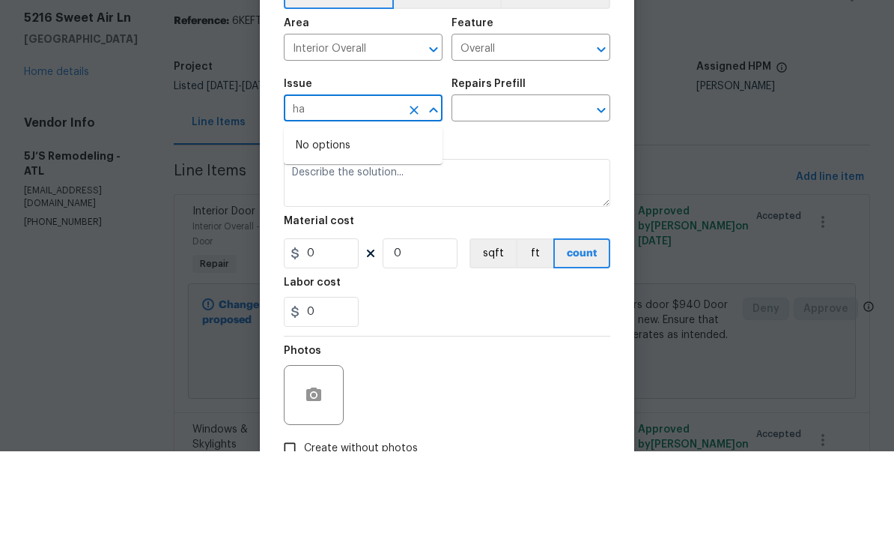
type input "h"
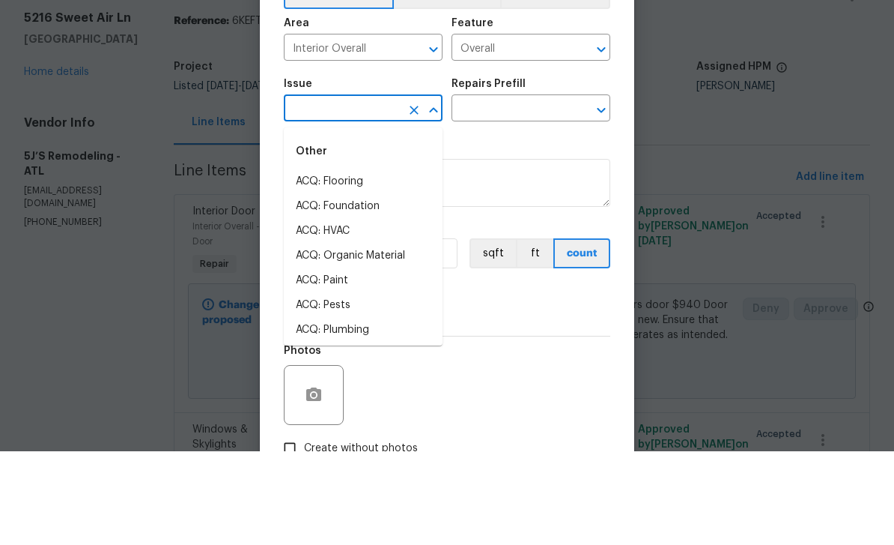
click at [582, 136] on icon "Clear" at bounding box center [581, 143] width 15 height 15
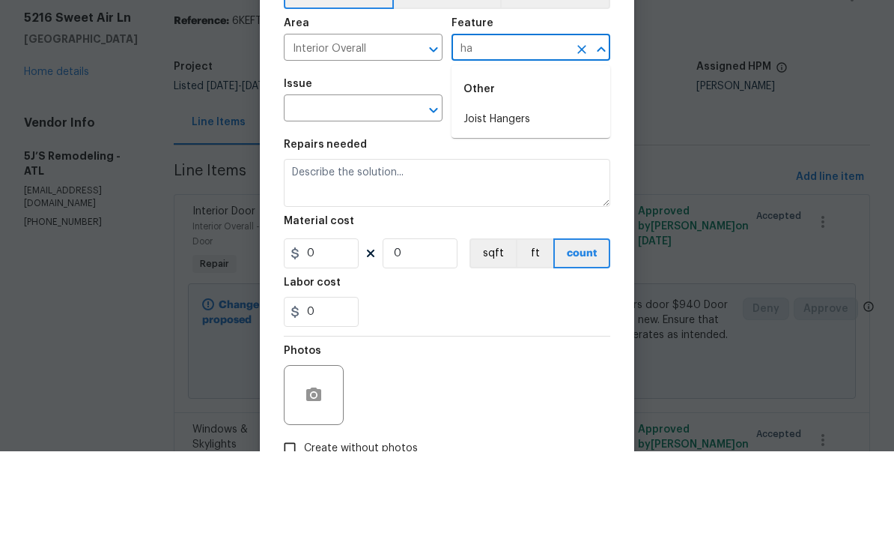
type input "h"
click at [509, 201] on li "Overall" at bounding box center [531, 213] width 159 height 25
type input "Overall"
click at [377, 192] on input "text" at bounding box center [342, 203] width 117 height 23
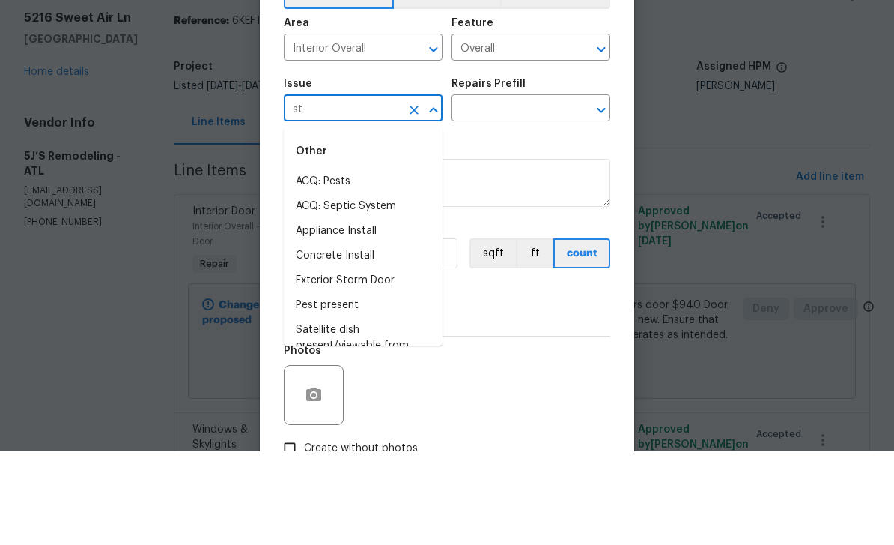
type input "s"
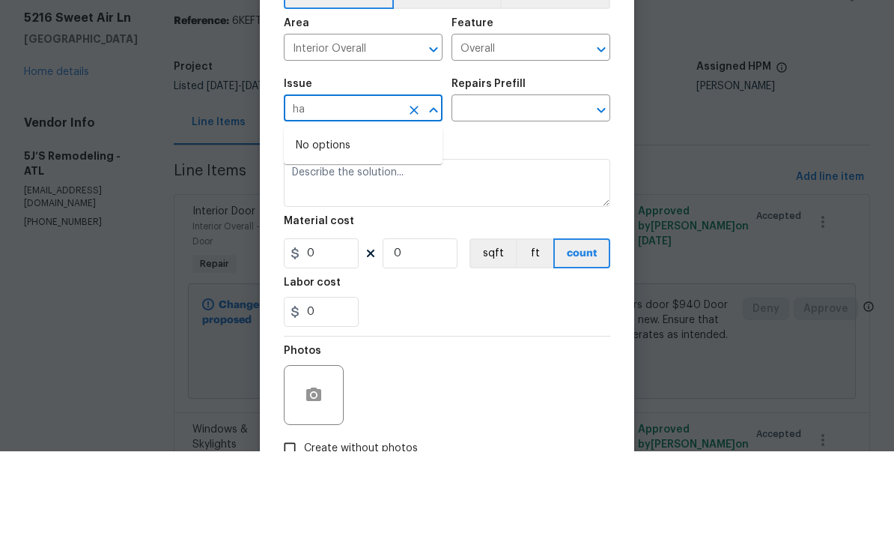
type input "h"
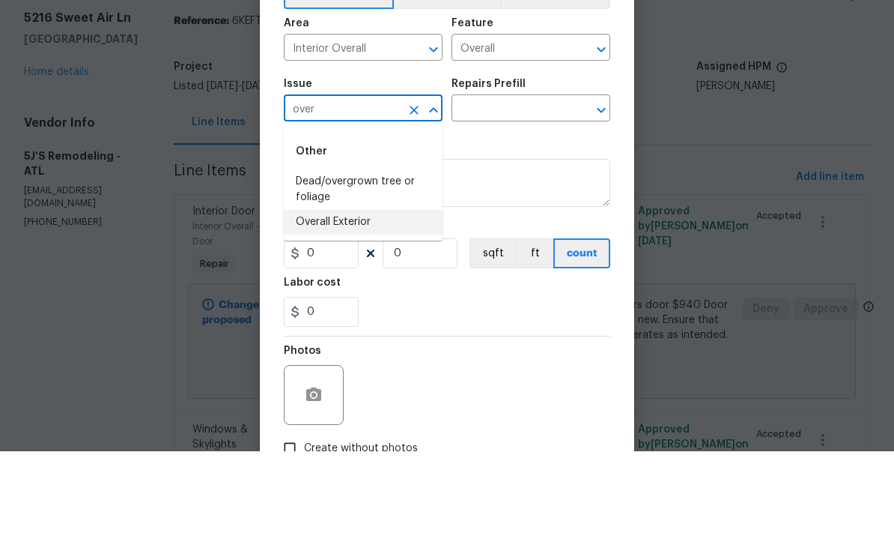
click at [382, 303] on li "Overall Exterior" at bounding box center [363, 315] width 159 height 25
type input "Overall Exterior"
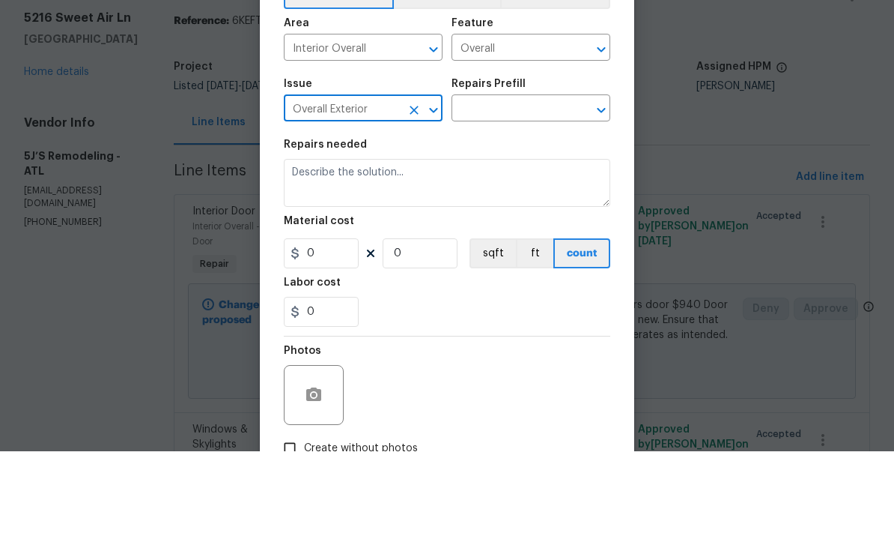
click at [494, 192] on input "text" at bounding box center [510, 203] width 117 height 23
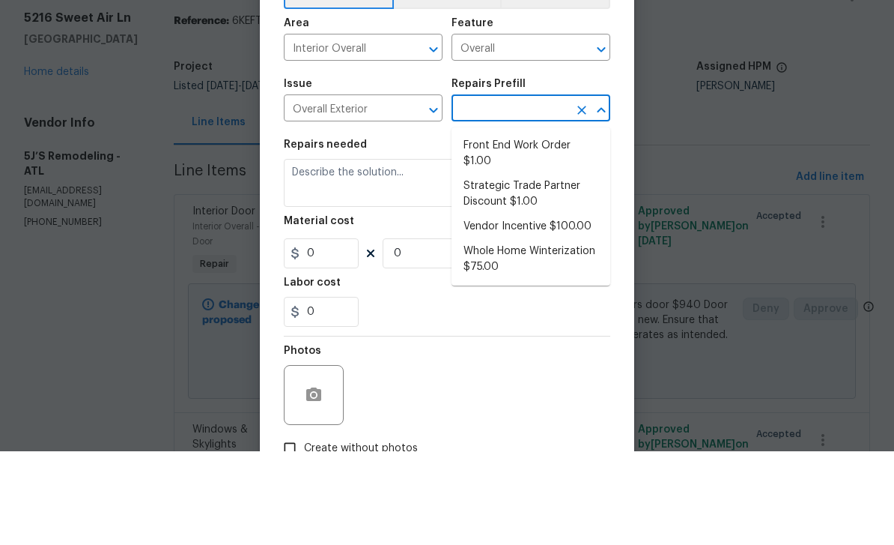
click at [546, 227] on li "Front End Work Order $1.00" at bounding box center [531, 247] width 159 height 40
type input "Front End Work Order $1.00"
type textarea "Placeholder line item for the creation of front end work orders."
type input "1"
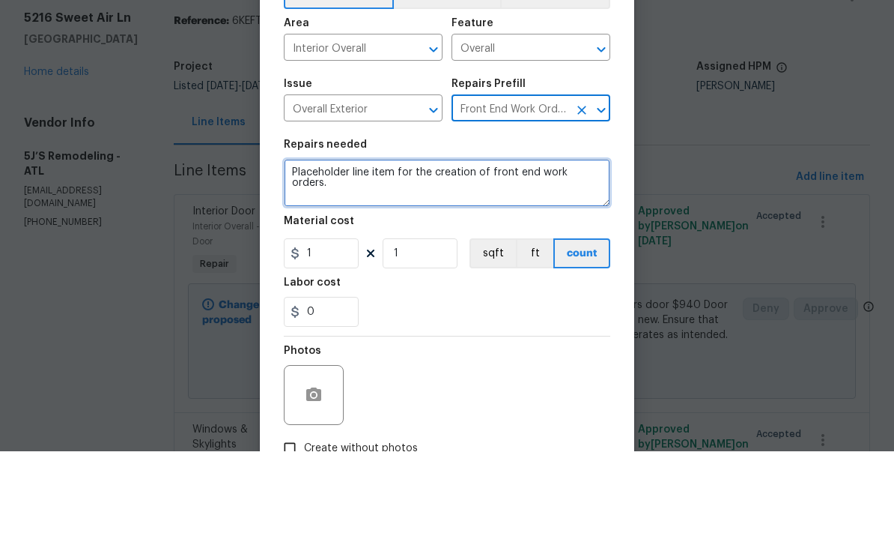
click at [577, 252] on textarea "Placeholder line item for the creation of front end work orders." at bounding box center [447, 276] width 327 height 48
click at [578, 252] on textarea "Placeholder line item for the creation of front end work orders." at bounding box center [447, 276] width 327 height 48
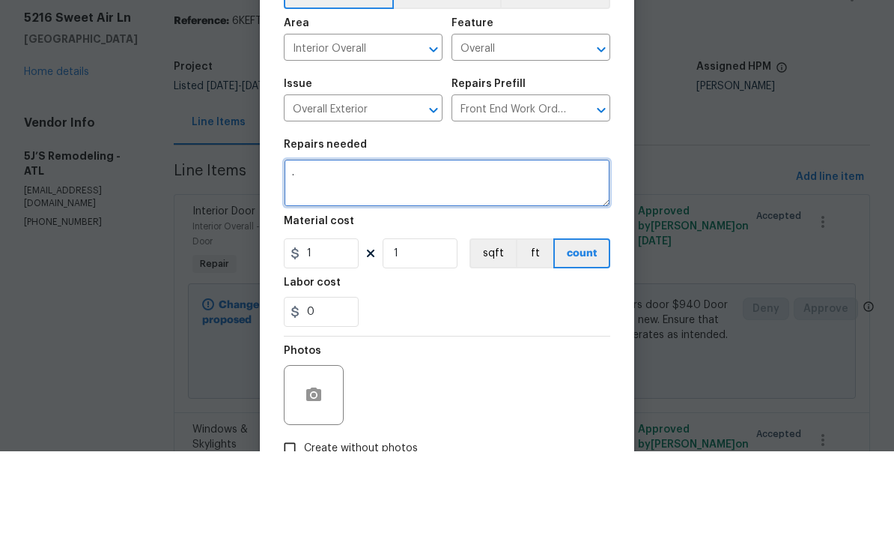
click at [338, 252] on textarea "." at bounding box center [447, 276] width 327 height 48
click at [352, 252] on textarea "." at bounding box center [447, 276] width 327 height 48
paste textarea "new handrail in living room and down the stairs $850"
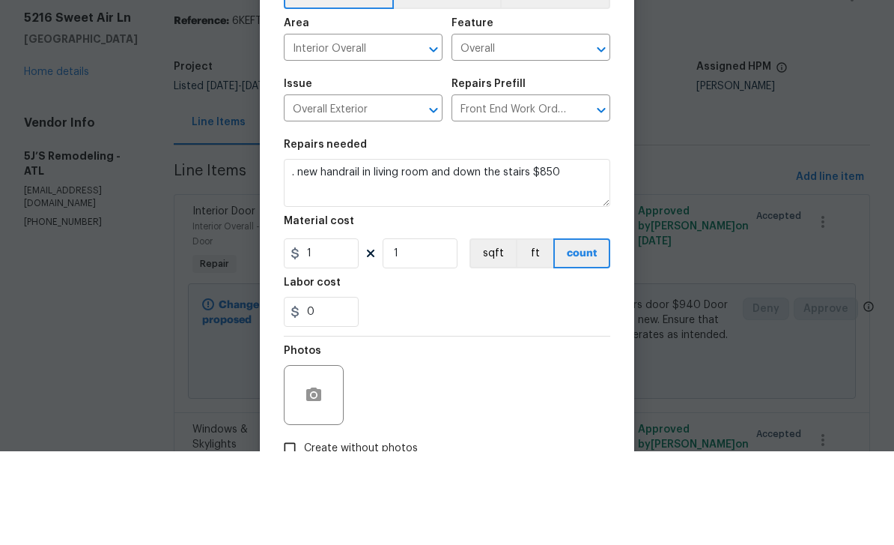
scroll to position [48, 0]
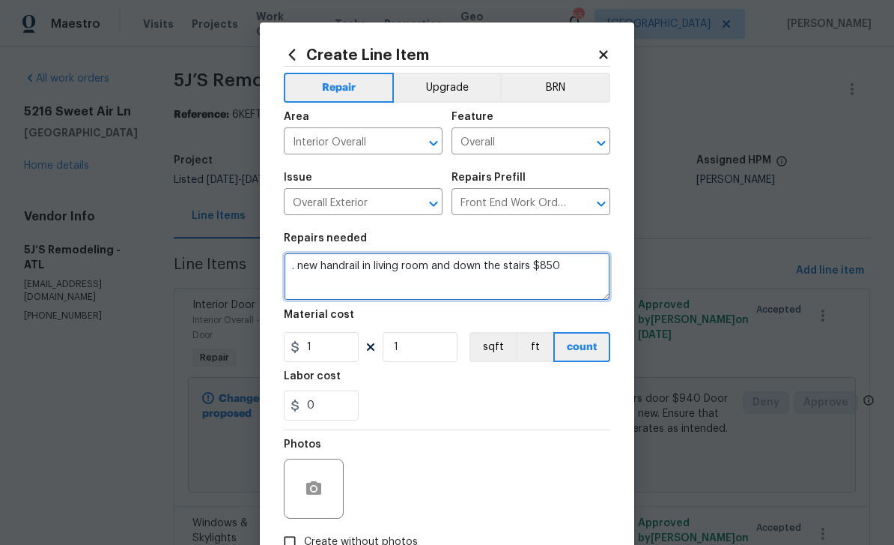
type textarea ". new handrail in living room and down the stairs $850"
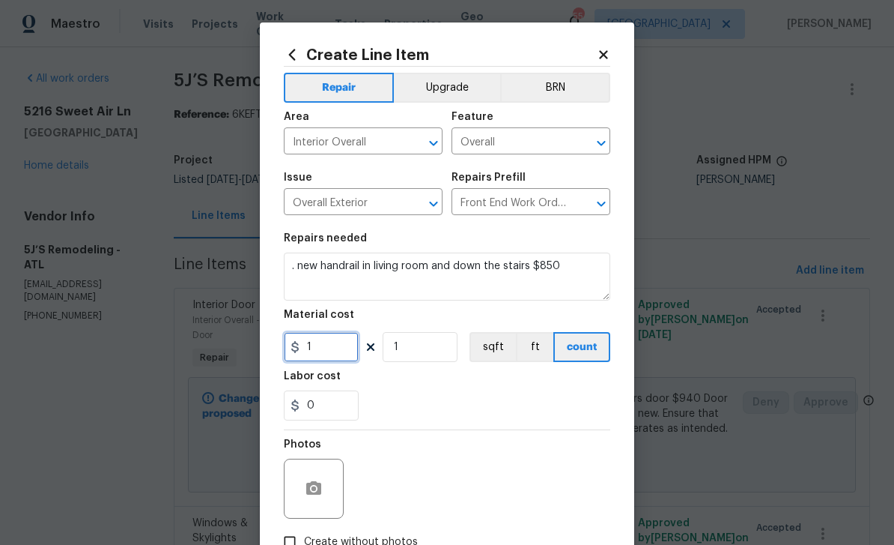
click at [342, 345] on input "1" at bounding box center [321, 347] width 75 height 30
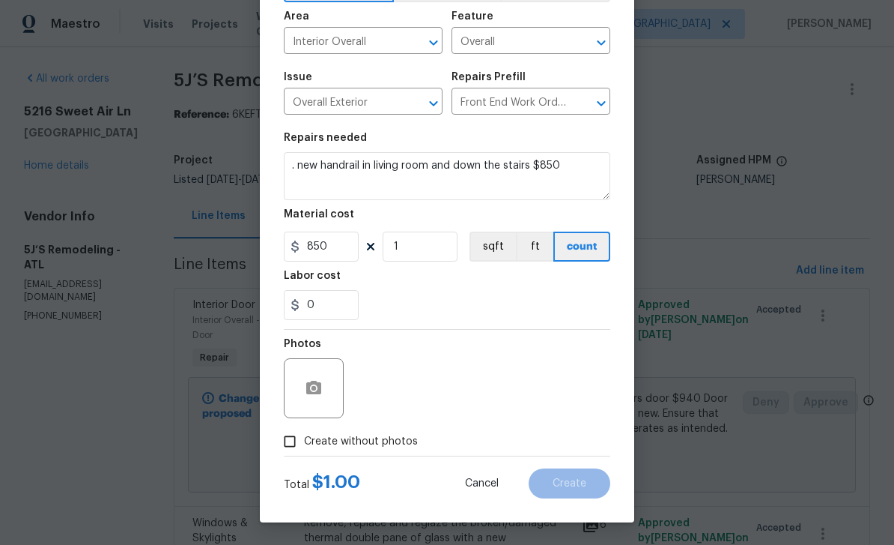
scroll to position [103, 0]
type input "850"
click at [437, 382] on div "Photos" at bounding box center [447, 378] width 327 height 97
click at [291, 438] on input "Create without photos" at bounding box center [290, 441] width 28 height 28
checkbox input "true"
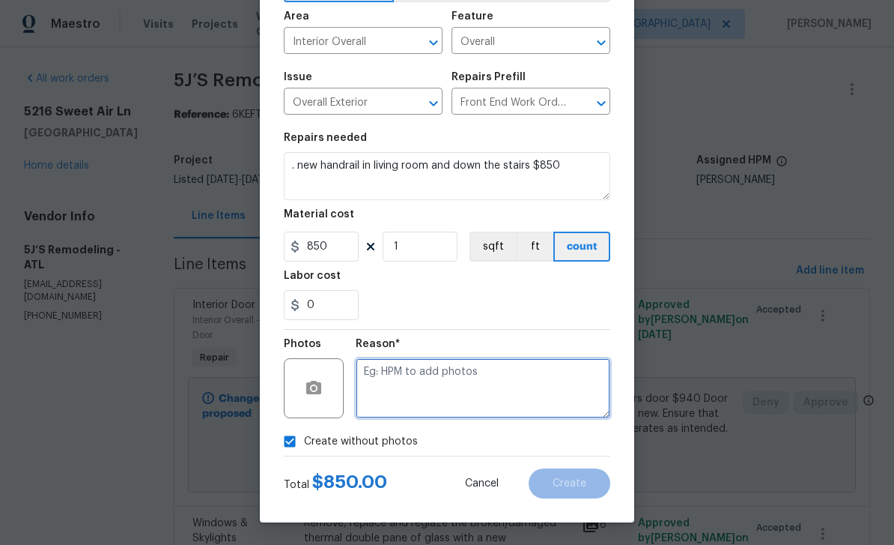
click at [418, 379] on textarea at bounding box center [483, 388] width 255 height 60
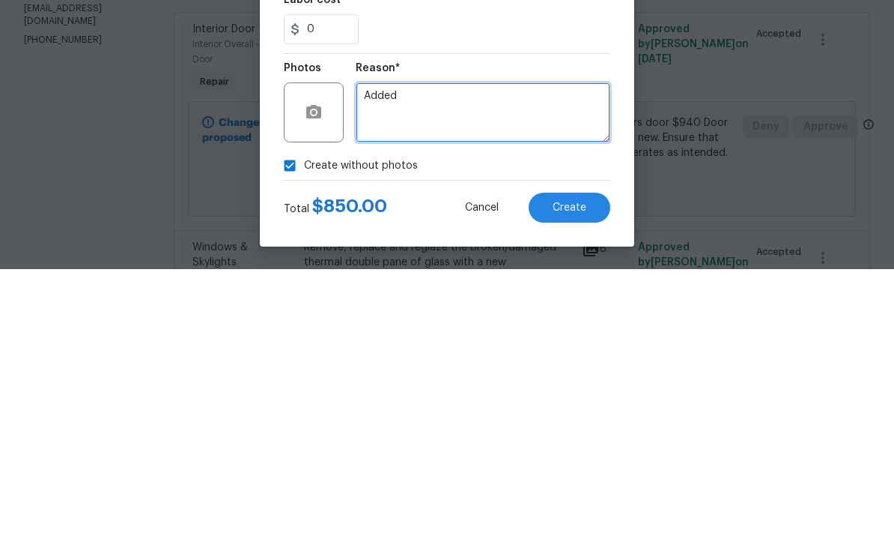
type textarea "Added"
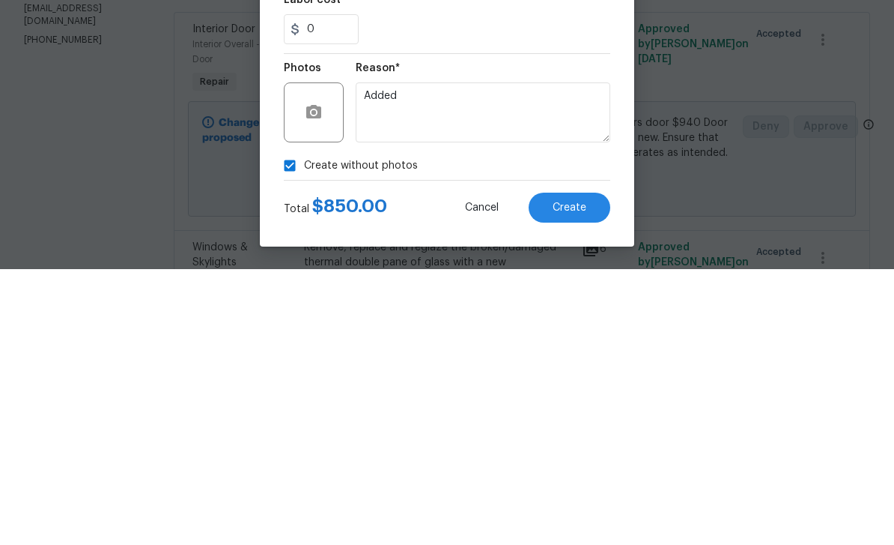
click at [588, 468] on button "Create" at bounding box center [570, 483] width 82 height 30
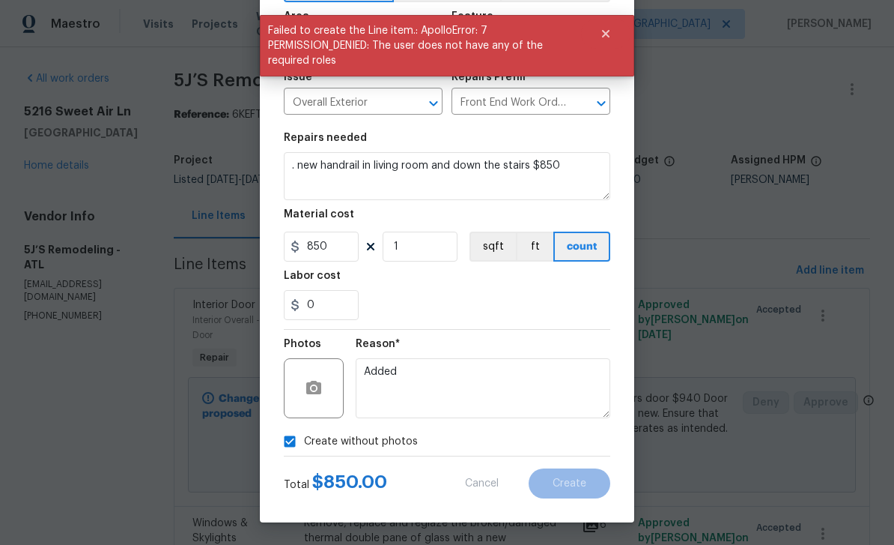
scroll to position [0, 0]
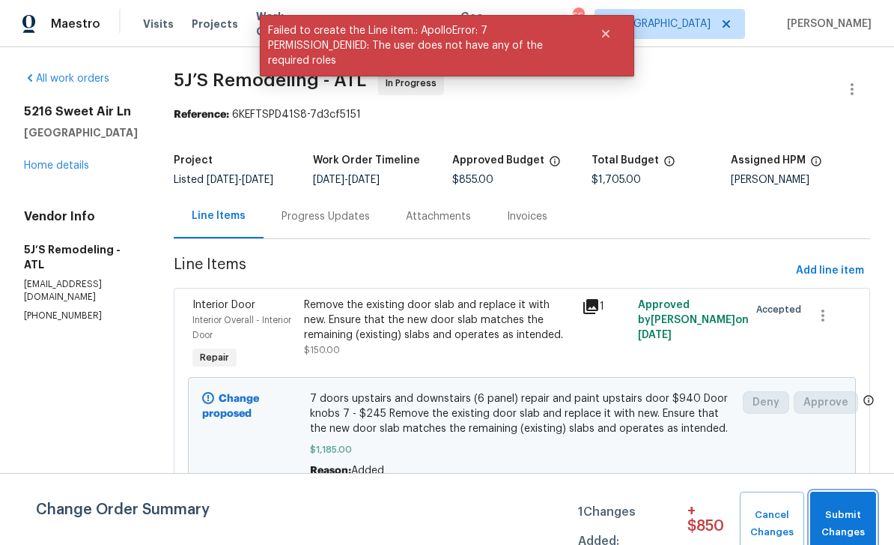
click at [849, 522] on span "Submit Changes" at bounding box center [843, 523] width 51 height 34
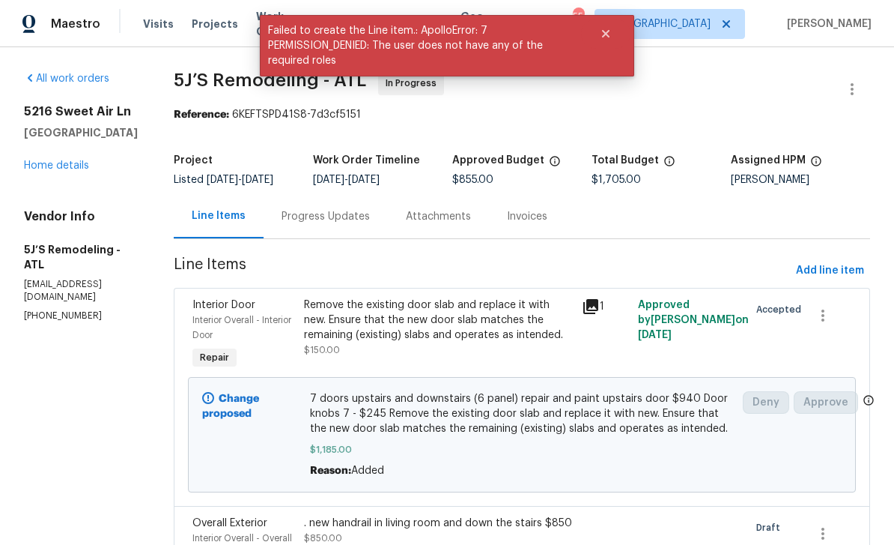
click at [351, 219] on div "Progress Updates" at bounding box center [326, 216] width 88 height 15
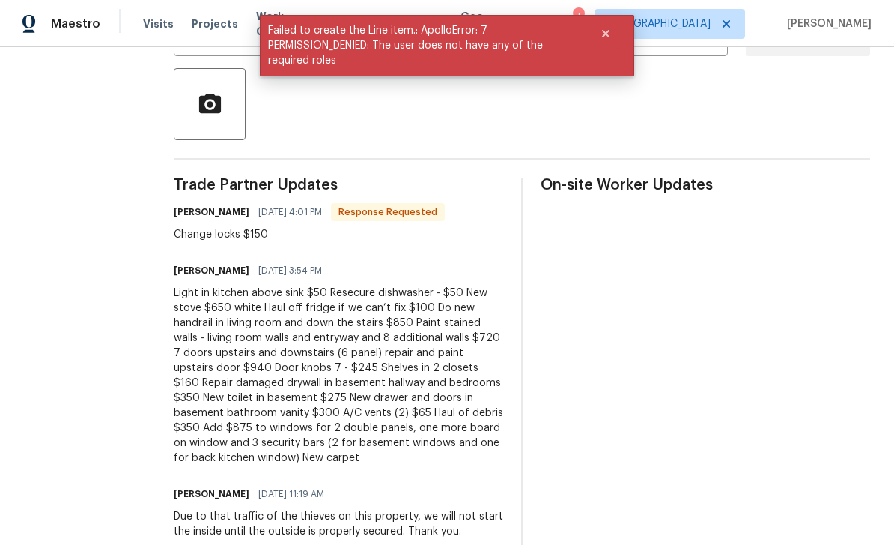
scroll to position [330, 0]
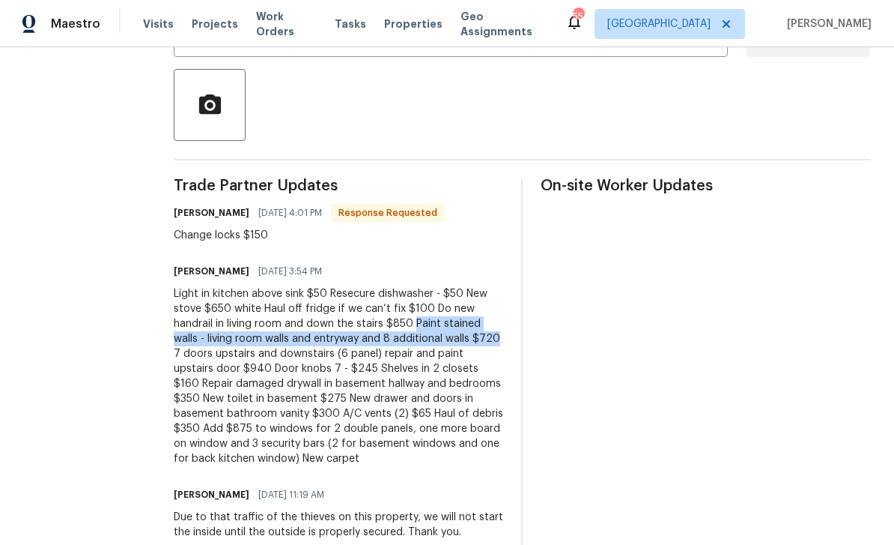
copy div "Paint stained walls - living room walls and entryway and 8 additional walls $720"
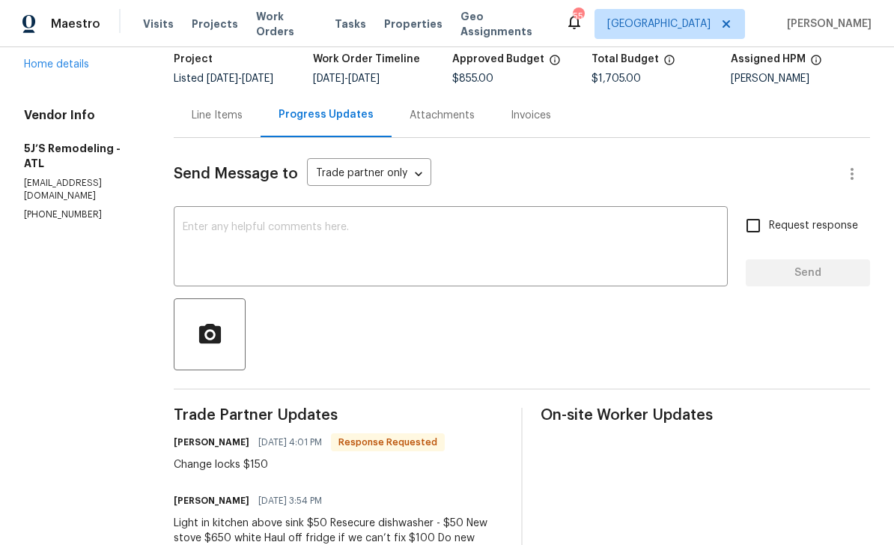
scroll to position [93, 0]
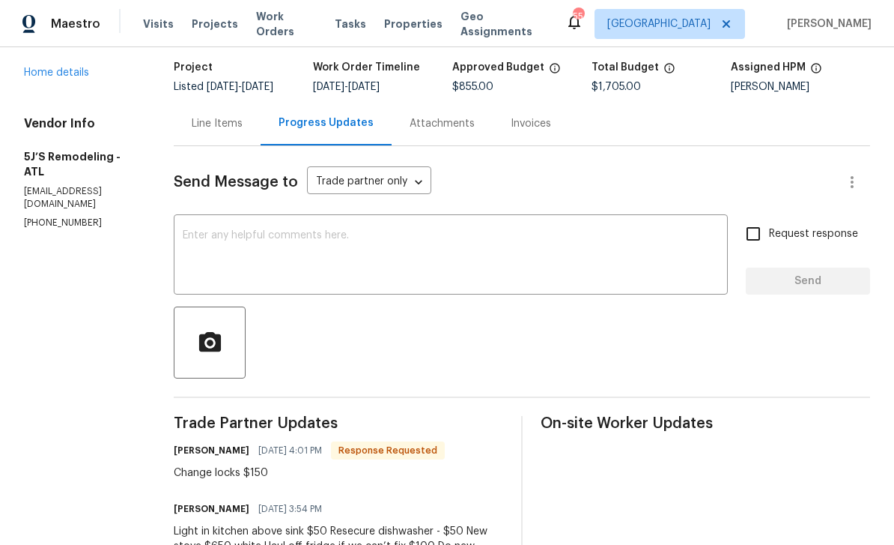
click at [233, 131] on div "Line Items" at bounding box center [217, 123] width 51 height 15
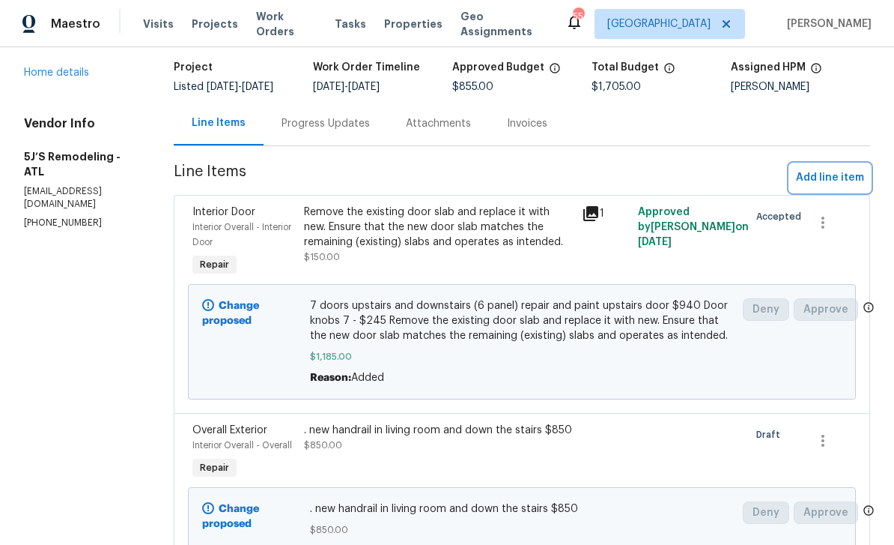
click at [829, 184] on span "Add line item" at bounding box center [830, 178] width 68 height 19
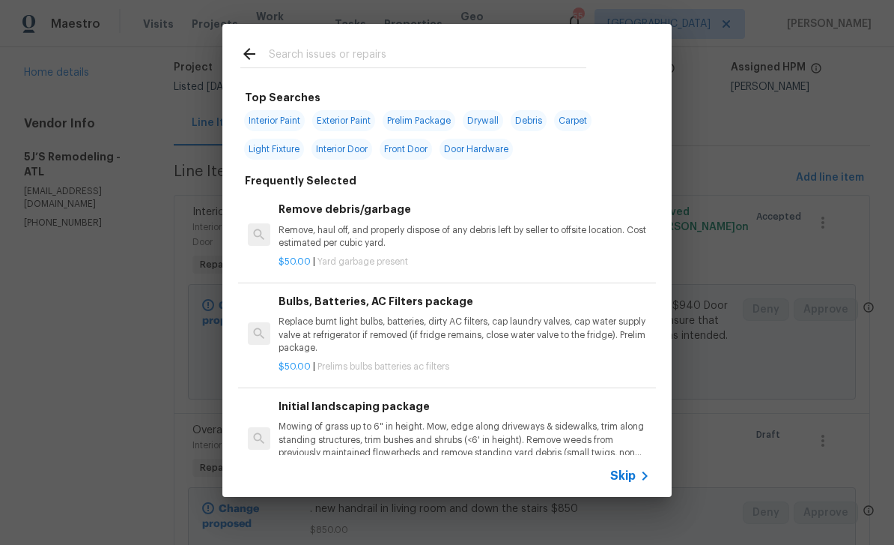
click at [540, 57] on input "text" at bounding box center [428, 56] width 318 height 22
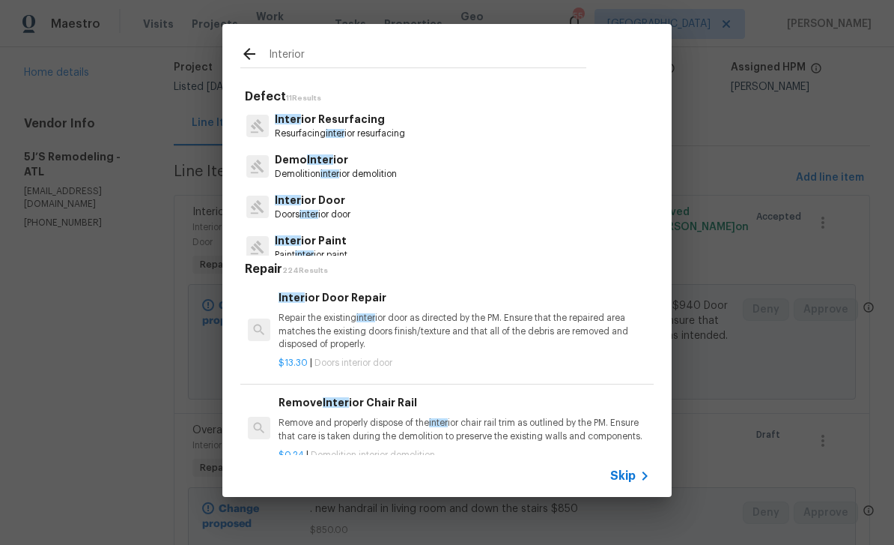
type input "Interior p"
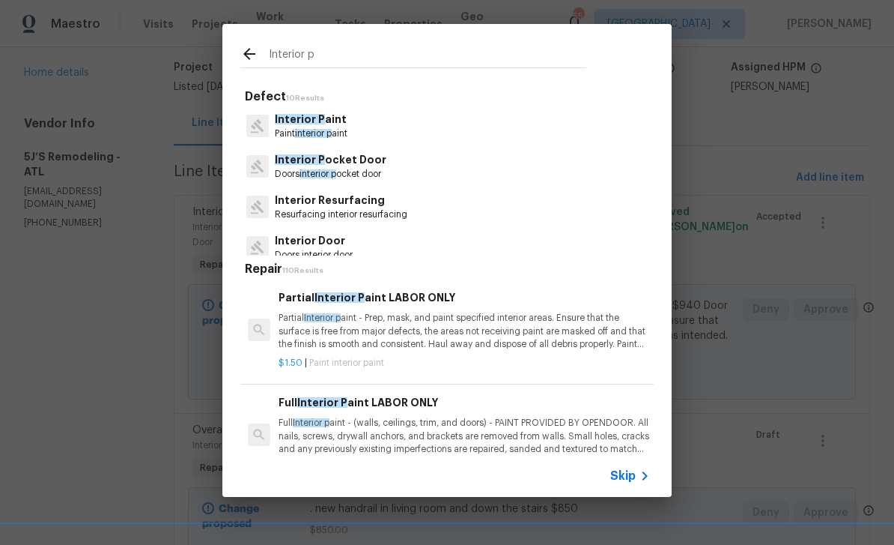
click at [345, 128] on p "Paint interior p aint" at bounding box center [311, 133] width 73 height 13
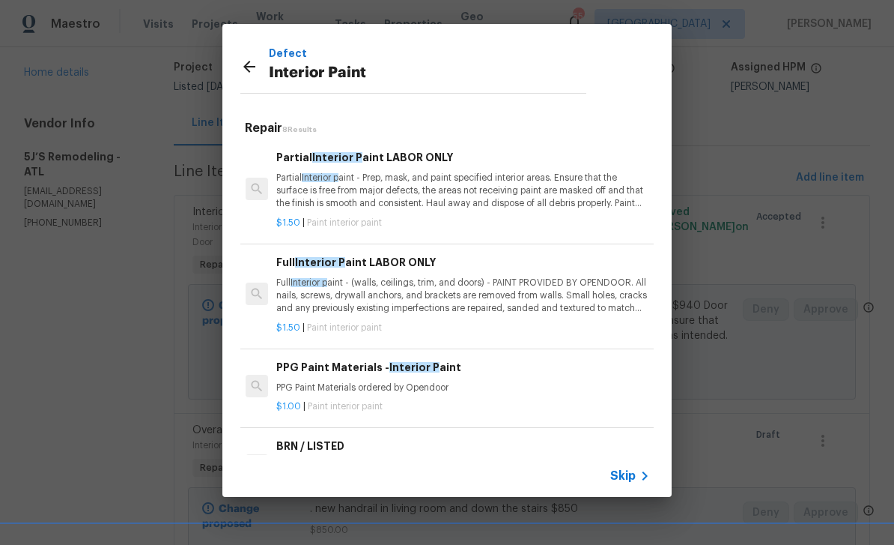
scroll to position [0, 2]
click at [515, 208] on p "Partial Interior p aint - Prep, mask, and paint specified interior areas. Ensur…" at bounding box center [462, 191] width 372 height 38
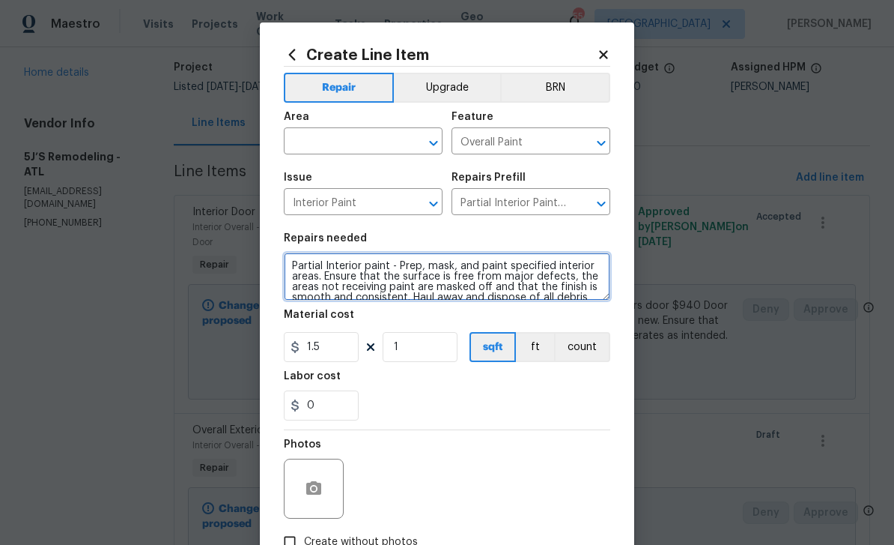
click at [291, 269] on textarea "Partial Interior paint - Prep, mask, and paint specified interior areas. Ensure…" at bounding box center [447, 276] width 327 height 48
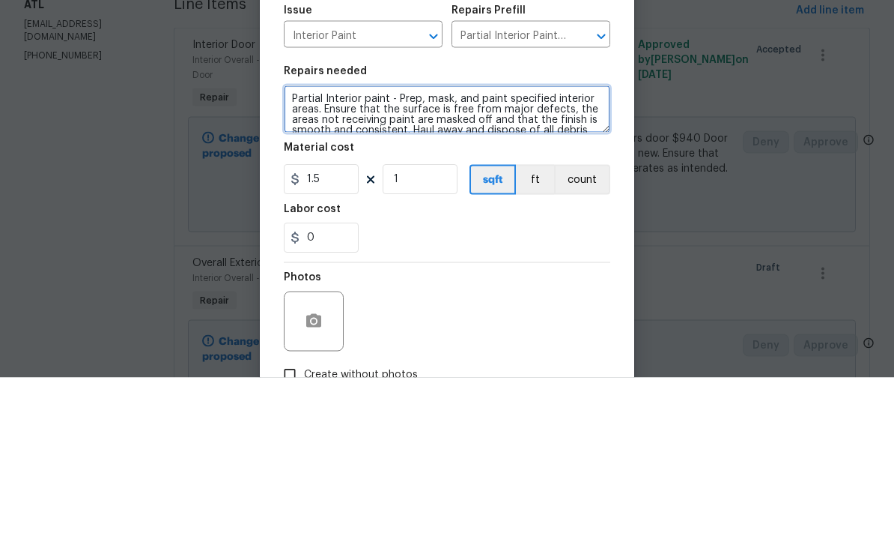
click at [294, 252] on textarea "Partial Interior paint - Prep, mask, and paint specified interior areas. Ensure…" at bounding box center [447, 276] width 327 height 48
paste textarea "Paint stained walls - living room walls and entryway and 8 additional walls $720"
type textarea "Paint stained walls - living room walls and entryway and 8 additional walls $72…"
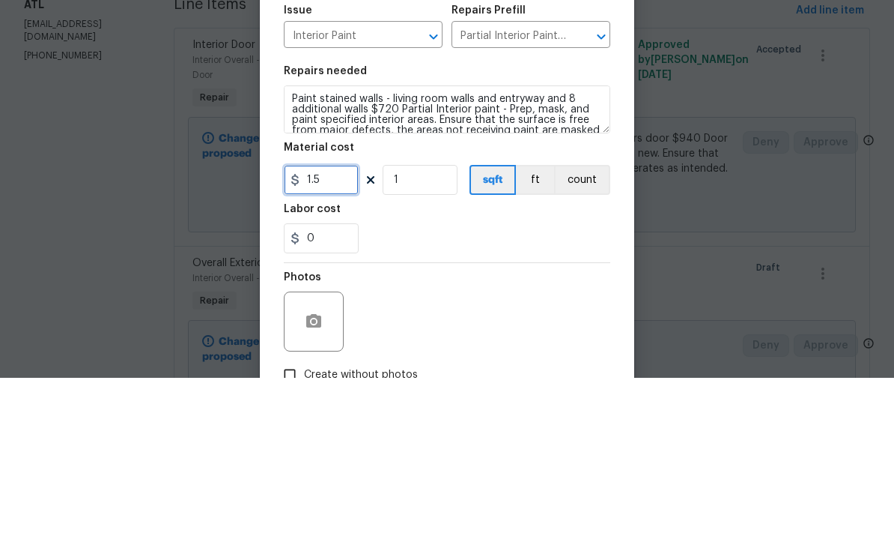
click at [351, 332] on input "1.5" at bounding box center [321, 347] width 75 height 30
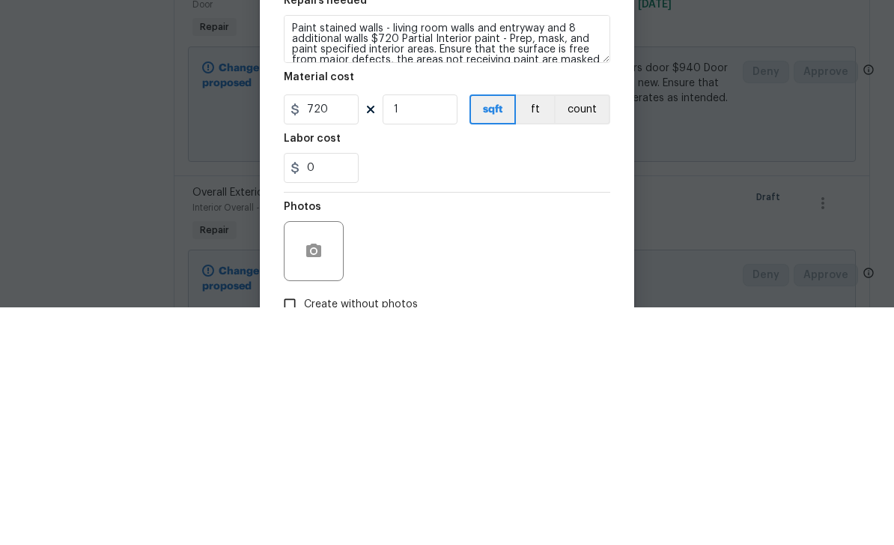
scroll to position [48, 0]
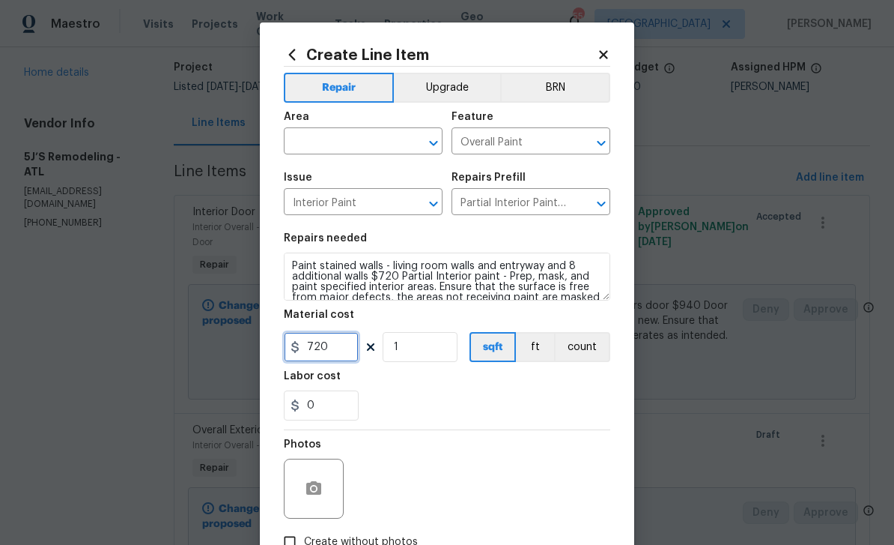
type input "720"
click at [384, 147] on input "text" at bounding box center [342, 142] width 117 height 23
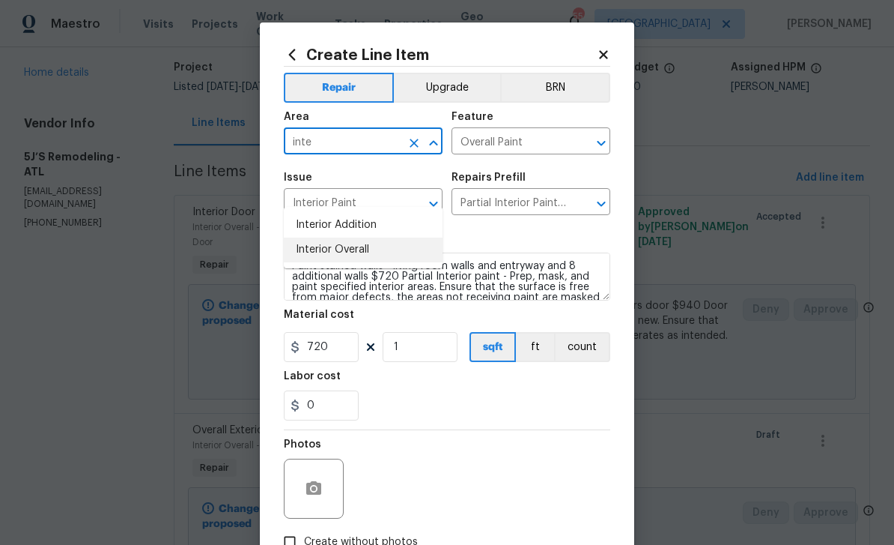
click at [382, 237] on li "Interior Overall" at bounding box center [363, 249] width 159 height 25
type input "Interior Overall"
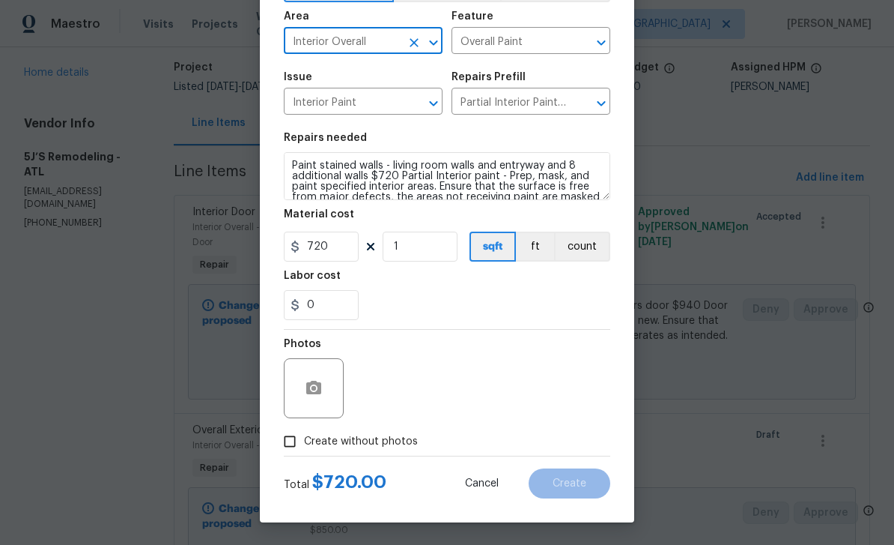
scroll to position [103, 0]
click at [296, 440] on input "Create without photos" at bounding box center [290, 441] width 28 height 28
checkbox input "true"
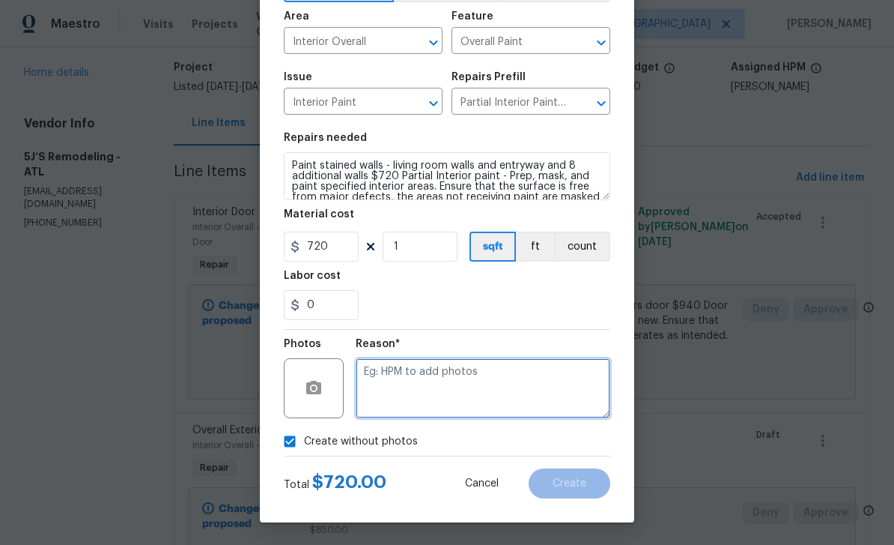
click at [421, 372] on textarea at bounding box center [483, 388] width 255 height 60
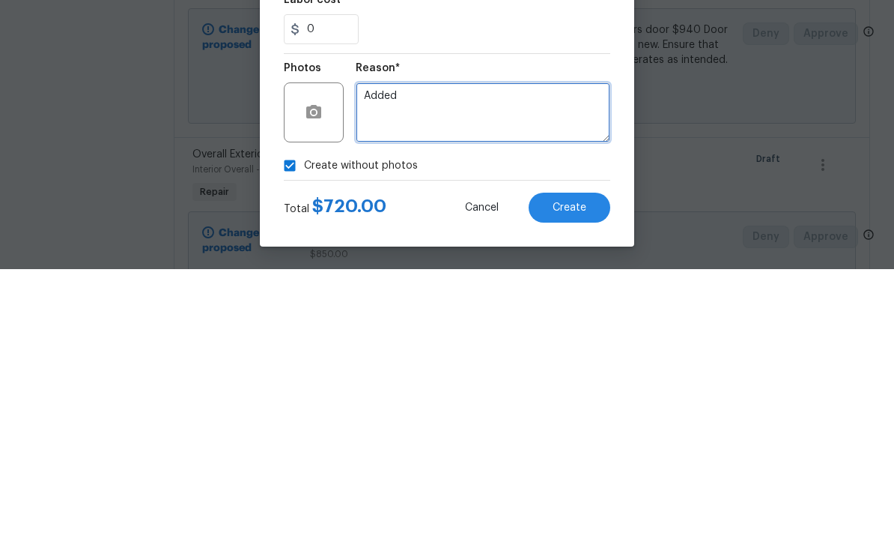
type textarea "Added"
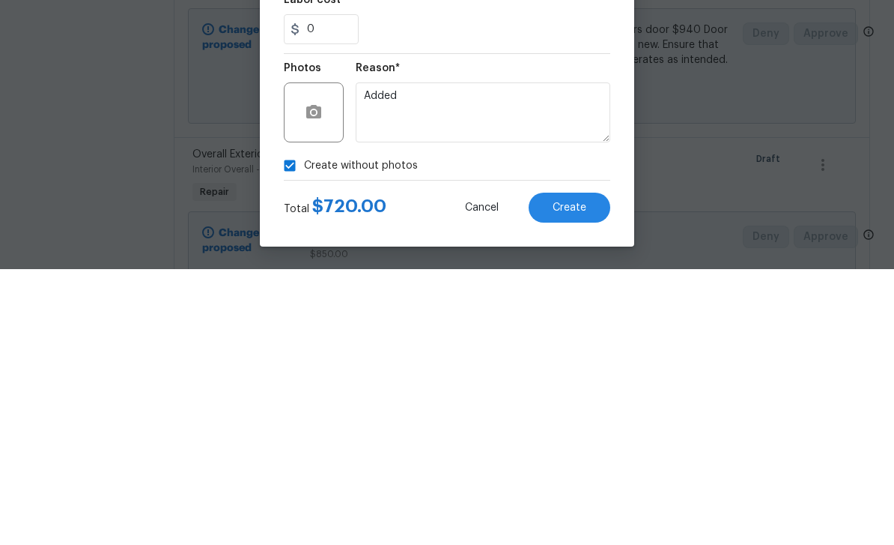
click at [598, 468] on button "Create" at bounding box center [570, 483] width 82 height 30
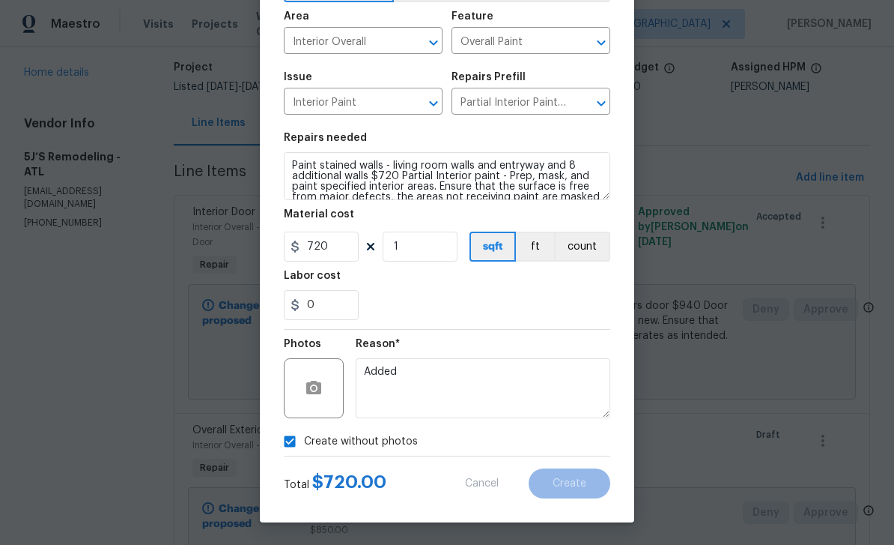
scroll to position [0, 0]
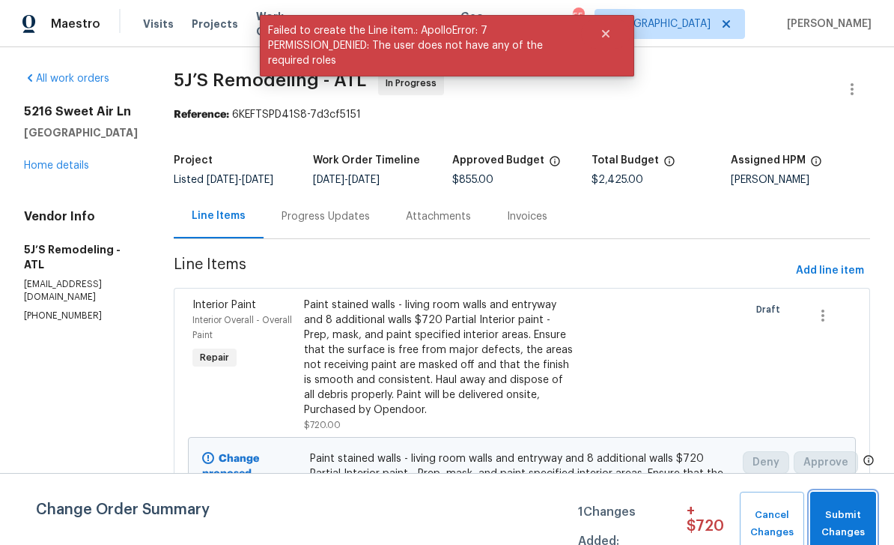
click at [855, 515] on span "Submit Changes" at bounding box center [843, 523] width 51 height 34
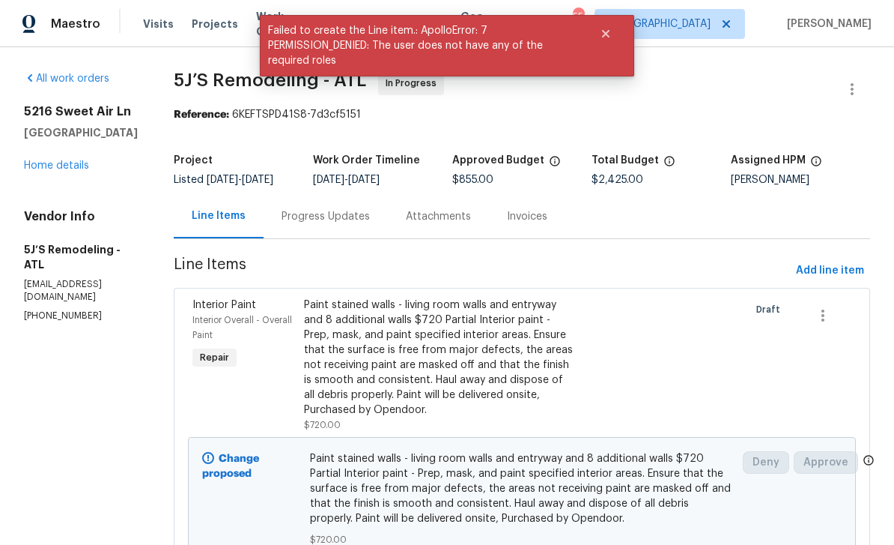
click at [357, 222] on div "Progress Updates" at bounding box center [326, 216] width 88 height 15
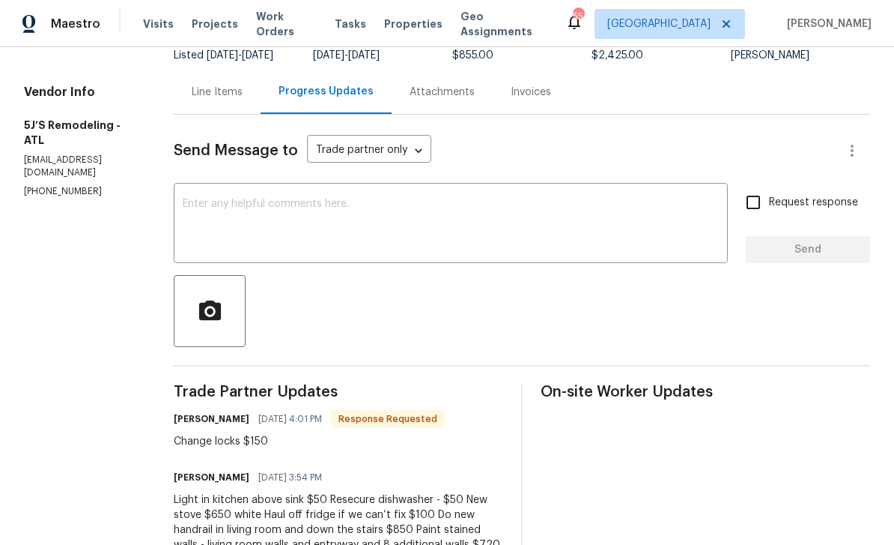
scroll to position [113, 0]
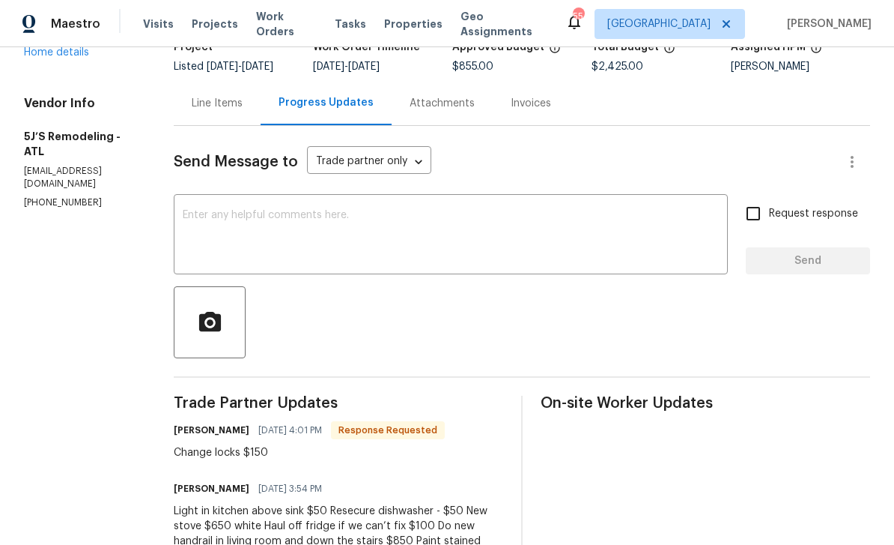
click at [419, 258] on textarea at bounding box center [451, 236] width 536 height 52
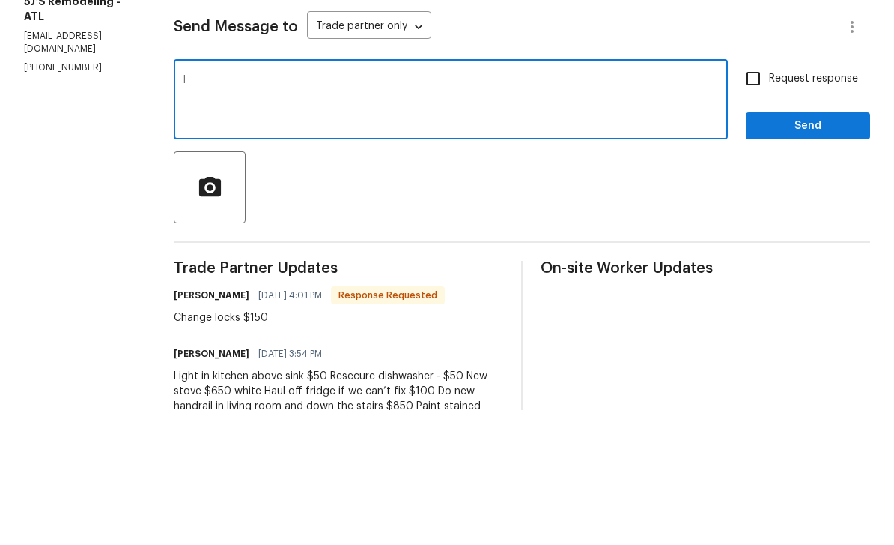
type textarea "I"
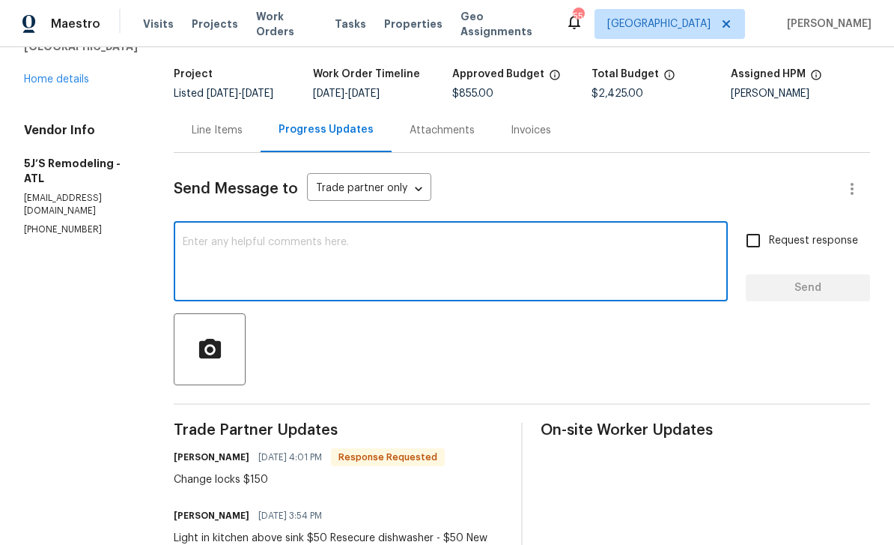
scroll to position [85, 0]
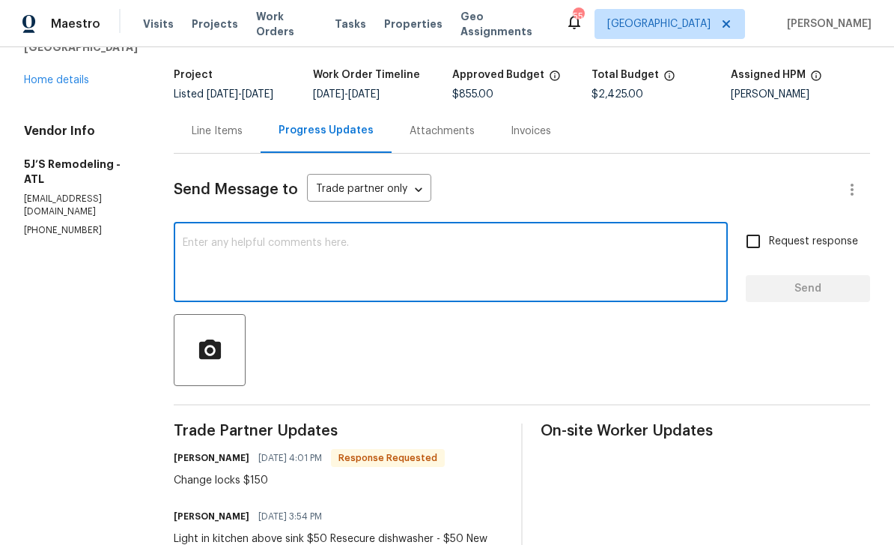
click at [224, 110] on div "Line Items" at bounding box center [217, 131] width 87 height 44
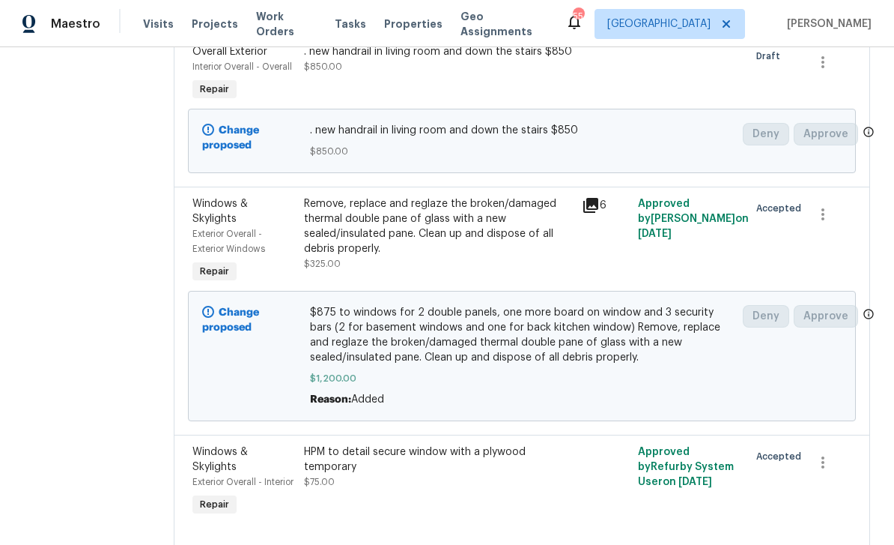
scroll to position [760, 0]
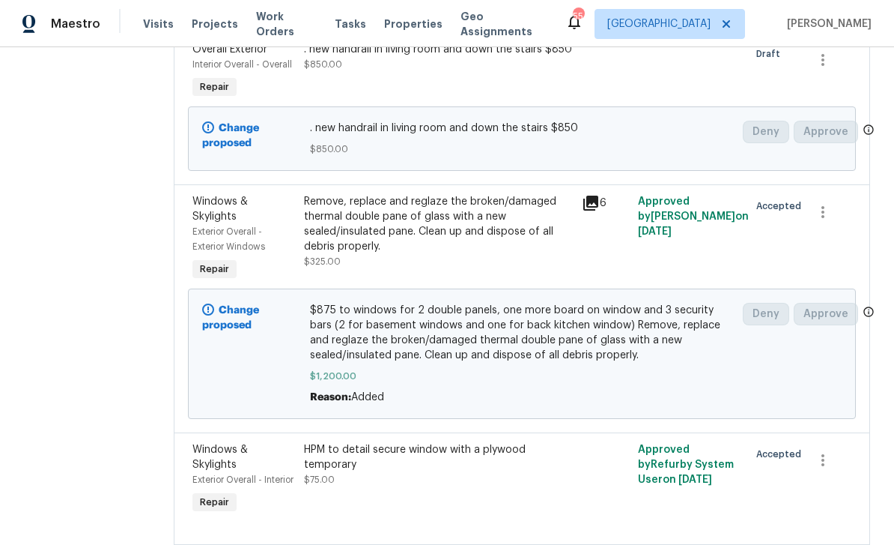
click at [595, 195] on icon at bounding box center [590, 202] width 15 height 15
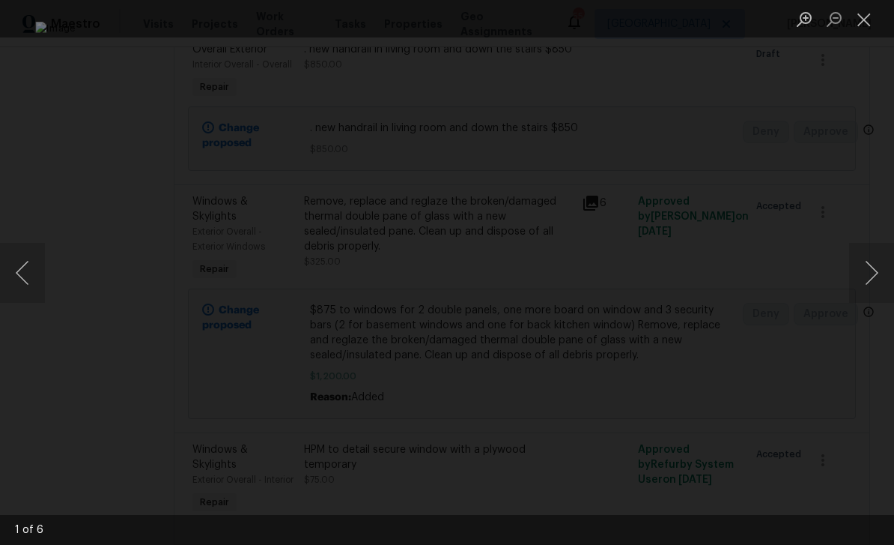
click at [874, 275] on button "Next image" at bounding box center [871, 273] width 45 height 60
click at [874, 270] on button "Next image" at bounding box center [871, 273] width 45 height 60
click at [863, 274] on button "Next image" at bounding box center [871, 273] width 45 height 60
click at [866, 276] on button "Next image" at bounding box center [871, 273] width 45 height 60
click at [871, 274] on button "Next image" at bounding box center [871, 273] width 45 height 60
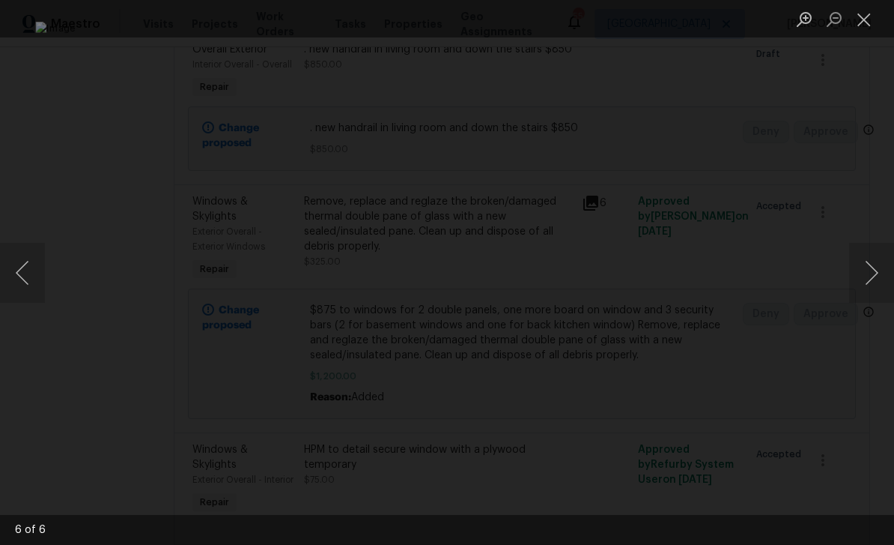
click at [876, 282] on button "Next image" at bounding box center [871, 273] width 45 height 60
click at [874, 276] on button "Next image" at bounding box center [871, 273] width 45 height 60
click at [864, 16] on button "Close lightbox" at bounding box center [864, 19] width 30 height 26
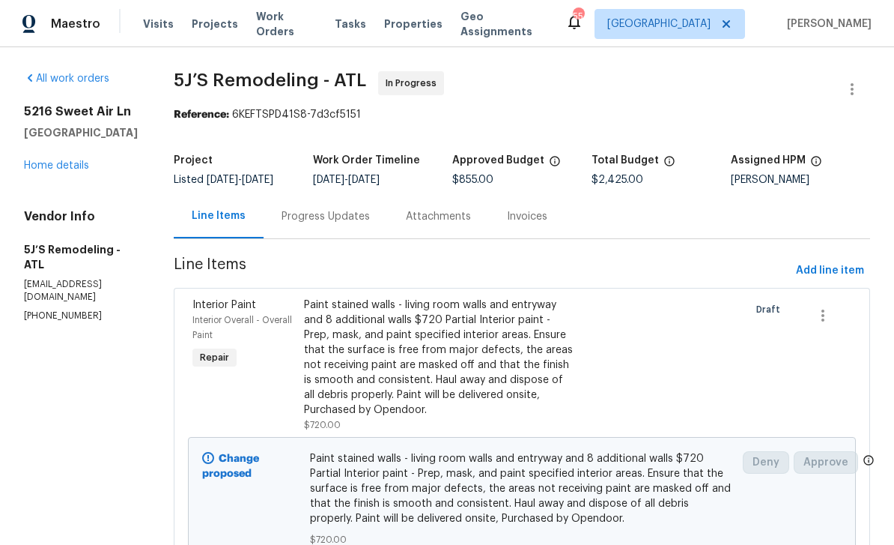
scroll to position [0, 0]
click at [362, 209] on div "Progress Updates" at bounding box center [326, 216] width 88 height 15
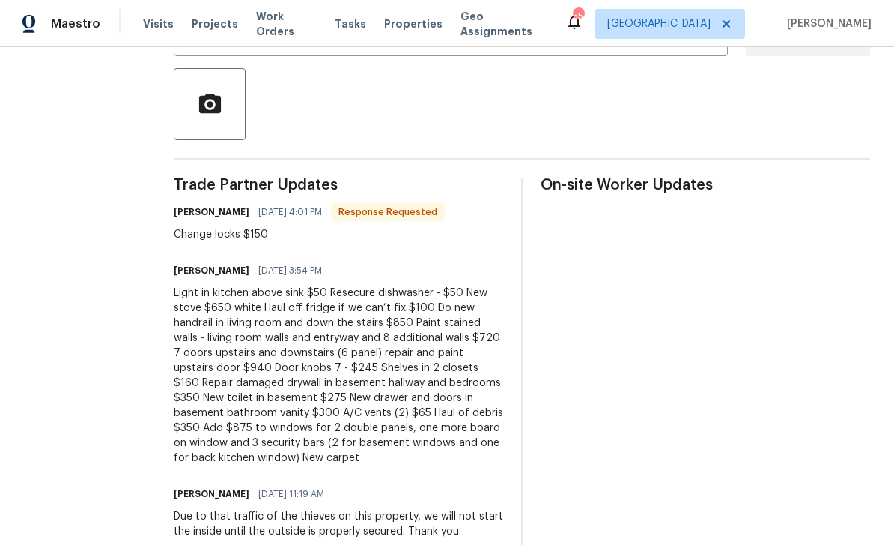
scroll to position [330, 0]
copy div "Light in kitchen above sink $50"
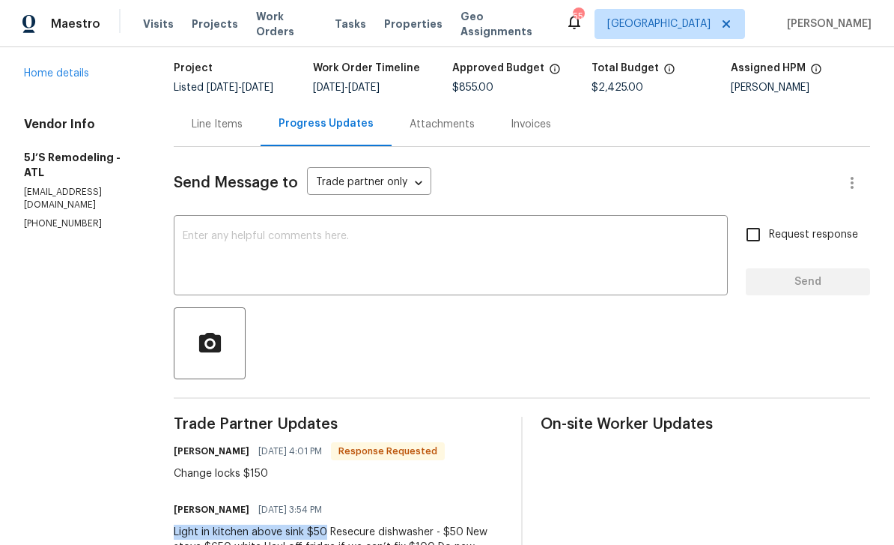
scroll to position [41, 0]
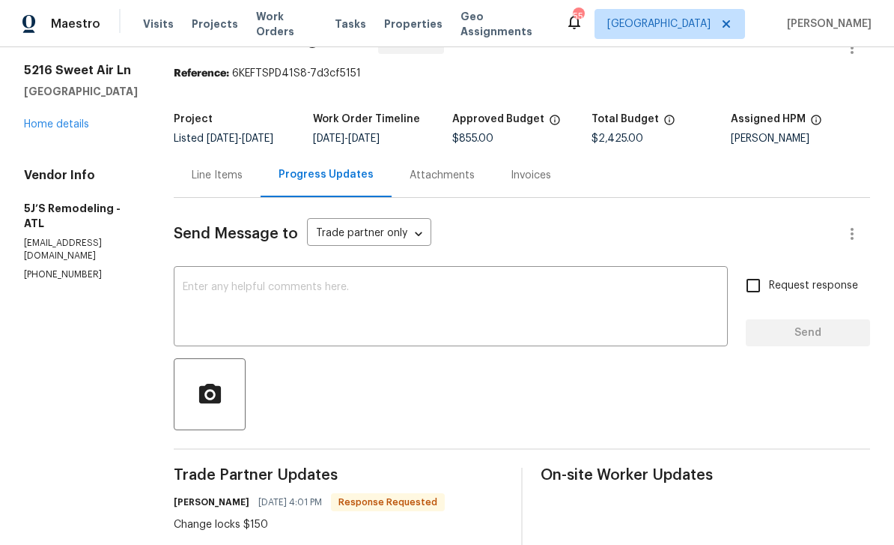
click at [228, 173] on div "Line Items" at bounding box center [217, 175] width 87 height 44
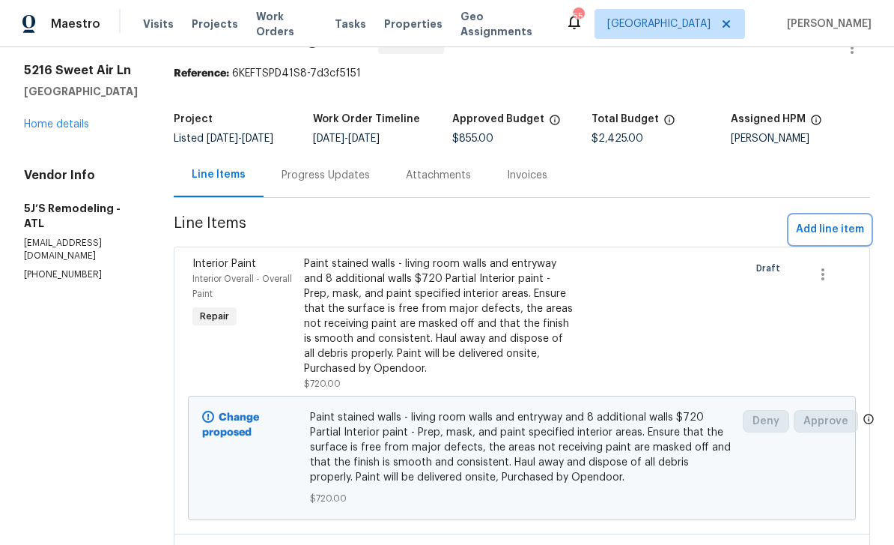
click at [837, 220] on span "Add line item" at bounding box center [830, 229] width 68 height 19
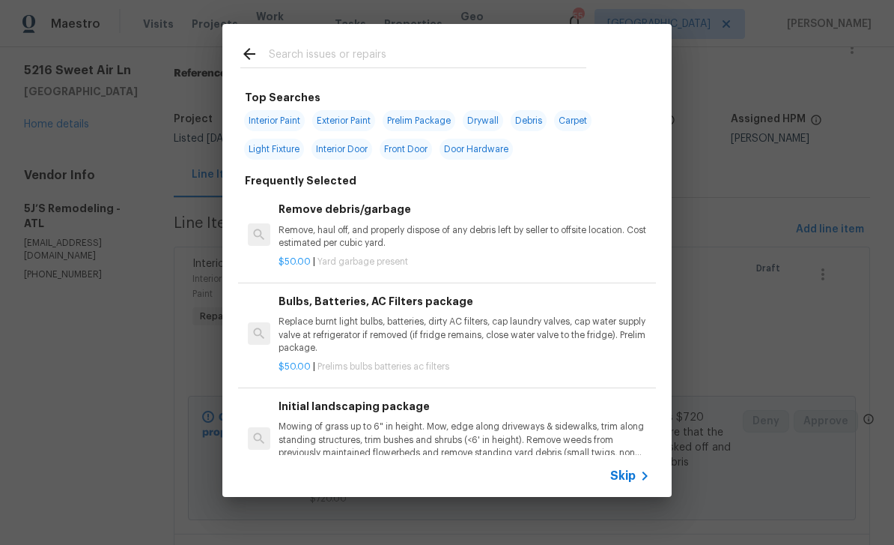
click at [559, 50] on input "text" at bounding box center [428, 56] width 318 height 22
type input "Light"
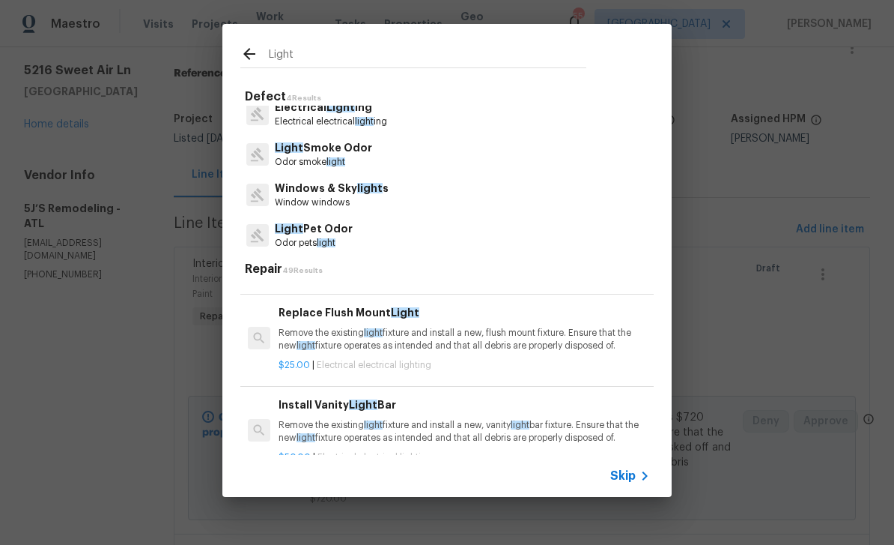
scroll to position [77, 0]
click at [536, 352] on p "Remove the existing light fixture and install a new, flush mount fixture. Ensur…" at bounding box center [465, 339] width 372 height 25
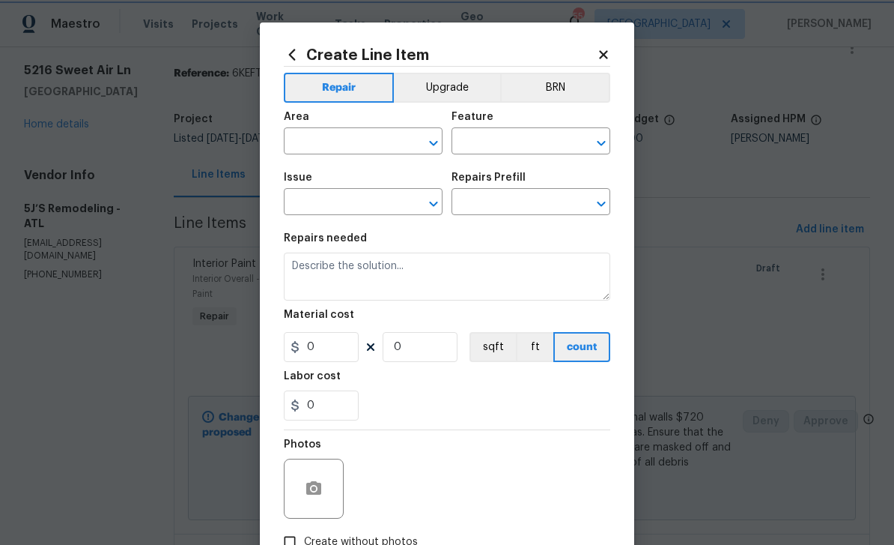
type input "Electrical Lighting"
type input "Replace Flush Mount Light $25.00"
type textarea "Remove the existing light fixture and install a new, flush mount fixture. Ensur…"
type input "25"
type input "1"
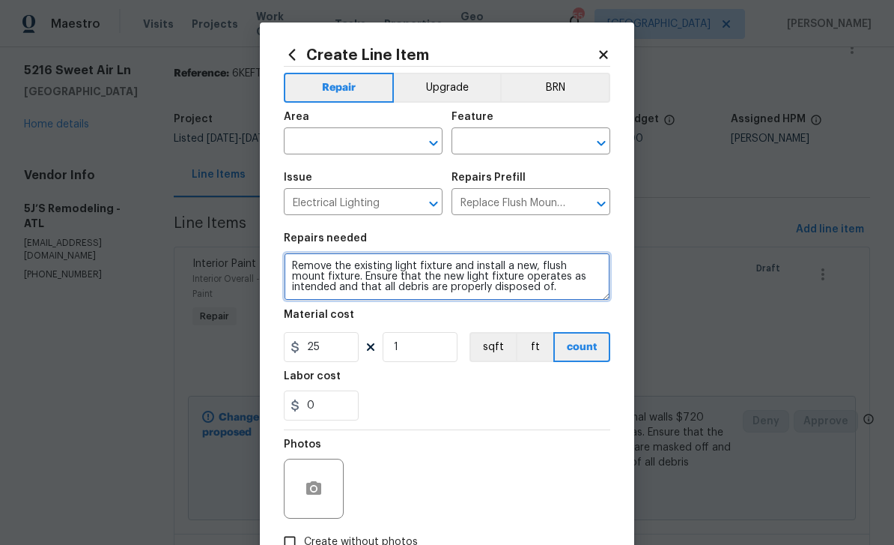
click at [294, 270] on textarea "Remove the existing light fixture and install a new, flush mount fixture. Ensur…" at bounding box center [447, 276] width 327 height 48
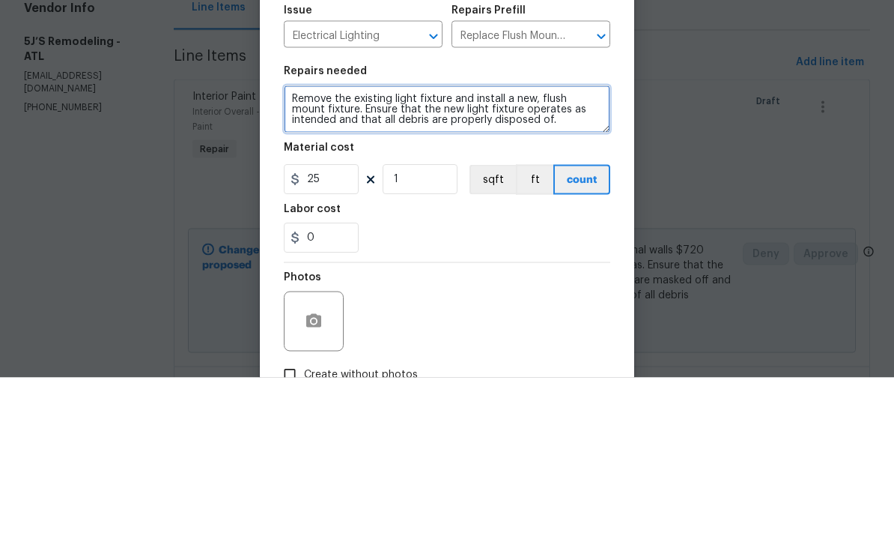
paste textarea "Light in kitchen above sink $50"
type textarea "Light in kitchen above sink $50 Remove the existing light fixture and install a…"
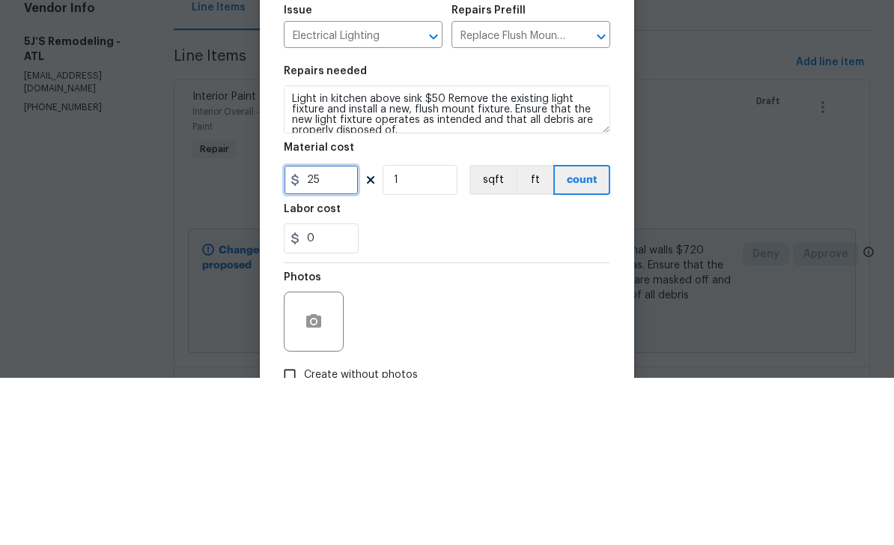
click at [345, 332] on input "25" at bounding box center [321, 347] width 75 height 30
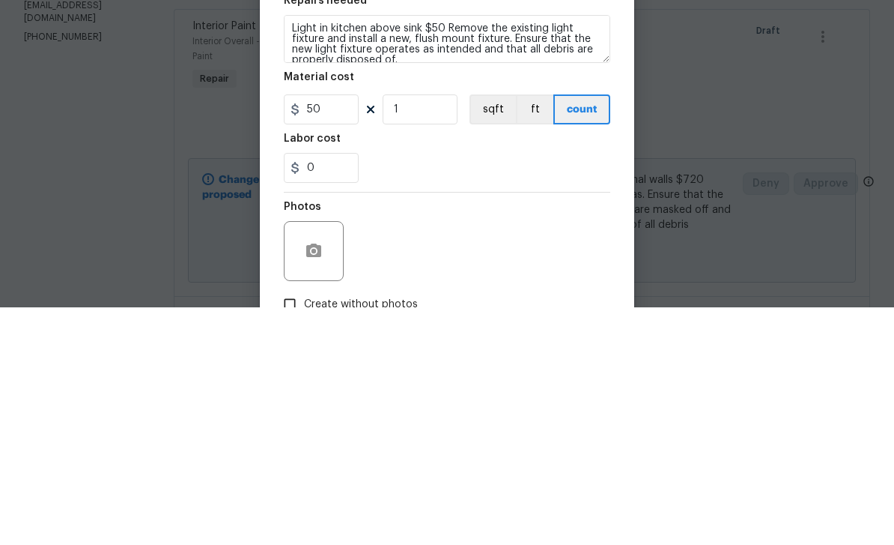
scroll to position [48, 0]
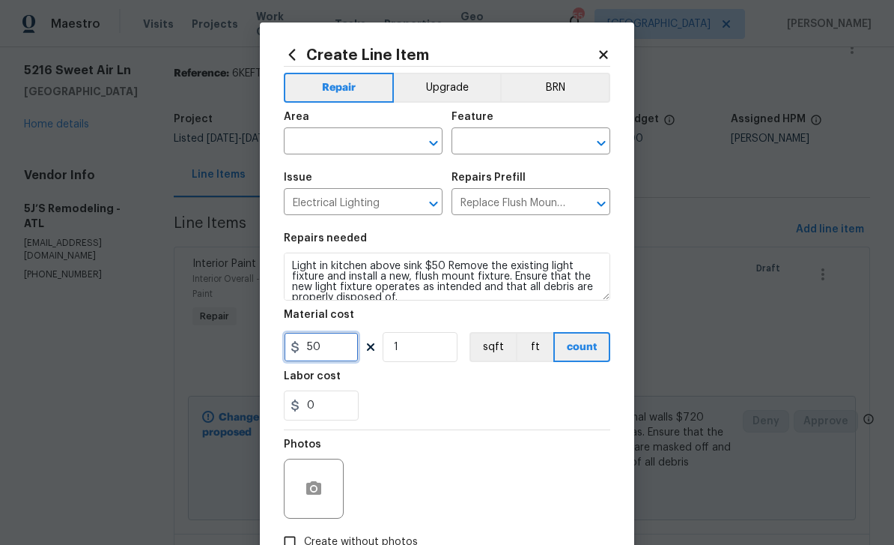
type input "50"
click at [384, 142] on input "text" at bounding box center [342, 142] width 117 height 23
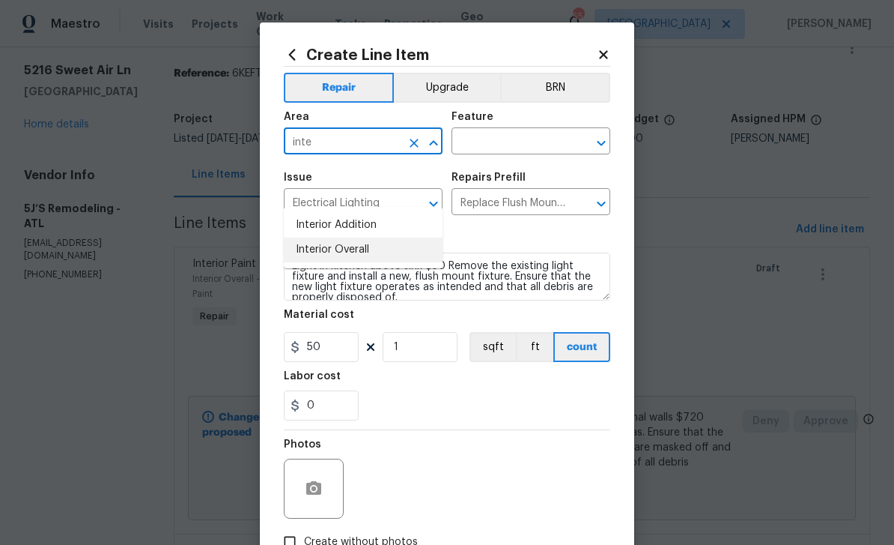
click at [369, 237] on li "Interior Overall" at bounding box center [363, 249] width 159 height 25
type input "Interior Overall"
click at [519, 150] on input "text" at bounding box center [510, 142] width 117 height 23
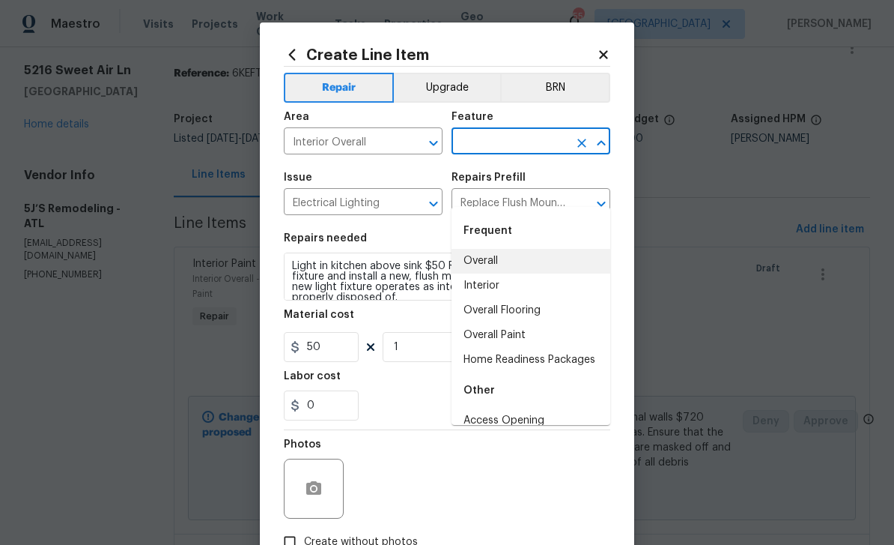
click at [508, 249] on li "Overall" at bounding box center [531, 261] width 159 height 25
type input "Overall"
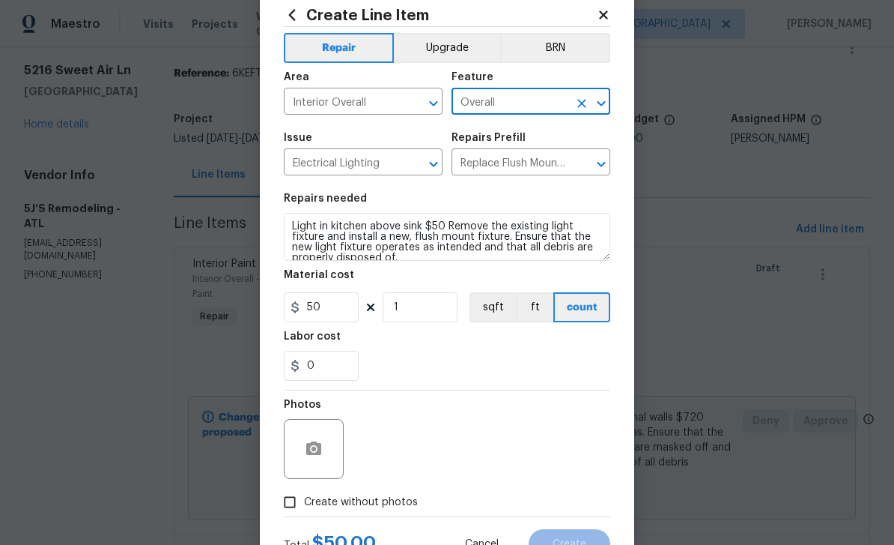
scroll to position [53, 0]
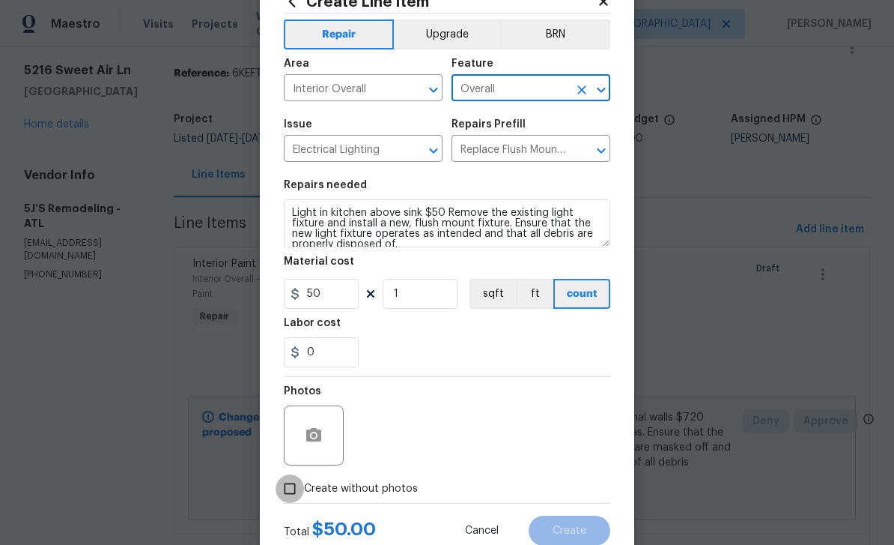
click at [294, 497] on input "Create without photos" at bounding box center [290, 488] width 28 height 28
checkbox input "true"
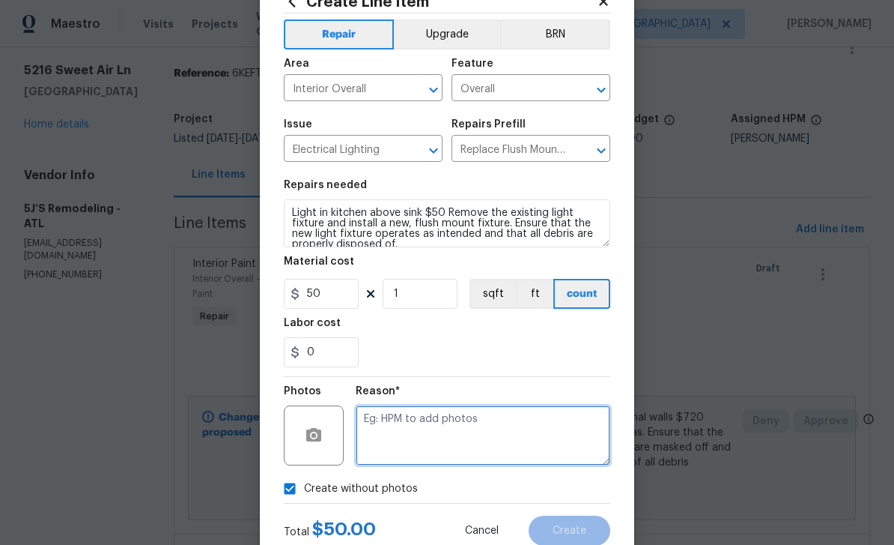
click at [430, 443] on textarea at bounding box center [483, 435] width 255 height 60
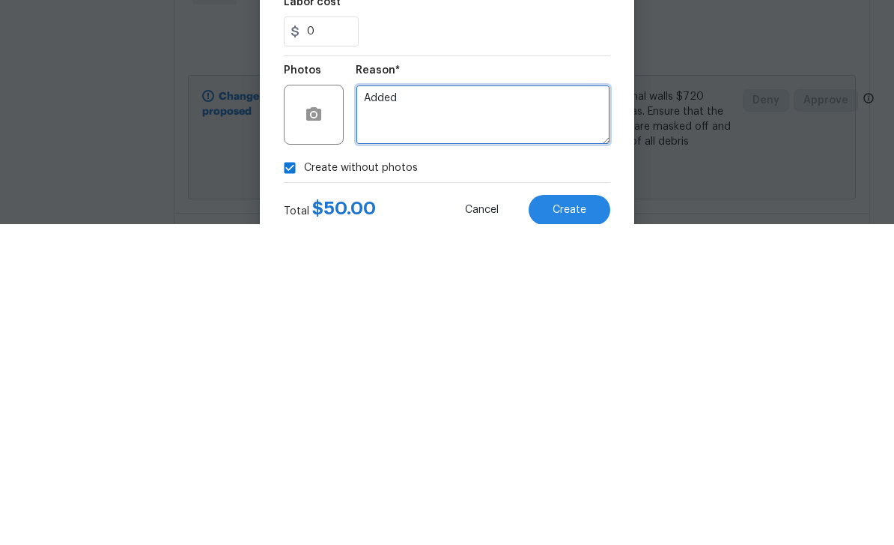
type textarea "Added"
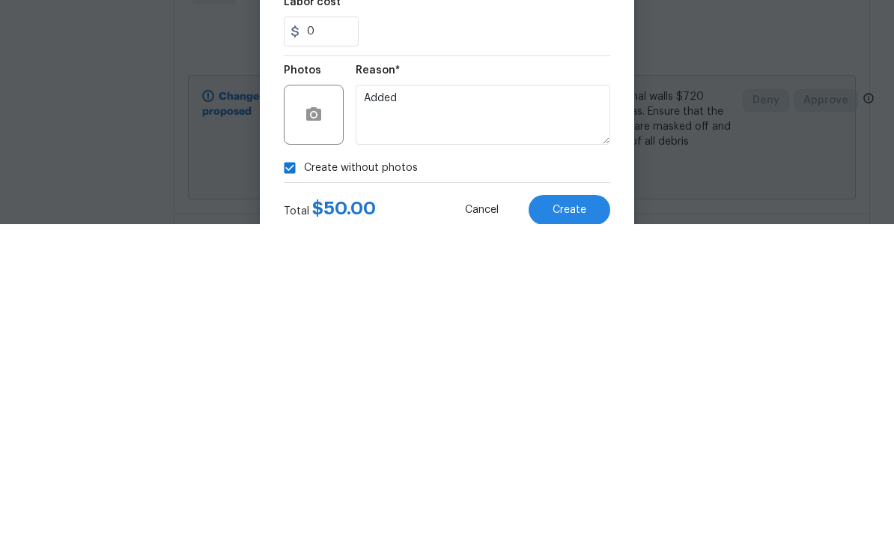
click at [607, 515] on button "Create" at bounding box center [570, 530] width 82 height 30
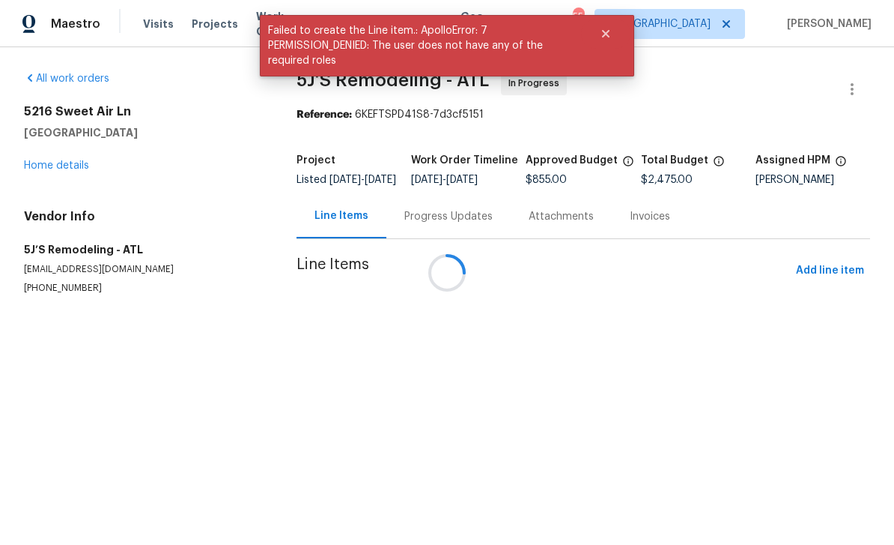
scroll to position [0, 0]
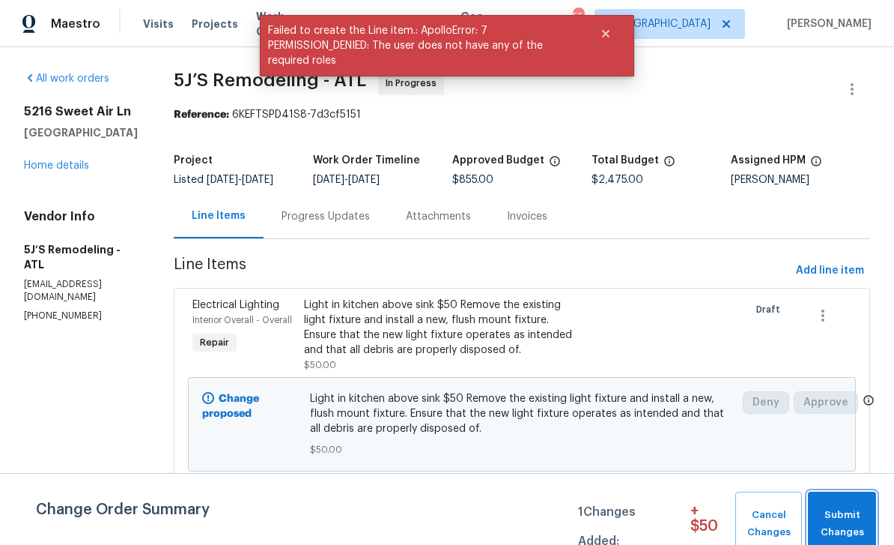
click at [853, 522] on span "Submit Changes" at bounding box center [842, 523] width 53 height 34
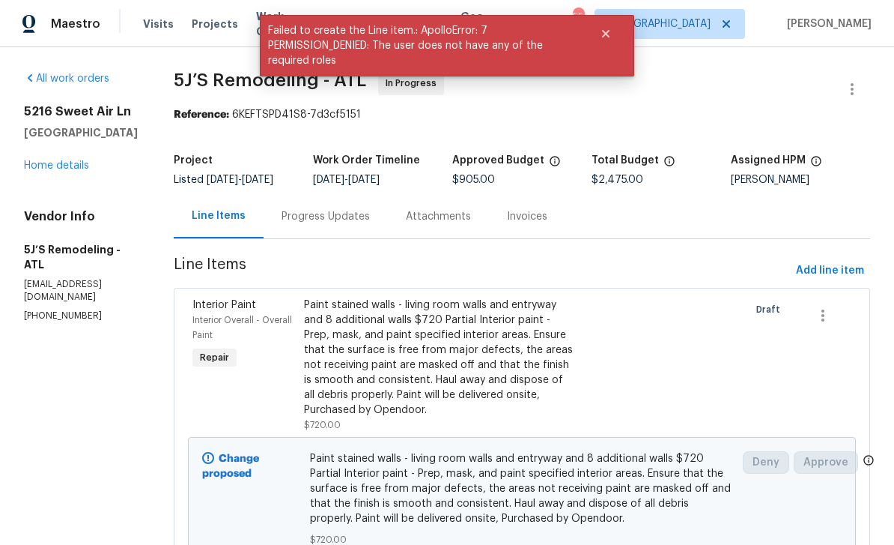
click at [361, 224] on div "Progress Updates" at bounding box center [326, 216] width 88 height 15
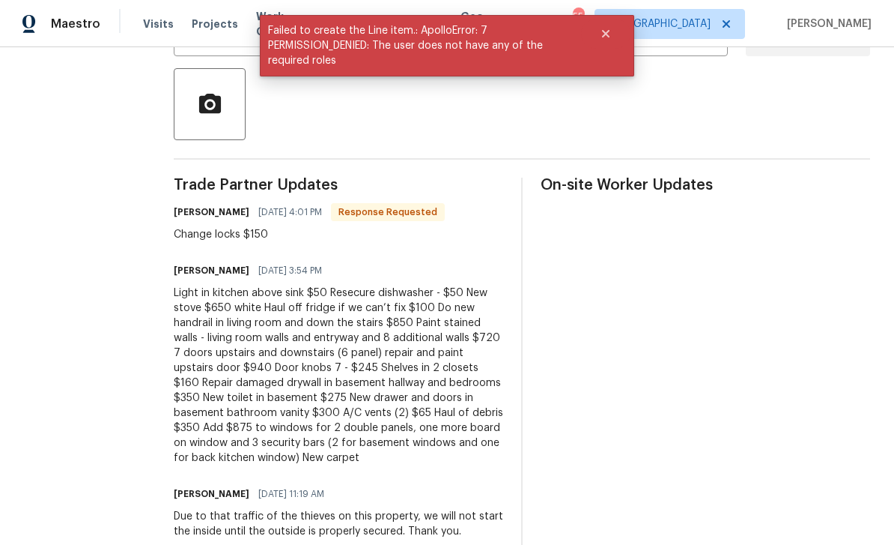
scroll to position [330, 0]
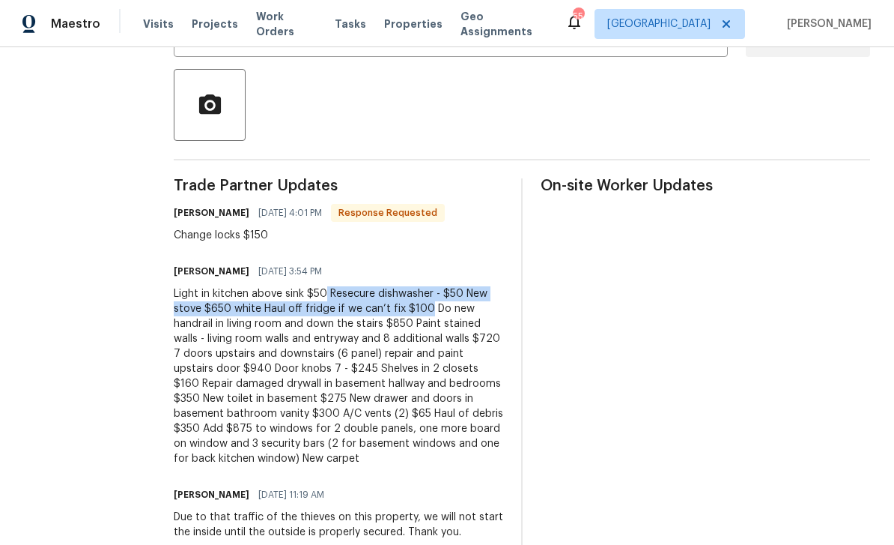
copy div "Resecure dishwasher - $50 New stove $650 white Haul off fridge if we can’t fix …"
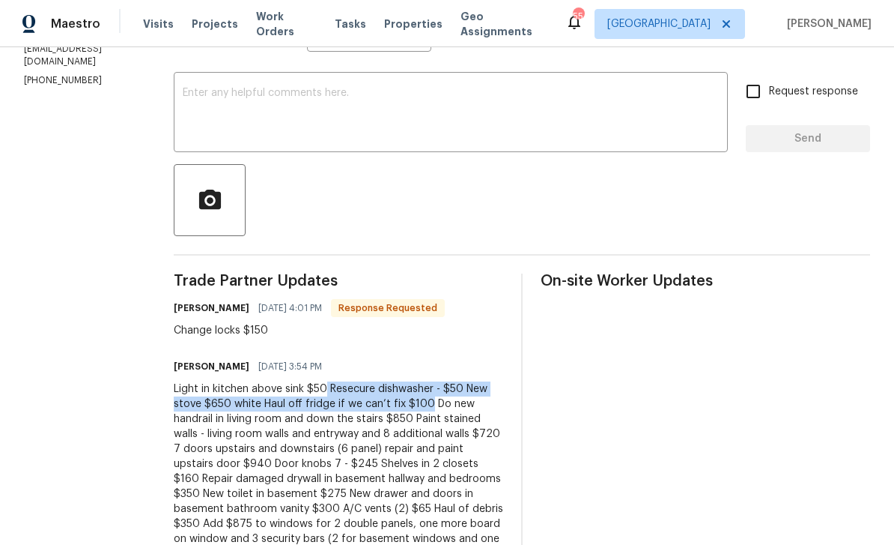
scroll to position [118, 0]
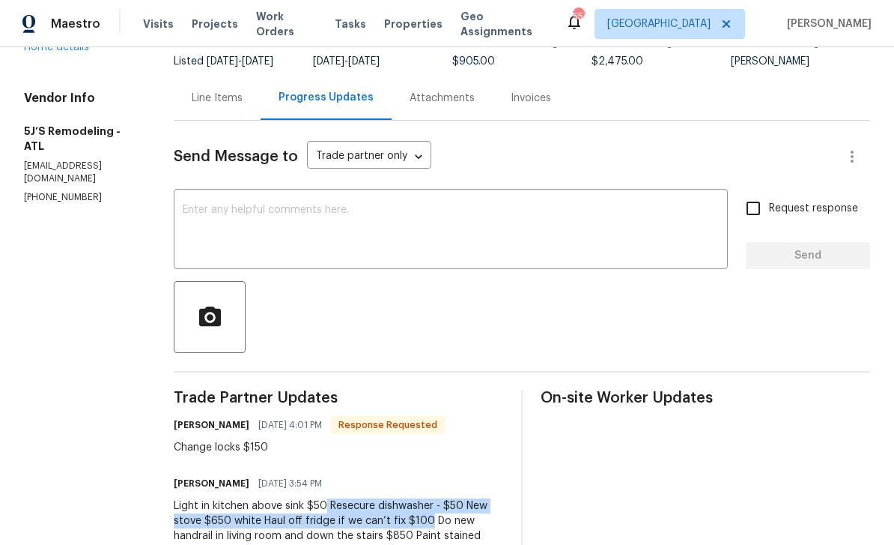
click at [227, 106] on div "Line Items" at bounding box center [217, 98] width 51 height 15
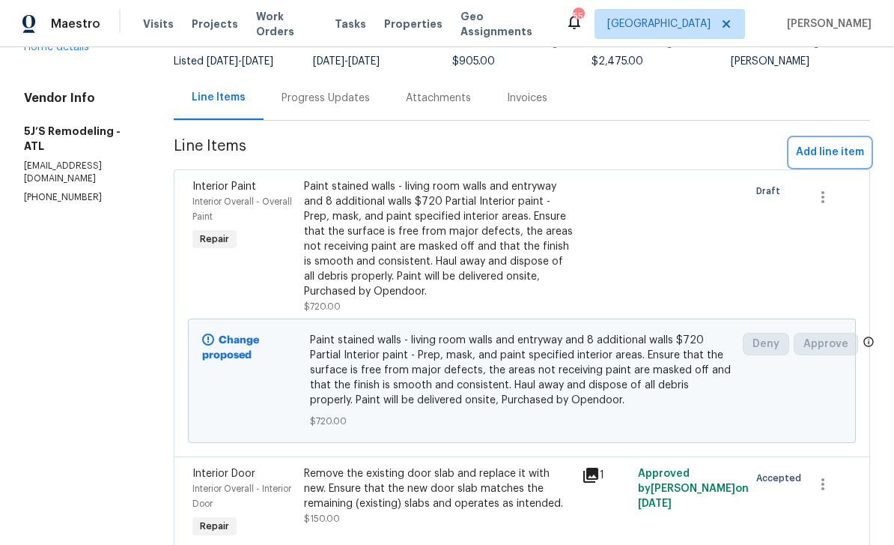
click at [834, 162] on span "Add line item" at bounding box center [830, 152] width 68 height 19
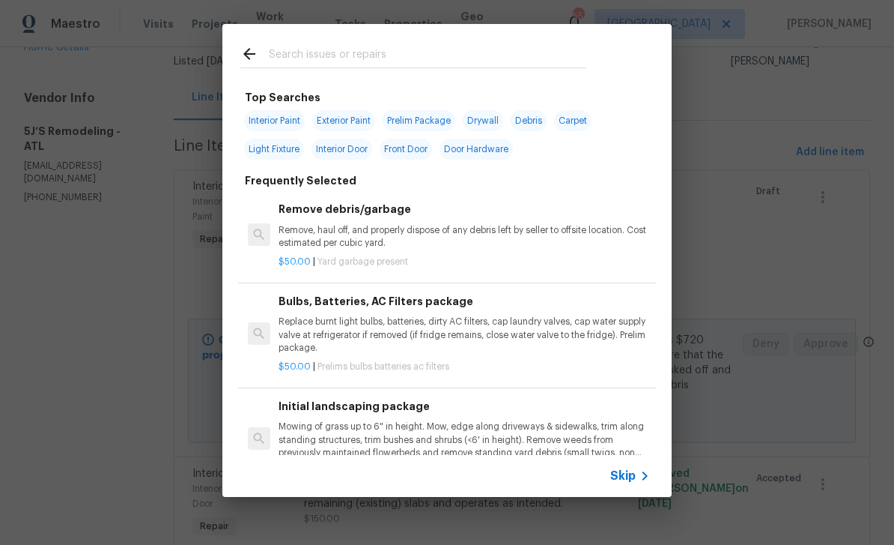
click at [449, 64] on input "text" at bounding box center [428, 56] width 318 height 22
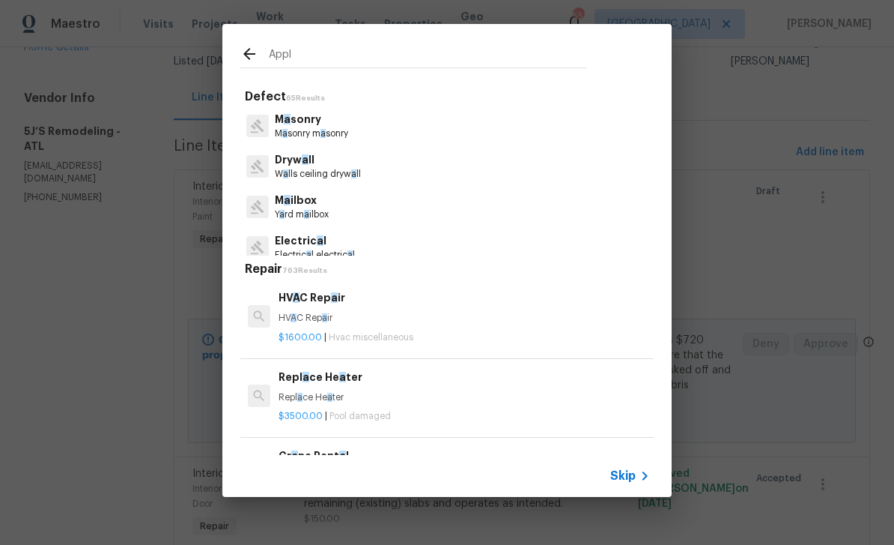
type input "Appli"
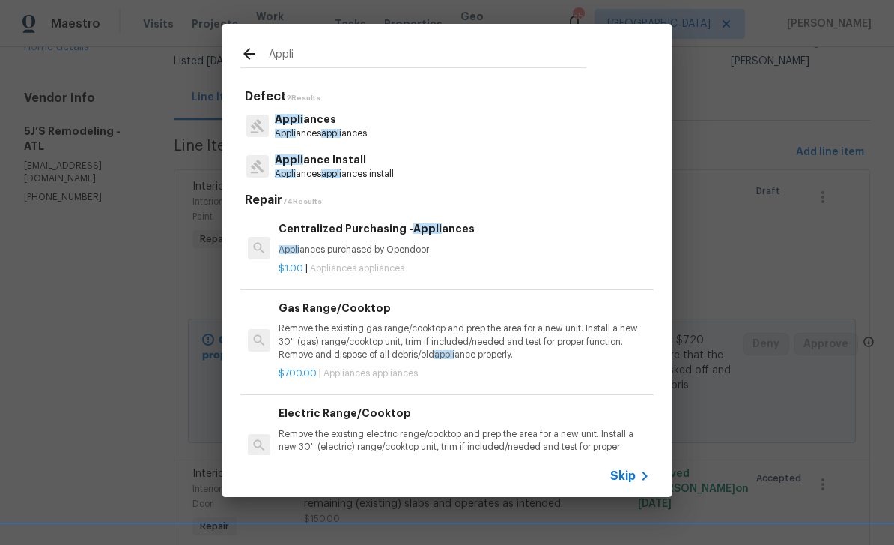
click at [378, 167] on p "Appli ance Install" at bounding box center [334, 160] width 119 height 16
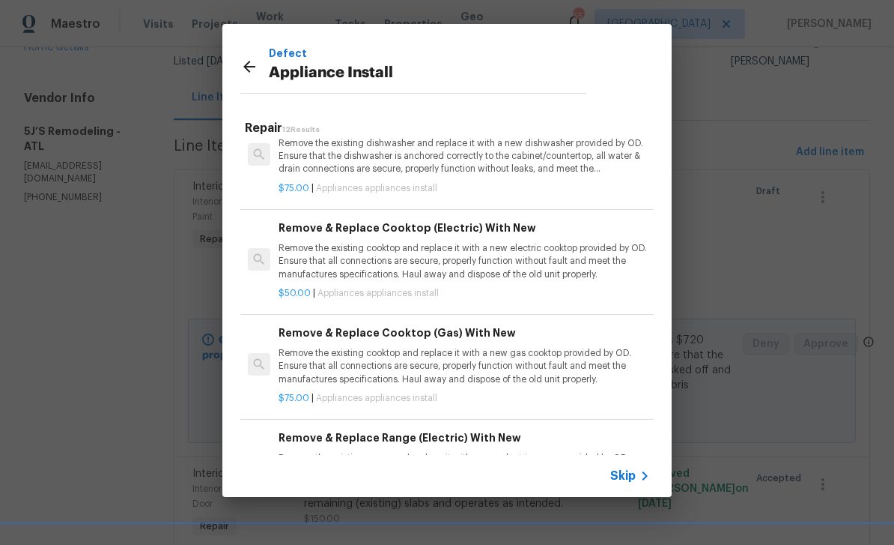
scroll to position [350, 0]
click at [562, 347] on p "Remove the existing cooktop and replace it with a new gas cooktop provided by O…" at bounding box center [465, 365] width 372 height 38
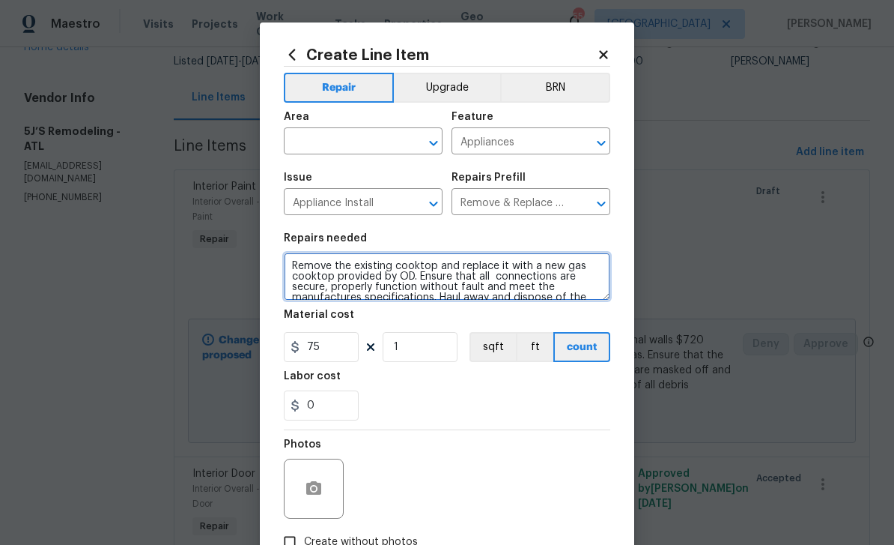
click at [297, 277] on textarea "Remove the existing cooktop and replace it with a new gas cooktop provided by O…" at bounding box center [447, 276] width 327 height 48
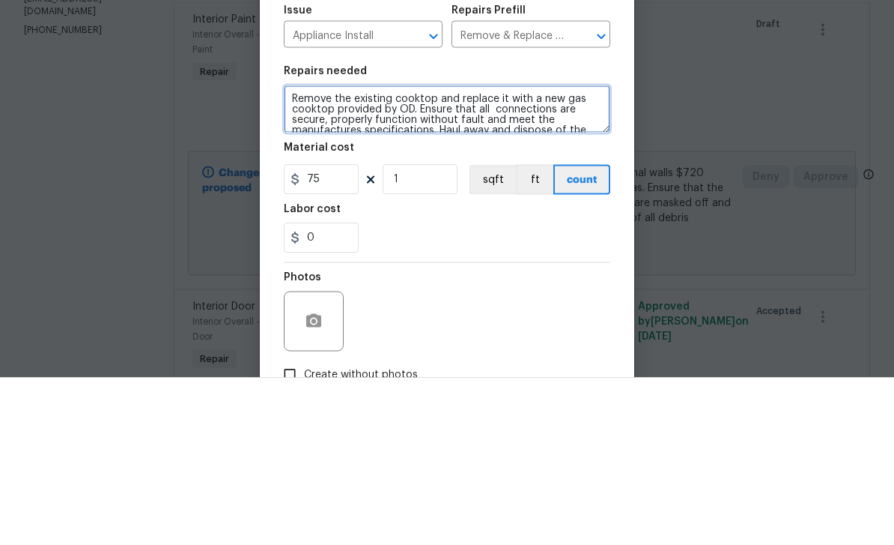
click at [300, 252] on textarea "Remove the existing cooktop and replace it with a new gas cooktop provided by O…" at bounding box center [447, 276] width 327 height 48
click at [294, 252] on textarea "Remove the existing cooktop and replace it with a new gas cooktop provided by O…" at bounding box center [447, 276] width 327 height 48
paste textarea "Resecure dishwasher - $50 New stove $650 white Haul off fridge if we can’t fix …"
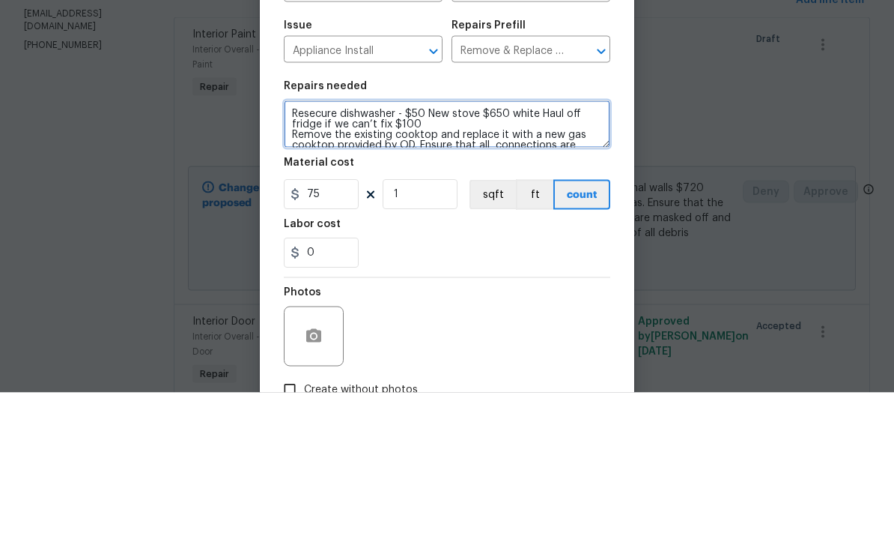
type textarea "Resecure dishwasher - $50 New stove $650 white Haul off fridge if we can’t fix …"
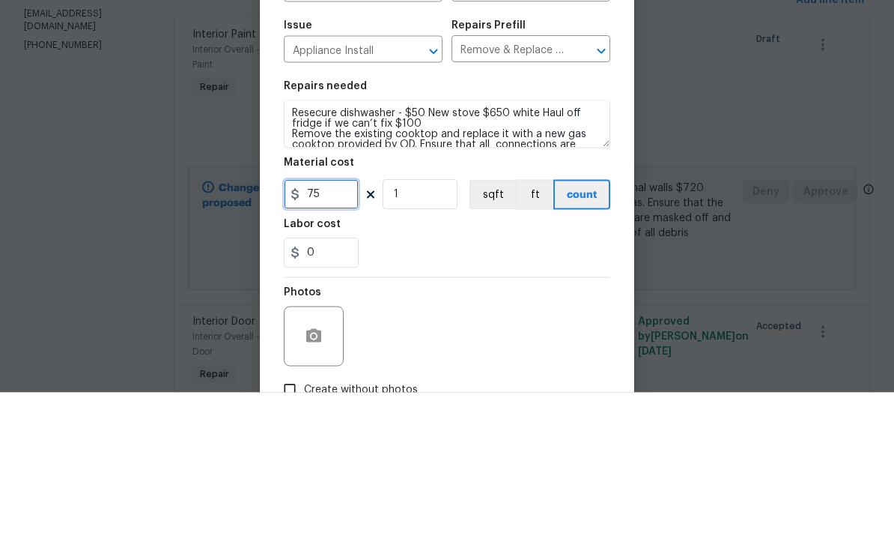
click at [346, 332] on input "75" at bounding box center [321, 347] width 75 height 30
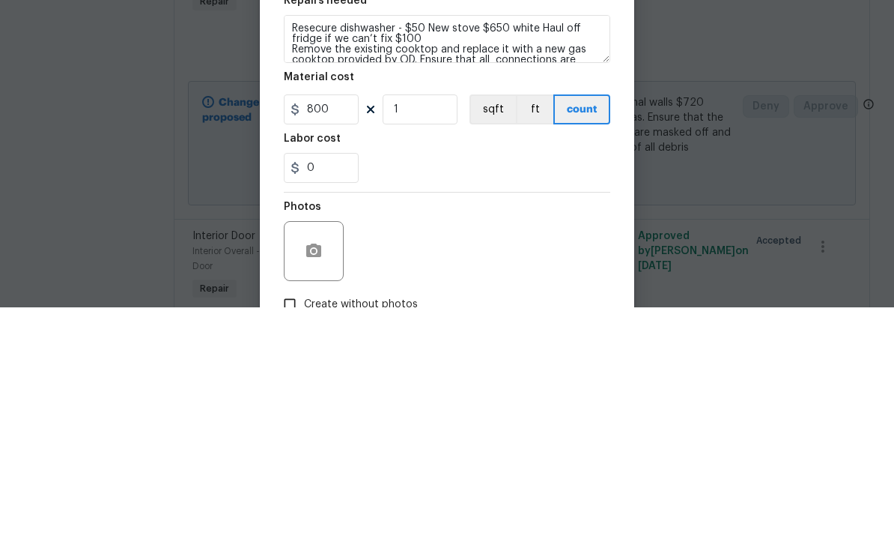
scroll to position [48, 0]
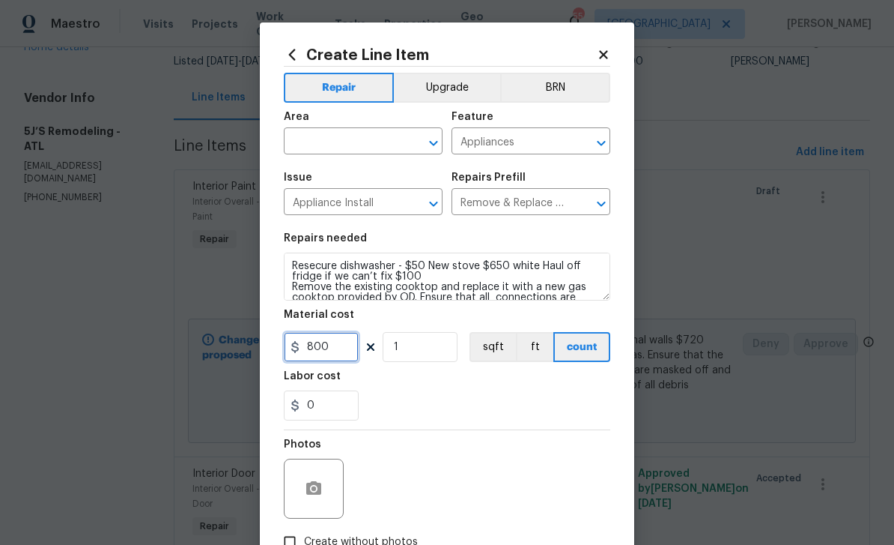
type input "800"
click at [380, 144] on input "text" at bounding box center [342, 142] width 117 height 23
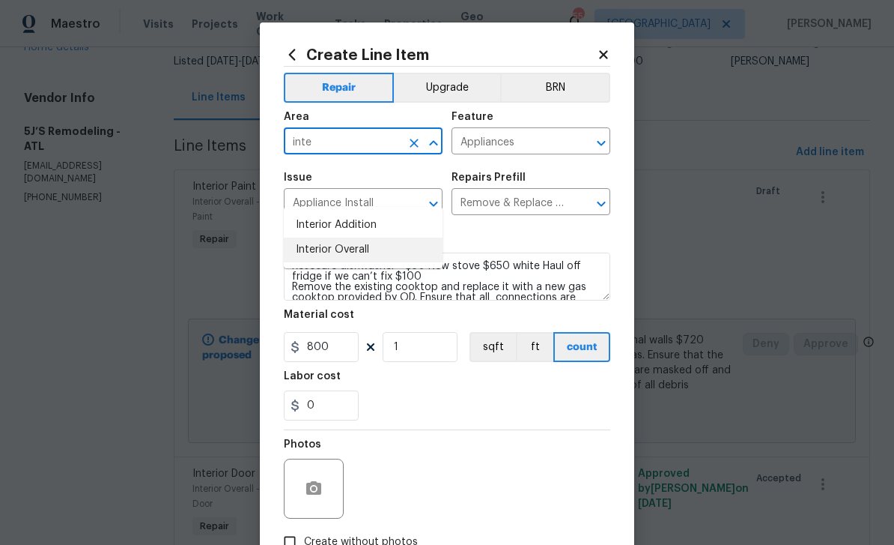
click at [369, 237] on li "Interior Overall" at bounding box center [363, 249] width 159 height 25
type input "Interior Overall"
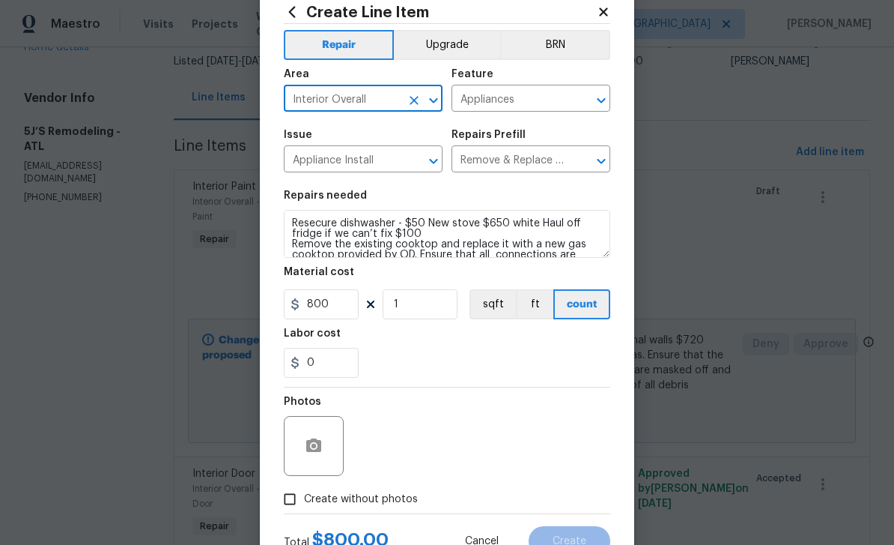
scroll to position [64, 0]
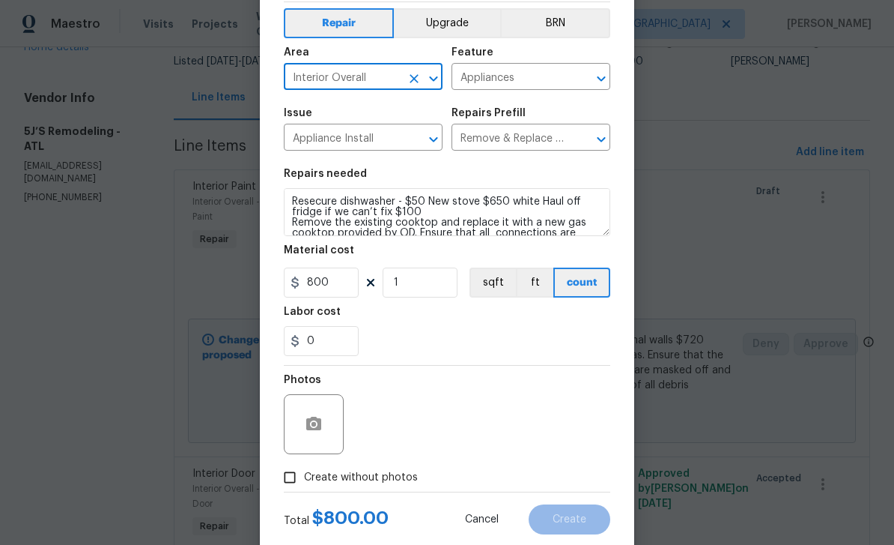
click at [294, 479] on input "Create without photos" at bounding box center [290, 477] width 28 height 28
checkbox input "true"
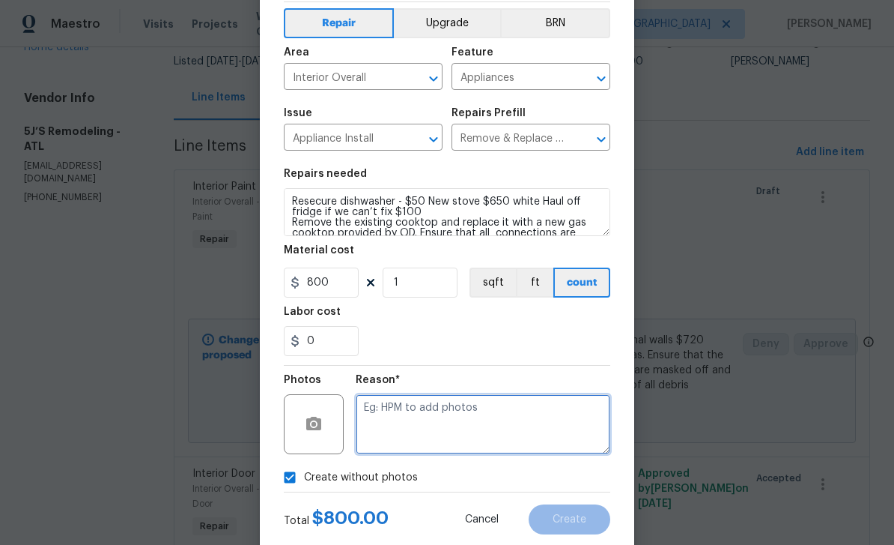
click at [421, 433] on textarea at bounding box center [483, 424] width 255 height 60
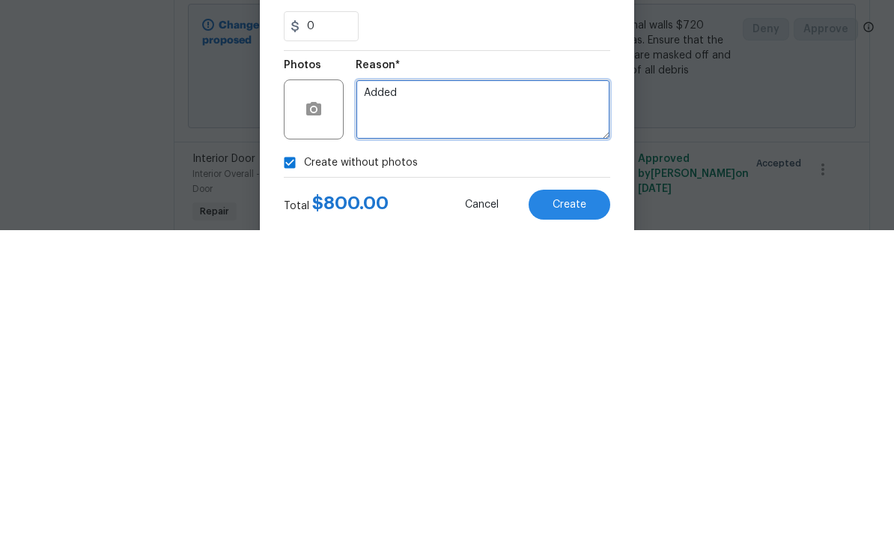
type textarea "Added"
click at [598, 504] on button "Create" at bounding box center [570, 519] width 82 height 30
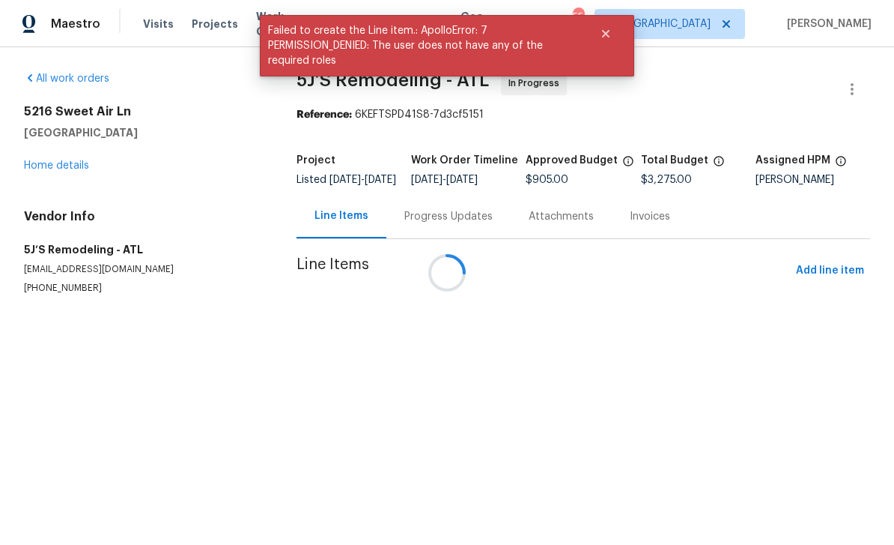
scroll to position [0, 0]
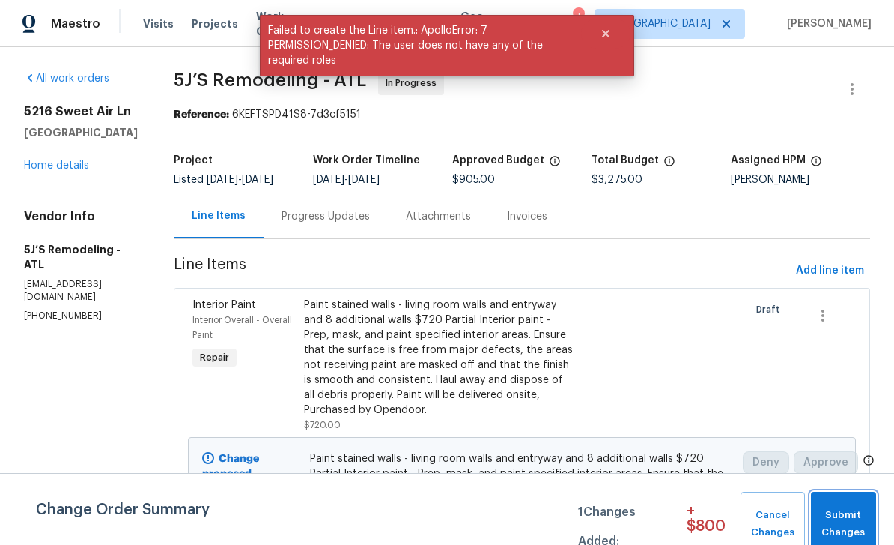
click at [853, 516] on span "Submit Changes" at bounding box center [844, 523] width 50 height 34
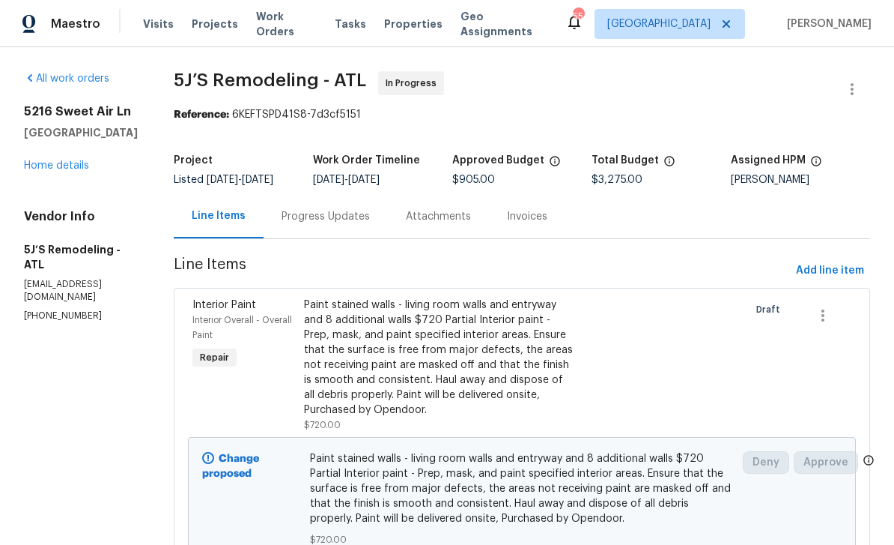
click at [366, 224] on div "Progress Updates" at bounding box center [326, 216] width 88 height 15
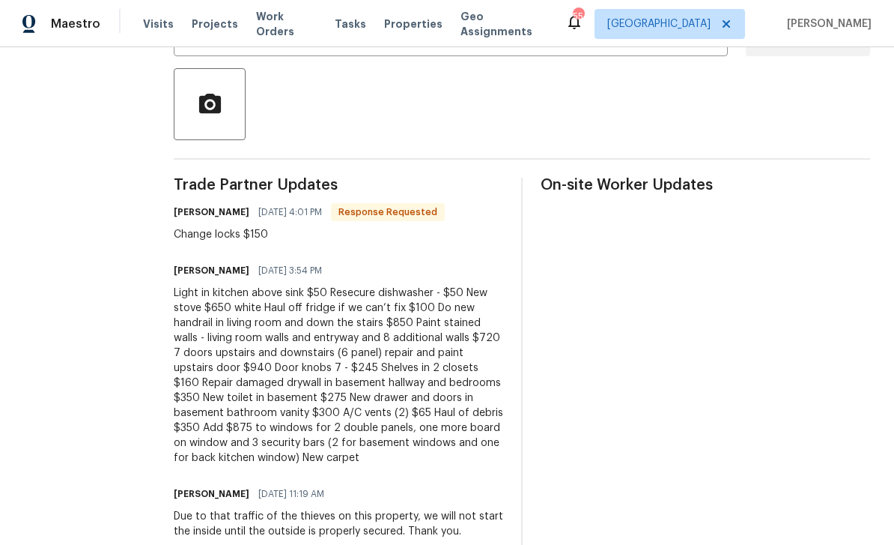
scroll to position [330, 0]
click at [554, 429] on div "On-site Worker Updates" at bounding box center [706, 367] width 330 height 379
click at [443, 378] on div "Light in kitchen above sink $50 Resecure dishwasher - $50 New stove $650 white …" at bounding box center [339, 376] width 330 height 180
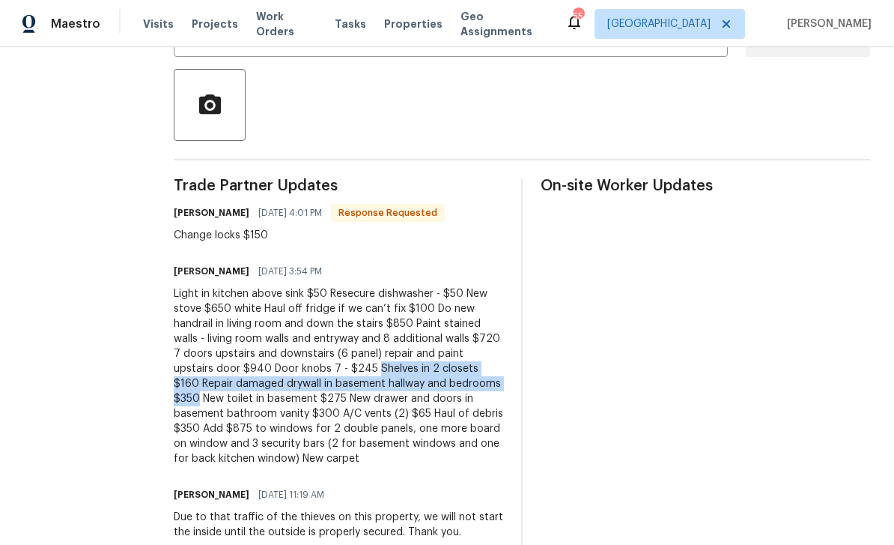
copy div "Shelves in 2 closets $160 Repair damaged drywall in basement hallway and bedroo…"
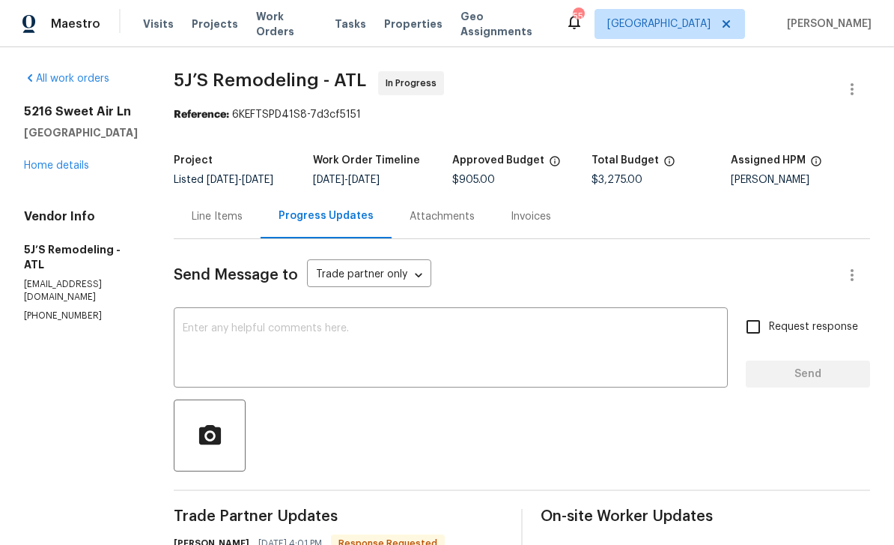
scroll to position [0, 0]
click at [235, 224] on div "Line Items" at bounding box center [217, 216] width 51 height 15
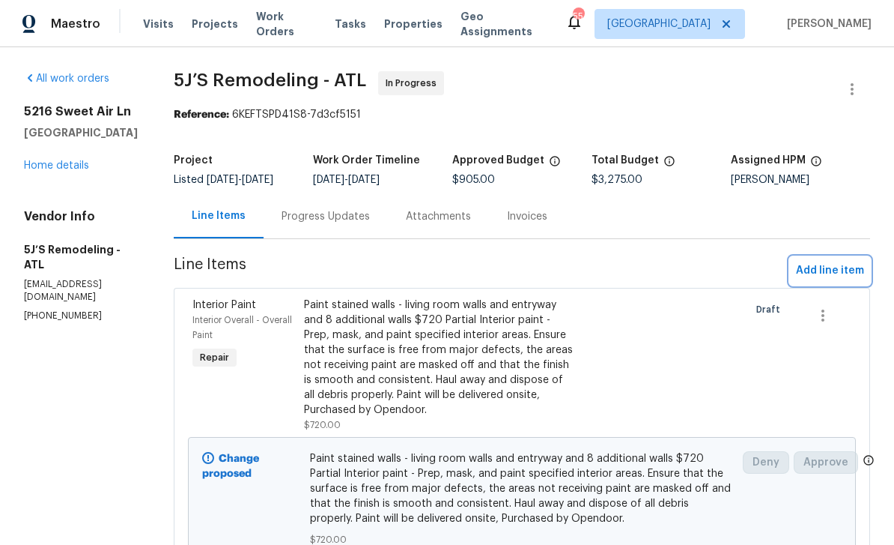
click at [824, 280] on span "Add line item" at bounding box center [830, 270] width 68 height 19
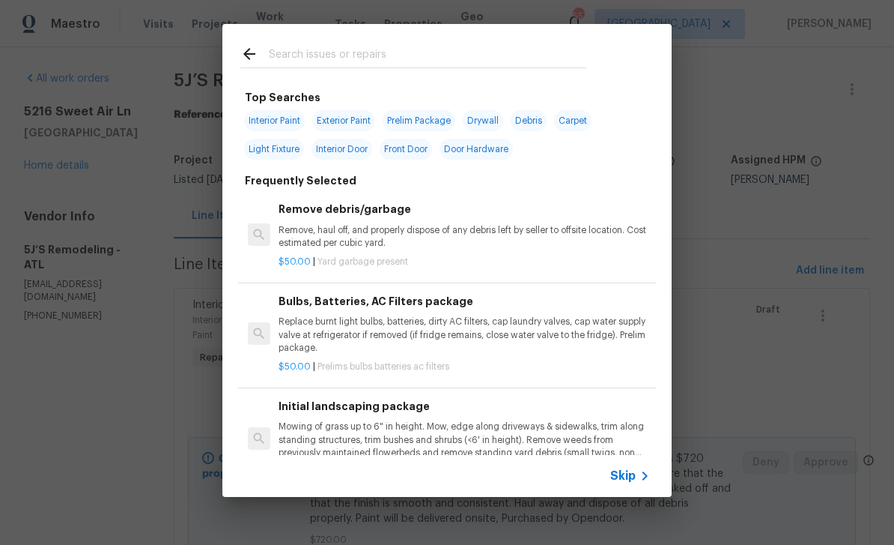
click at [437, 54] on input "text" at bounding box center [428, 56] width 318 height 22
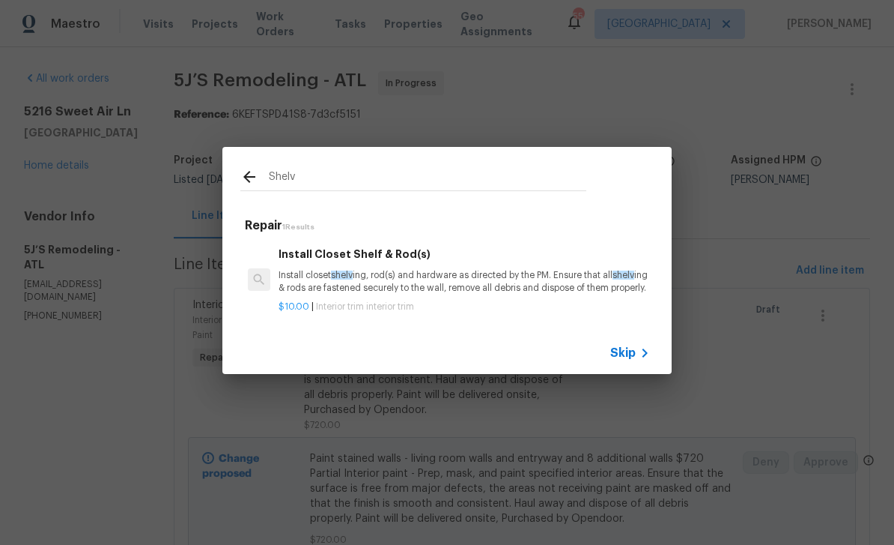
type input "Shelve"
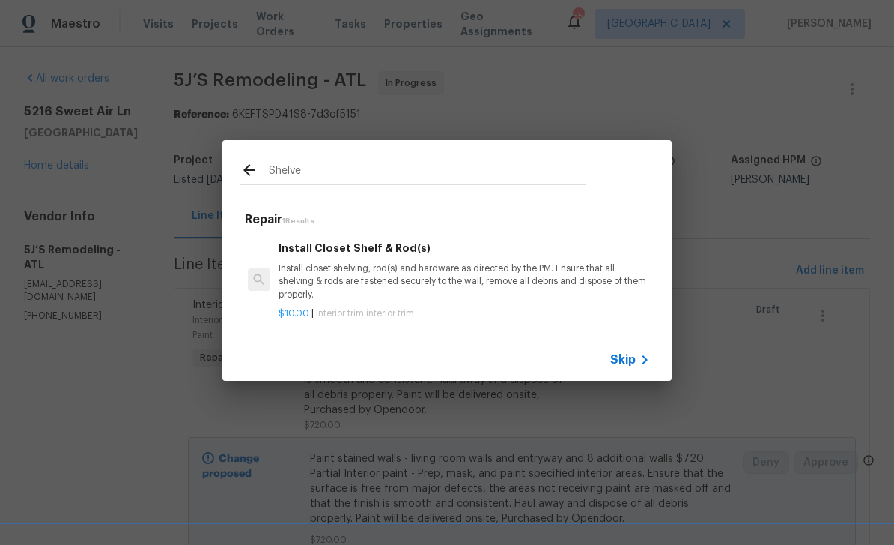
click at [541, 288] on p "Install closet shelving, rod(s) and hardware as directed by the PM. Ensure that…" at bounding box center [465, 281] width 372 height 38
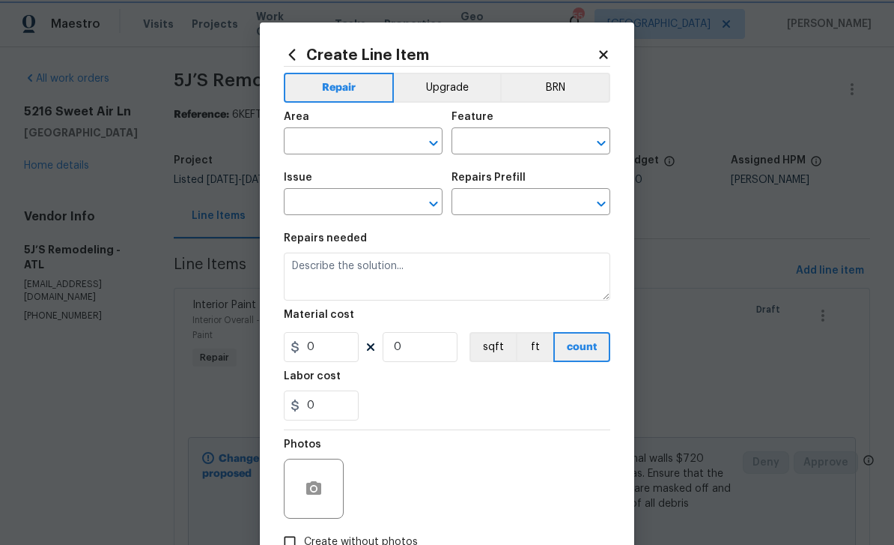
type input "Interior Trim"
type textarea "Install closet shelving, rod(s) and hardware as directed by the PM. Ensure that…"
type input "1"
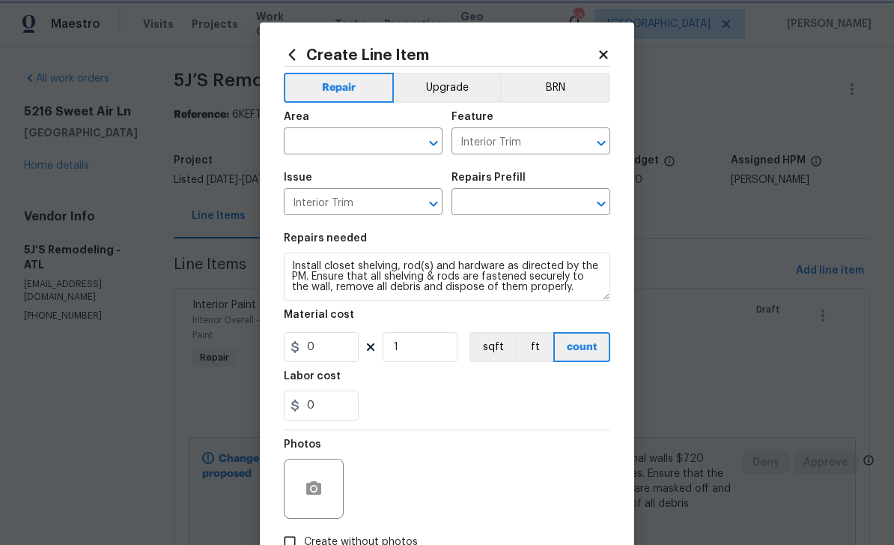
type input "Install Closet Shelf & Rod(s) $10.00"
type input "10"
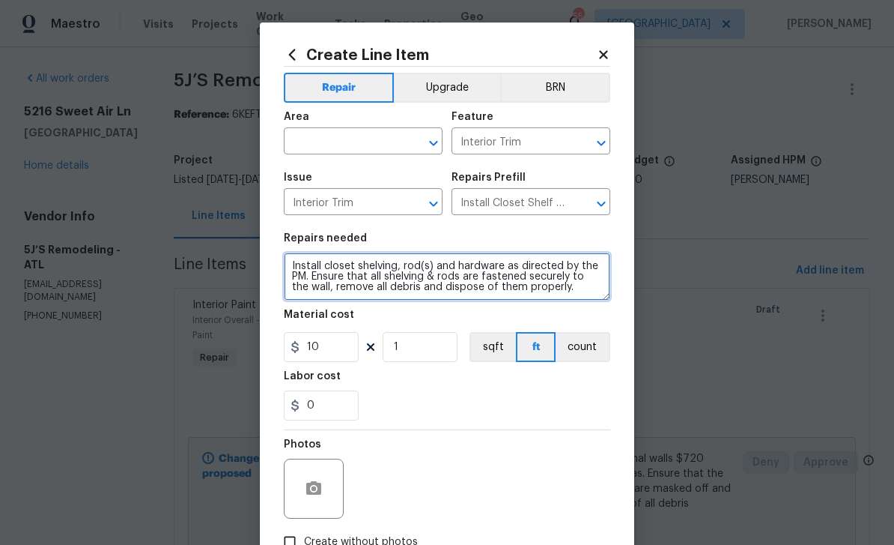
click at [291, 270] on textarea "Install closet shelving, rod(s) and hardware as directed by the PM. Ensure that…" at bounding box center [447, 276] width 327 height 48
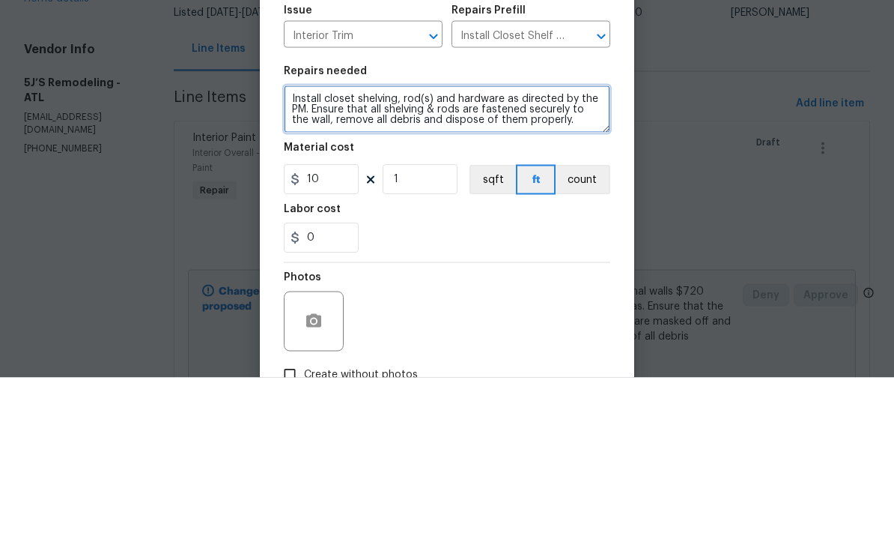
paste textarea "Shelves in 2 closets $160 Repair damaged drywall in basement hallway and bedroo…"
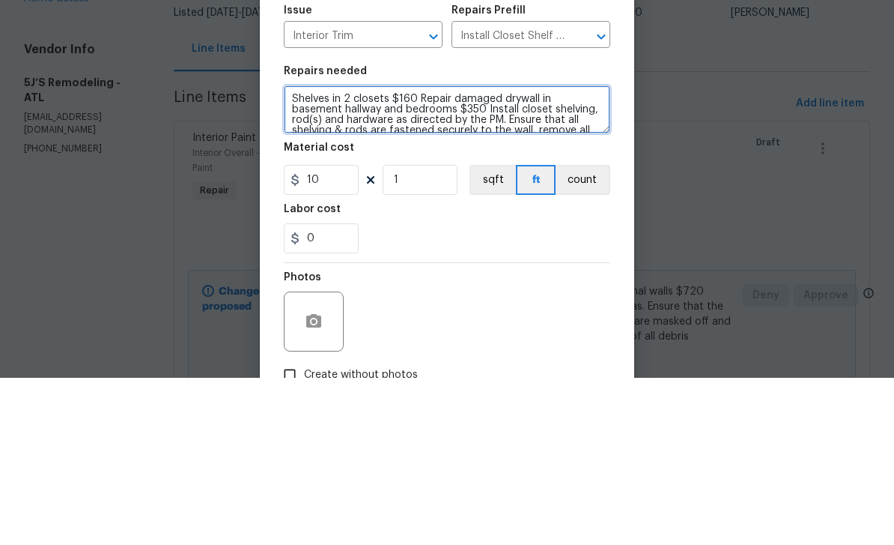
type textarea "Shelves in 2 closets $160 Repair damaged drywall in basement hallway and bedroo…"
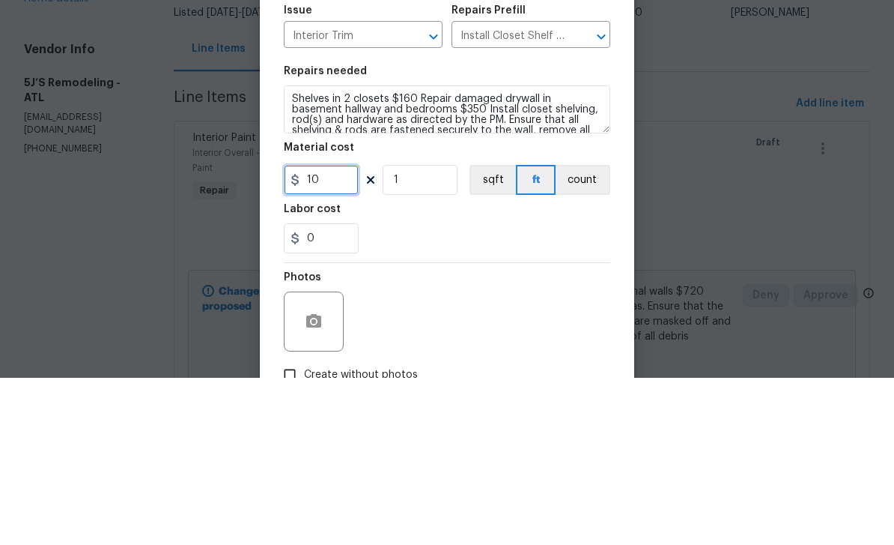
click at [353, 332] on input "10" at bounding box center [321, 347] width 75 height 30
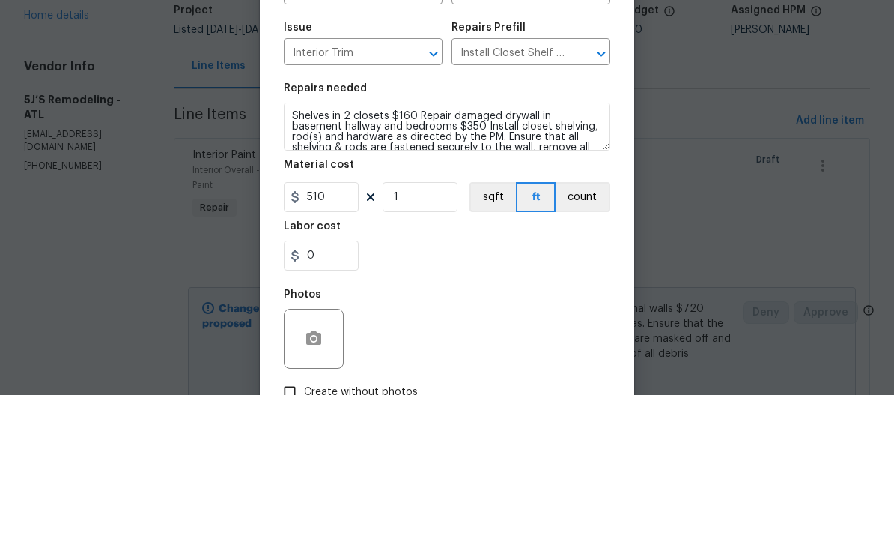
scroll to position [48, 0]
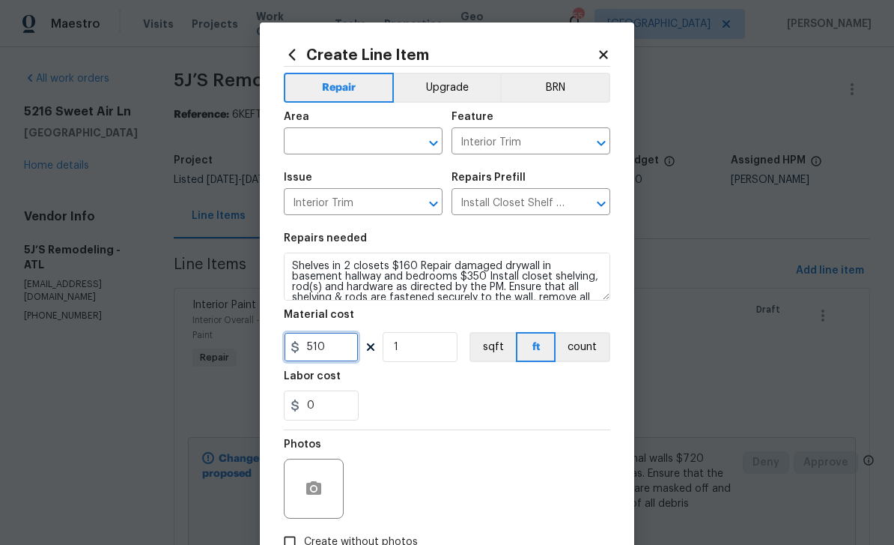
type input "510"
click at [367, 140] on input "text" at bounding box center [342, 142] width 117 height 23
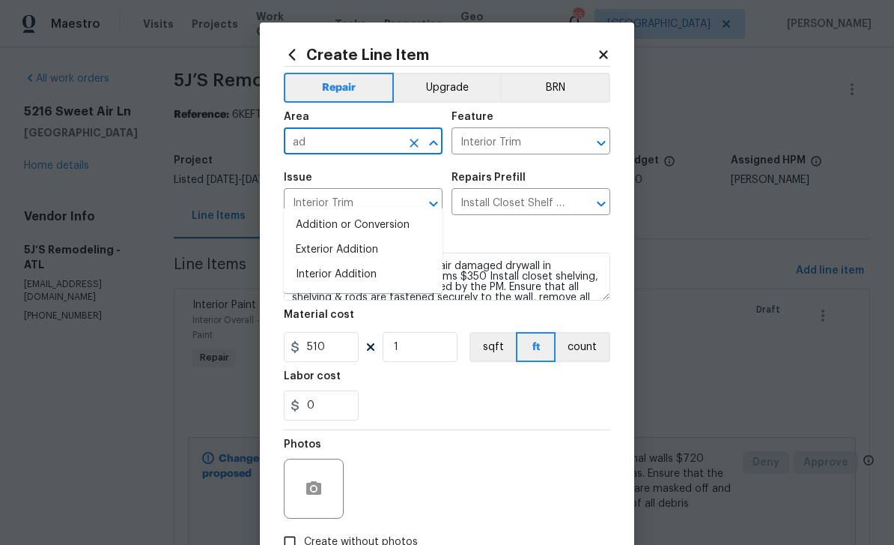
type input "a"
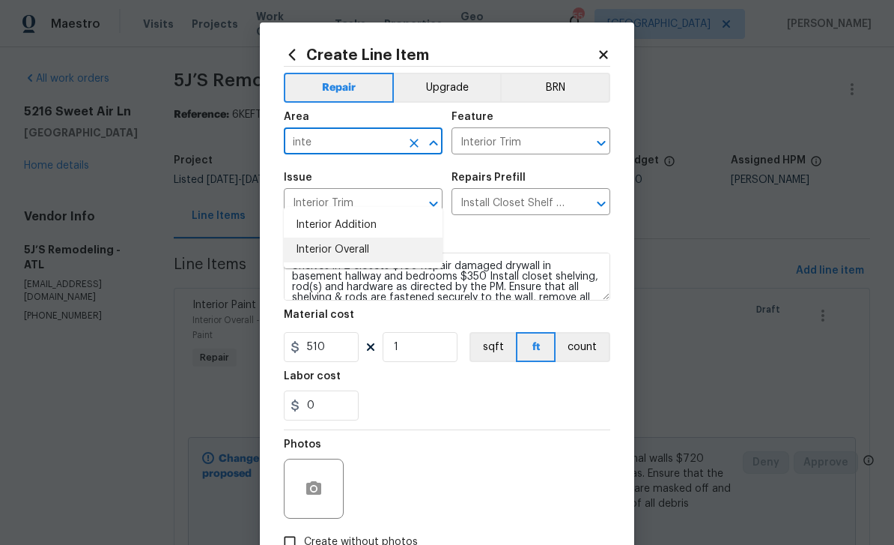
click at [359, 237] on li "Interior Overall" at bounding box center [363, 249] width 159 height 25
type input "Interior Overall"
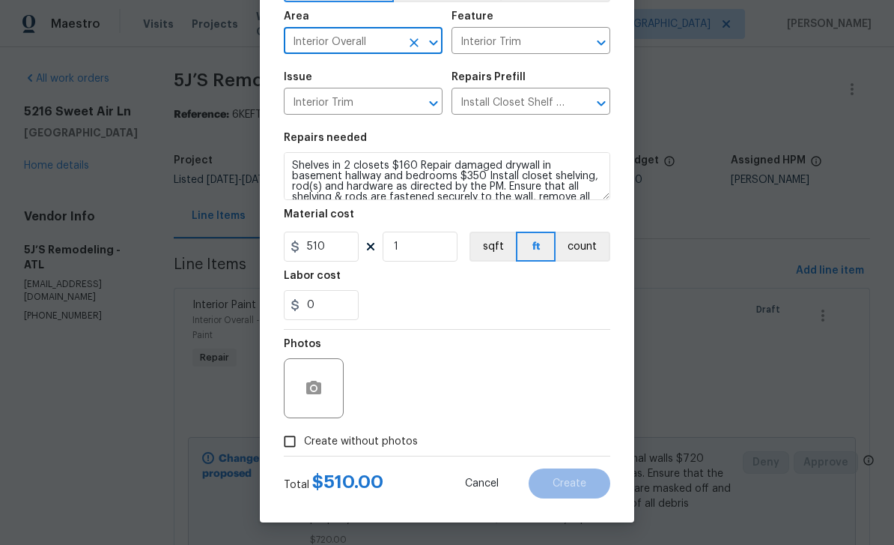
scroll to position [103, 0]
click at [283, 442] on input "Create without photos" at bounding box center [290, 441] width 28 height 28
checkbox input "true"
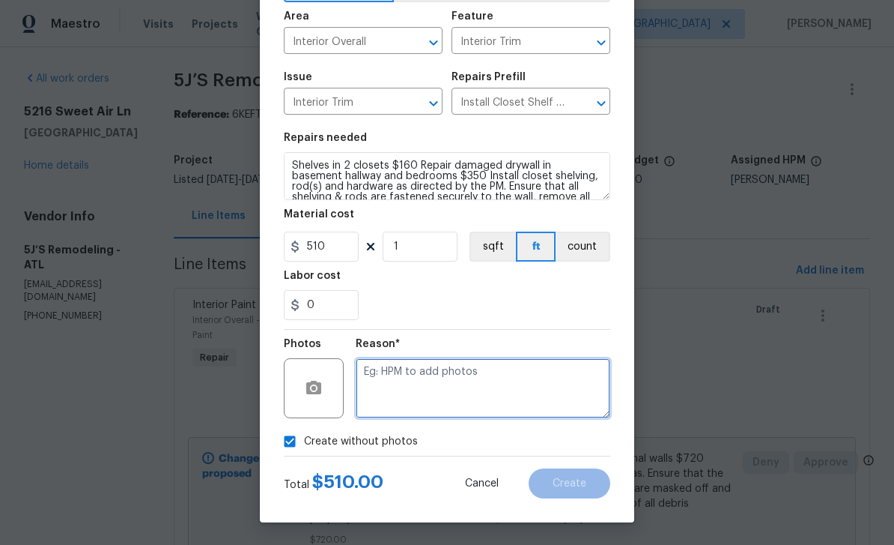
click at [431, 388] on textarea at bounding box center [483, 388] width 255 height 60
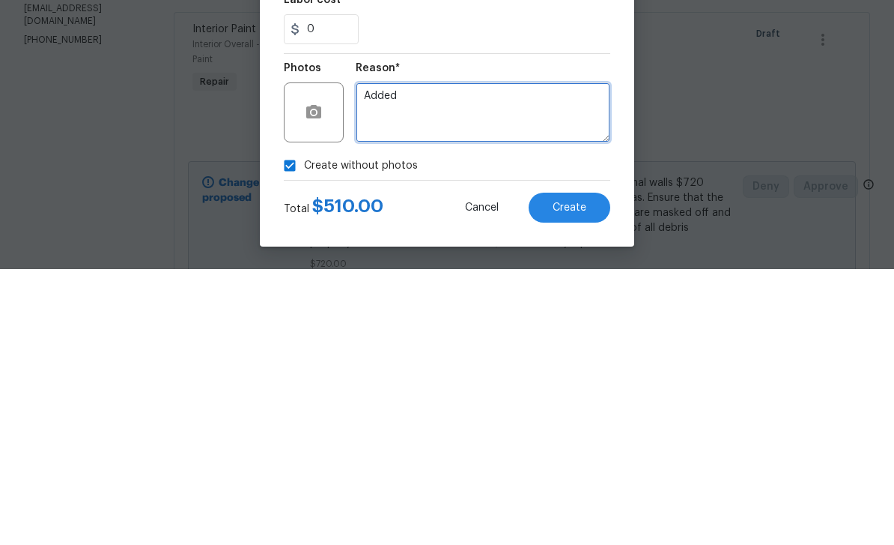
type textarea "Added"
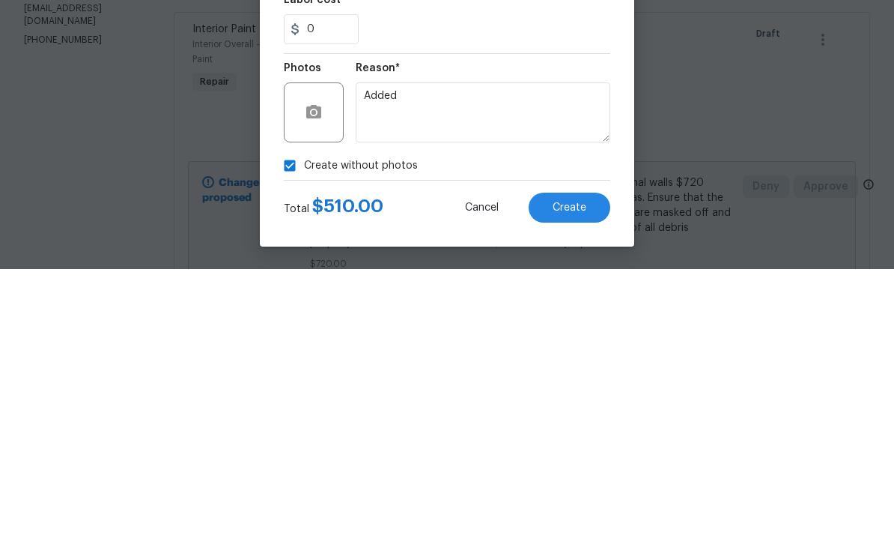
click at [586, 468] on button "Create" at bounding box center [570, 483] width 82 height 30
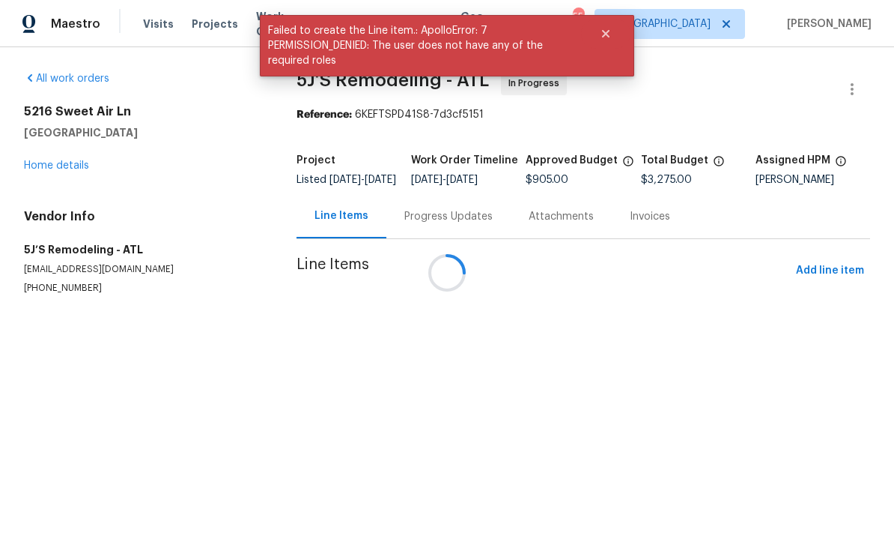
scroll to position [0, 0]
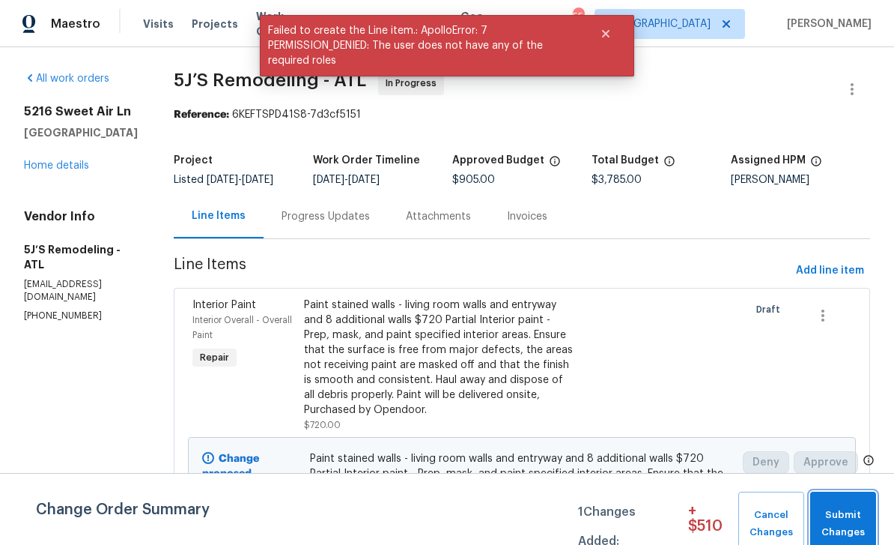
click at [858, 527] on span "Submit Changes" at bounding box center [844, 523] width 52 height 34
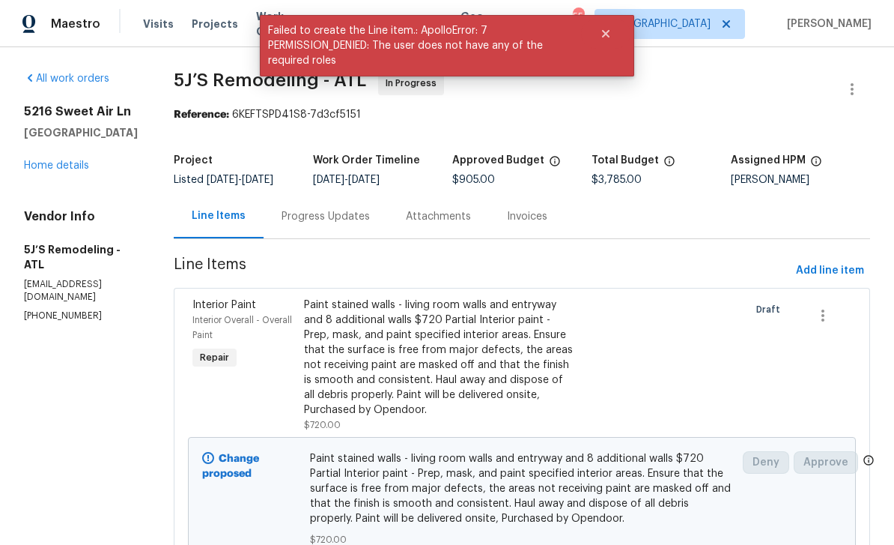
click at [349, 224] on div "Progress Updates" at bounding box center [326, 216] width 88 height 15
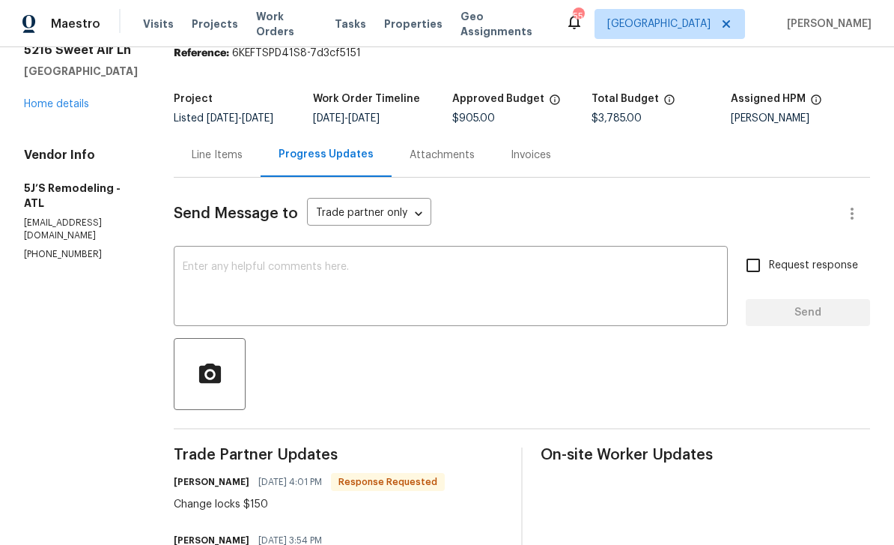
scroll to position [47, 0]
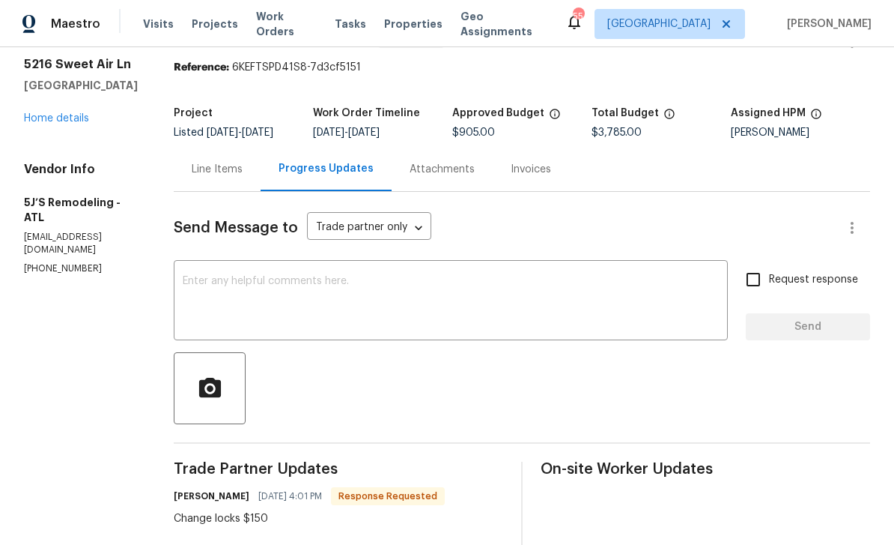
click at [235, 177] on div "Line Items" at bounding box center [217, 169] width 51 height 15
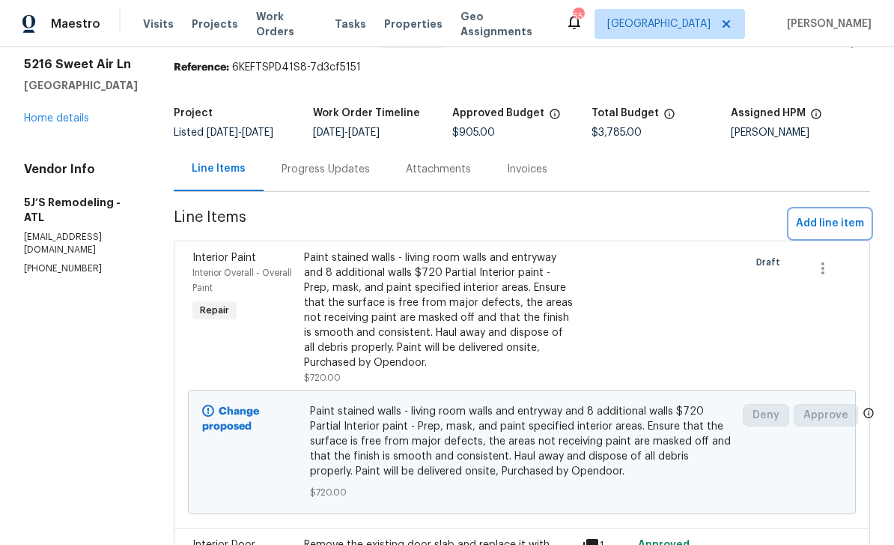
click at [840, 233] on span "Add line item" at bounding box center [830, 223] width 68 height 19
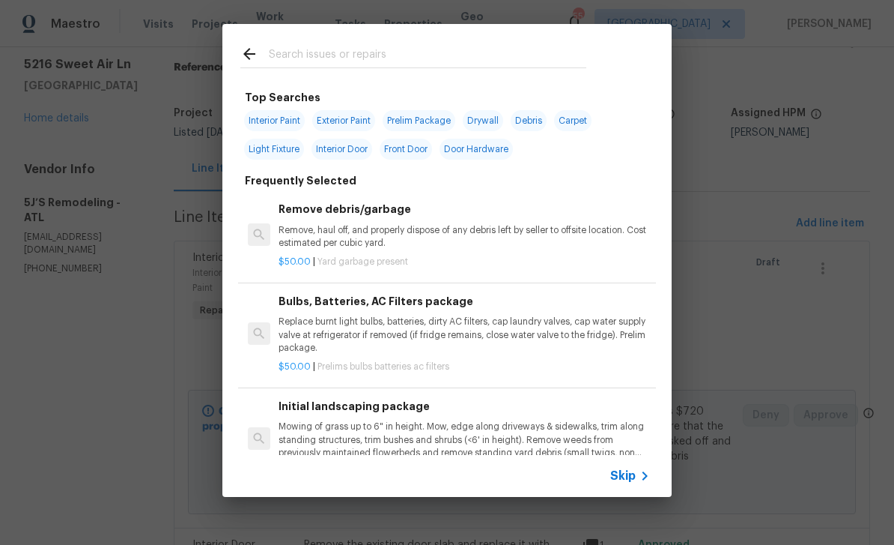
click at [533, 53] on input "text" at bounding box center [428, 56] width 318 height 22
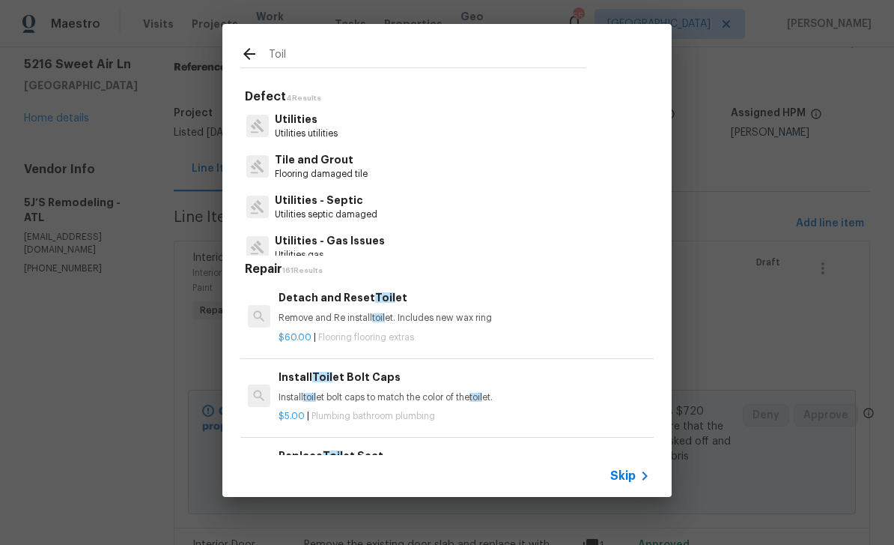
type input "Toile"
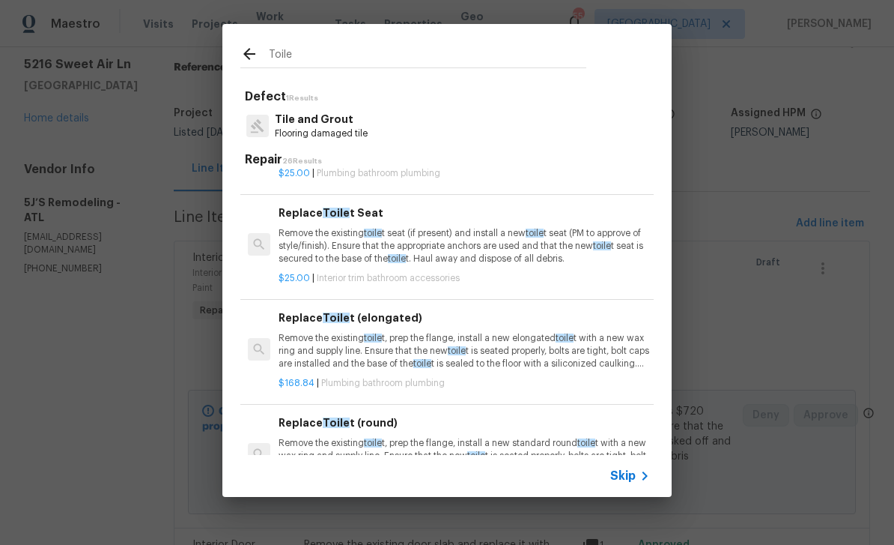
scroll to position [256, 0]
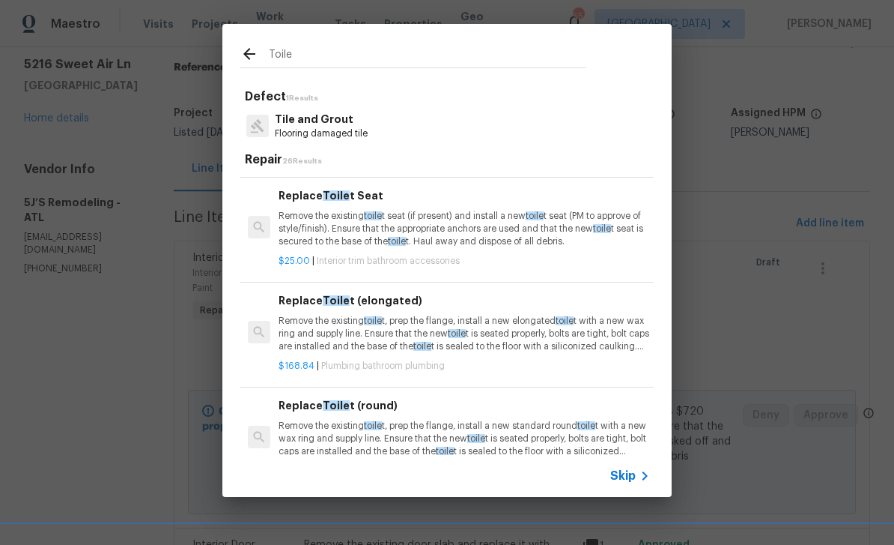
click at [518, 340] on p "Remove the existing toile t, prep the flange, install a new elongated toile t w…" at bounding box center [465, 334] width 372 height 38
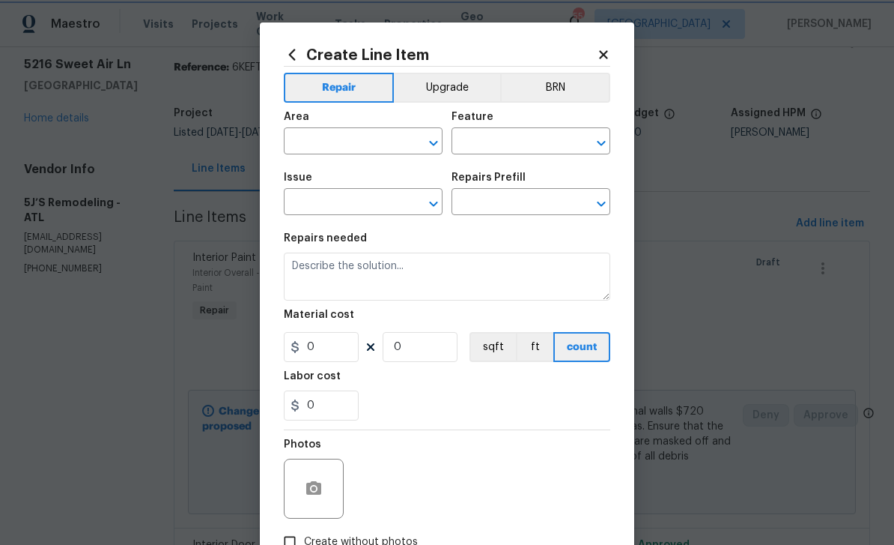
type input "Plumbing"
type input "Bathroom Plumbing"
type input "Replace Toilet (elongated) $168.84"
type textarea "Remove the existing toilet, prep the flange, install a new elongated toilet wit…"
type input "168.84"
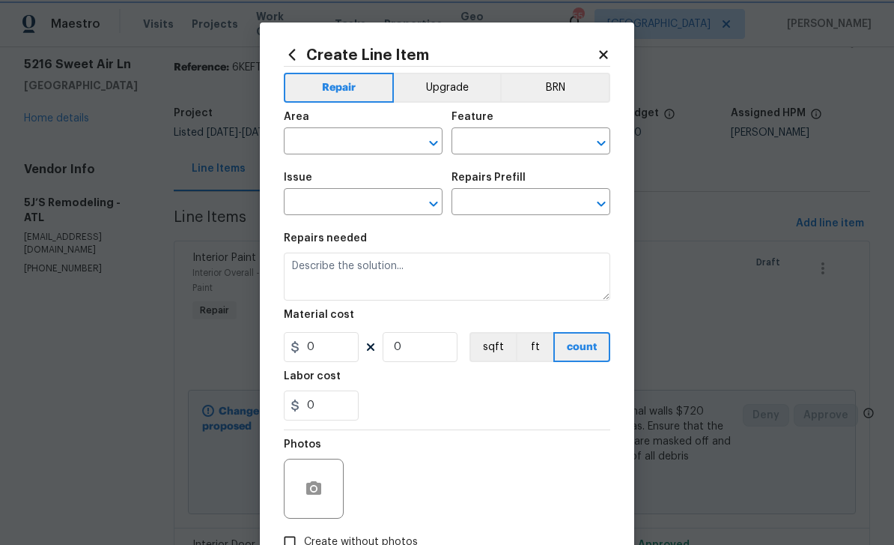
type input "1"
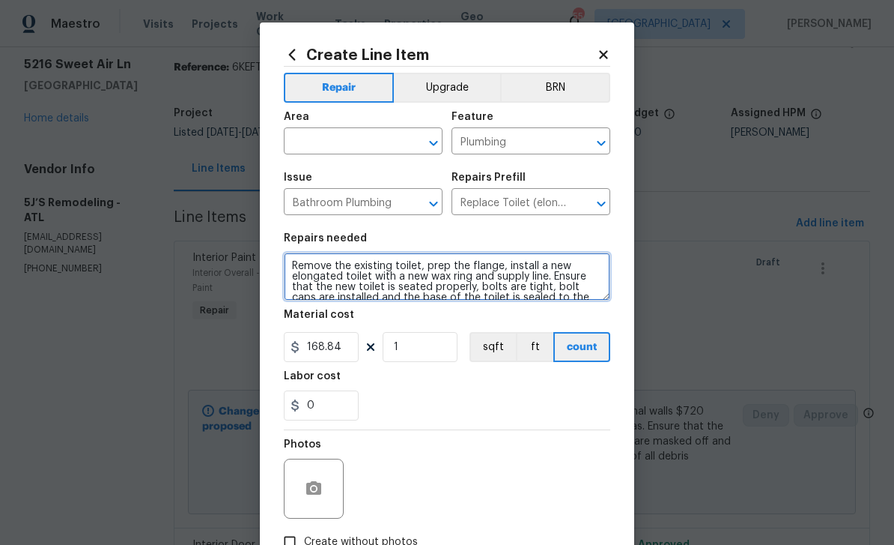
click at [293, 267] on textarea "Remove the existing toilet, prep the flange, install a new elongated toilet wit…" at bounding box center [447, 276] width 327 height 48
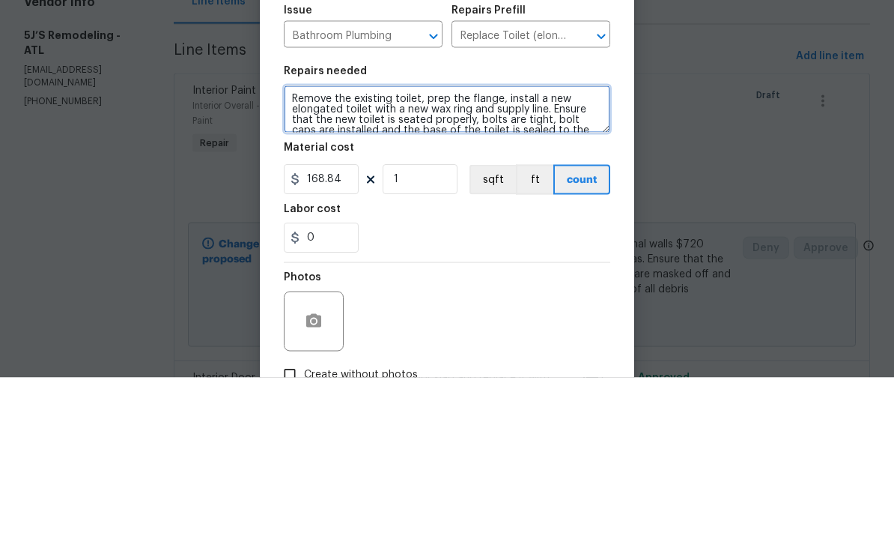
click at [298, 252] on textarea "Remove the existing toilet, prep the flange, install a new elongated toilet wit…" at bounding box center [447, 276] width 327 height 48
paste textarea "New toilet in basement $275"
type textarea "New toilet in basement $275 Remove the existing toilet, prep the flange, instal…"
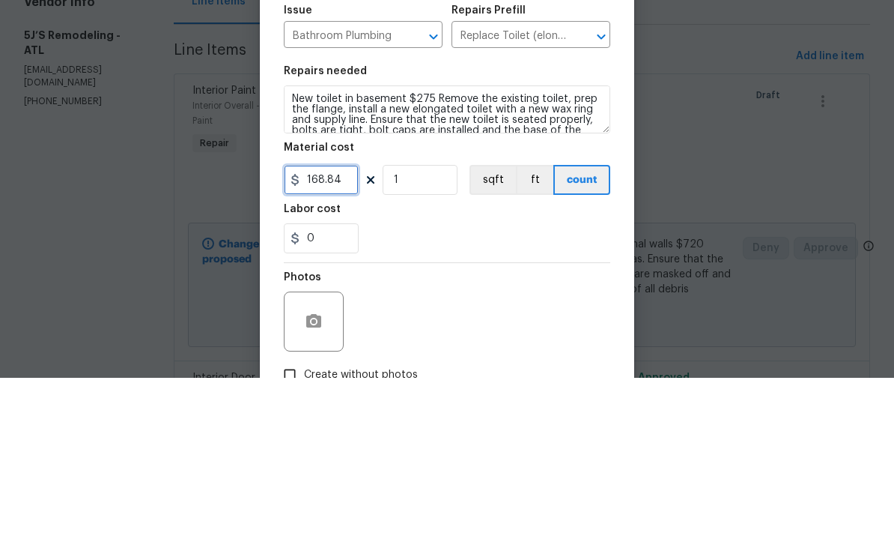
click at [354, 332] on input "168.84" at bounding box center [321, 347] width 75 height 30
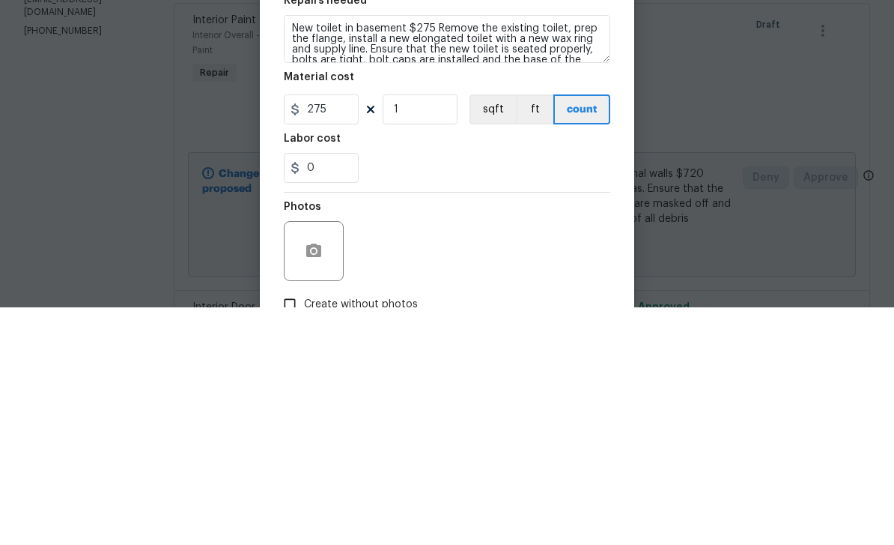
scroll to position [48, 0]
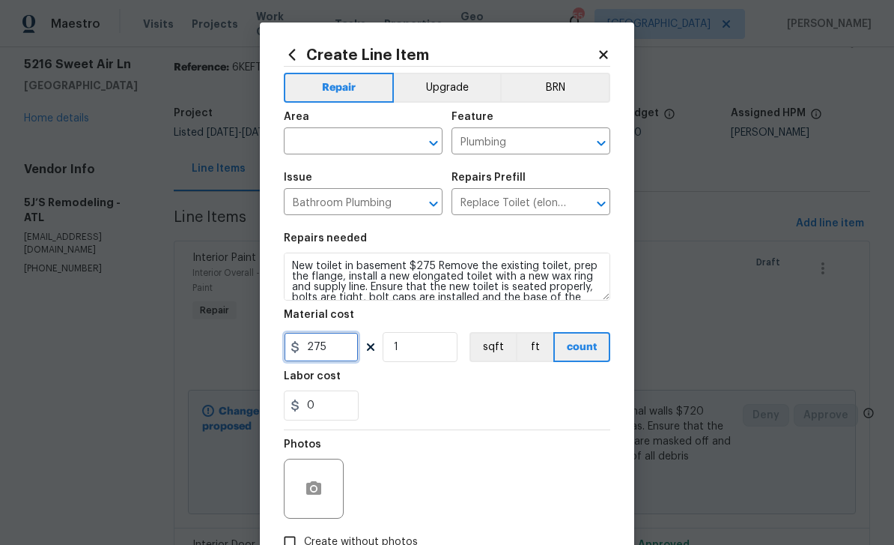
type input "275"
click at [383, 143] on input "text" at bounding box center [342, 142] width 117 height 23
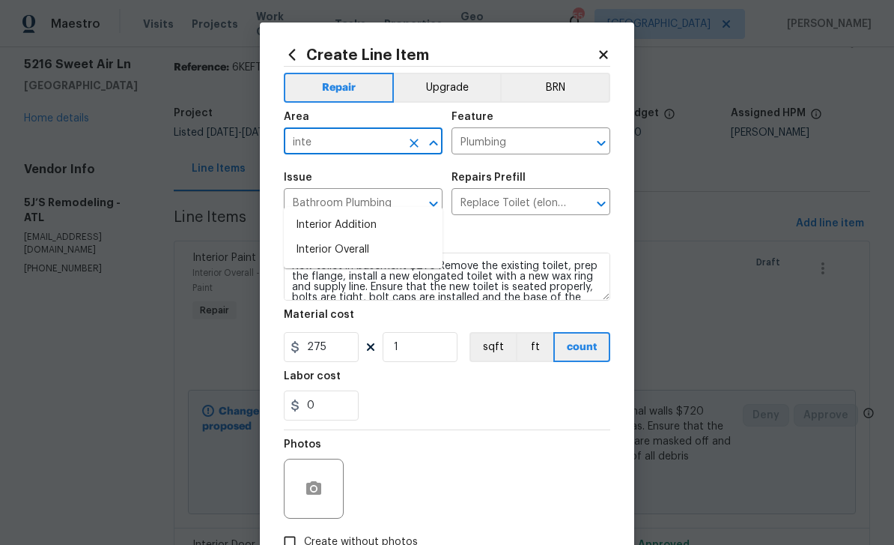
click at [365, 237] on li "Interior Overall" at bounding box center [363, 249] width 159 height 25
type input "Interior Overall"
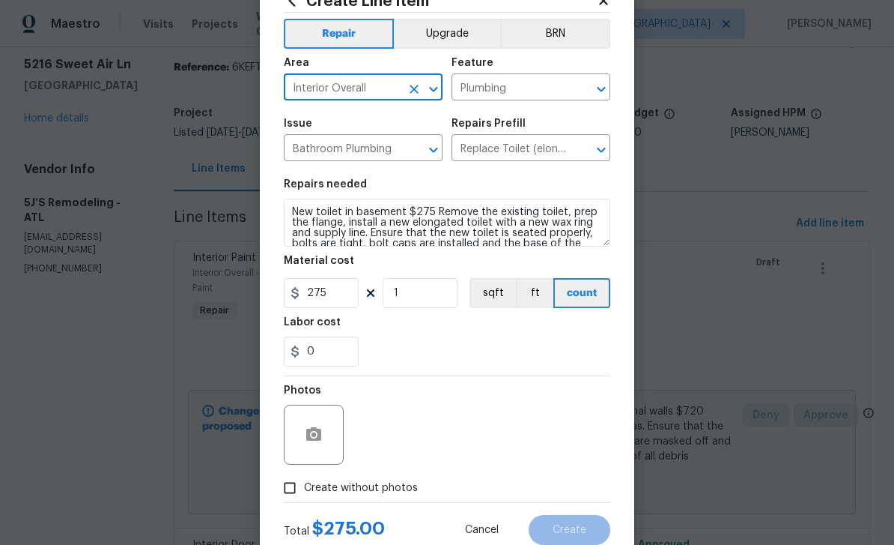
scroll to position [55, 0]
click at [294, 492] on input "Create without photos" at bounding box center [290, 487] width 28 height 28
checkbox input "true"
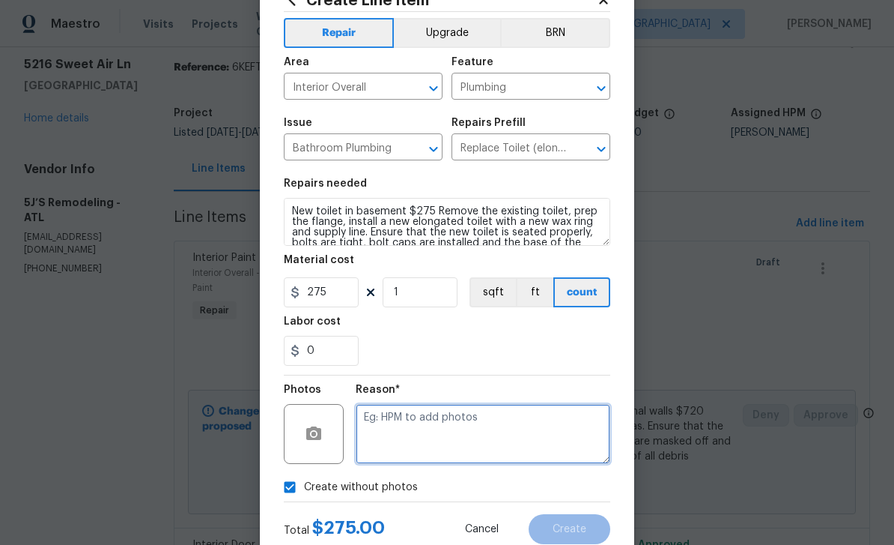
click at [417, 440] on textarea at bounding box center [483, 434] width 255 height 60
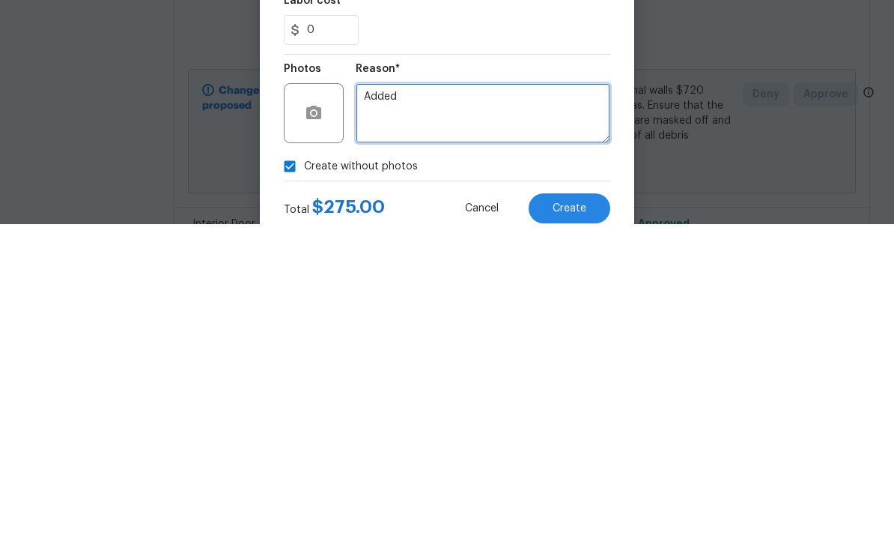
type textarea "Added"
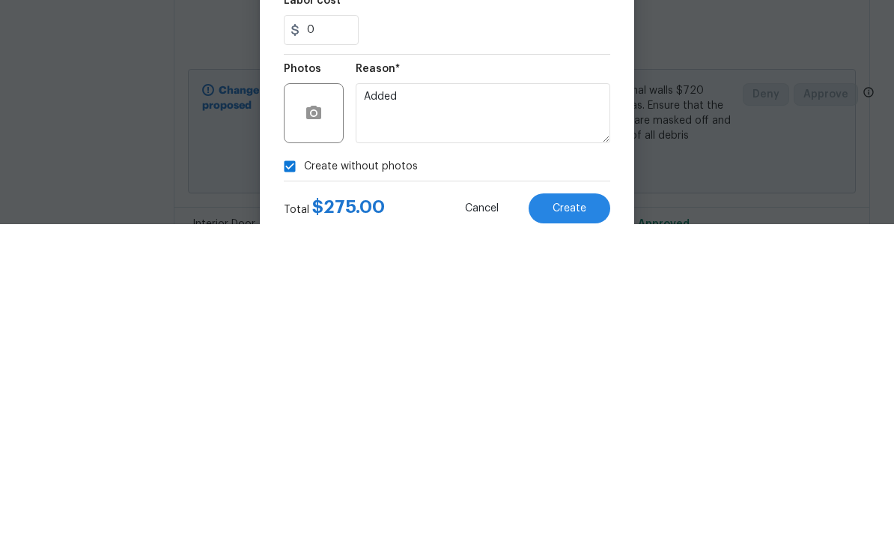
click at [586, 514] on button "Create" at bounding box center [570, 529] width 82 height 30
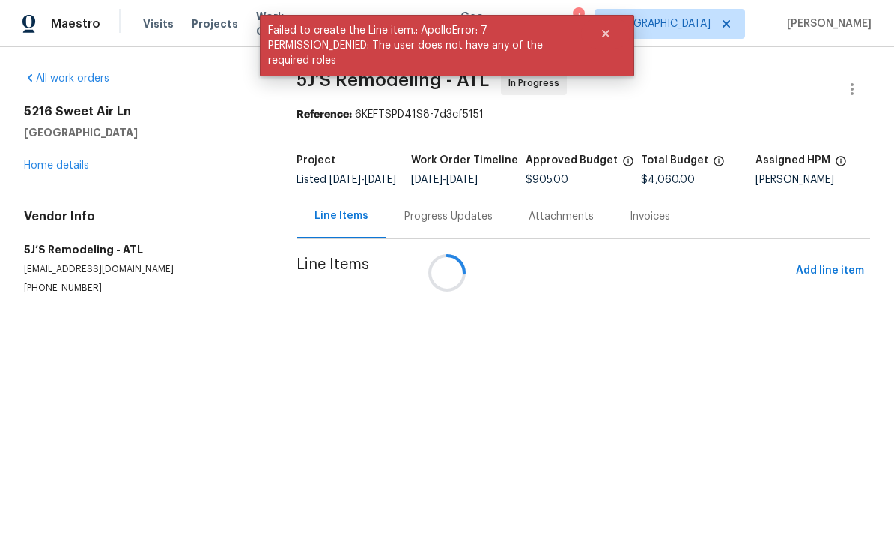
scroll to position [0, 0]
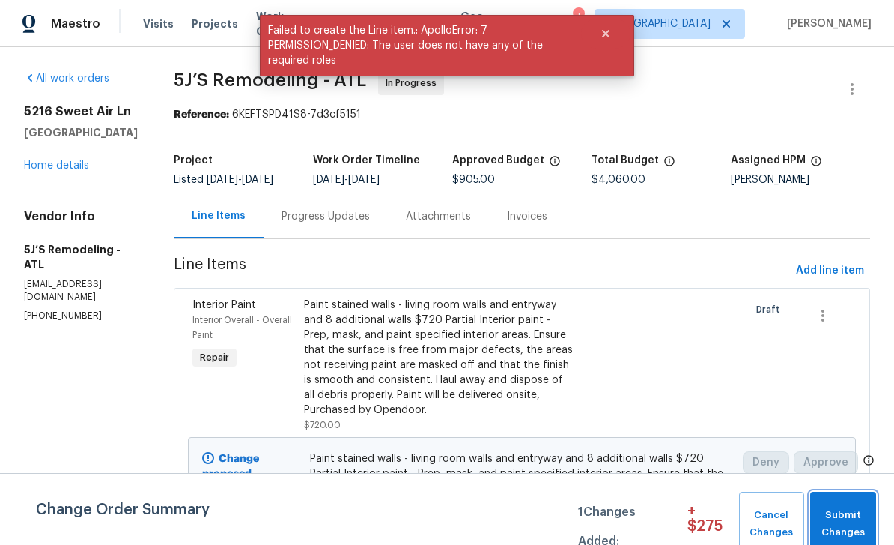
click at [863, 521] on span "Submit Changes" at bounding box center [843, 523] width 51 height 34
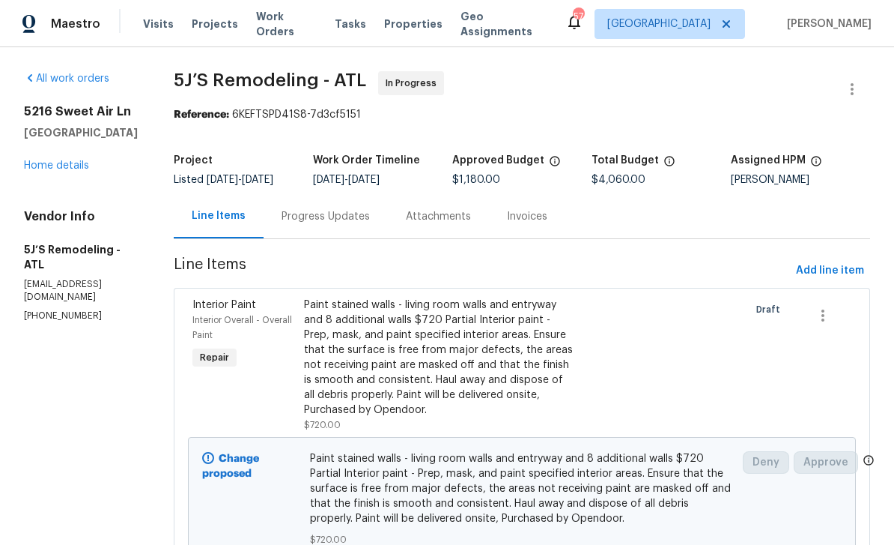
click at [354, 224] on div "Progress Updates" at bounding box center [326, 216] width 88 height 15
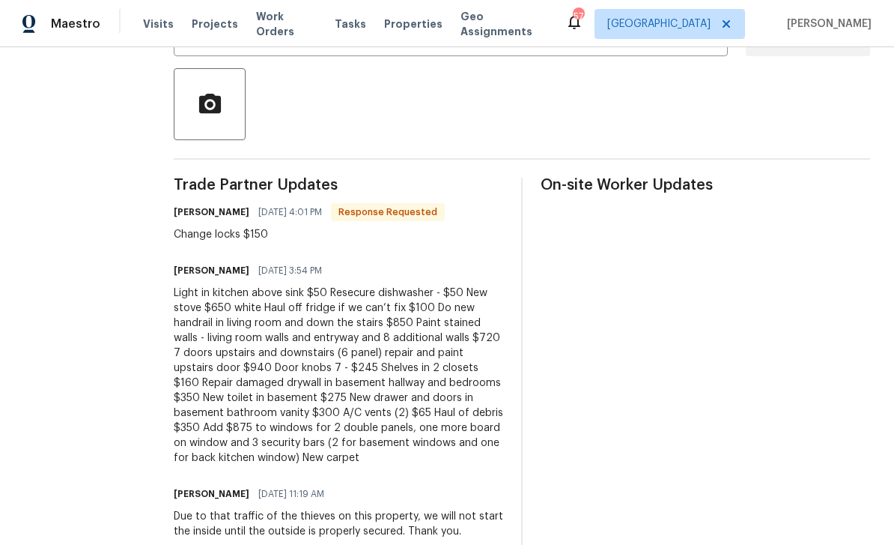
scroll to position [330, 0]
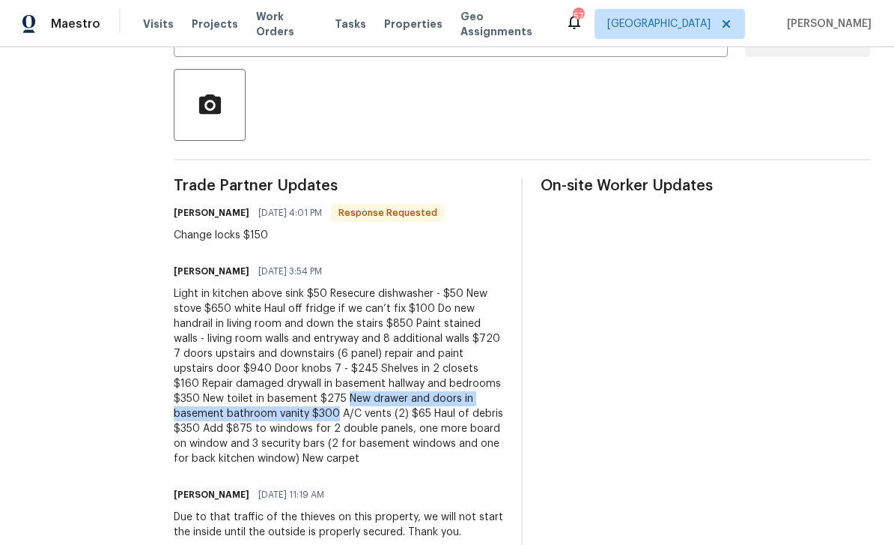
copy div "New drawer and doors in basement bathroom vanity $300"
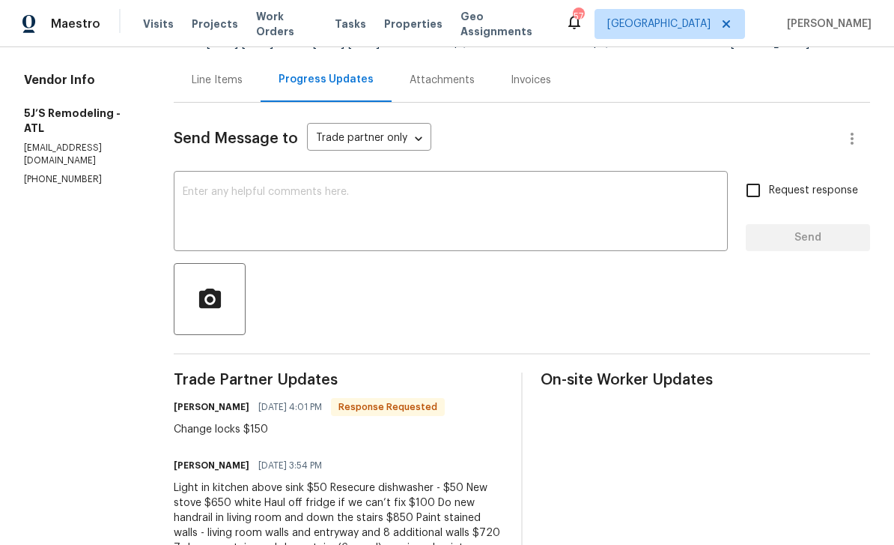
scroll to position [125, 0]
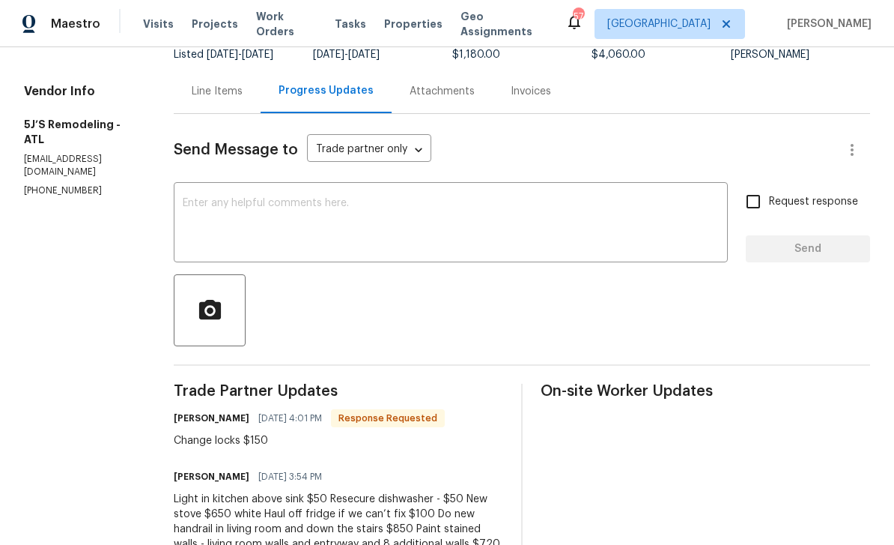
click at [238, 99] on div "Line Items" at bounding box center [217, 91] width 51 height 15
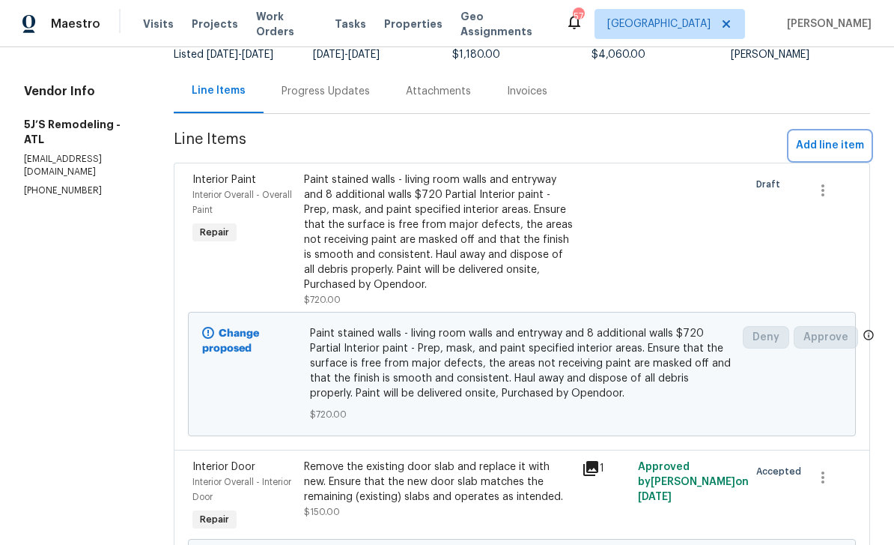
click at [822, 155] on span "Add line item" at bounding box center [830, 145] width 68 height 19
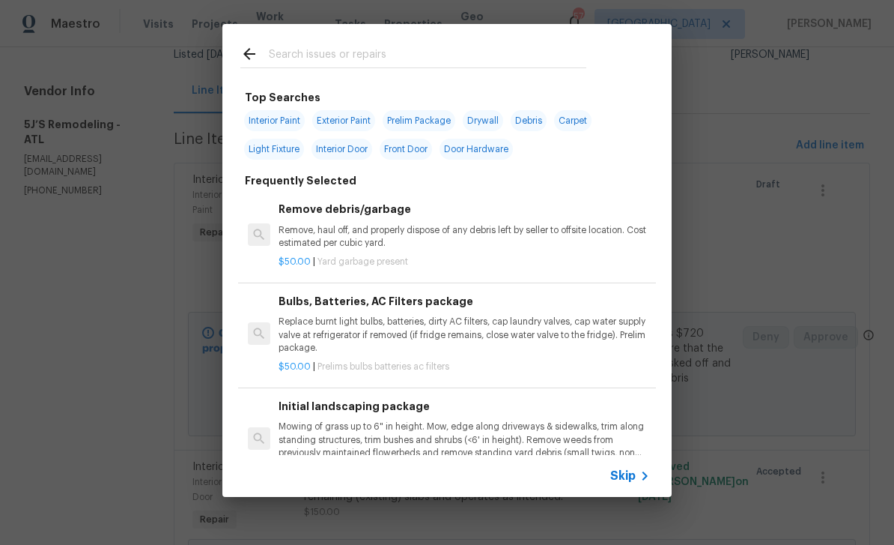
click at [557, 52] on input "text" at bounding box center [428, 56] width 318 height 22
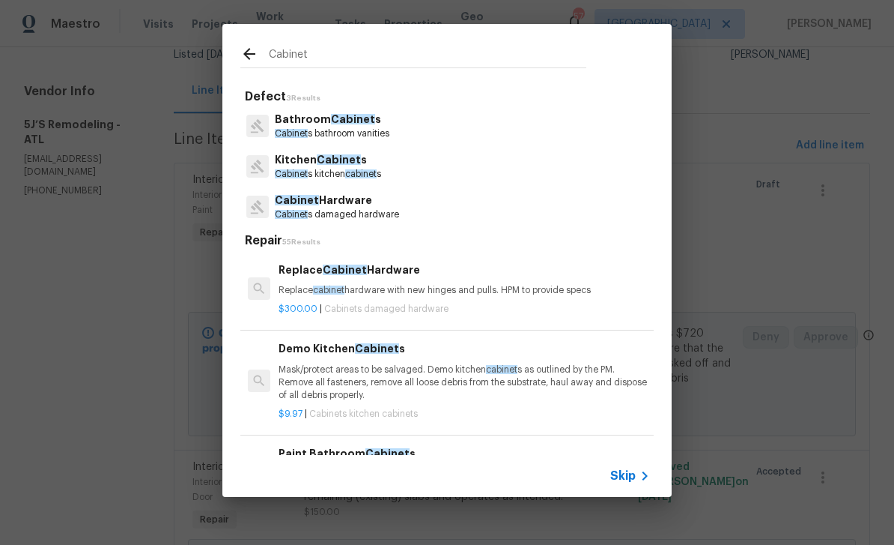
type input "Cabinet"
click at [404, 127] on div "Bathroom Cabinet s Cabinet s bathroom vanities" at bounding box center [446, 126] width 413 height 40
click at [386, 123] on p "Bathroom Cabinet s" at bounding box center [332, 120] width 115 height 16
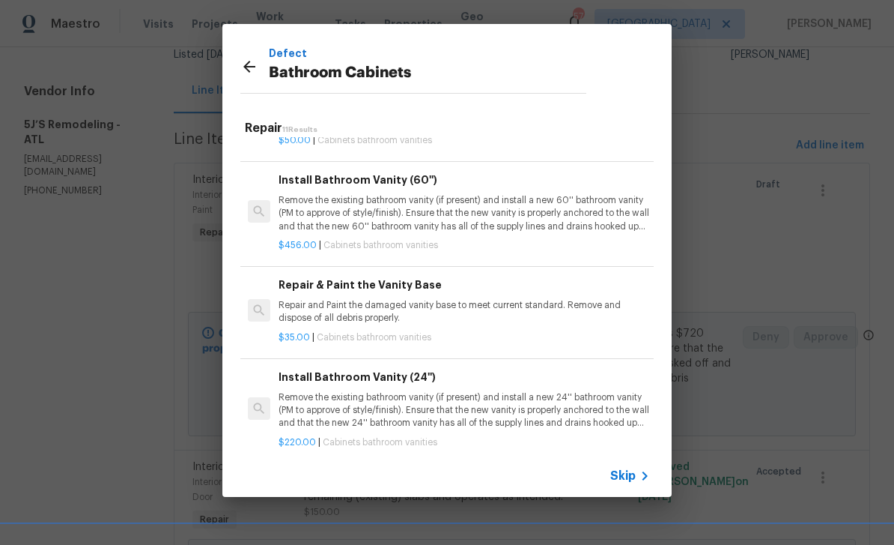
scroll to position [397, 0]
click at [510, 312] on p "Repair and Paint the damaged vanity base to meet current standard. Remove and d…" at bounding box center [465, 311] width 372 height 25
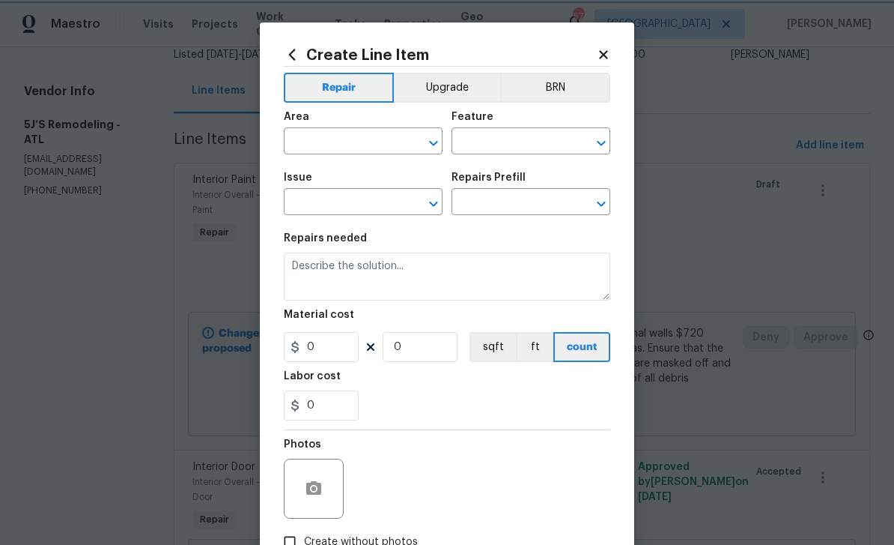
type input "Cabinets"
type input "Bathroom Cabinets"
type input "Repair & Paint the Vanity Base $35.00"
type textarea "Repair and Paint the damaged vanity base to meet current standard. Remove and d…"
type input "35"
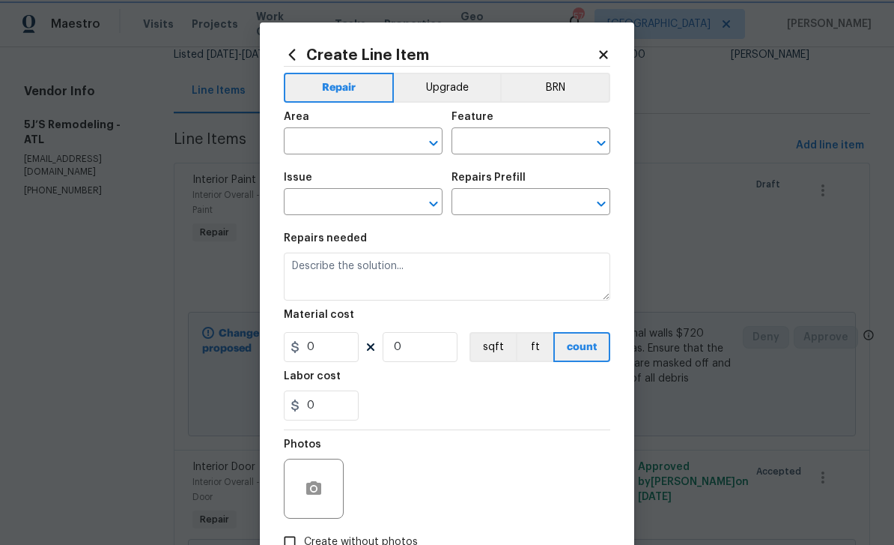
type input "1"
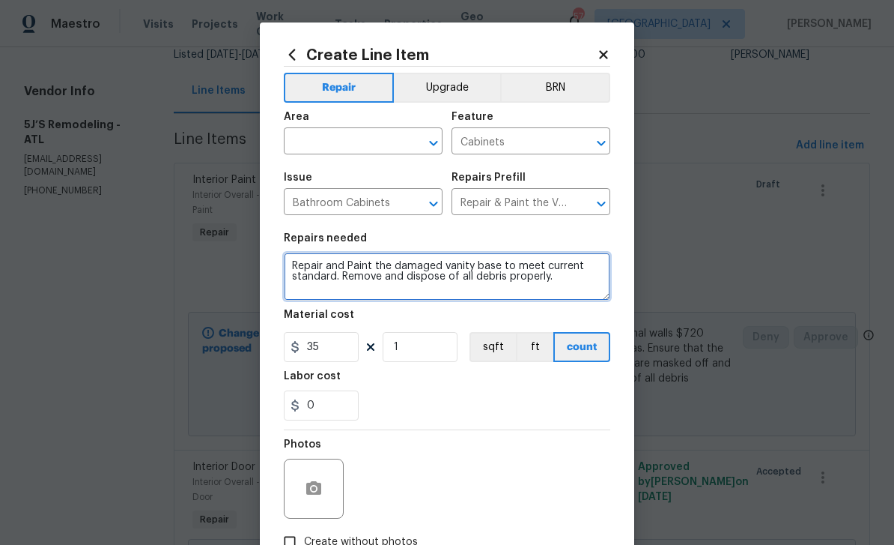
click at [293, 270] on textarea "Repair and Paint the damaged vanity base to meet current standard. Remove and d…" at bounding box center [447, 276] width 327 height 48
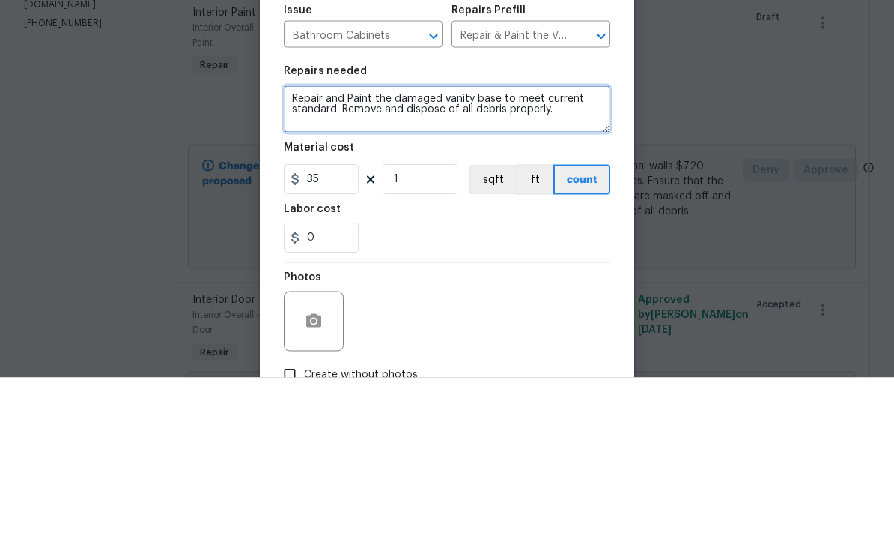
click at [294, 252] on textarea "Repair and Paint the damaged vanity base to meet current standard. Remove and d…" at bounding box center [447, 276] width 327 height 48
paste textarea "New drawer and doors in basement bathroom vanity $300"
type textarea "New drawer and doors in basement bathroom vanity $300 Repair and Paint the dama…"
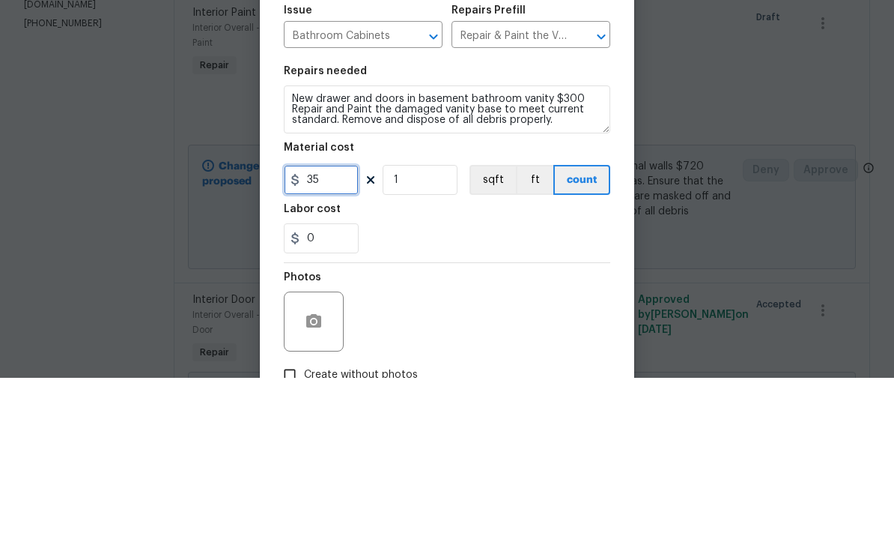
click at [356, 332] on input "35" at bounding box center [321, 347] width 75 height 30
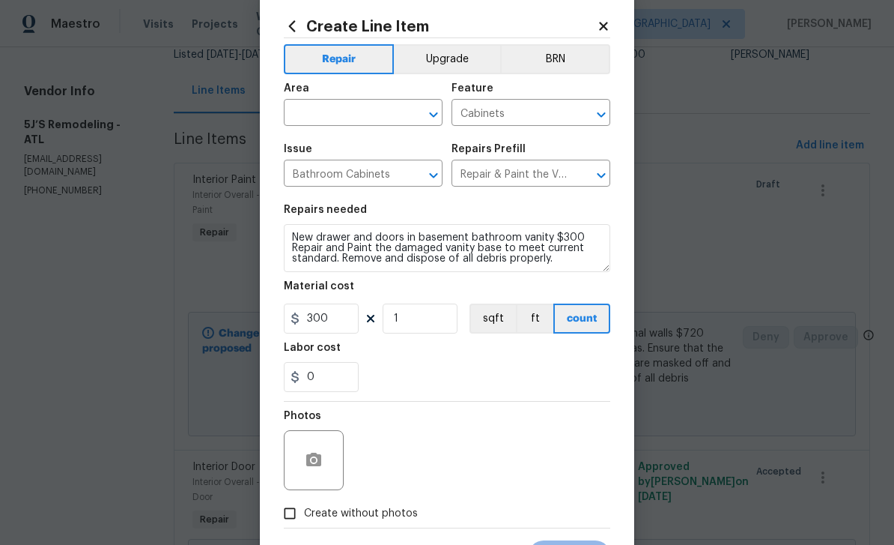
scroll to position [33, 0]
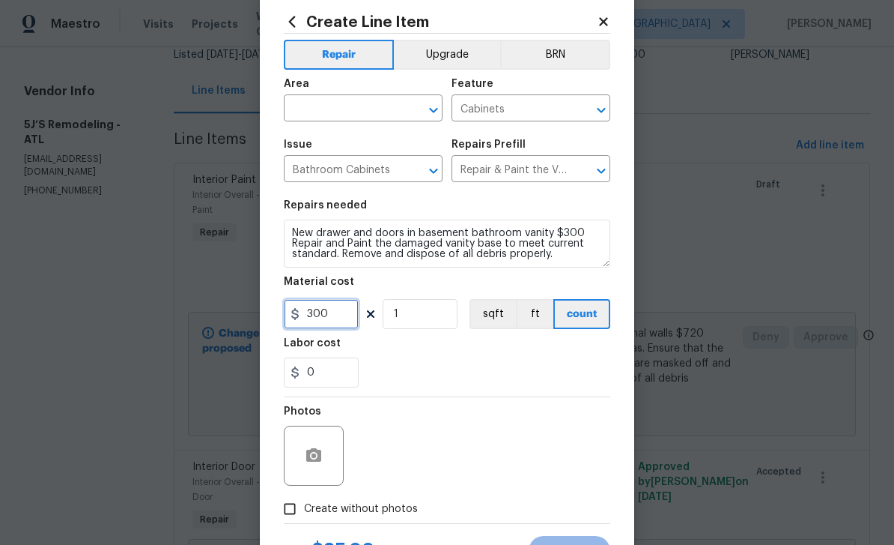
type input "300"
click at [369, 115] on input "text" at bounding box center [342, 109] width 117 height 23
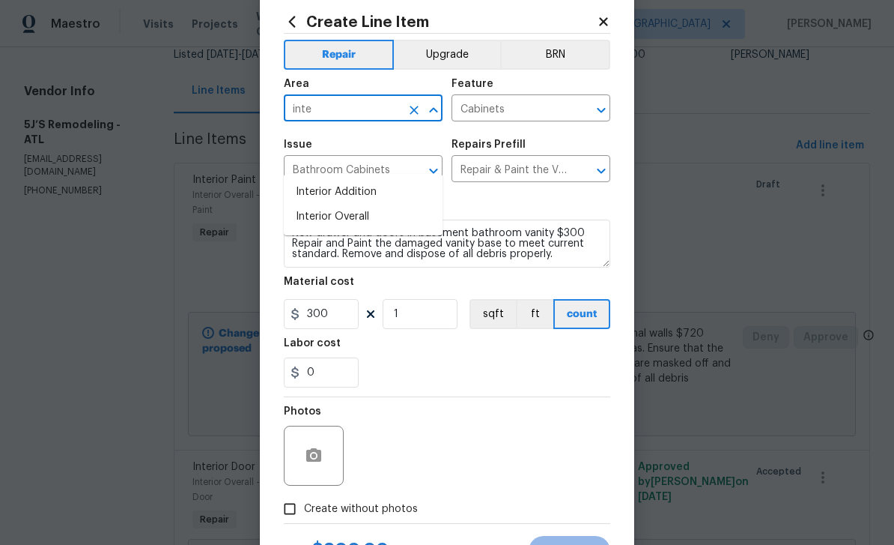
click at [371, 204] on li "Interior Overall" at bounding box center [363, 216] width 159 height 25
type input "Interior Overall"
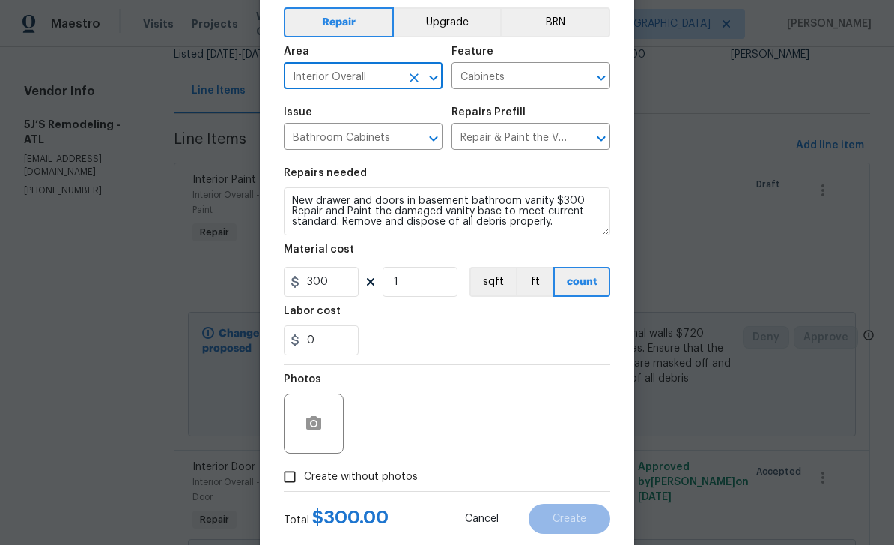
scroll to position [64, 0]
click at [296, 485] on input "Create without photos" at bounding box center [290, 477] width 28 height 28
checkbox input "true"
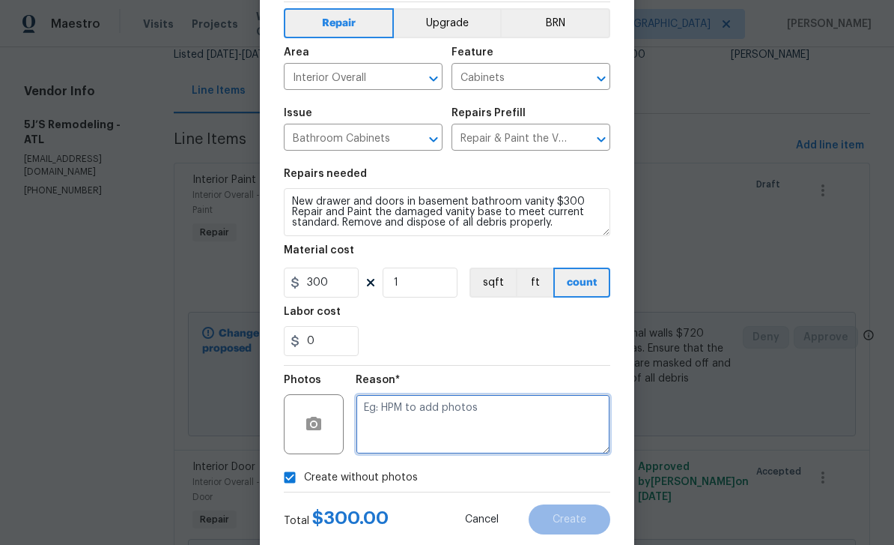
click at [402, 416] on textarea at bounding box center [483, 424] width 255 height 60
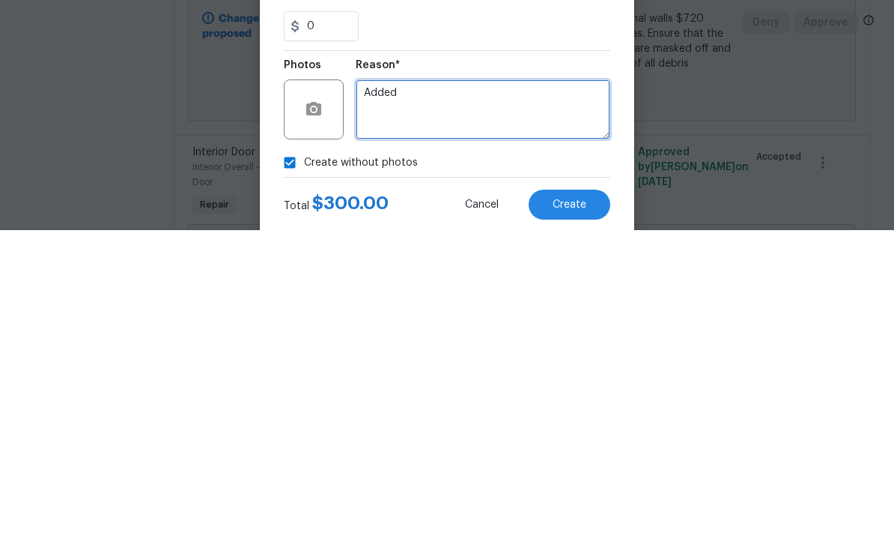
type textarea "Added"
click at [616, 206] on div "Create Line Item Repair Upgrade BRN Area Interior Overall ​ Feature Cabinets ​ …" at bounding box center [447, 258] width 374 height 600
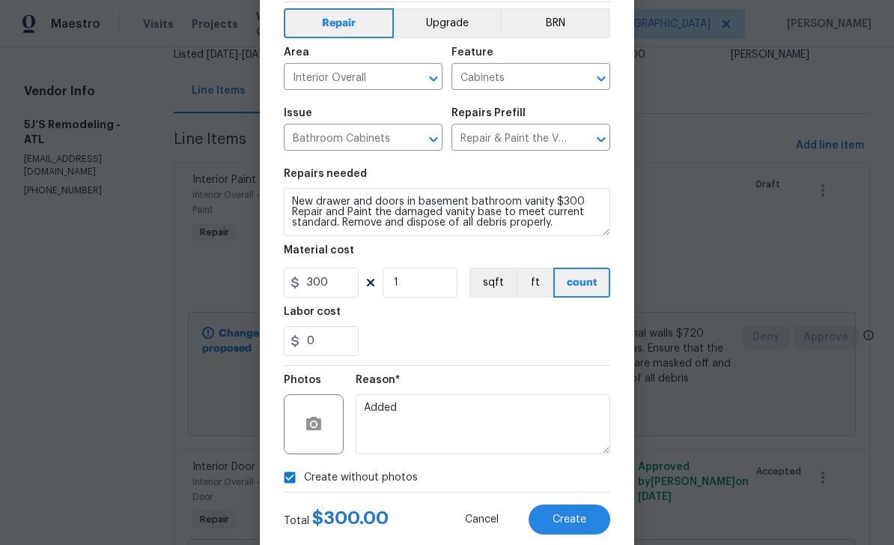
click at [589, 515] on button "Create" at bounding box center [570, 519] width 82 height 30
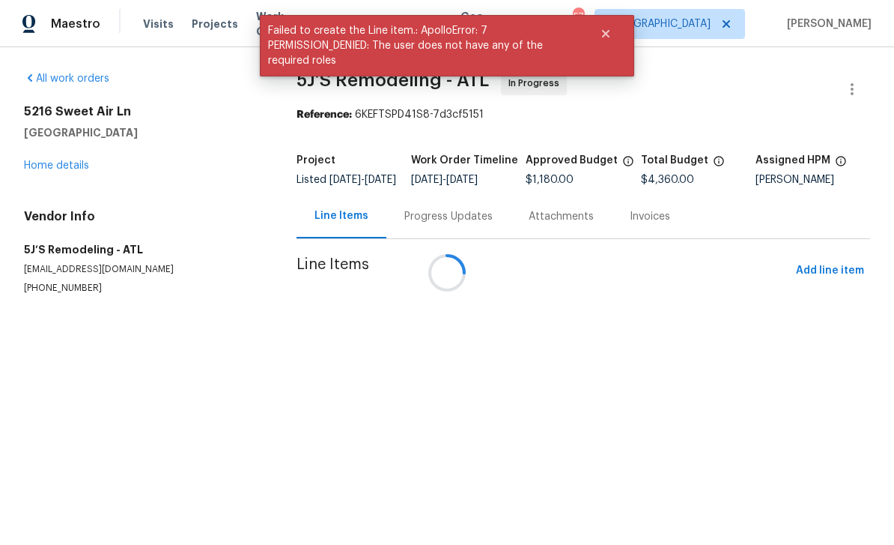
scroll to position [0, 0]
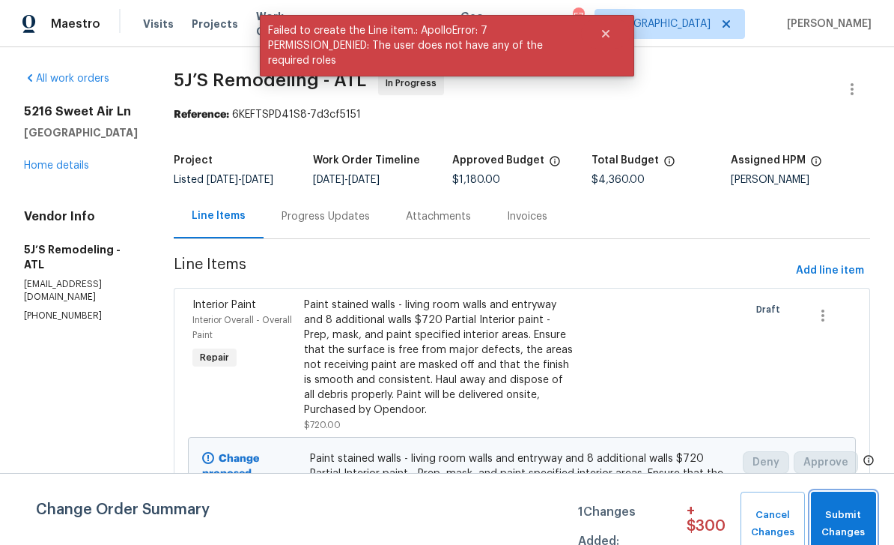
click at [853, 520] on span "Submit Changes" at bounding box center [844, 523] width 50 height 34
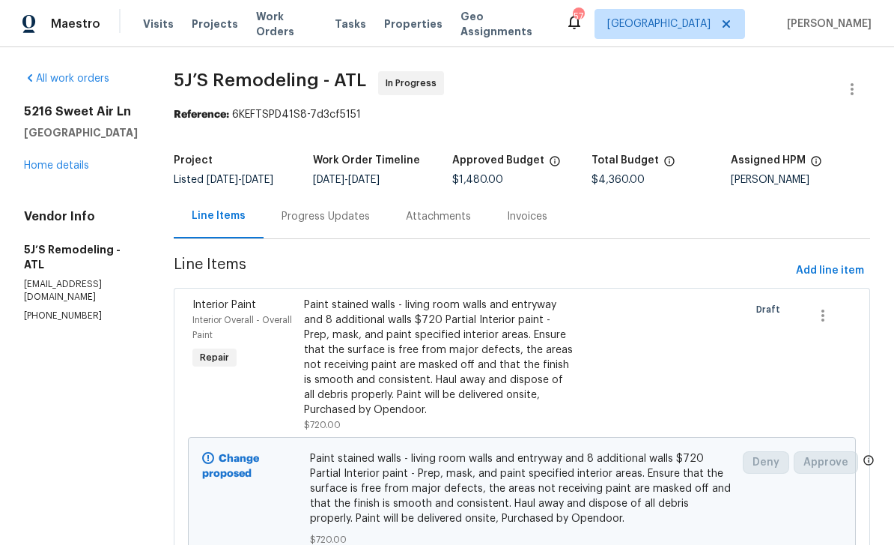
click at [365, 224] on div "Progress Updates" at bounding box center [326, 216] width 88 height 15
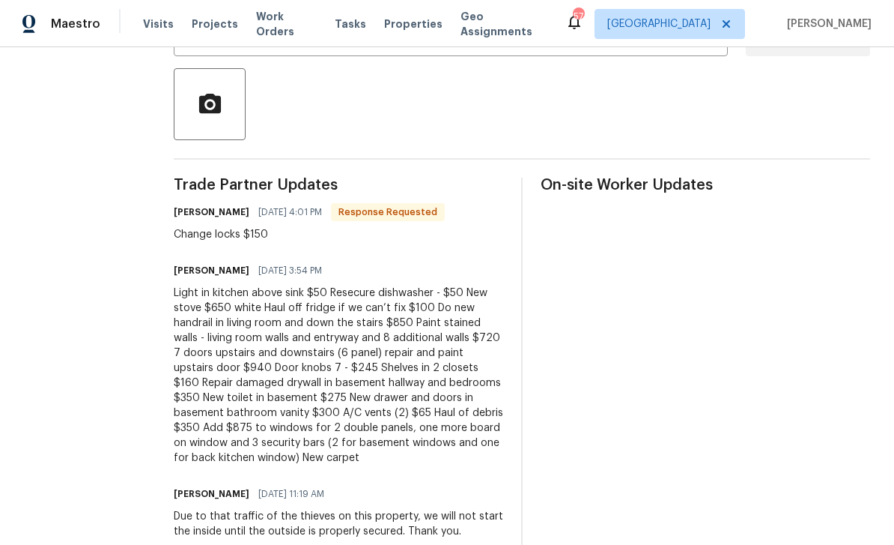
scroll to position [330, 0]
copy div "A/C vents (2) $65 Haul of debris $350"
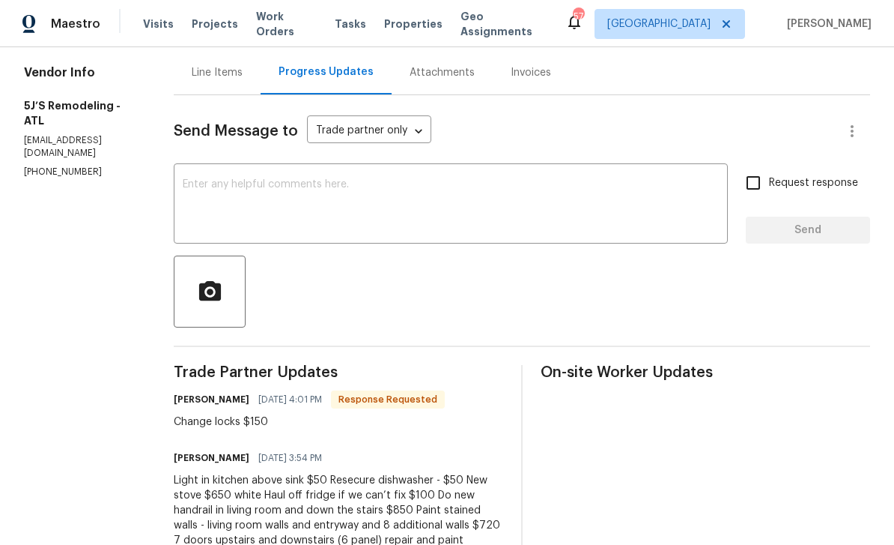
scroll to position [145, 0]
click at [236, 79] on div "Line Items" at bounding box center [217, 71] width 51 height 15
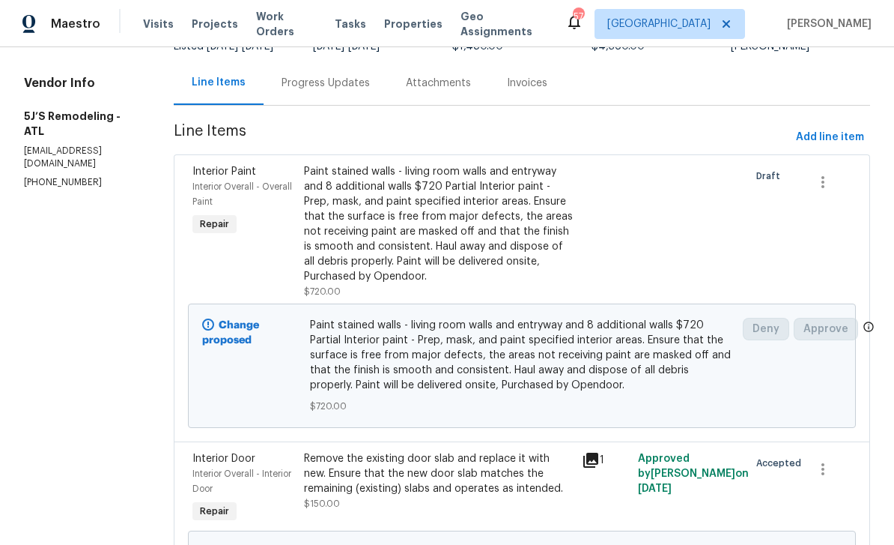
scroll to position [134, 0]
click at [834, 144] on span "Add line item" at bounding box center [830, 136] width 68 height 19
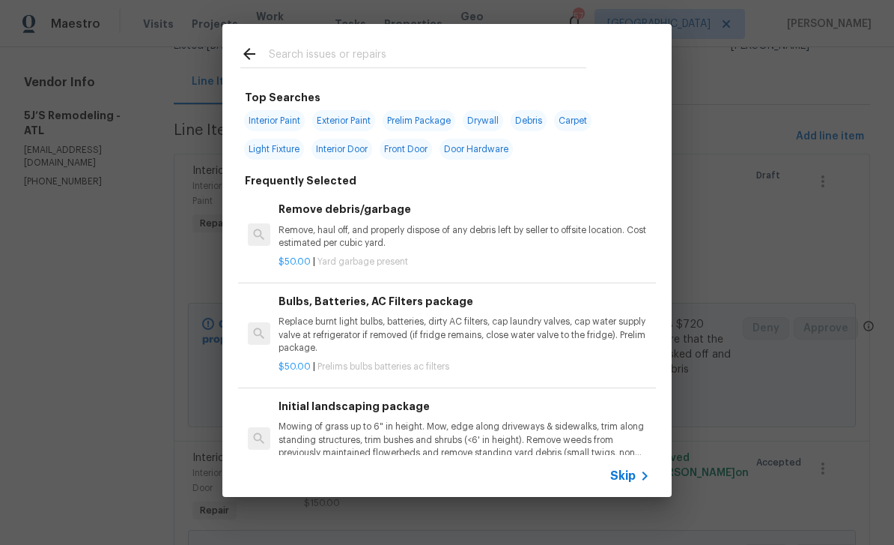
click at [477, 57] on input "text" at bounding box center [428, 56] width 318 height 22
click at [638, 472] on icon at bounding box center [645, 476] width 18 height 18
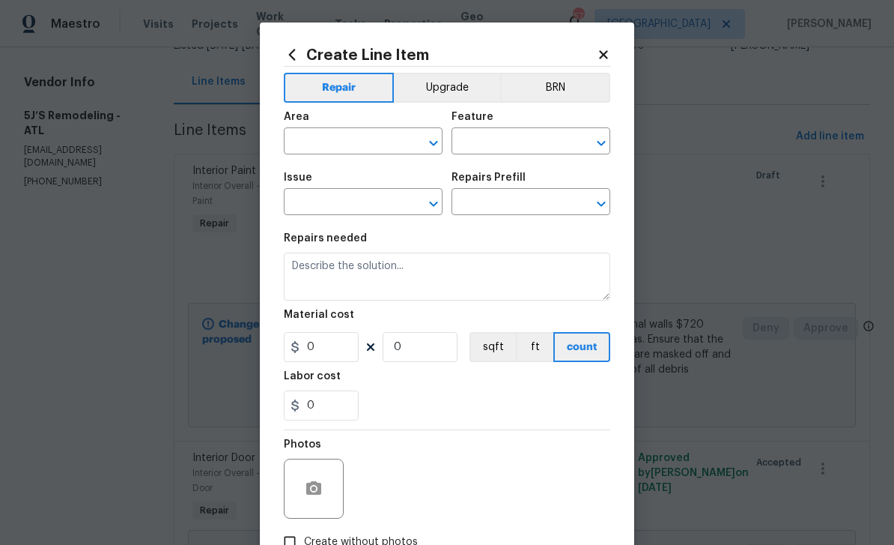
click at [386, 148] on input "text" at bounding box center [342, 142] width 117 height 23
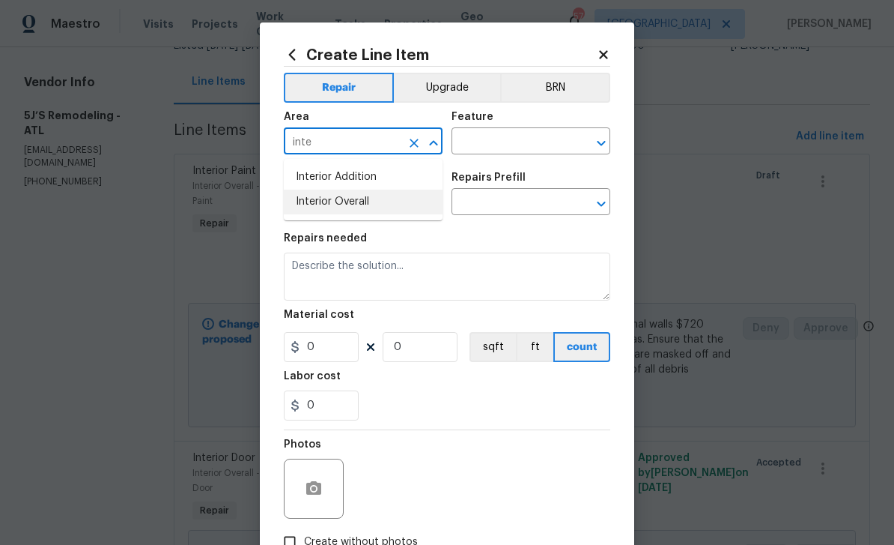
click at [363, 201] on li "Interior Overall" at bounding box center [363, 201] width 159 height 25
type input "Interior Overall"
click at [510, 145] on input "text" at bounding box center [510, 142] width 117 height 23
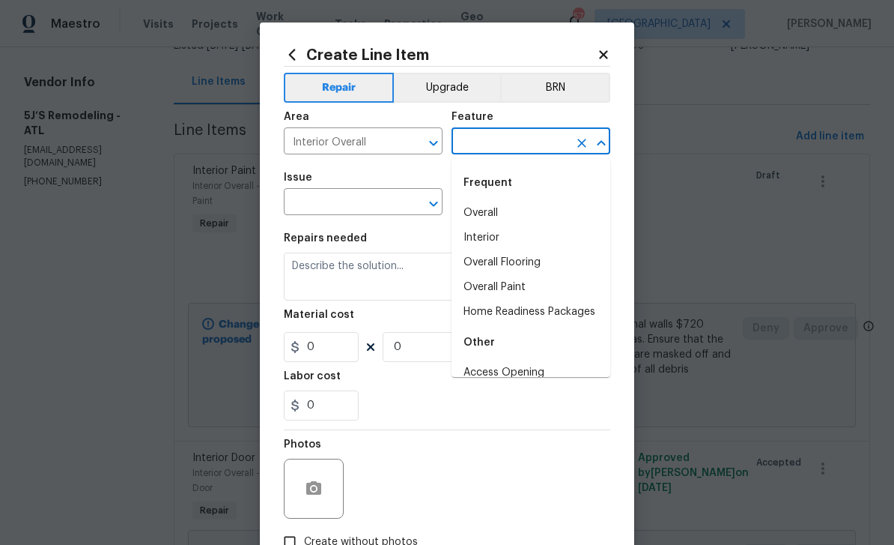
click at [506, 213] on li "Overall" at bounding box center [531, 213] width 159 height 25
type input "Overall"
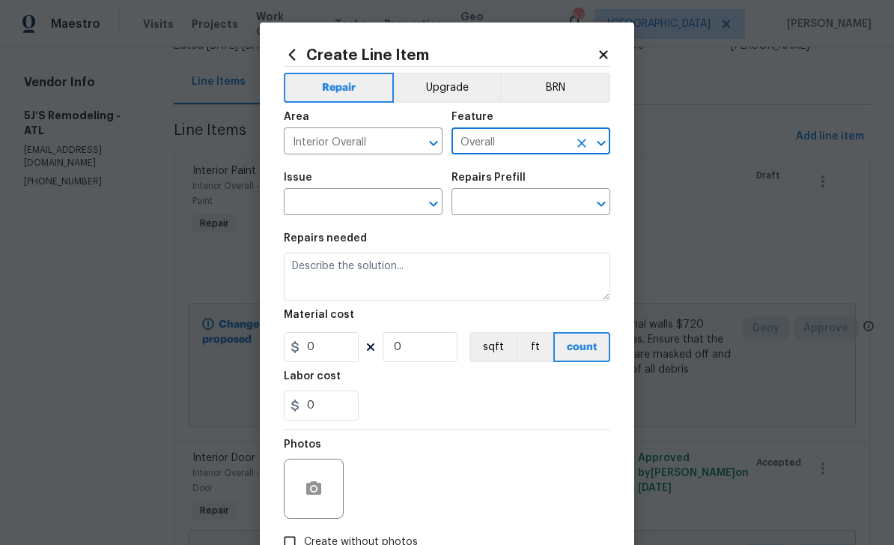
click at [389, 207] on input "text" at bounding box center [342, 203] width 117 height 23
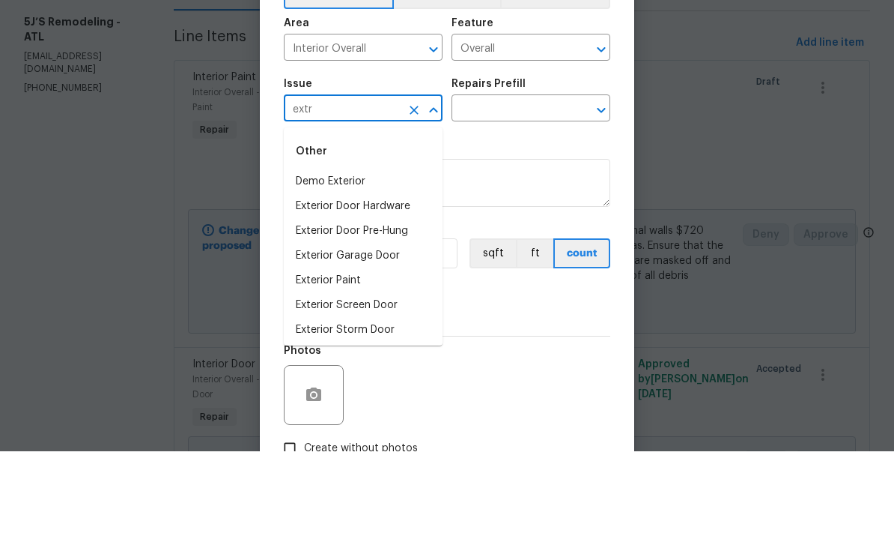
scroll to position [48, 0]
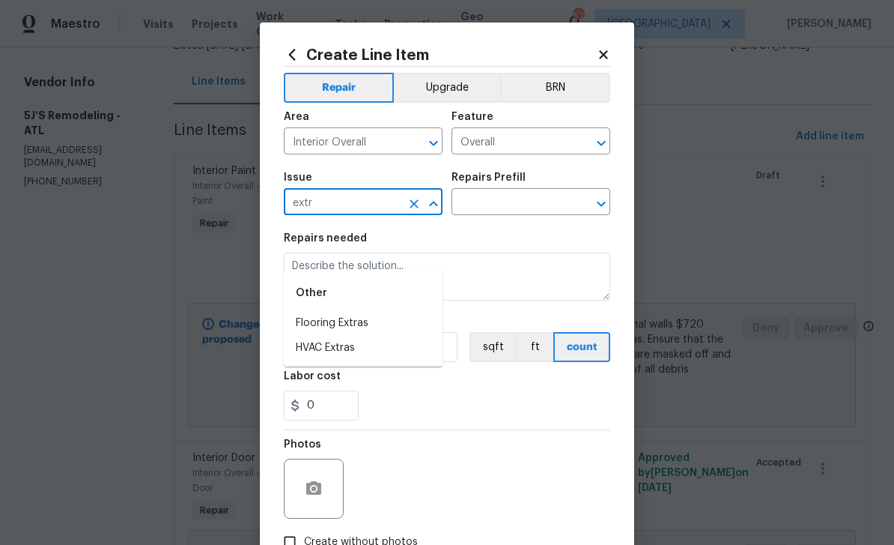
click at [365, 204] on input "extr" at bounding box center [342, 203] width 117 height 23
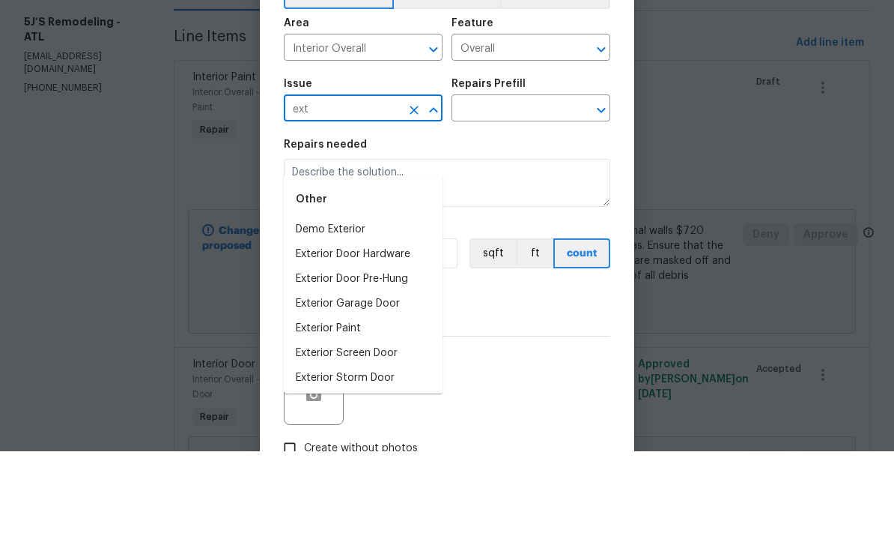
click at [369, 311] on li "Demo Exterior" at bounding box center [363, 323] width 159 height 25
type input "Demo Exterior"
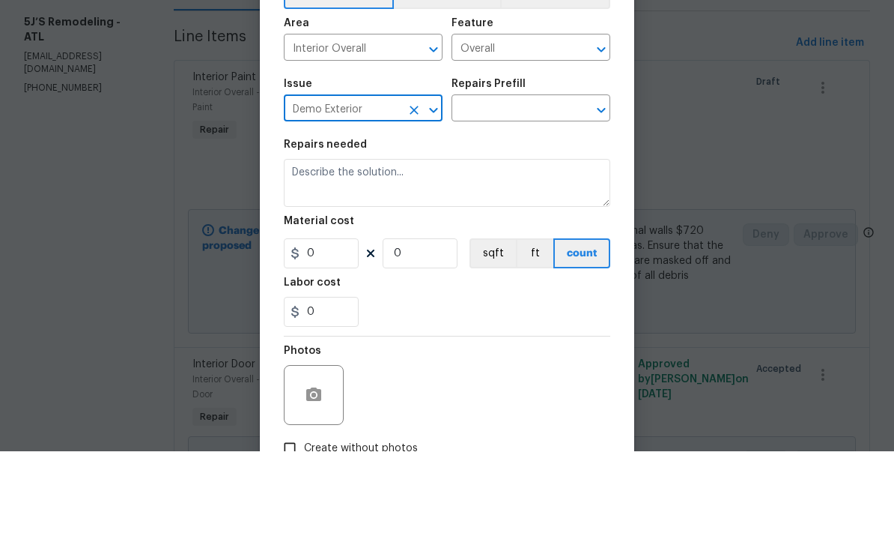
click at [518, 192] on input "text" at bounding box center [510, 203] width 117 height 23
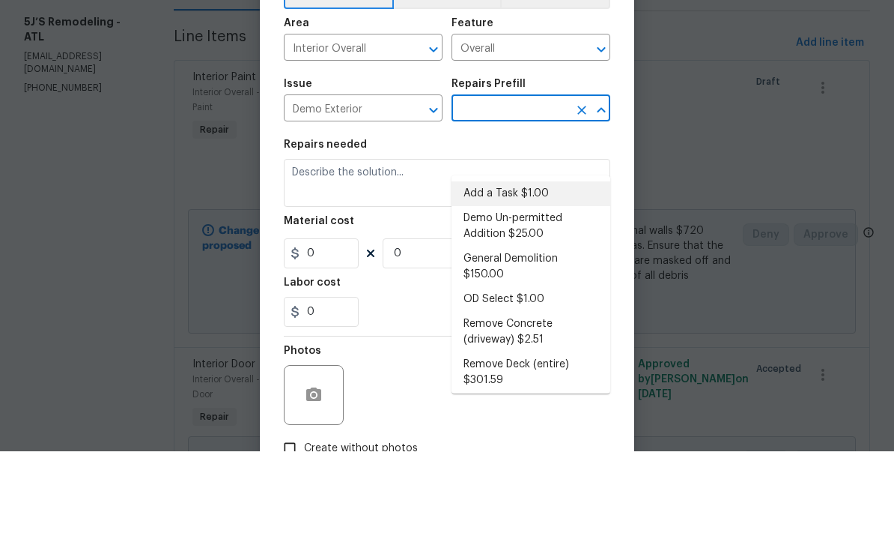
click at [548, 275] on li "Add a Task $1.00" at bounding box center [531, 287] width 159 height 25
type input "Add a Task $1.00"
type input "Demolition"
type textarea "HPM to detail"
type input "1"
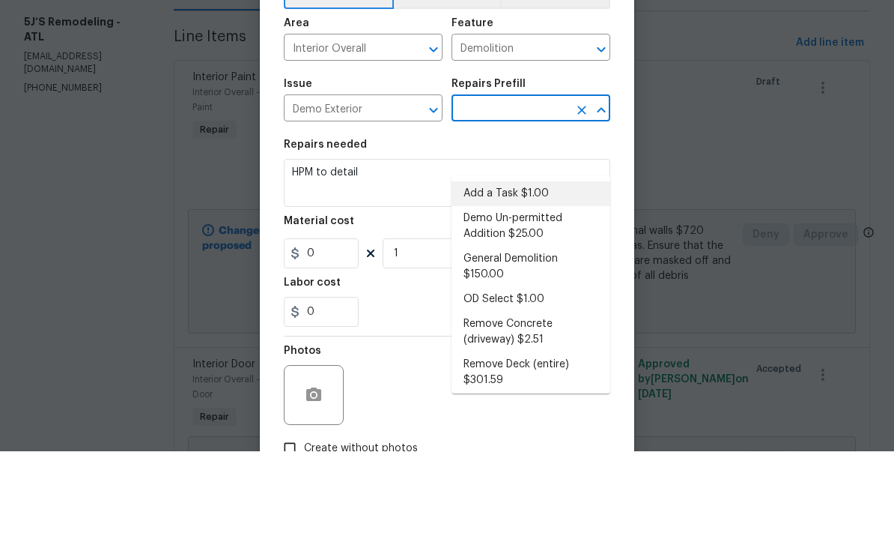
type input "Add a Task $1.00"
type input "1"
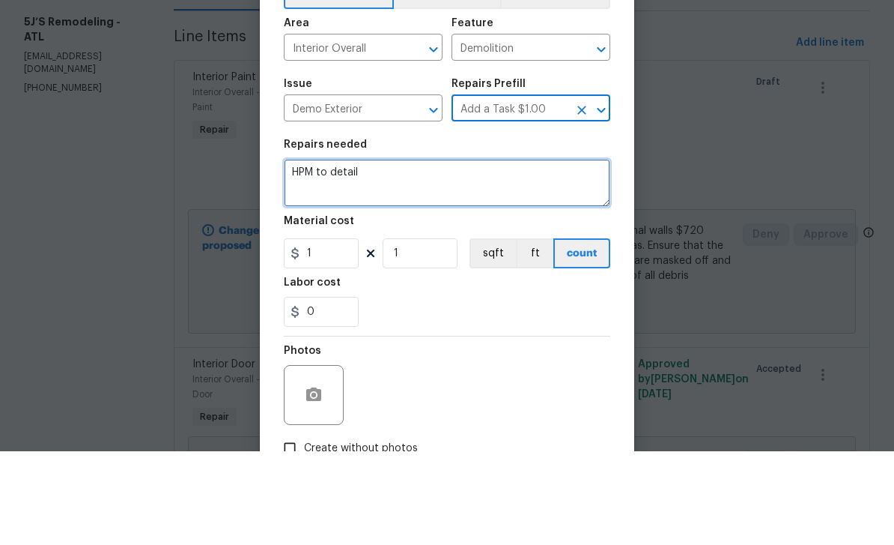
click at [434, 252] on textarea "HPM to detail" at bounding box center [447, 276] width 327 height 48
click at [425, 252] on textarea "HPM to detail" at bounding box center [447, 276] width 327 height 48
paste textarea "A/C vents (2) $65 Haul of debris $350"
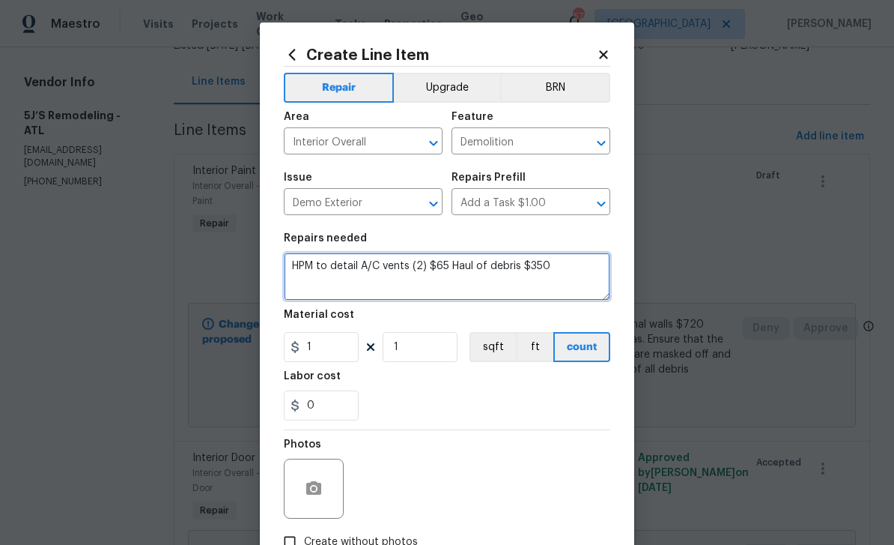
type textarea "HPM to detail A/C vents (2) $65 Haul of debris $350"
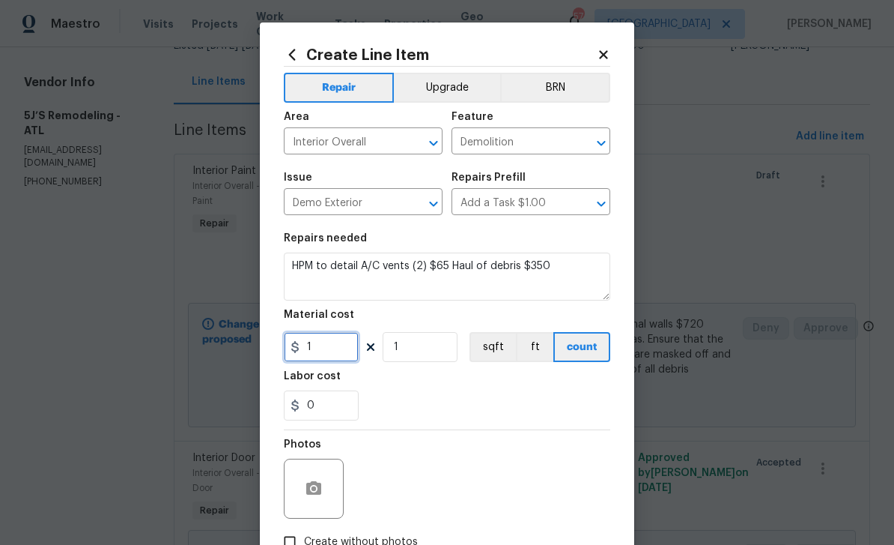
click at [339, 348] on input "1" at bounding box center [321, 347] width 75 height 30
click at [344, 343] on input "410" at bounding box center [321, 347] width 75 height 30
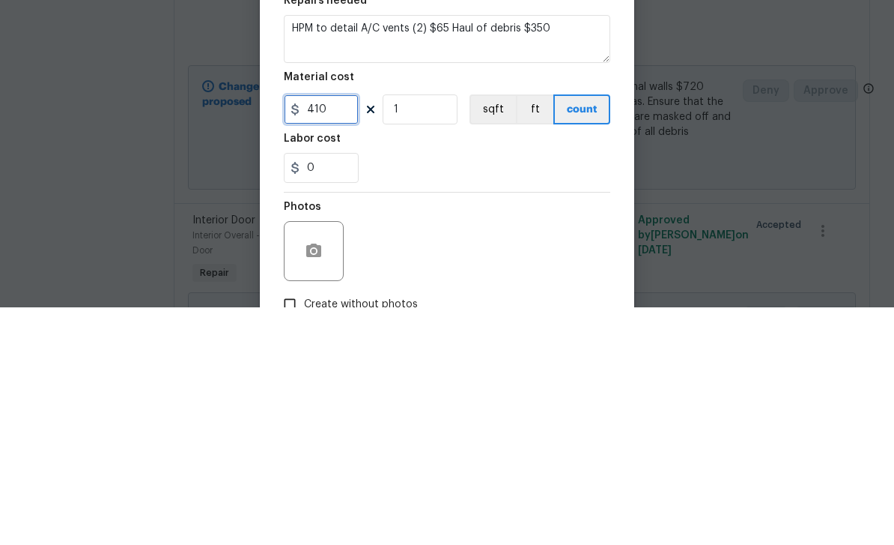
click at [353, 332] on input "410" at bounding box center [321, 347] width 75 height 30
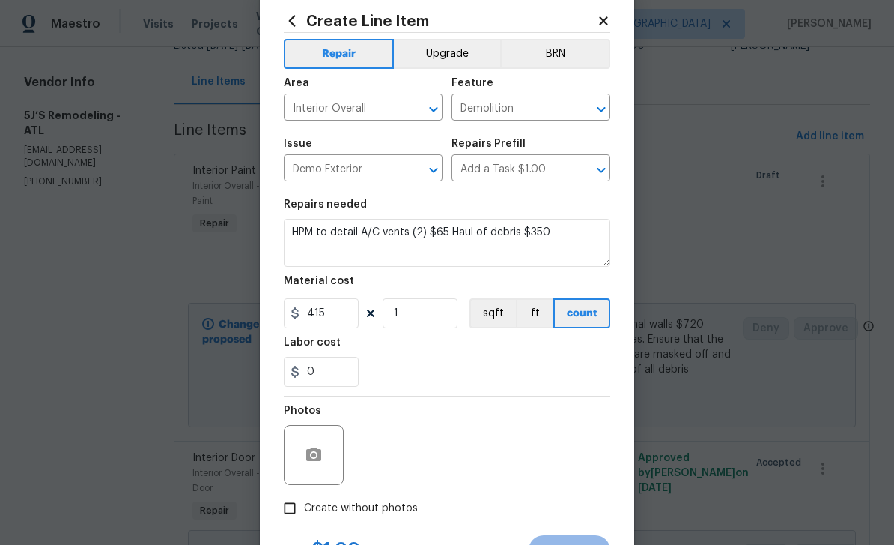
scroll to position [38, 0]
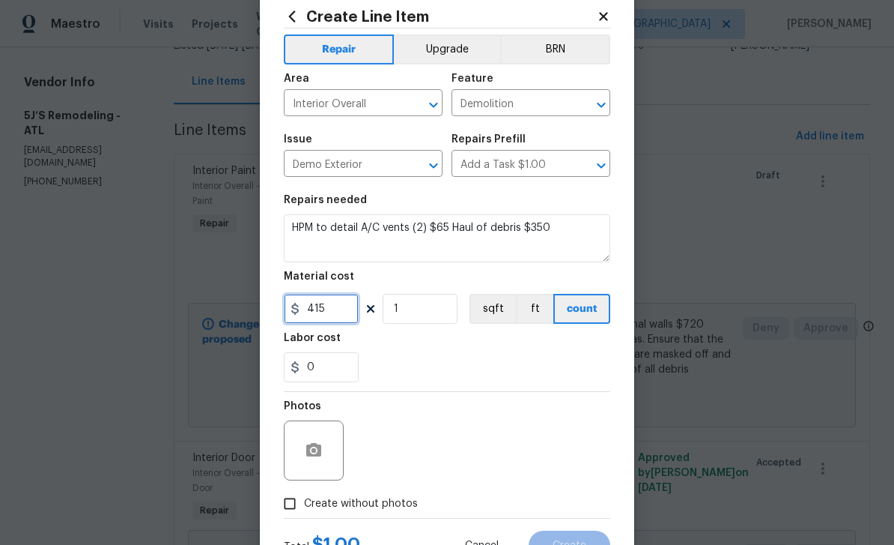
type input "415"
click at [297, 509] on input "Create without photos" at bounding box center [290, 503] width 28 height 28
checkbox input "true"
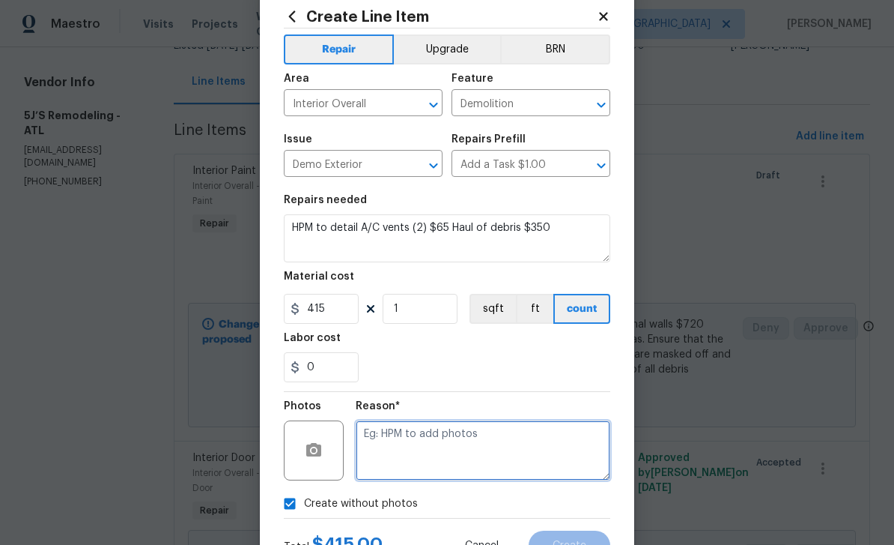
click at [411, 448] on textarea at bounding box center [483, 450] width 255 height 60
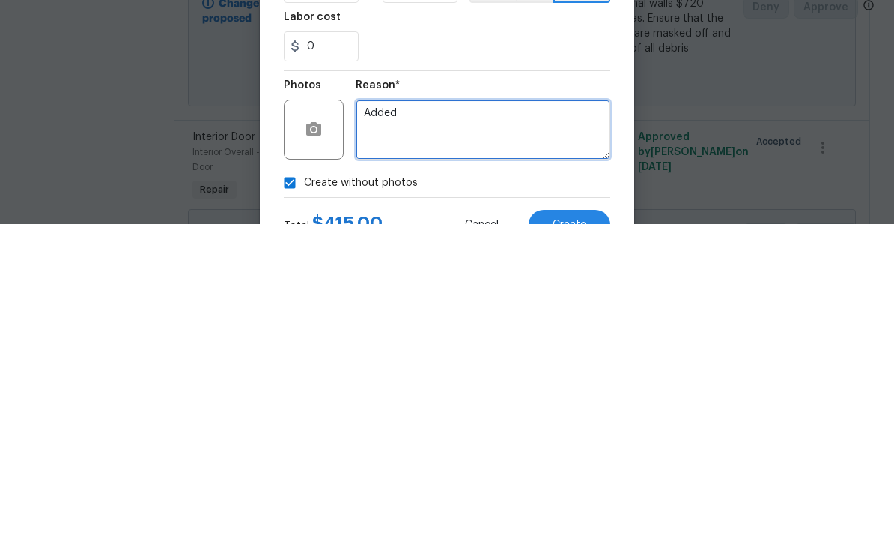
type textarea "Added"
click at [592, 530] on button "Create" at bounding box center [570, 545] width 82 height 30
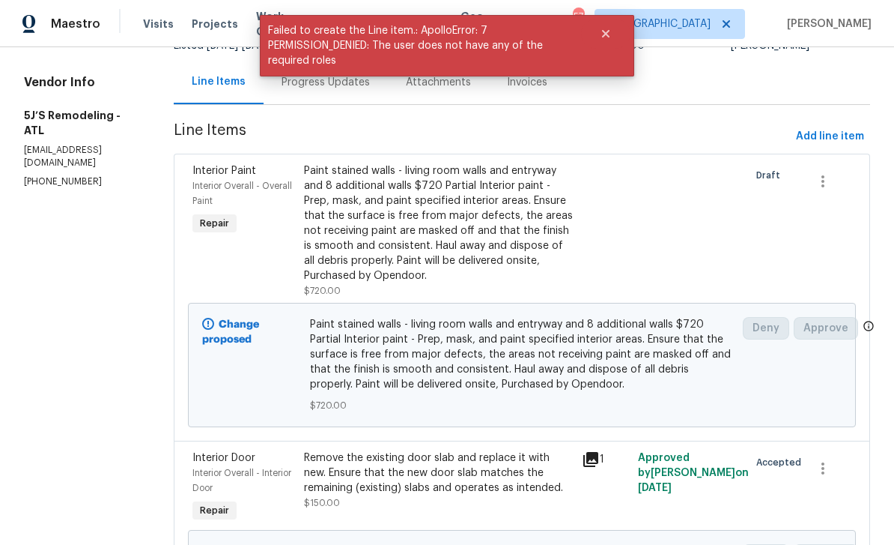
scroll to position [0, 0]
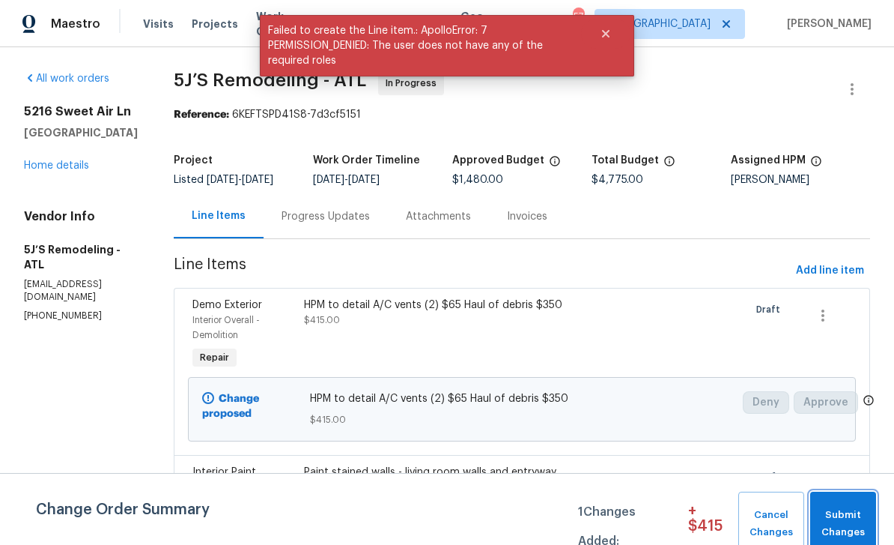
click at [857, 518] on span "Submit Changes" at bounding box center [844, 523] width 52 height 34
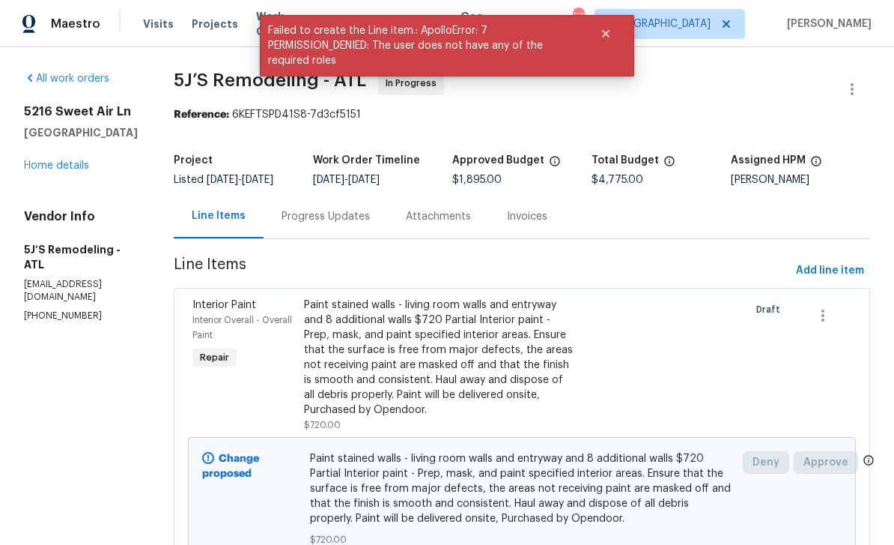
click at [353, 224] on div "Progress Updates" at bounding box center [326, 216] width 88 height 15
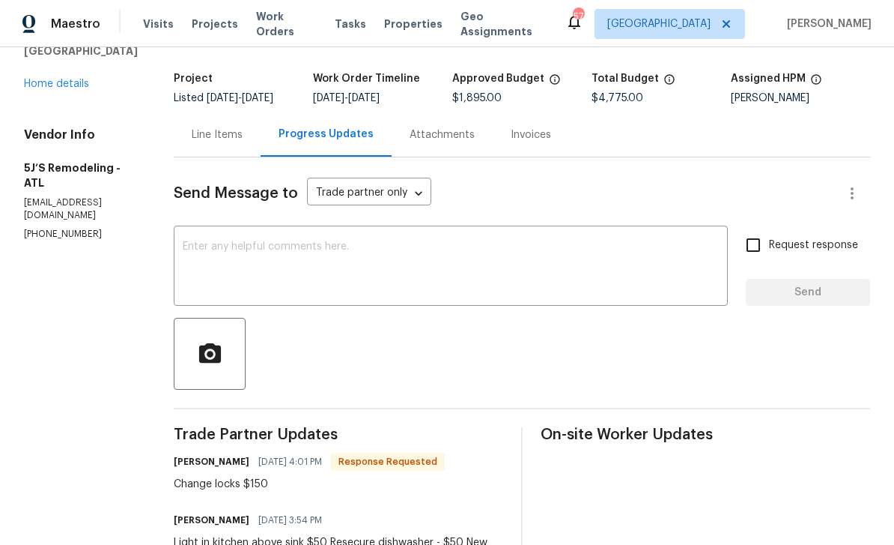
scroll to position [74, 0]
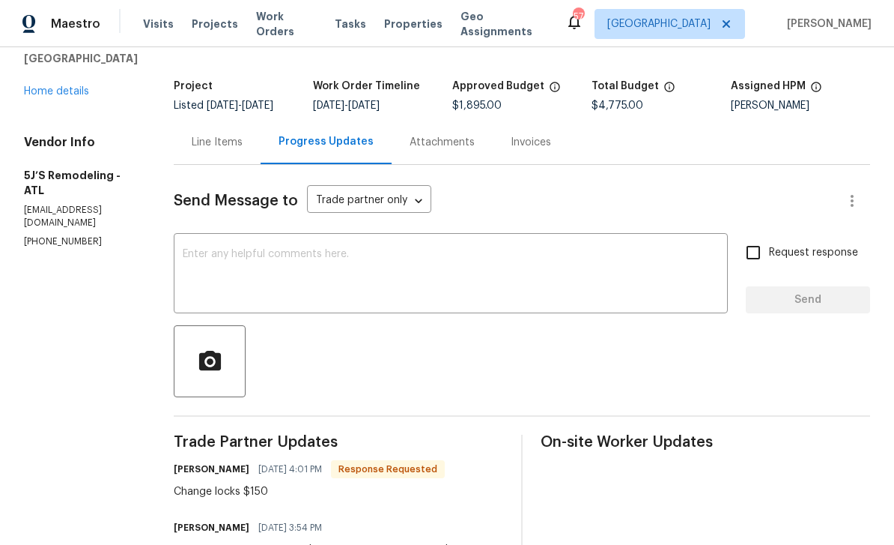
click at [235, 150] on div "Line Items" at bounding box center [217, 142] width 51 height 15
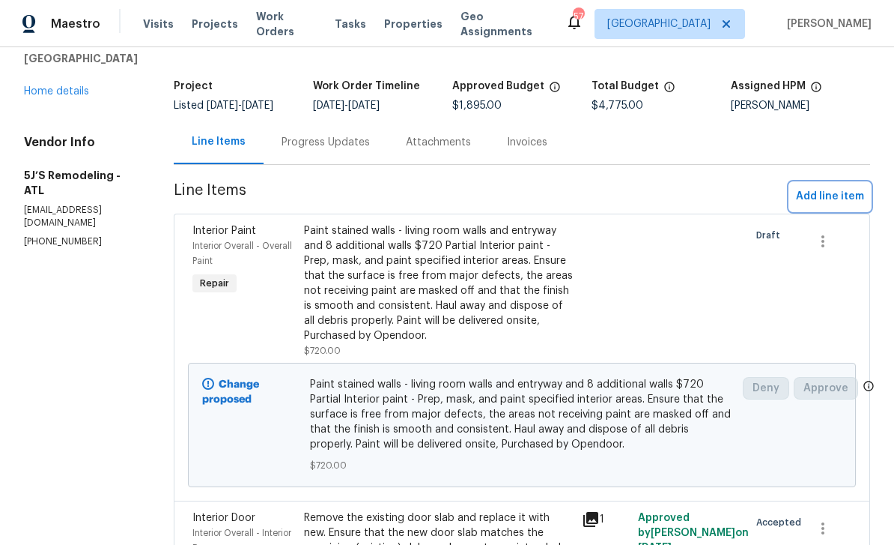
click at [825, 206] on span "Add line item" at bounding box center [830, 196] width 68 height 19
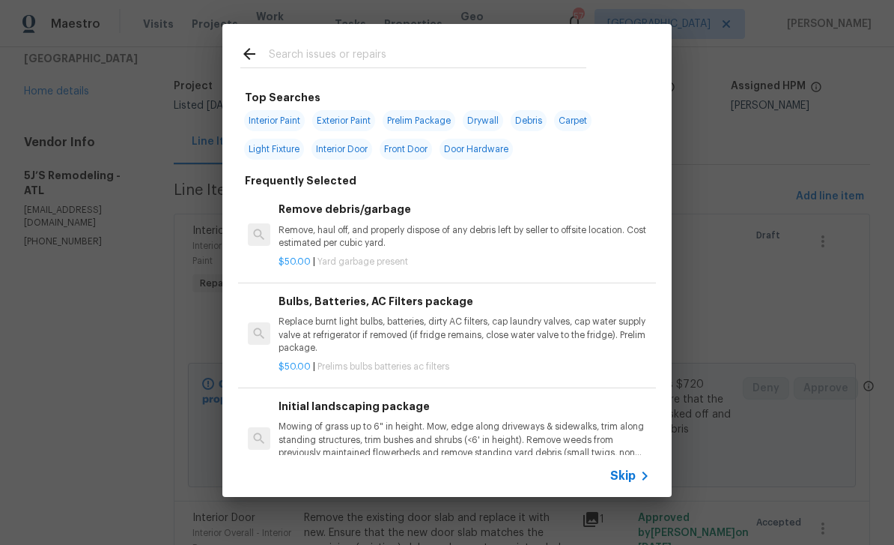
click at [504, 54] on input "text" at bounding box center [428, 56] width 318 height 22
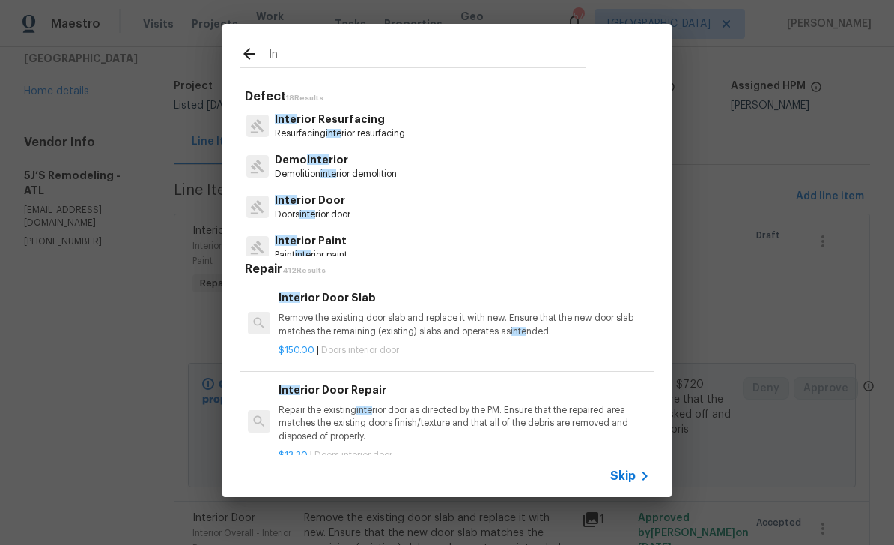
type input "I"
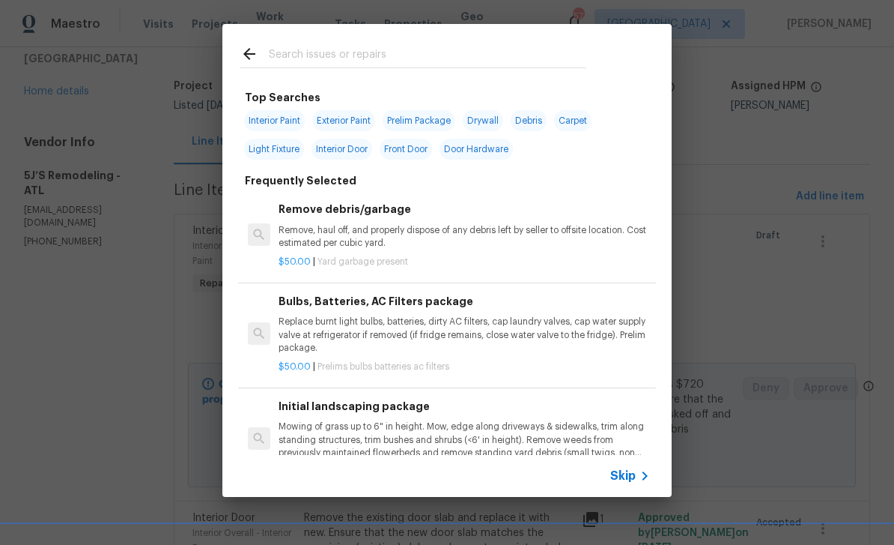
click at [633, 473] on span "Skip" at bounding box center [622, 475] width 25 height 15
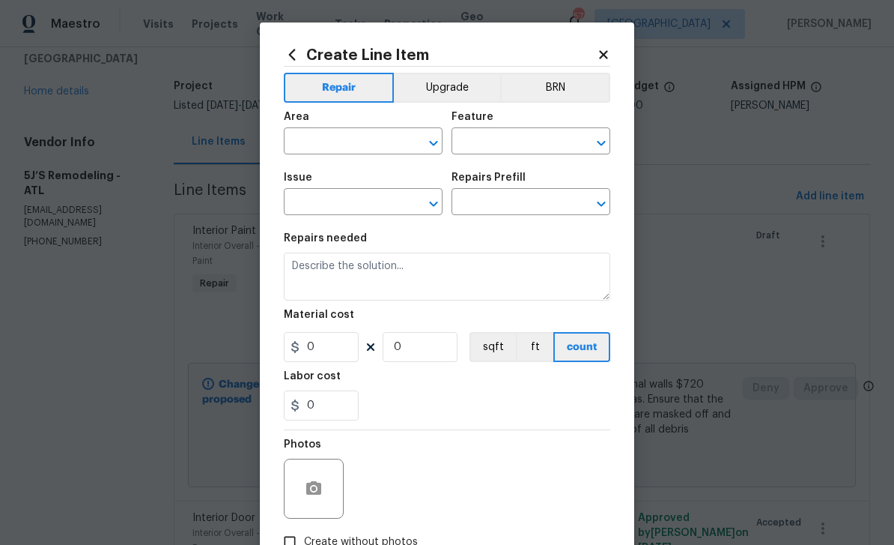
click at [386, 149] on input "text" at bounding box center [342, 142] width 117 height 23
click at [364, 201] on li "Interior Overall" at bounding box center [363, 201] width 159 height 25
type input "Interior Overall"
click at [527, 150] on input "text" at bounding box center [510, 142] width 117 height 23
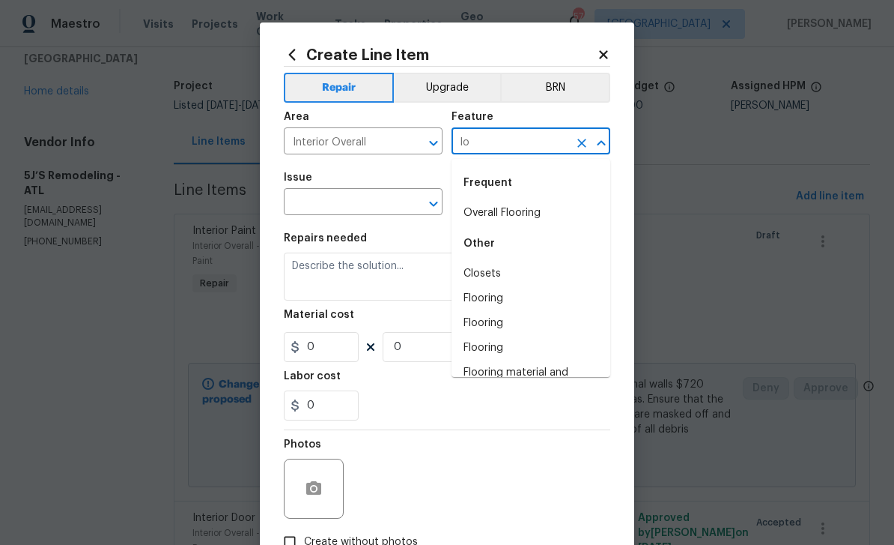
type input "l"
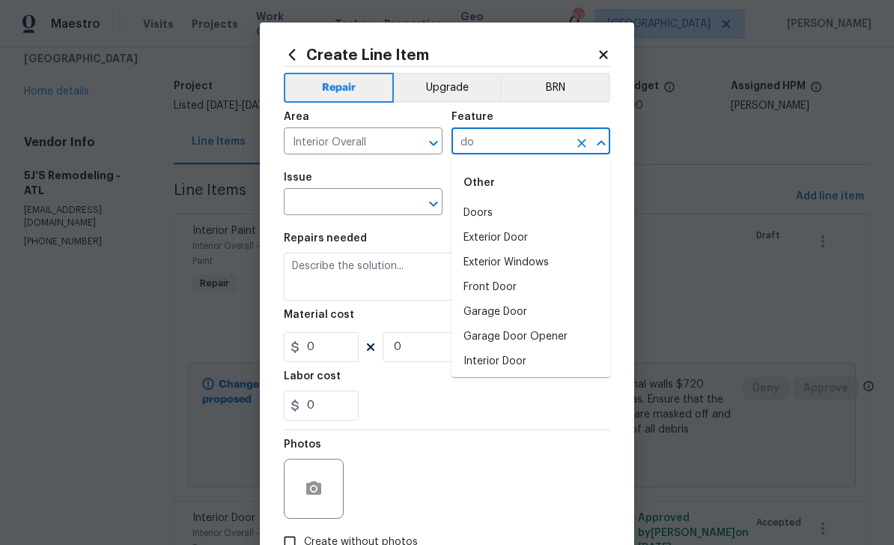
click at [515, 214] on li "Doors" at bounding box center [531, 213] width 159 height 25
type input "Doors"
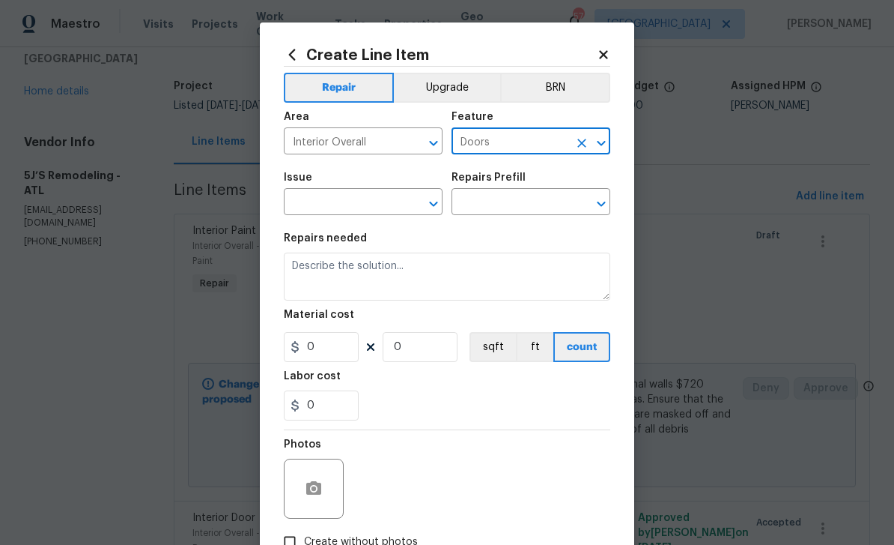
click at [383, 201] on input "text" at bounding box center [342, 203] width 117 height 23
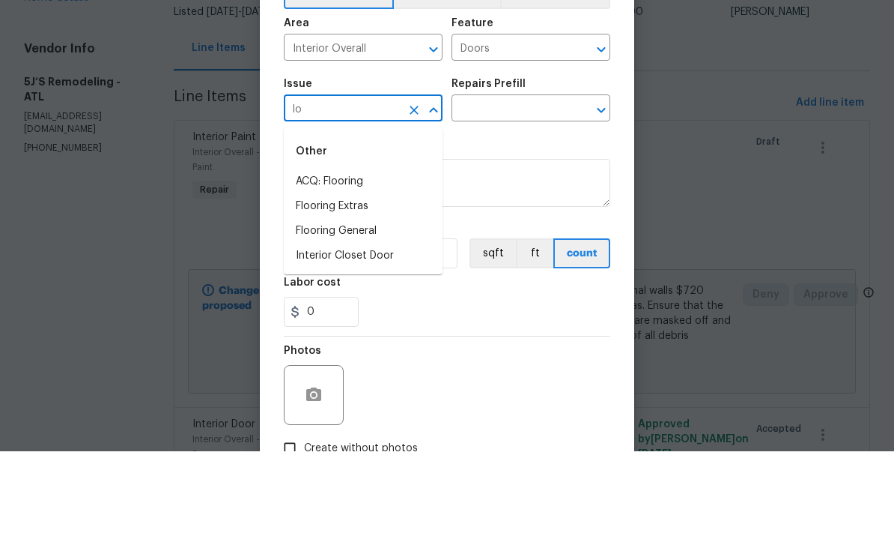
type input "l"
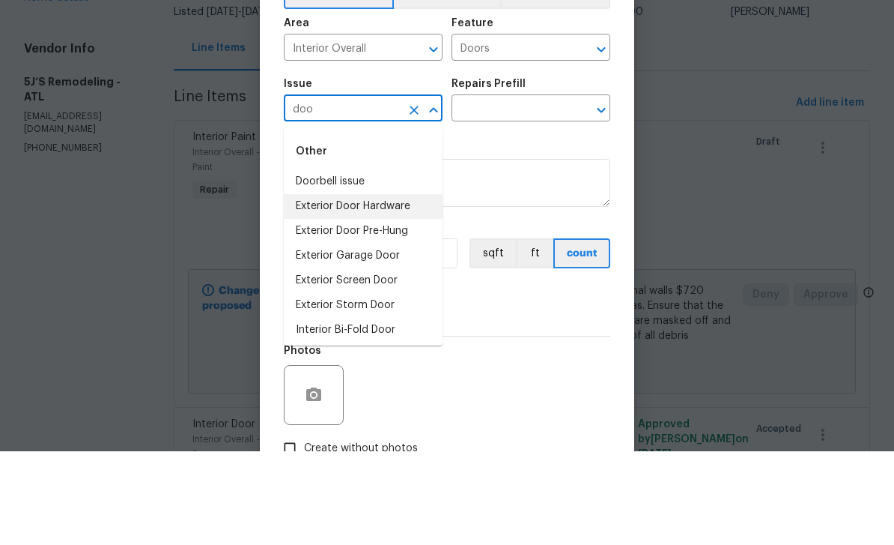
click at [414, 288] on li "Exterior Door Hardware" at bounding box center [363, 300] width 159 height 25
type input "Exterior Door Hardware"
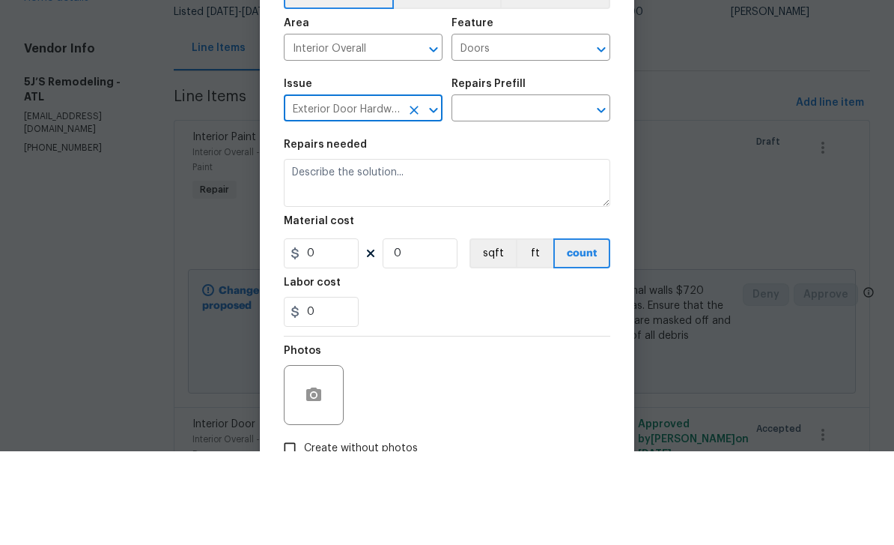
click at [535, 192] on input "text" at bounding box center [510, 203] width 117 height 23
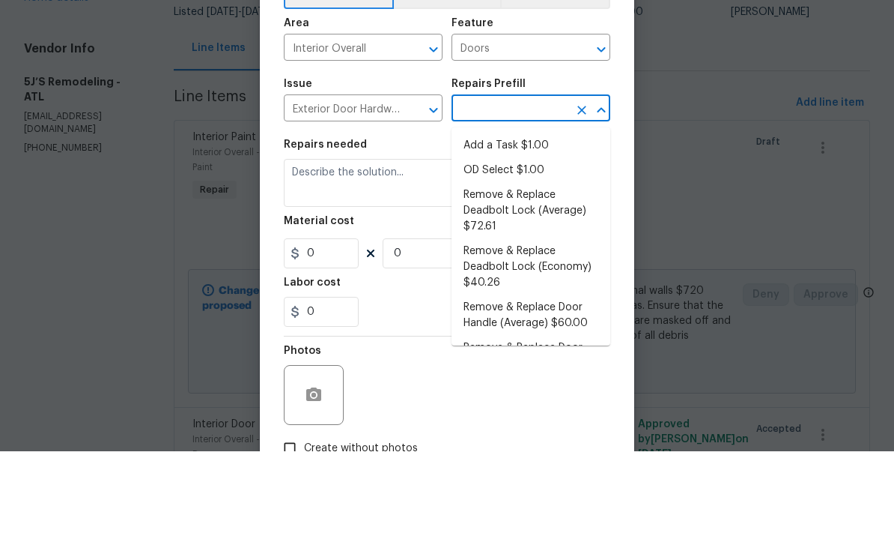
scroll to position [48, 0]
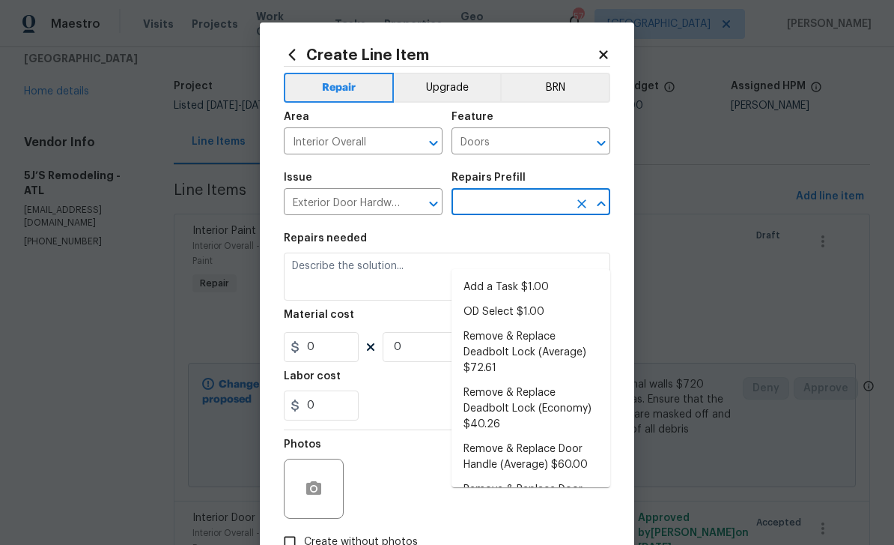
click at [574, 324] on li "Remove & Replace Deadbolt Lock (Average) $72.61" at bounding box center [531, 352] width 159 height 56
type input "Remove & Replace Deadbolt Lock (Average) $72.61"
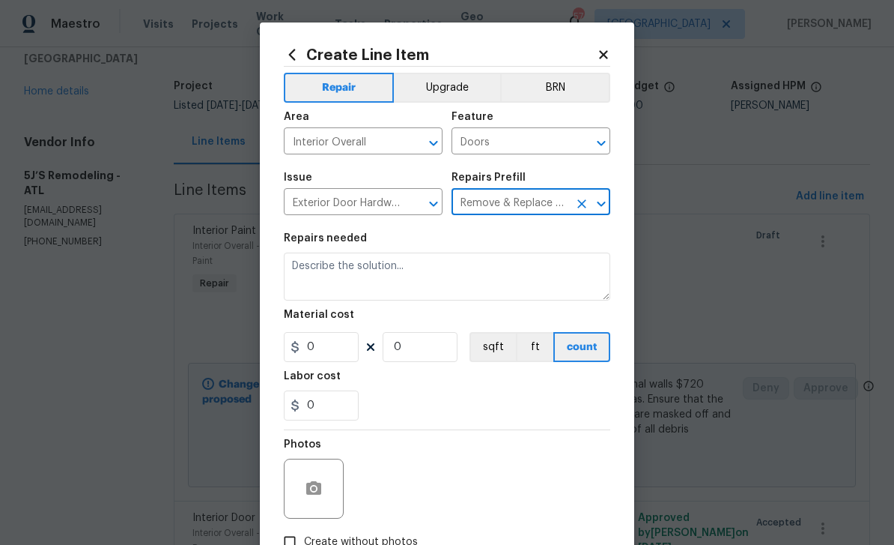
type input "Interior Door"
type textarea "Remove the exisiting deadbolt lock and replace with new. Haul away and dispose …"
type input "1"
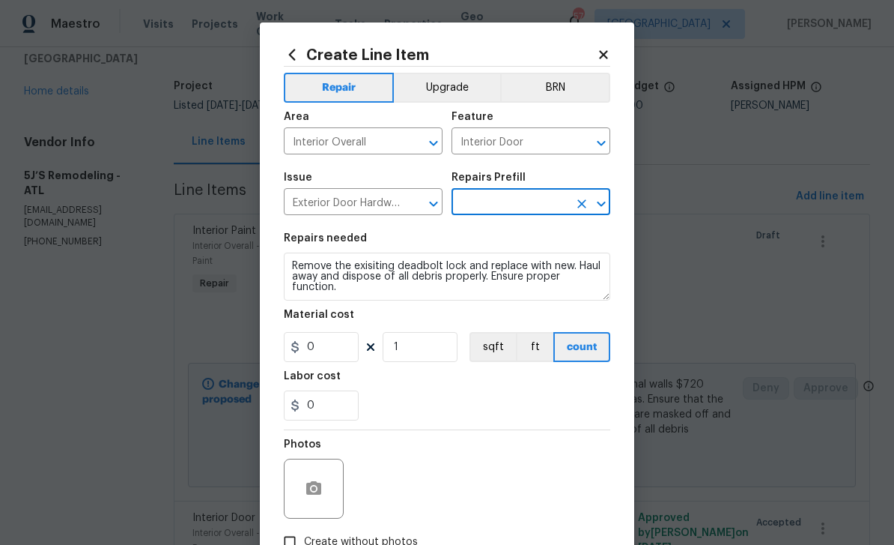
type input "Remove & Replace Deadbolt Lock (Average) $72.61"
type input "72.61"
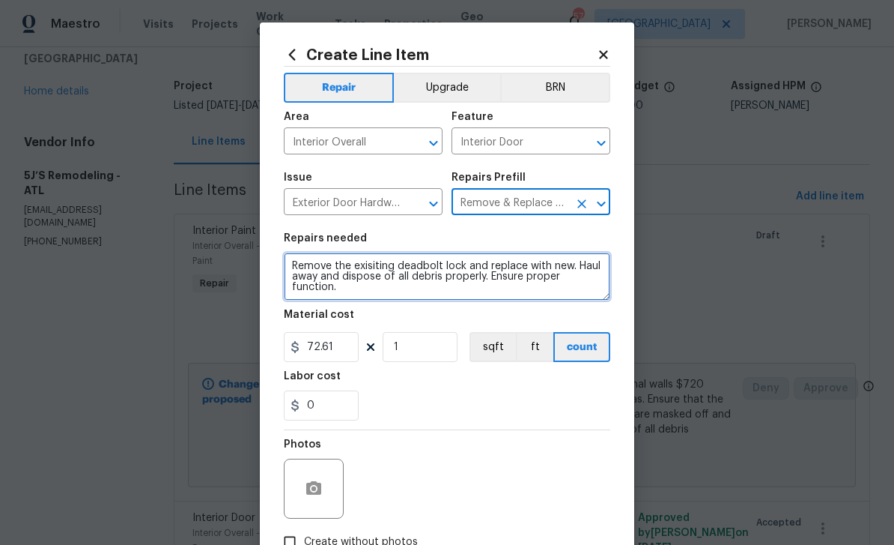
click at [293, 267] on textarea "Remove the exisiting deadbolt lock and replace with new. Haul away and dispose …" at bounding box center [447, 276] width 327 height 48
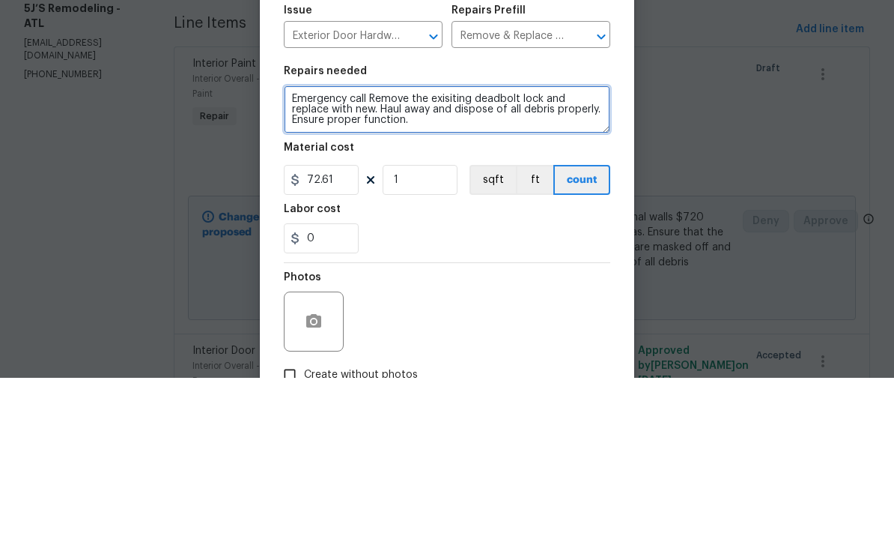
type textarea "Emergency call Remove the exisiting deadbolt lock and replace with new. Haul aw…"
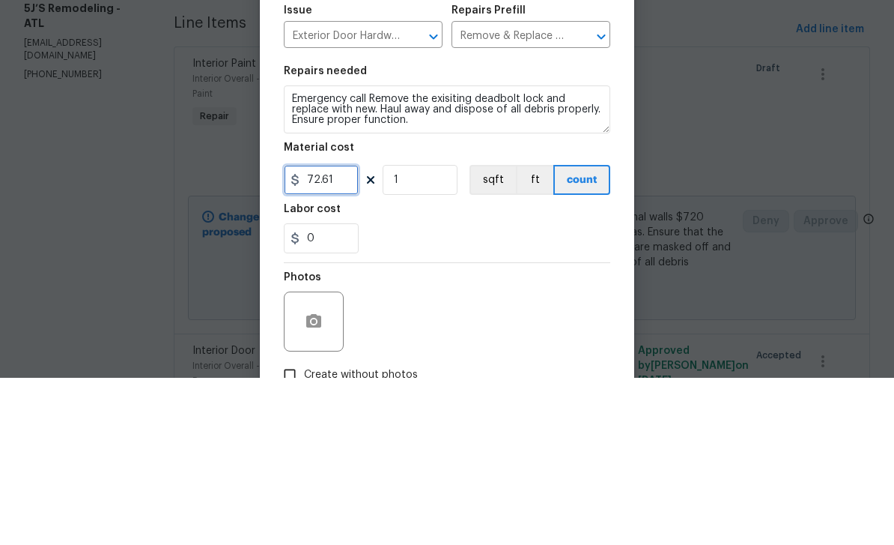
click at [340, 332] on input "72.61" at bounding box center [321, 347] width 75 height 30
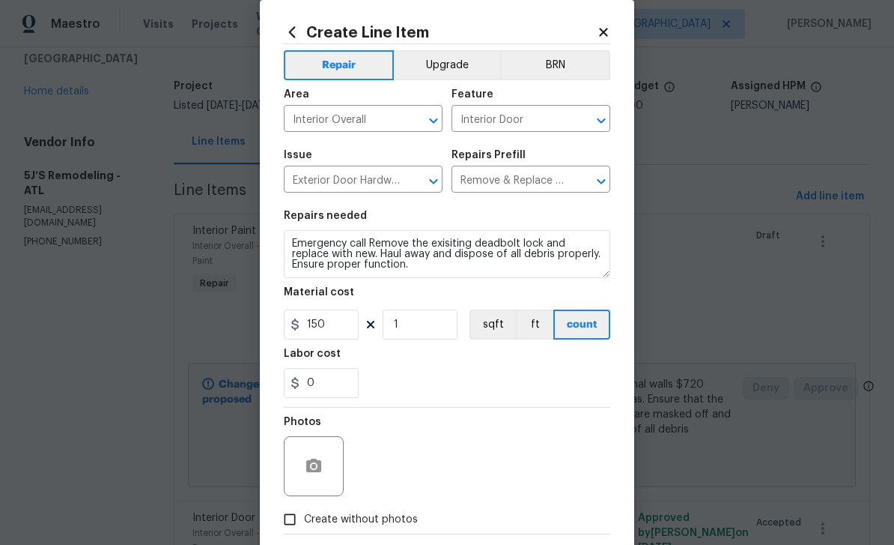
scroll to position [23, 0]
type input "150"
click at [298, 524] on input "Create without photos" at bounding box center [290, 518] width 28 height 28
checkbox input "true"
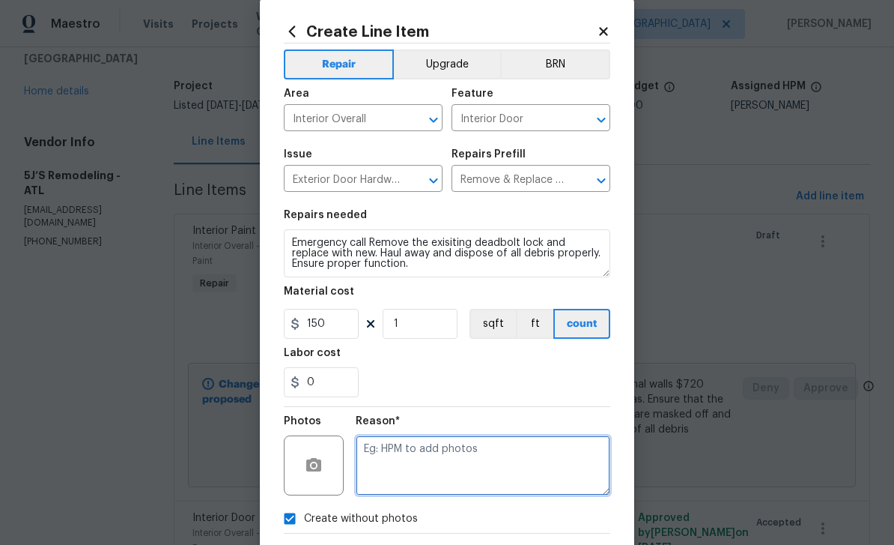
click at [413, 467] on textarea at bounding box center [483, 465] width 255 height 60
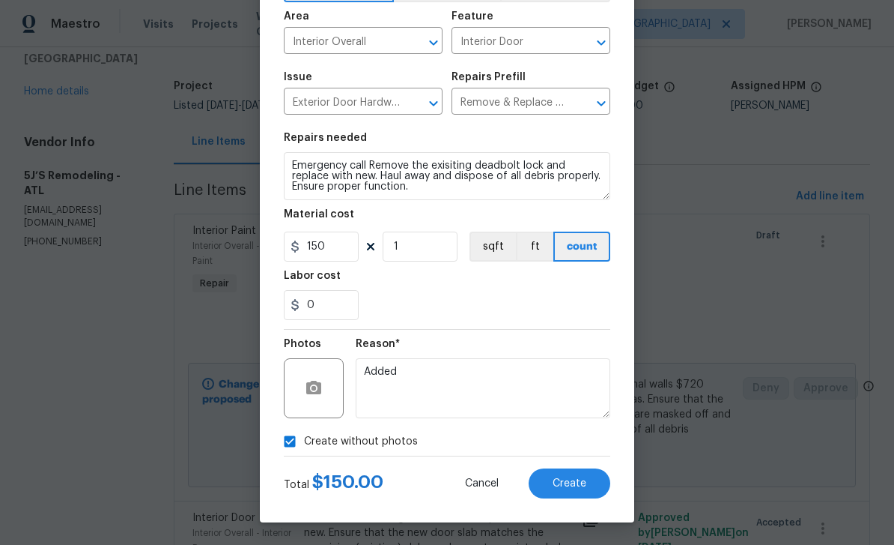
scroll to position [103, 0]
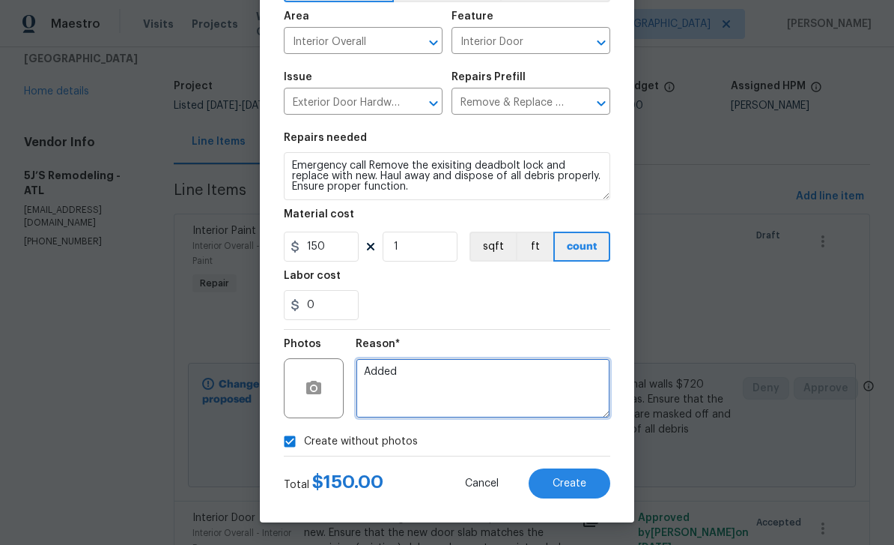
type textarea "Added"
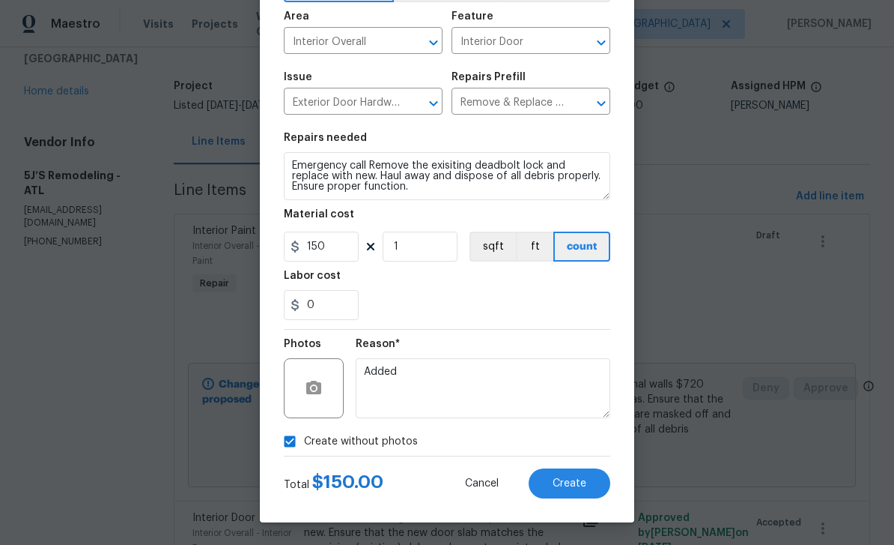
click at [582, 485] on span "Create" at bounding box center [570, 483] width 34 height 11
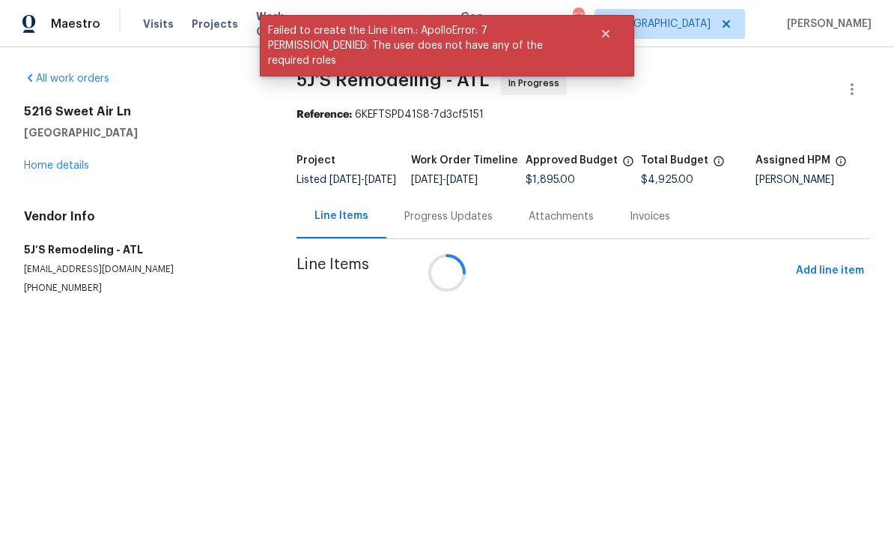
scroll to position [0, 0]
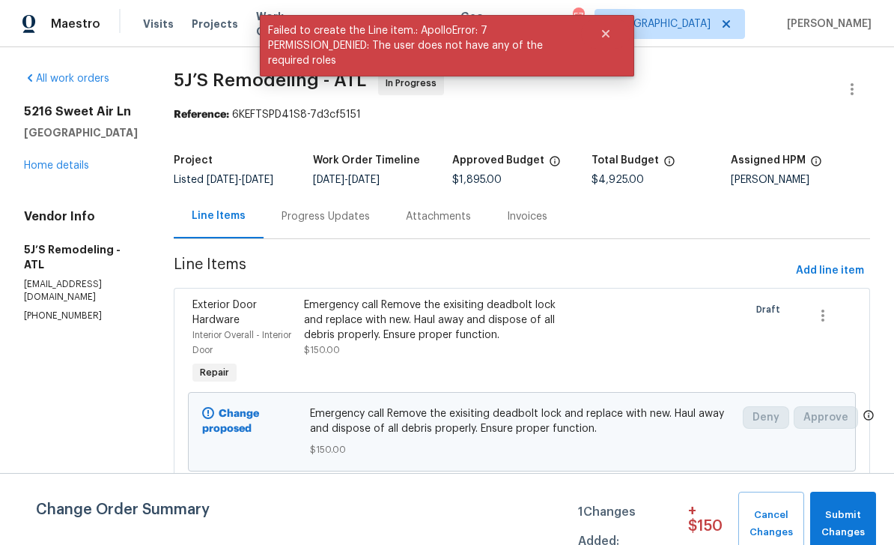
click at [856, 521] on span "Submit Changes" at bounding box center [844, 523] width 52 height 34
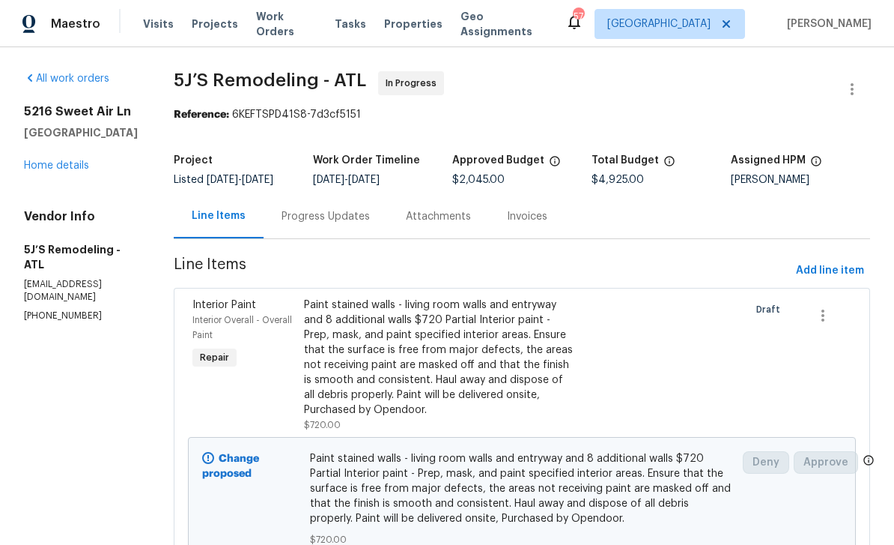
click at [81, 171] on link "Home details" at bounding box center [56, 165] width 65 height 10
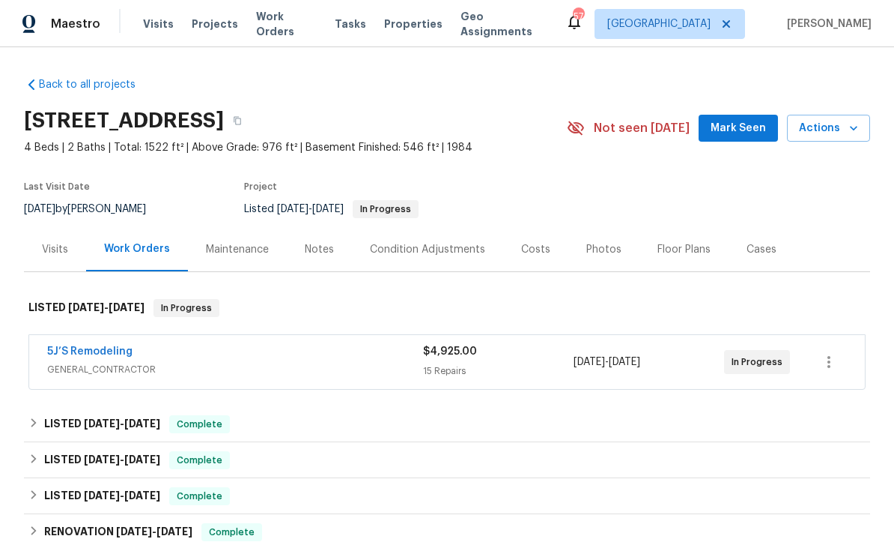
click at [319, 250] on div "Notes" at bounding box center [319, 249] width 29 height 15
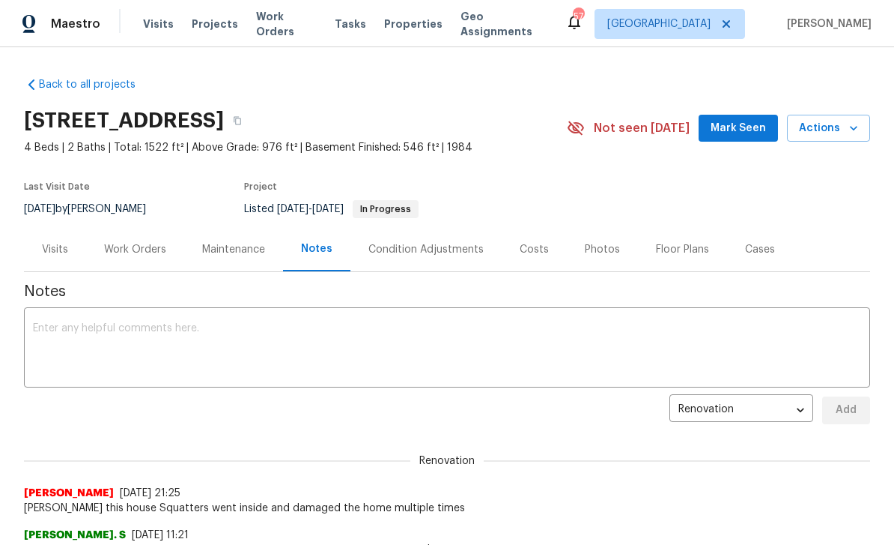
scroll to position [38, 0]
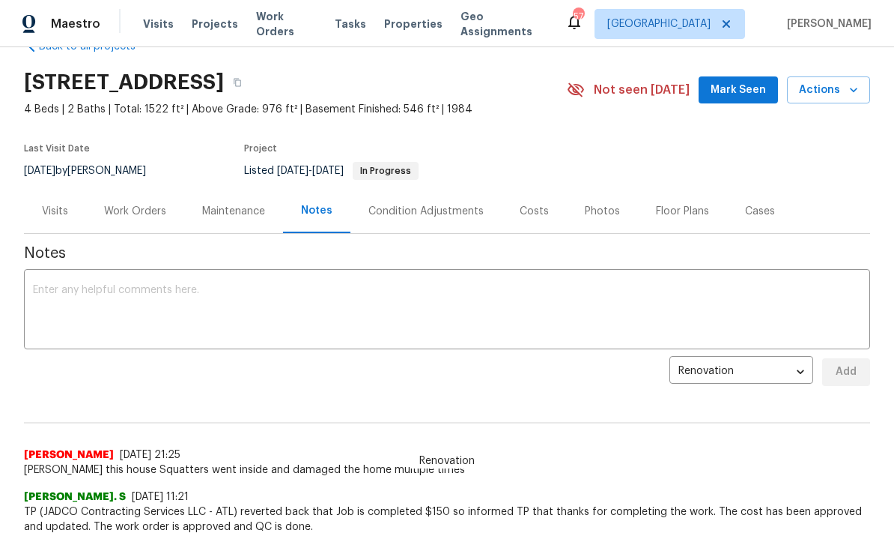
click at [497, 297] on textarea at bounding box center [447, 311] width 828 height 52
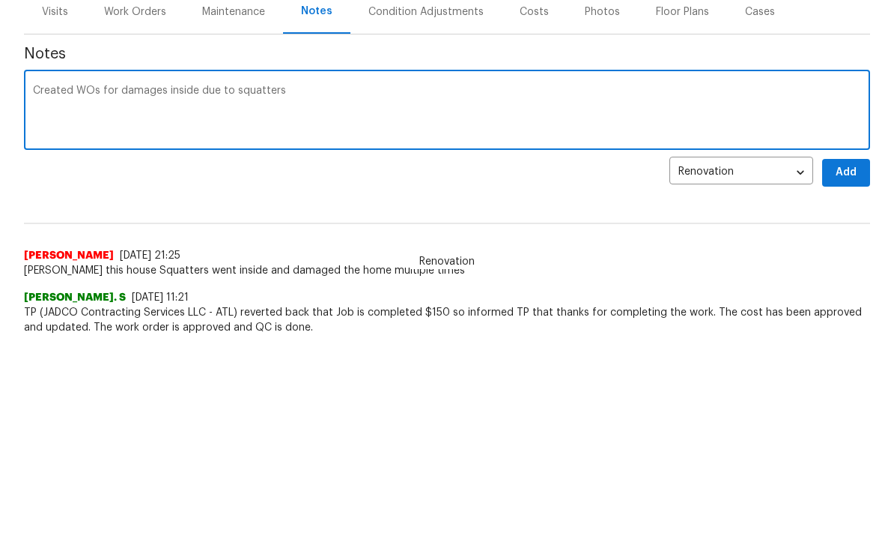
click at [37, 285] on textarea "Created WOs for damages inside due to squatters" at bounding box center [447, 311] width 828 height 52
type textarea "Assess damages, replace locks and Created WOs for damages inside due to squatte…"
click at [847, 363] on span "Add" at bounding box center [846, 372] width 24 height 19
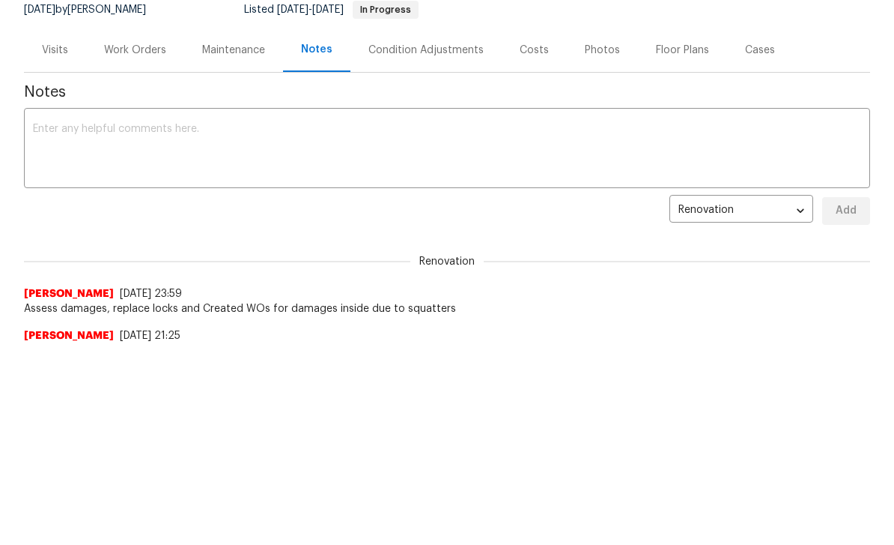
scroll to position [0, 0]
